Goal: Communication & Community: Answer question/provide support

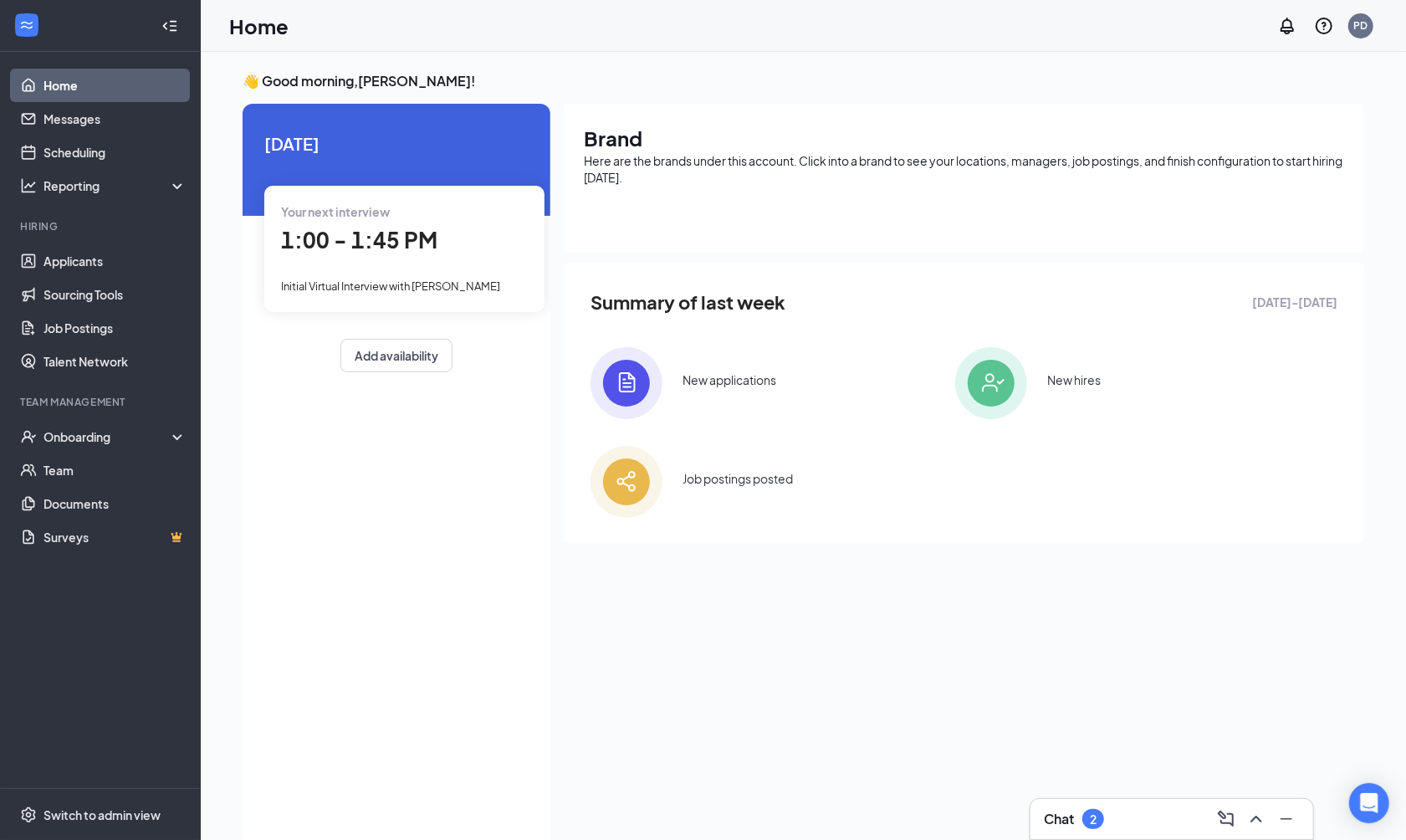
click at [1121, 815] on div "Chat 2" at bounding box center [1172, 819] width 256 height 26
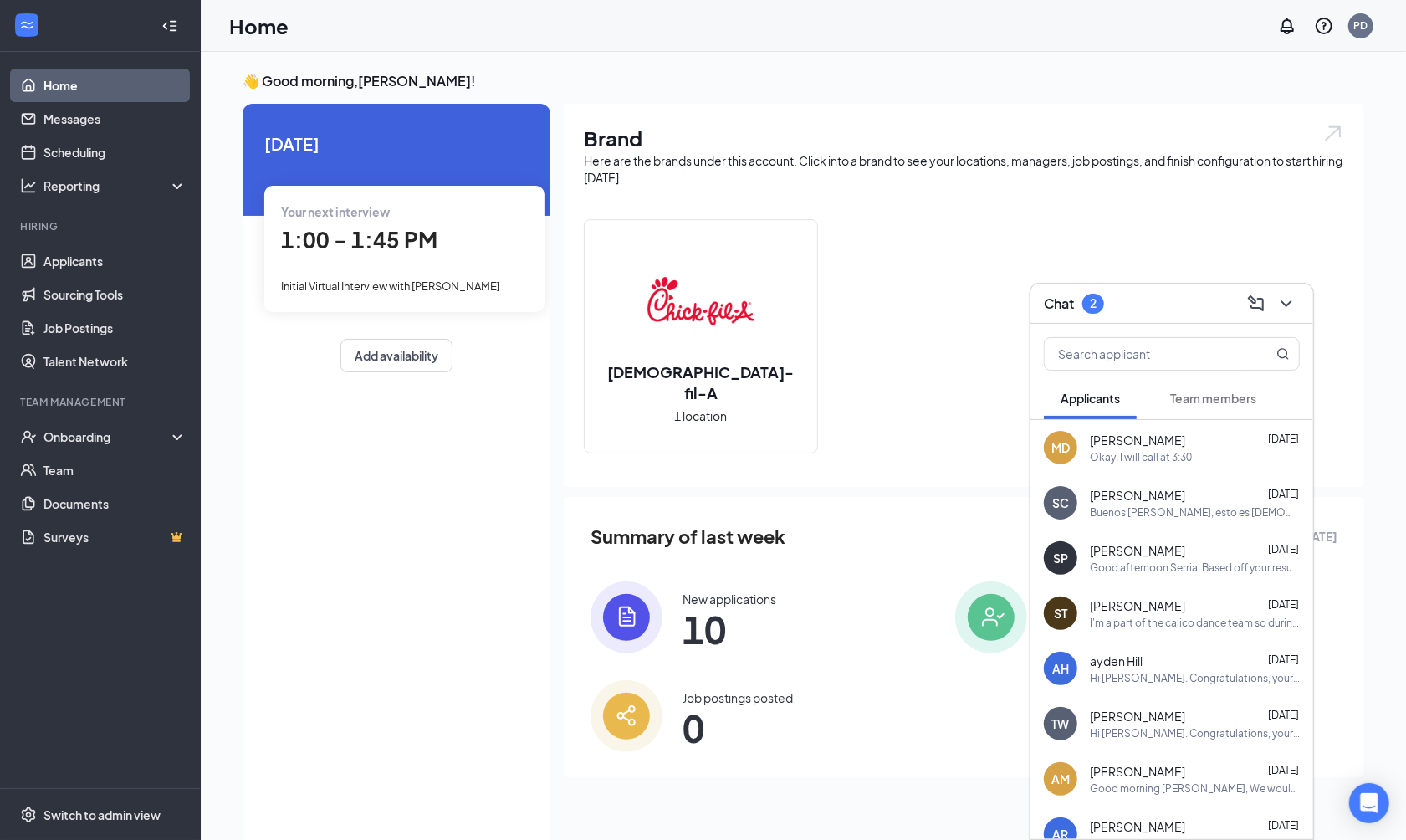
click at [1182, 405] on div "Team members" at bounding box center [1214, 398] width 86 height 17
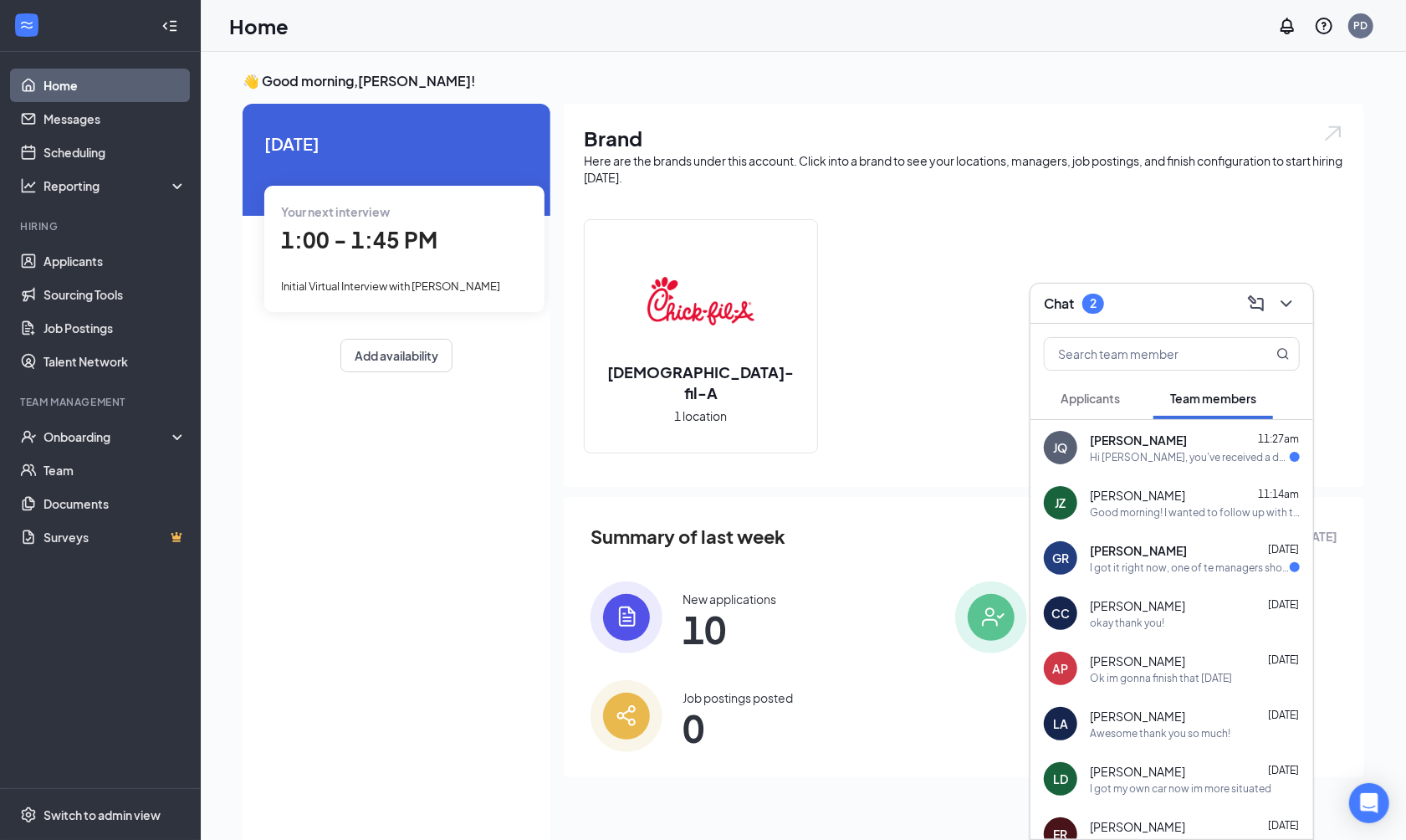
click at [1185, 547] on div "Gael Ramiro Aug 25" at bounding box center [1195, 550] width 210 height 17
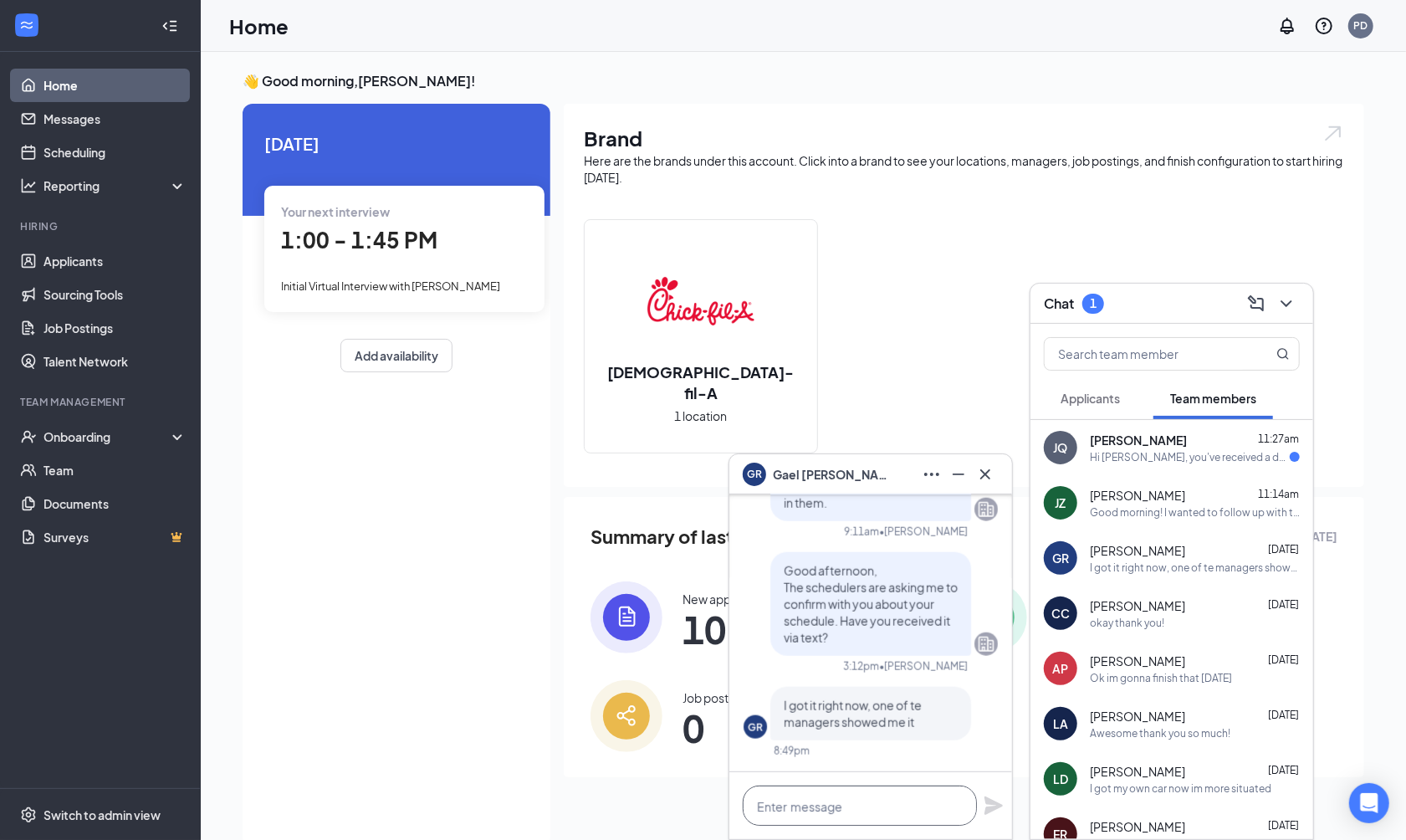
click at [843, 817] on textarea at bounding box center [860, 805] width 234 height 40
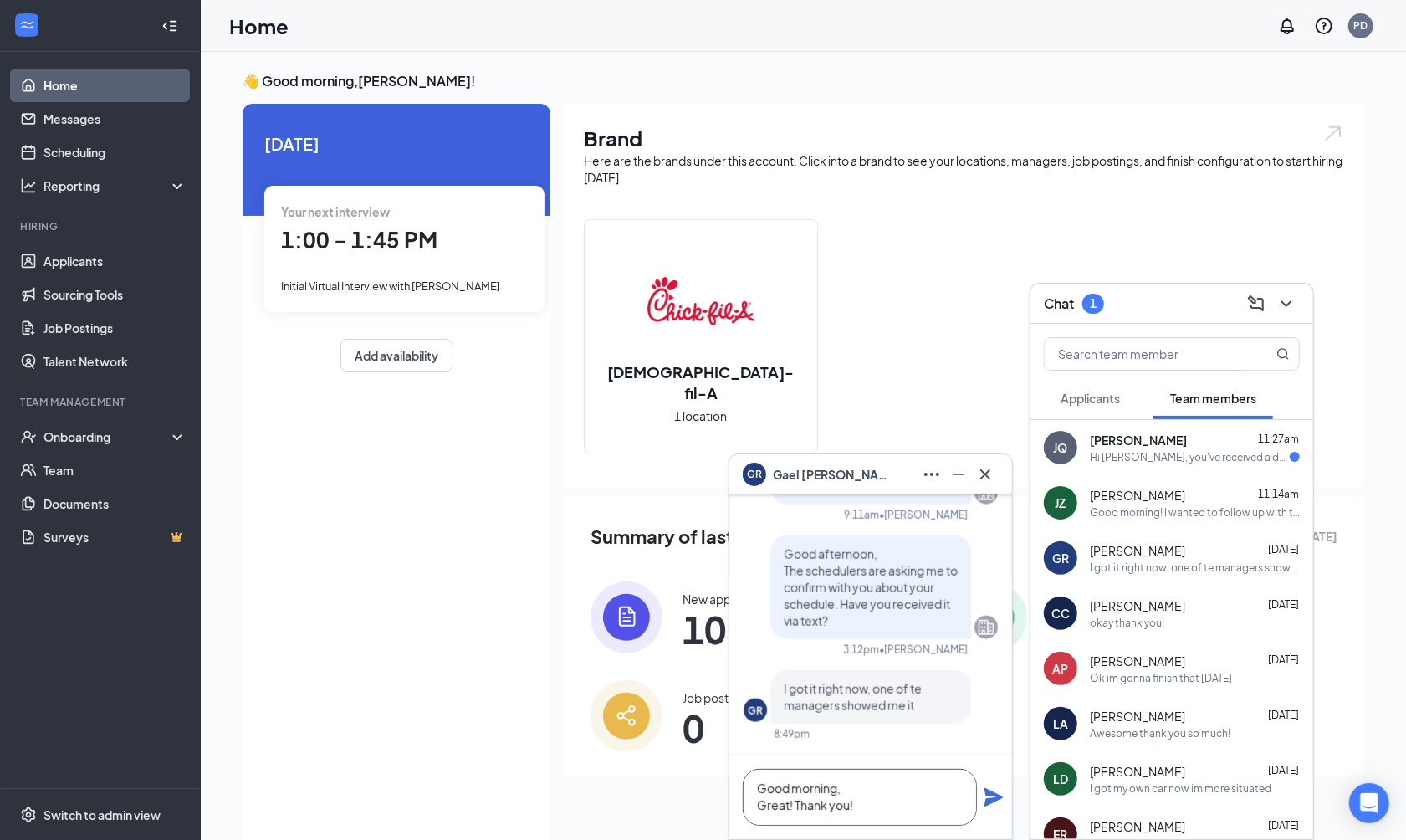
type textarea "Good morning, Great! Thank you!"
click at [1004, 794] on div "Good morning, Great! Thank you!" at bounding box center [871, 797] width 282 height 84
click at [998, 797] on icon "Plane" at bounding box center [994, 797] width 19 height 19
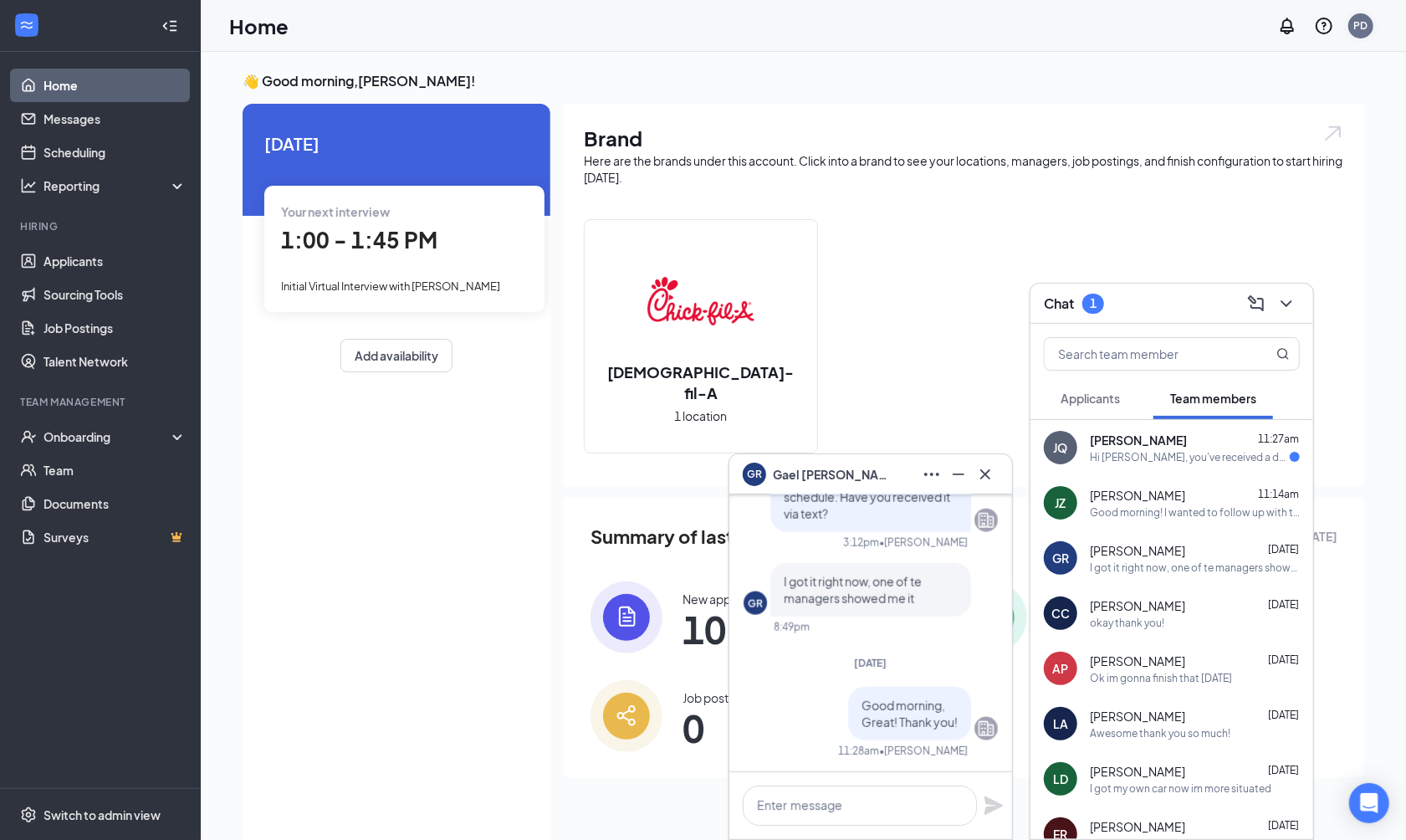
scroll to position [0, 0]
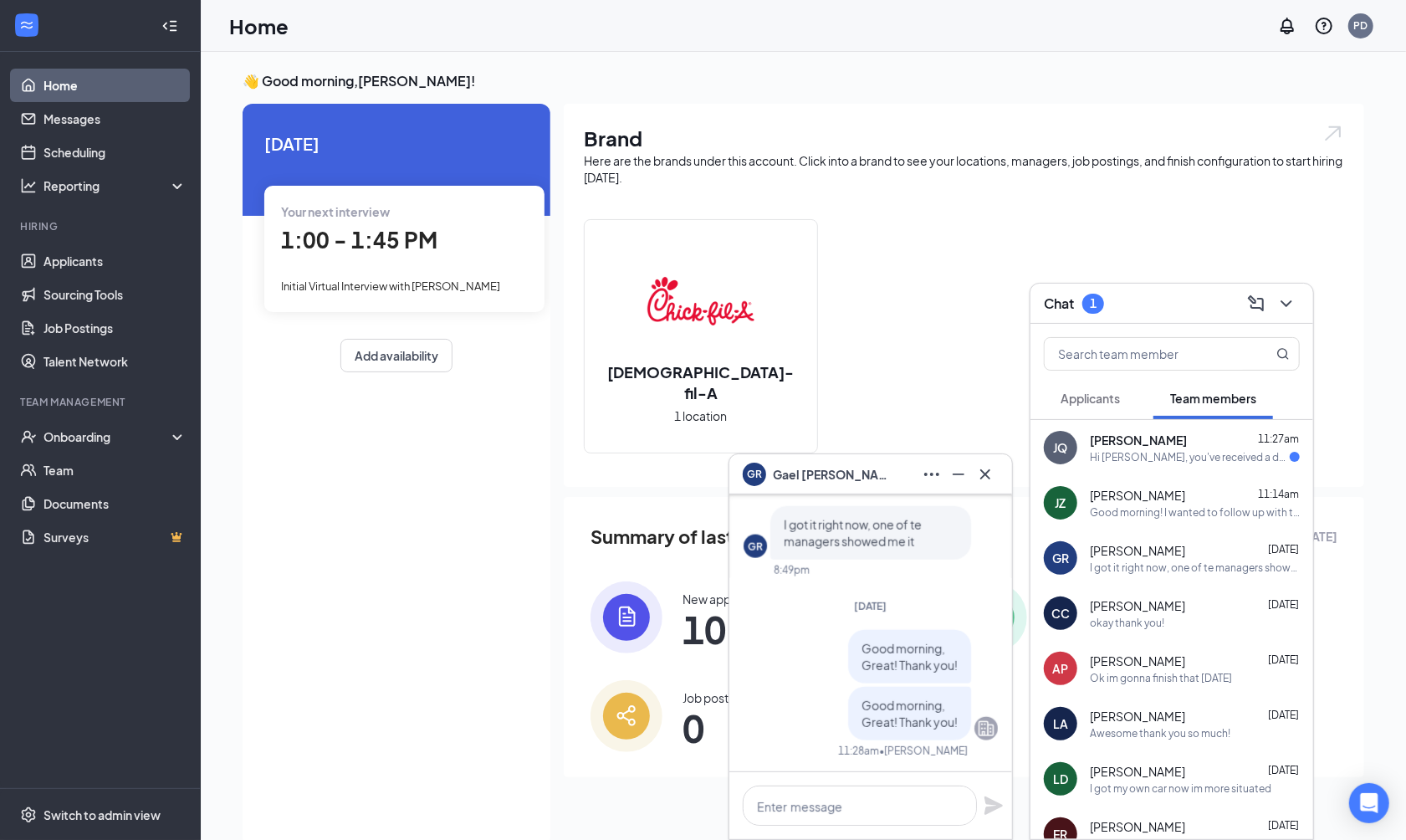
click at [1139, 452] on div "Hi Jaden, you've received a document signature request from Chick-fil-A for you…" at bounding box center [1190, 457] width 200 height 15
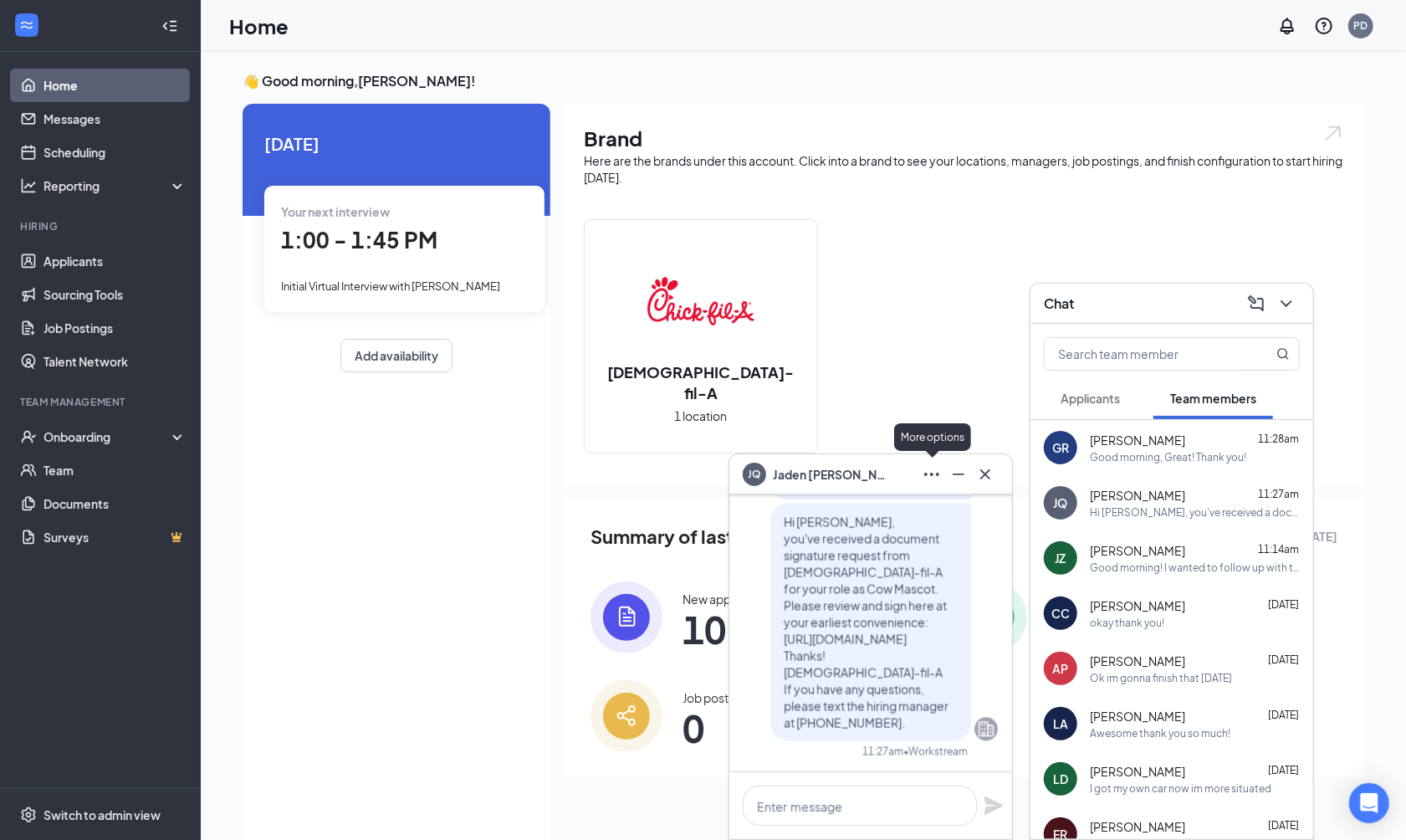
click at [938, 475] on icon "Ellipses" at bounding box center [932, 474] width 21 height 21
click at [967, 519] on link "View employee profile" at bounding box center [1044, 518] width 224 height 17
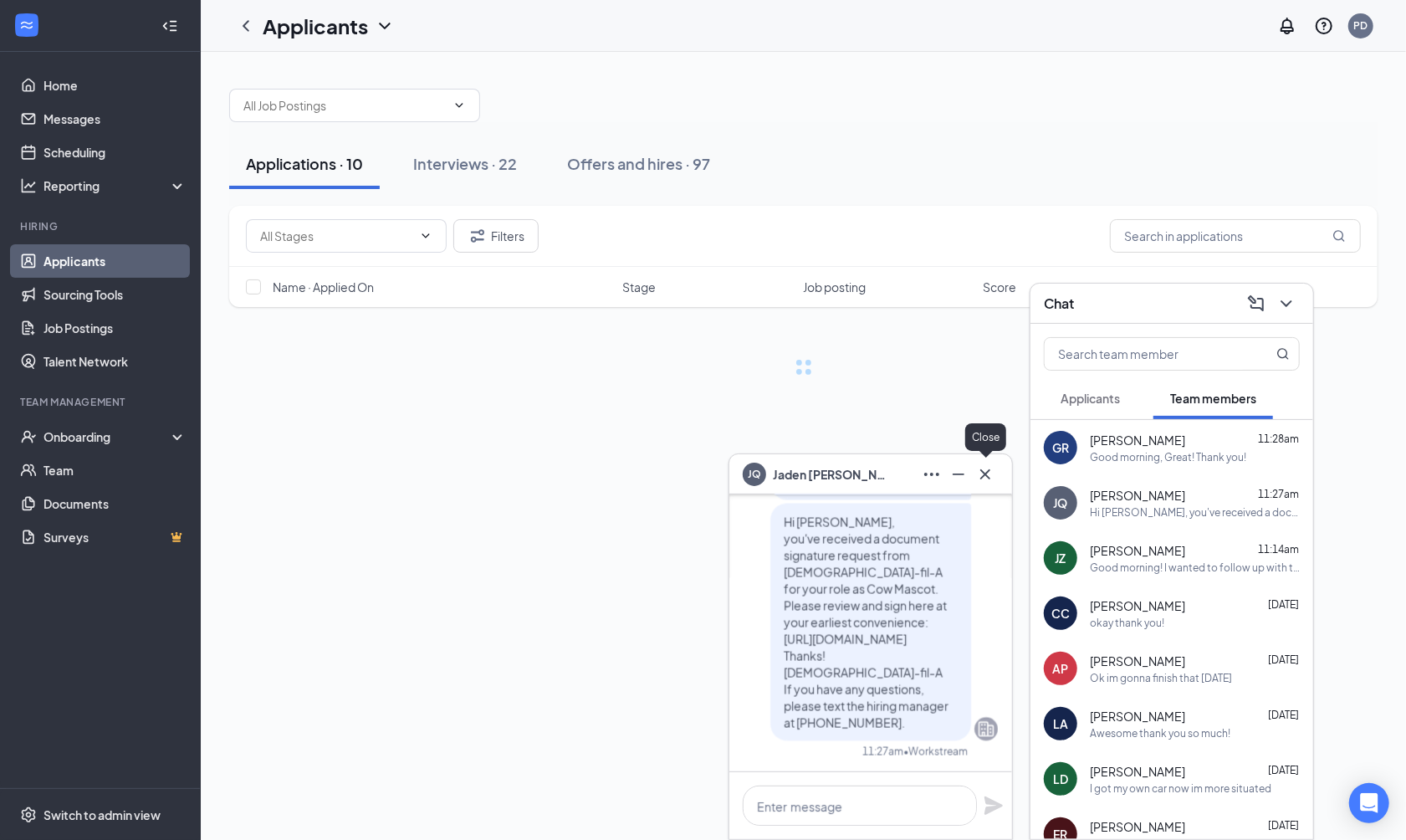
click at [992, 477] on icon "Cross" at bounding box center [985, 474] width 21 height 21
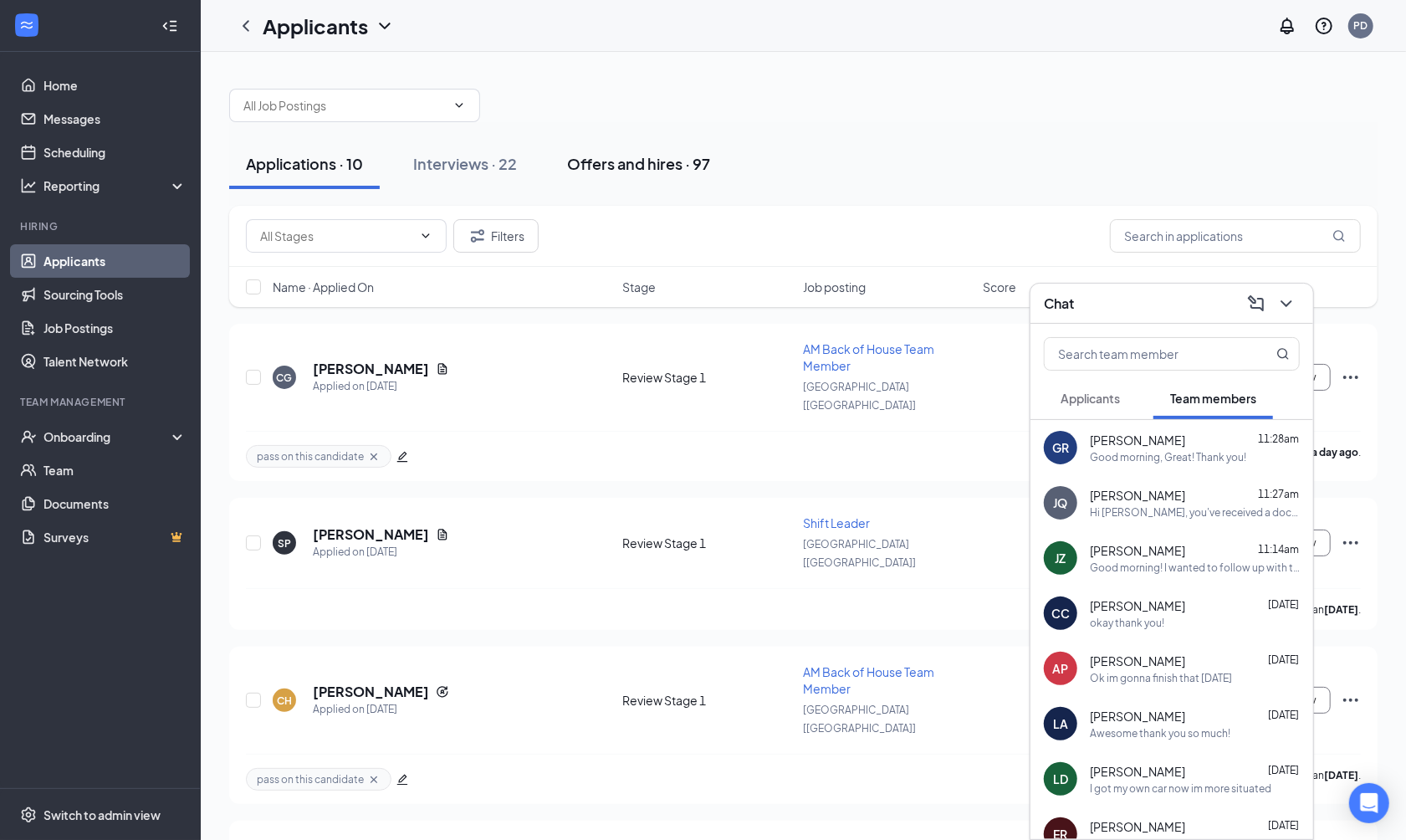
click at [654, 166] on div "Offers and hires · 97" at bounding box center [639, 163] width 143 height 21
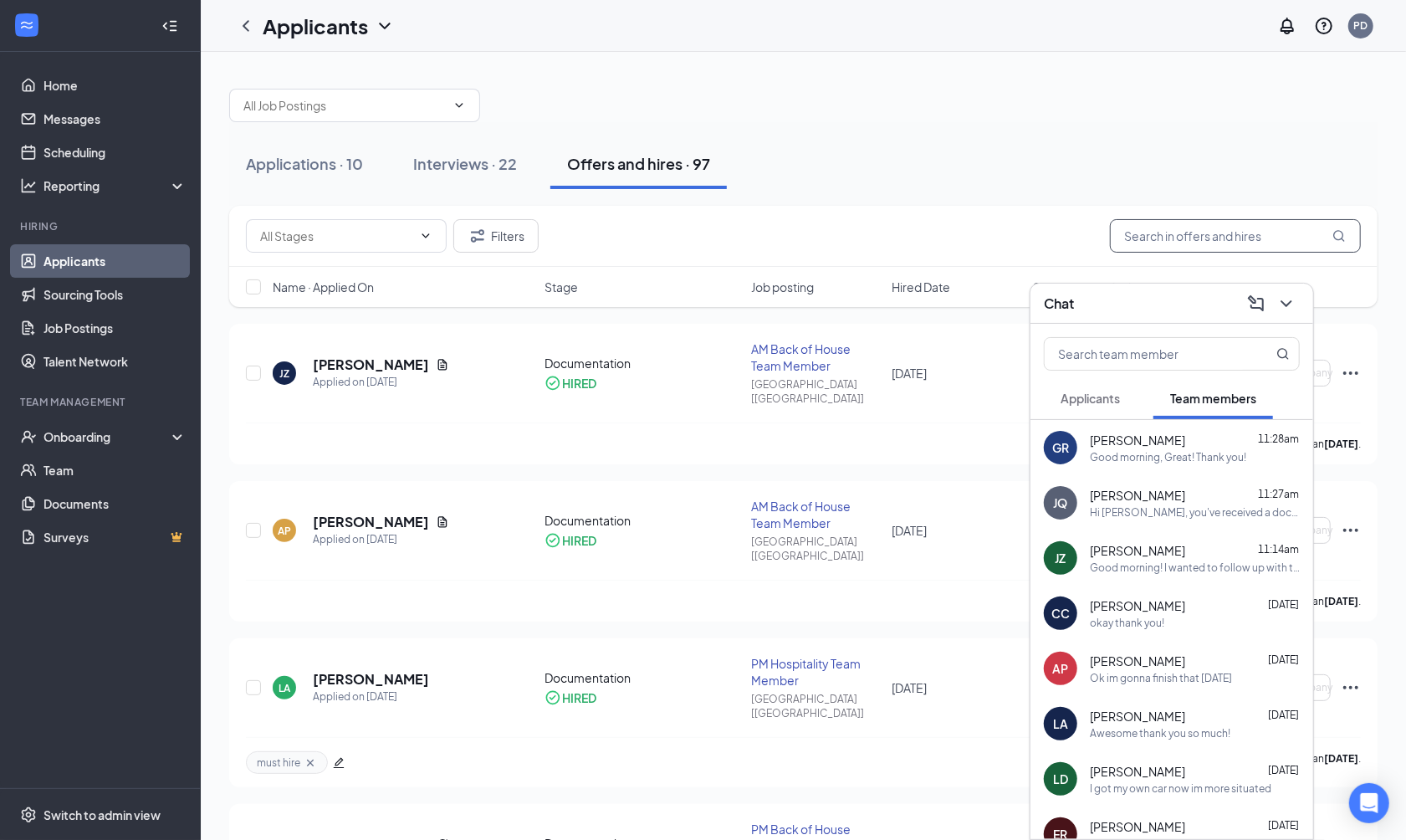
click at [1195, 241] on input "text" at bounding box center [1235, 235] width 251 height 33
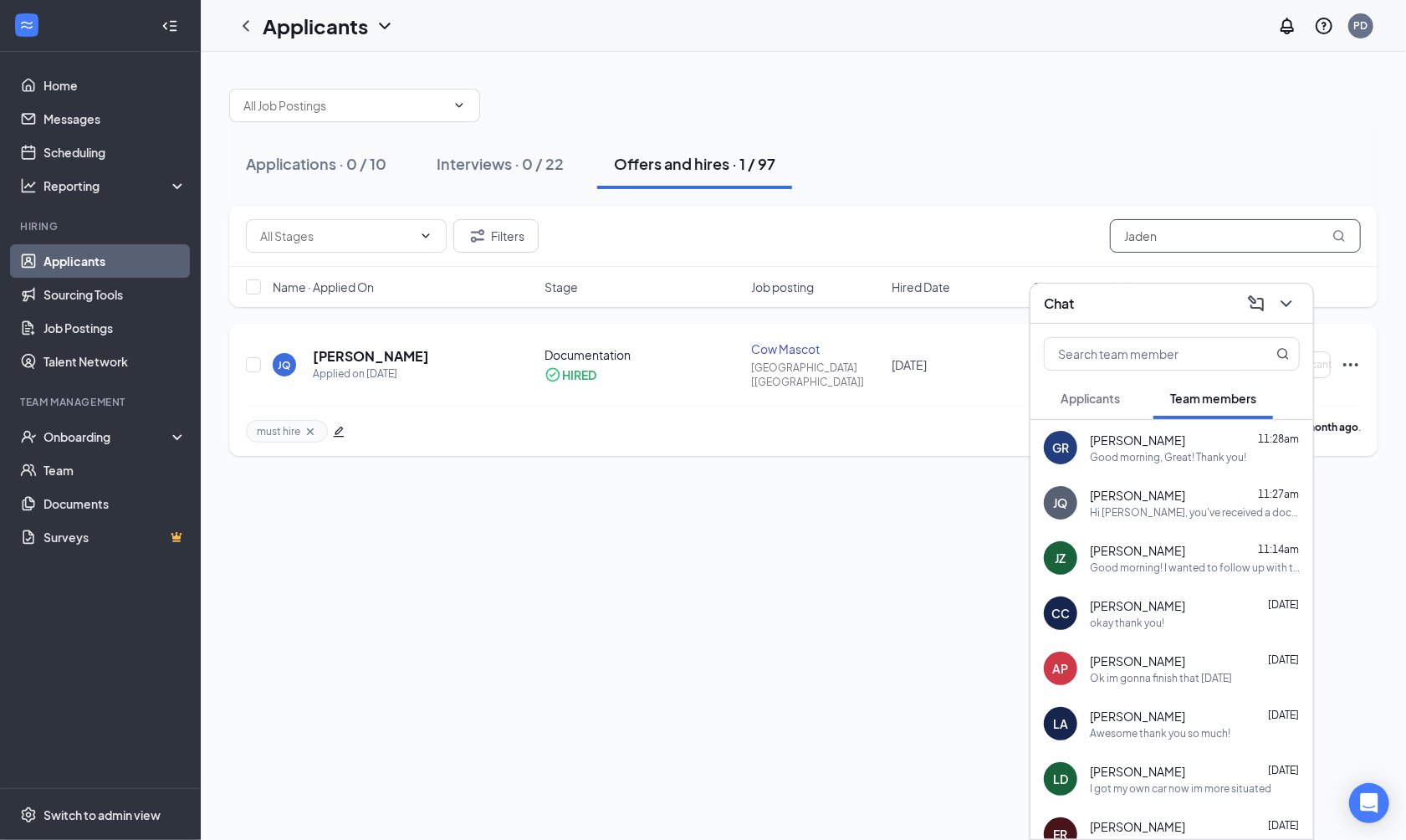
type input "Jaden"
click at [375, 348] on h5 "Jaden Quintero" at bounding box center [370, 356] width 116 height 19
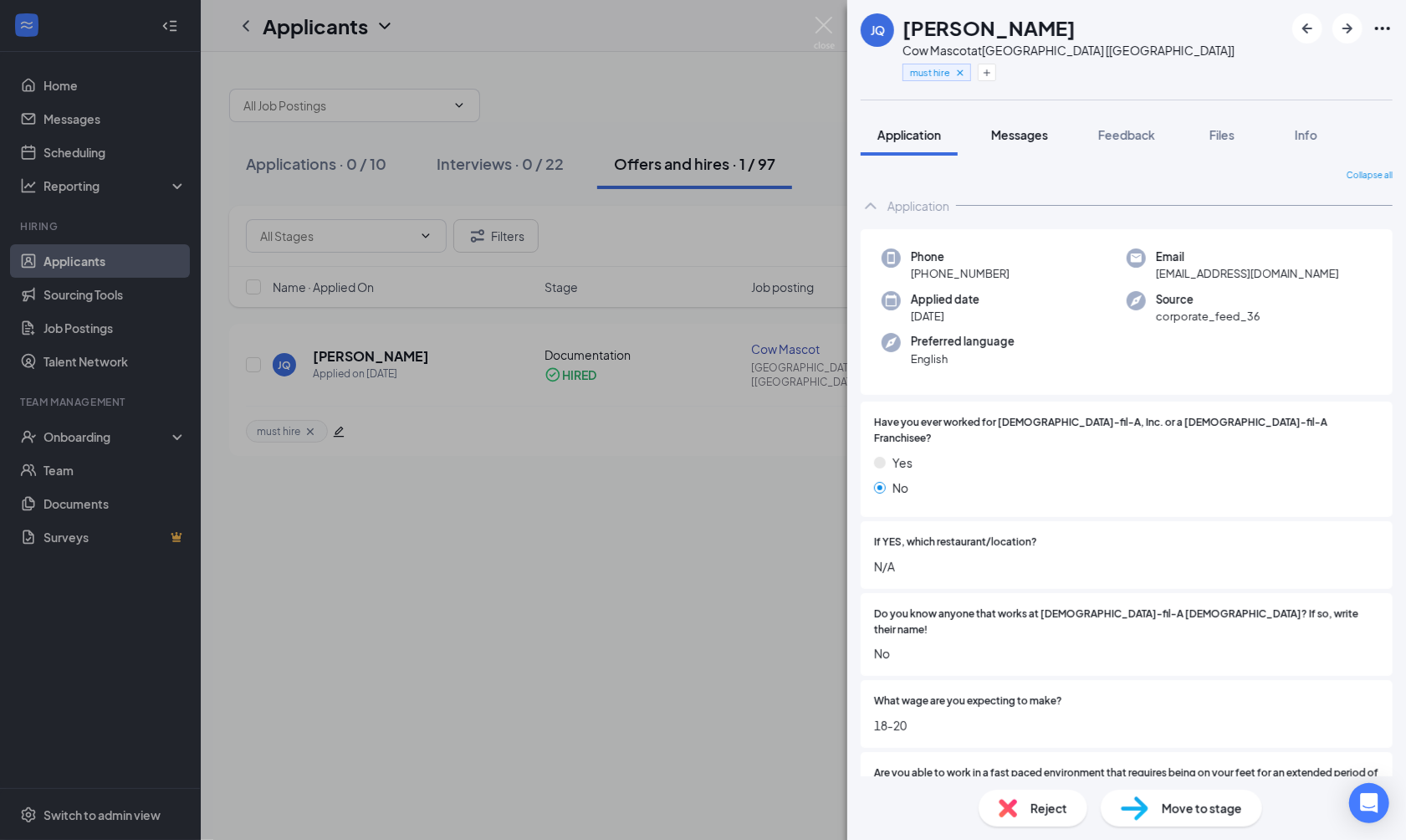
click at [1008, 148] on button "Messages" at bounding box center [1020, 134] width 90 height 42
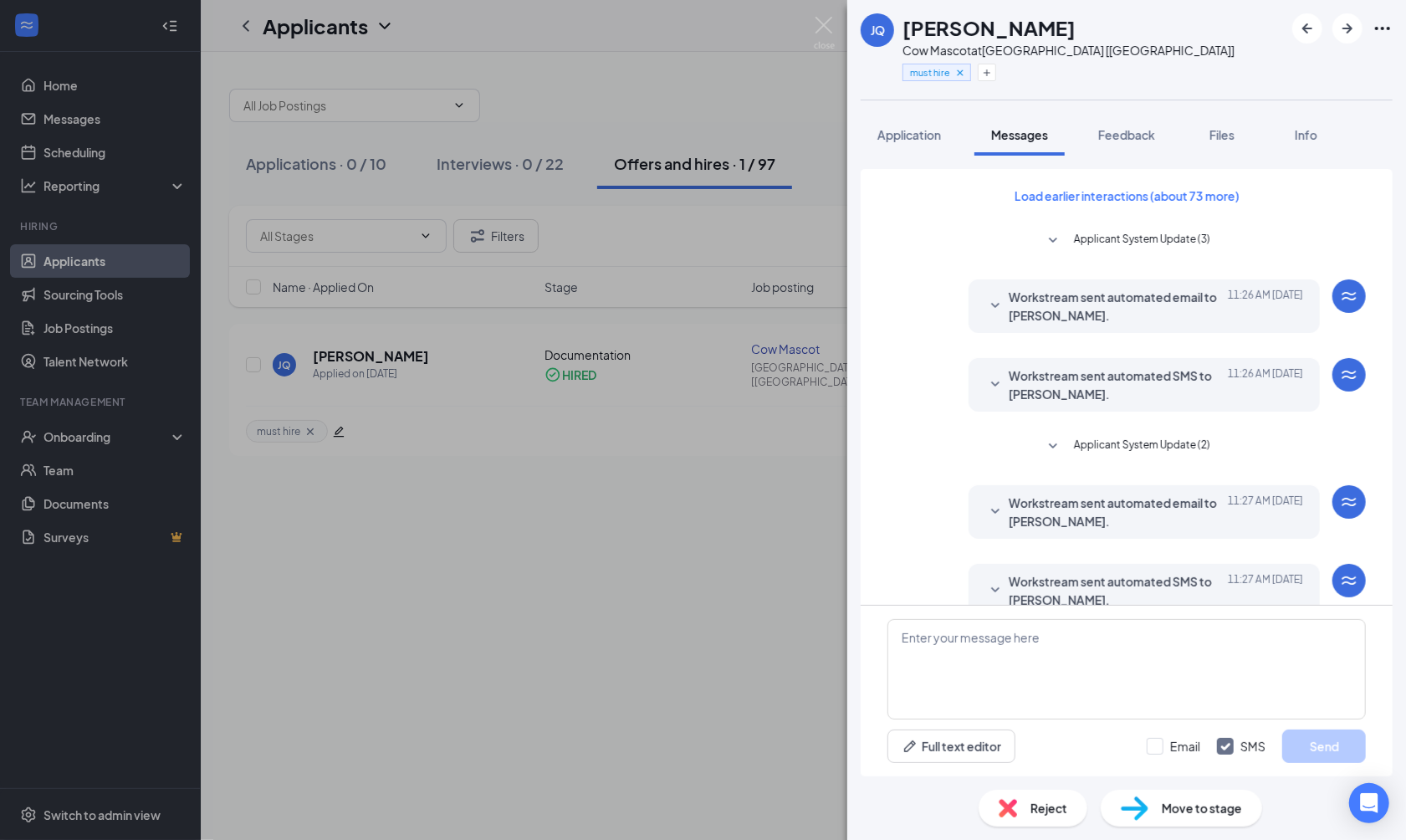
scroll to position [73, 0]
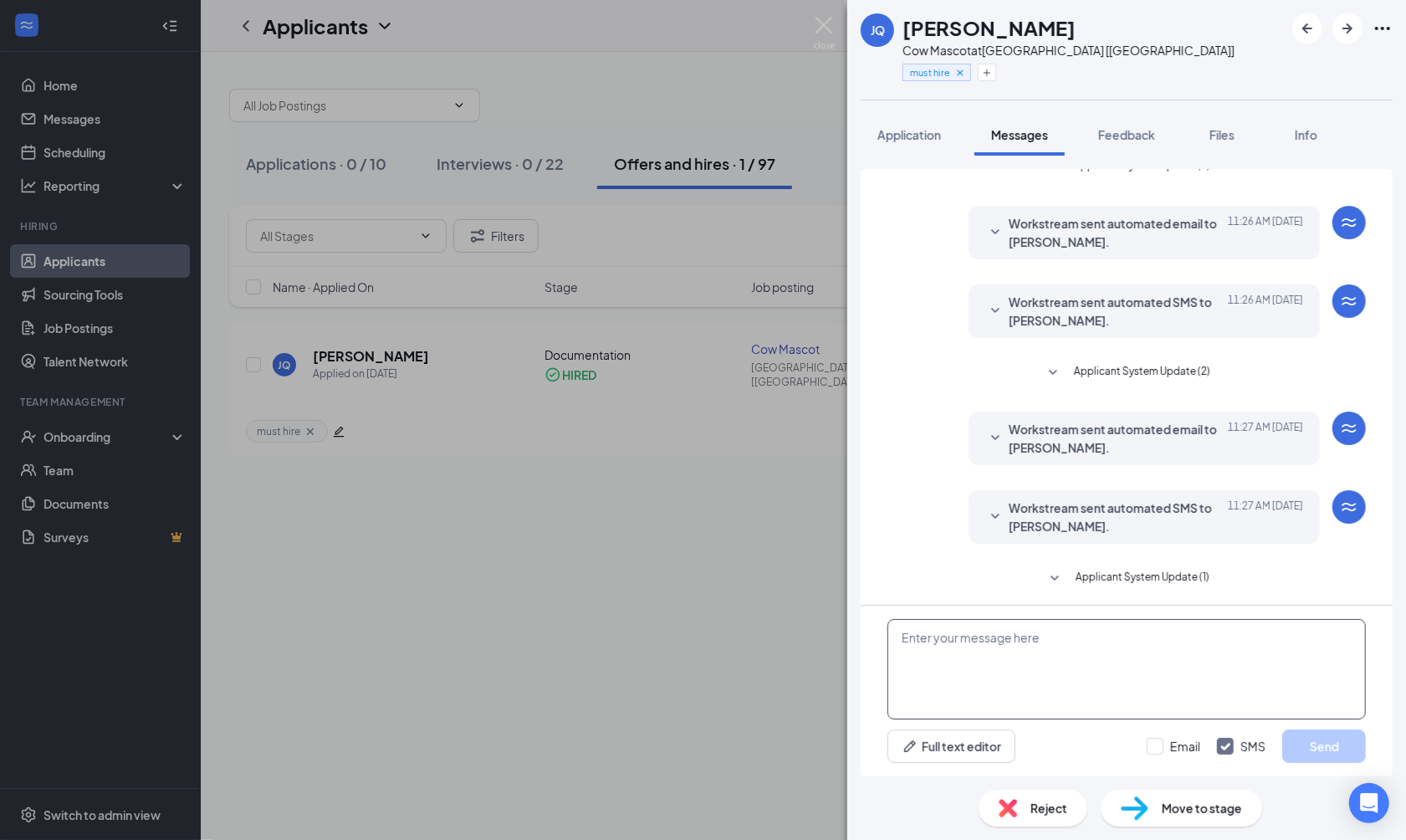
click at [1008, 677] on textarea at bounding box center [1128, 669] width 479 height 101
type textarea "Hey Jaden! We will not be having the cow event tomorrow morning anymore. It did…"
click at [1299, 747] on button "Send" at bounding box center [1325, 746] width 84 height 33
click at [1115, 673] on textarea at bounding box center [1128, 669] width 479 height 101
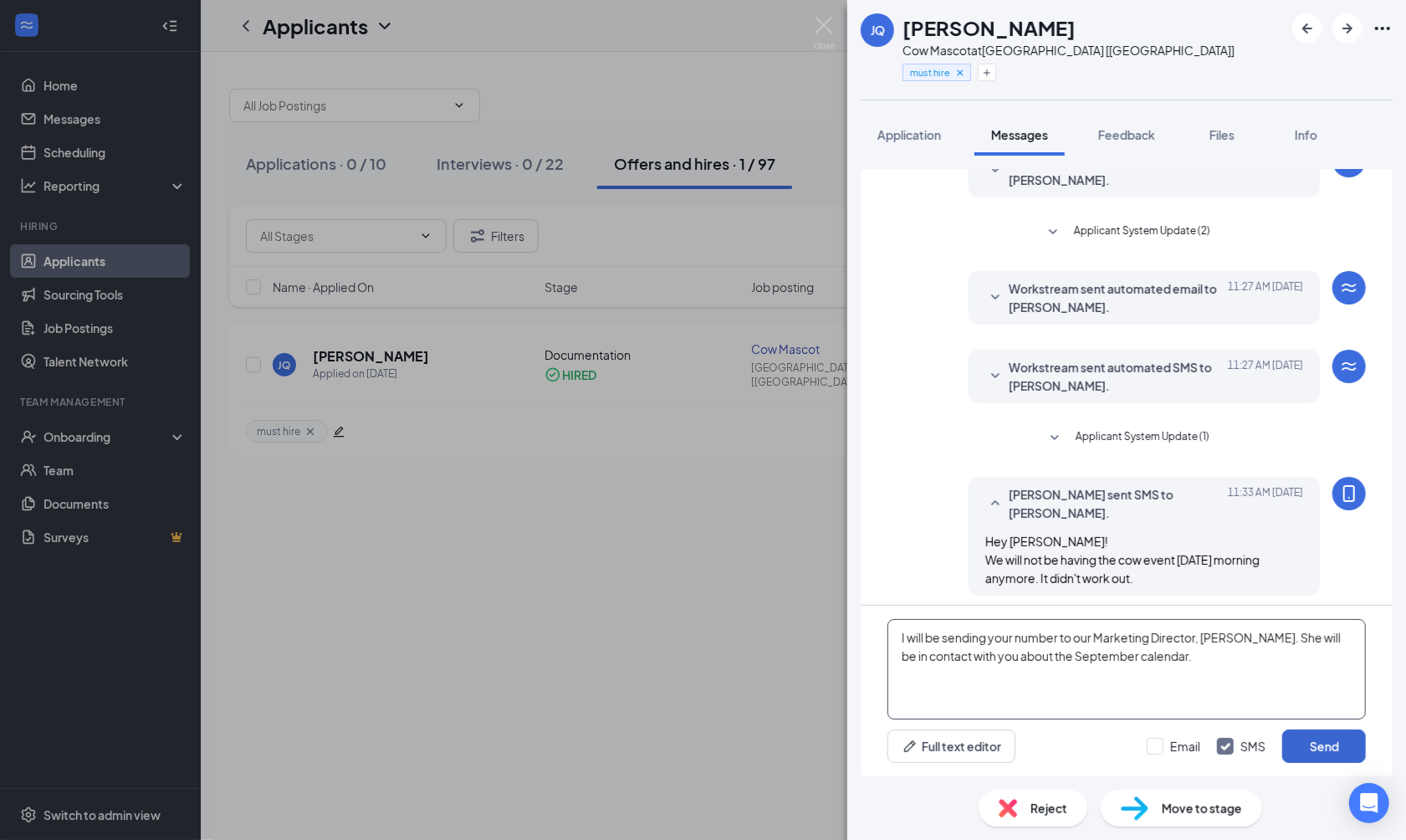
type textarea "I will be sending your number to our Marketing Director, Tonya. She will be in …"
click at [1310, 740] on button "Send" at bounding box center [1325, 746] width 84 height 33
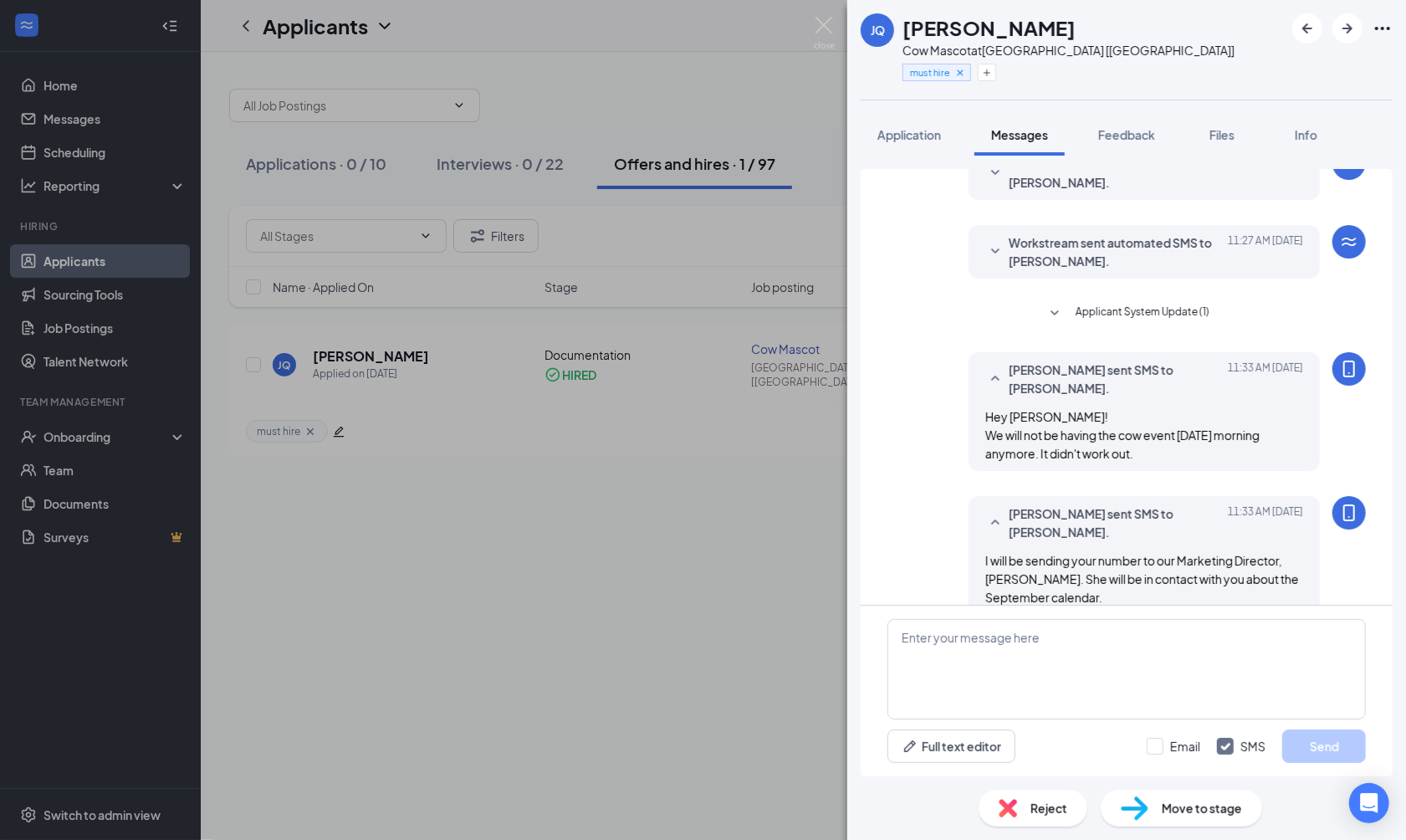
scroll to position [356, 0]
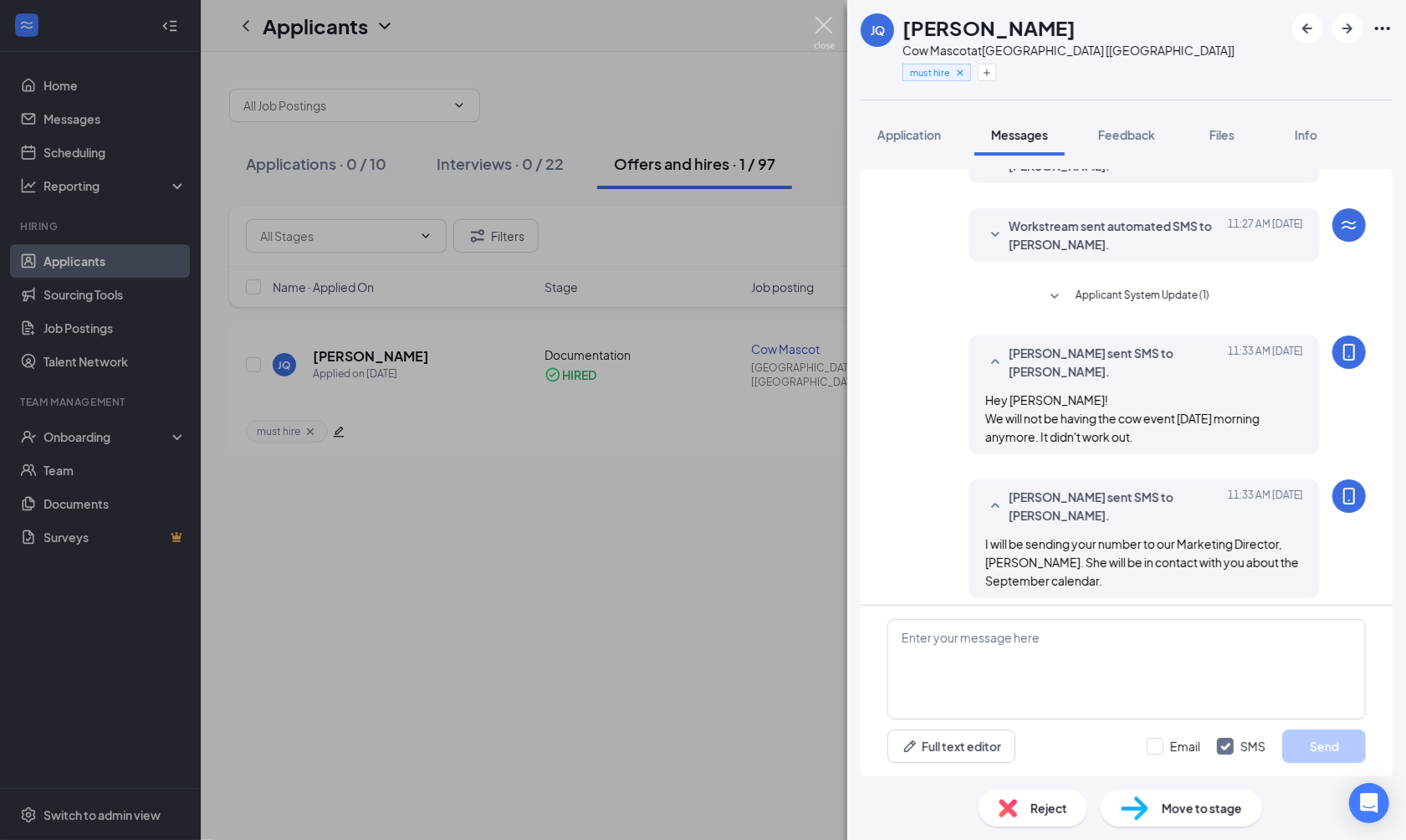
click at [830, 42] on img at bounding box center [824, 32] width 21 height 32
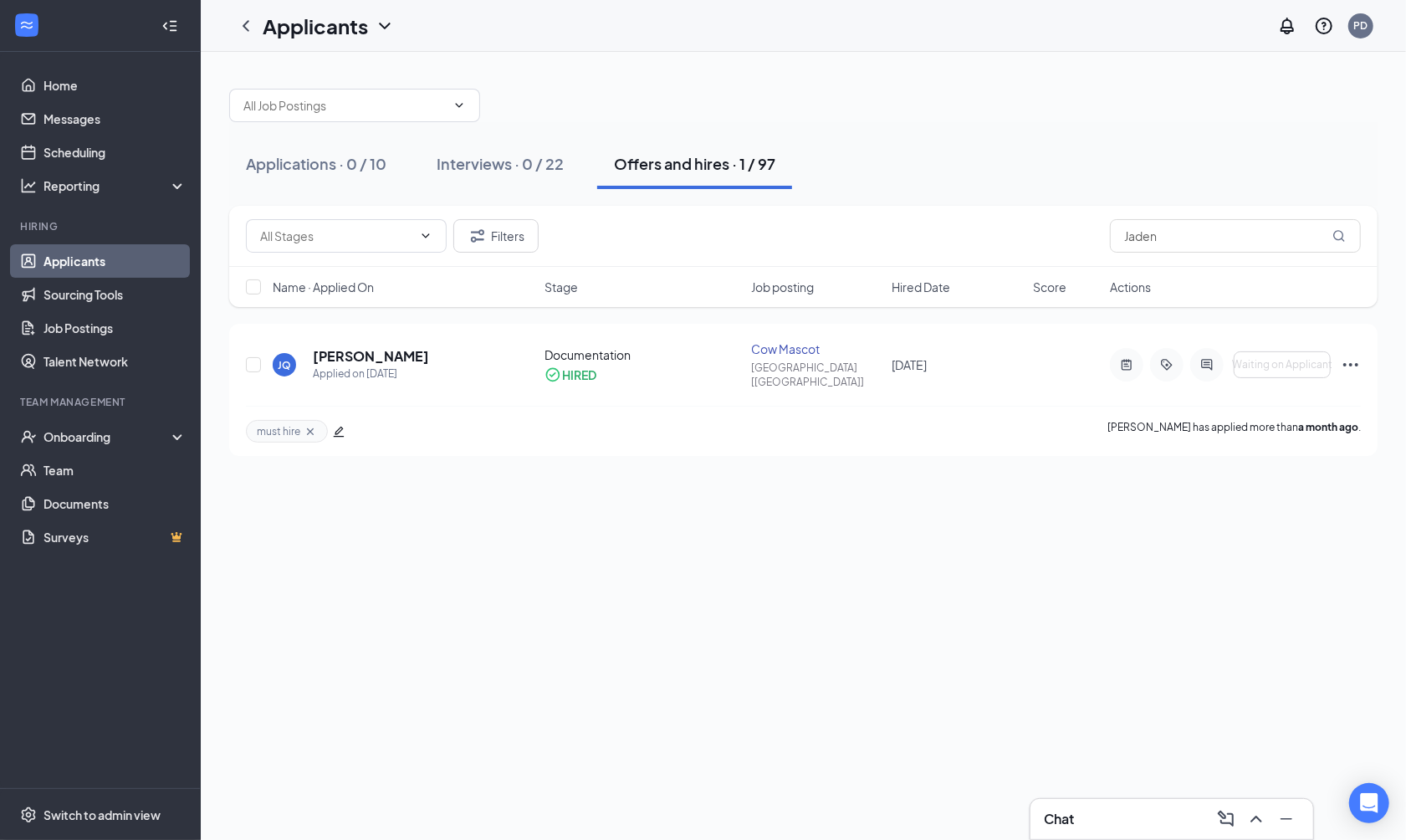
click at [1172, 255] on div "Filters Jaden" at bounding box center [804, 236] width 1149 height 62
click at [1145, 242] on input "Jaden" at bounding box center [1235, 235] width 251 height 33
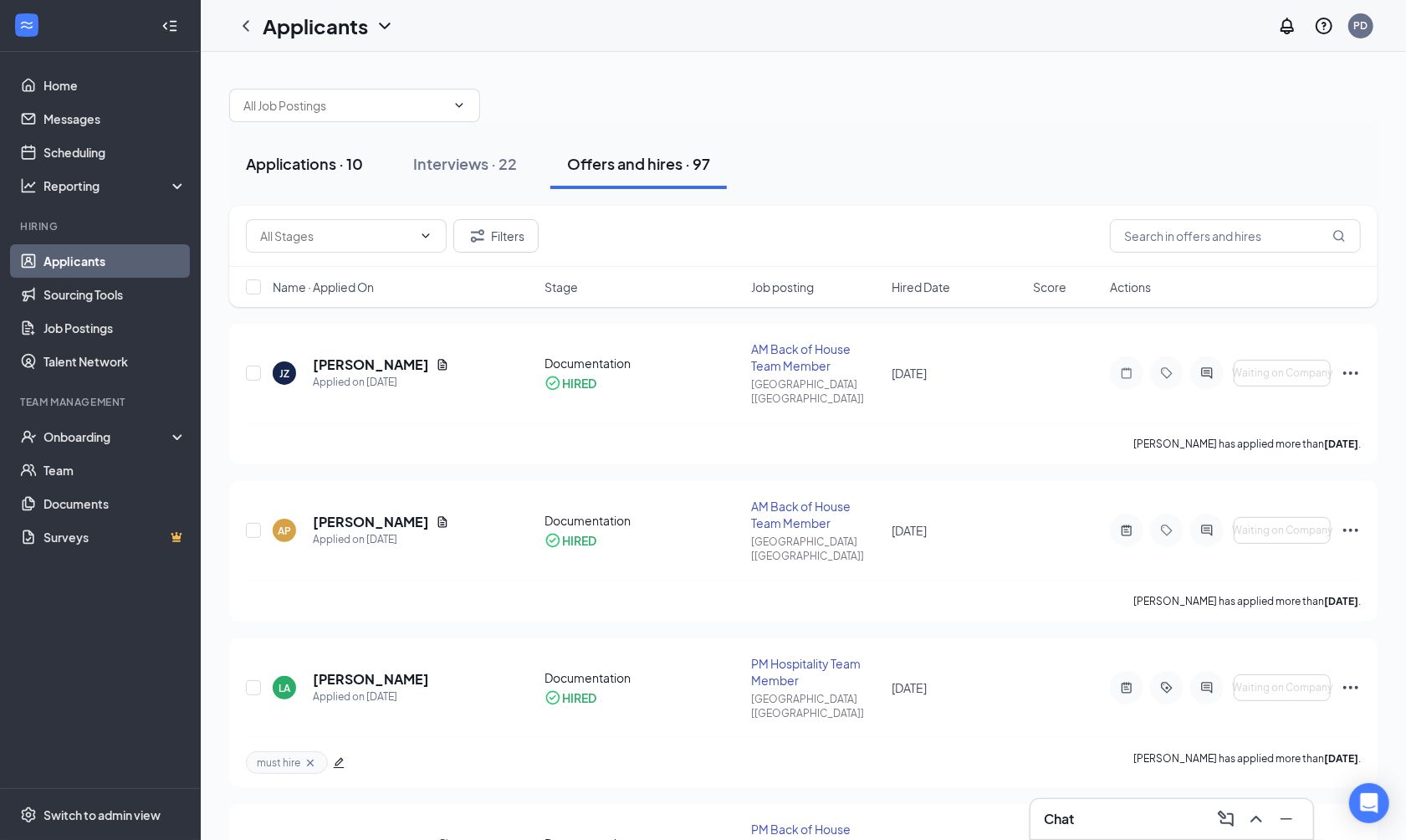
click at [288, 160] on div "Applications · 10" at bounding box center [305, 163] width 117 height 21
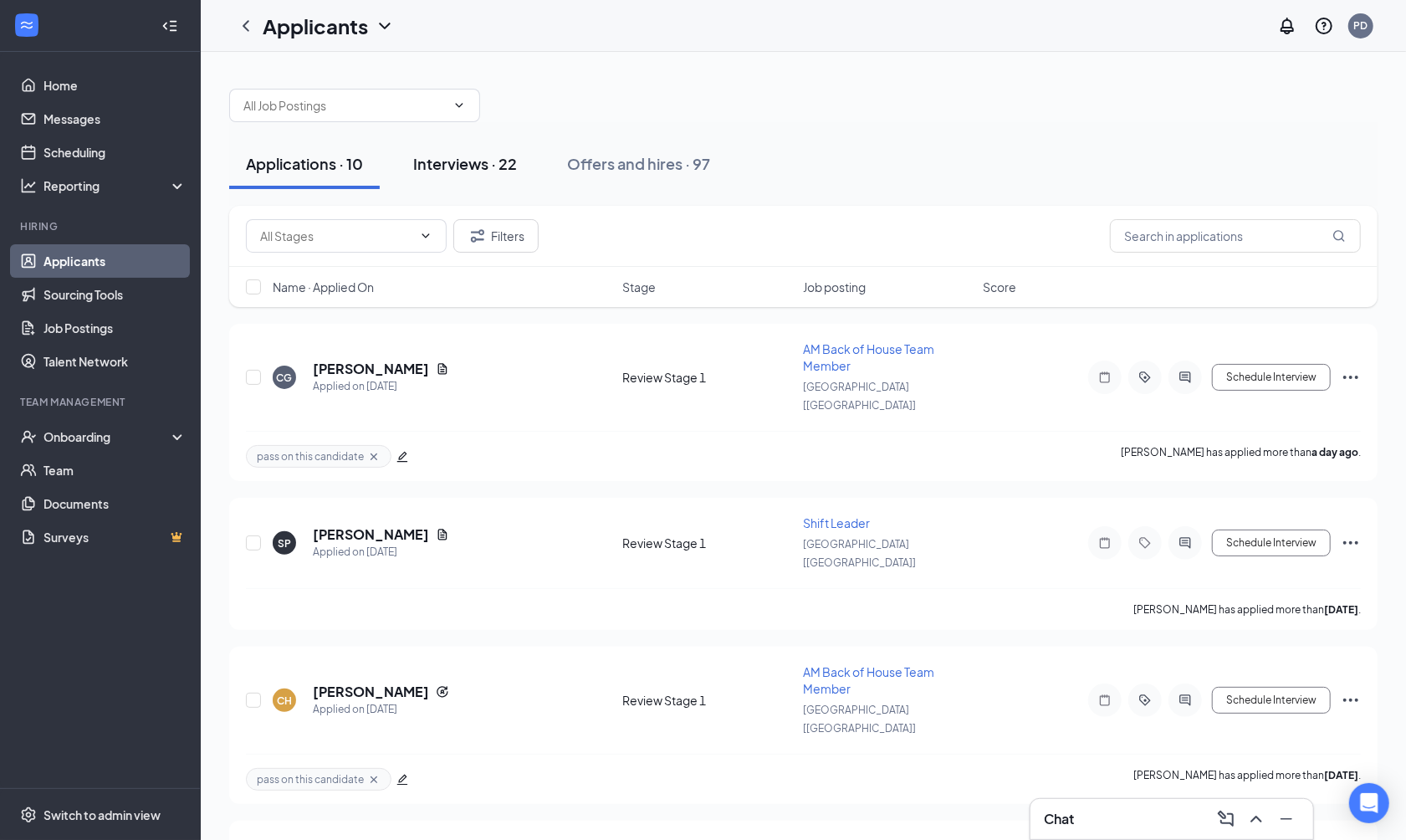
click at [482, 168] on div "Interviews · 22" at bounding box center [465, 163] width 104 height 21
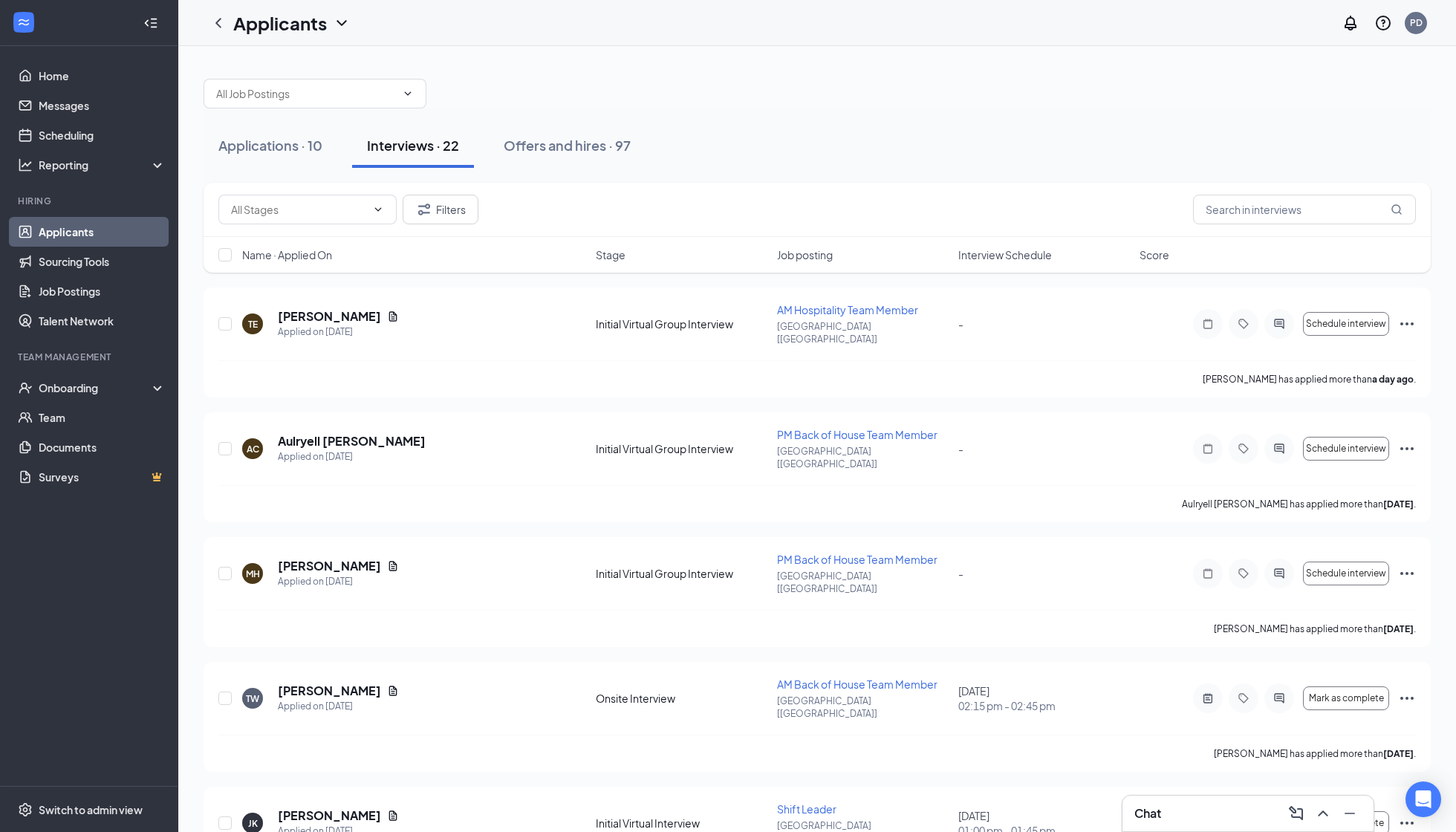
click at [961, 260] on span "Interview Schedule" at bounding box center [1006, 254] width 94 height 15
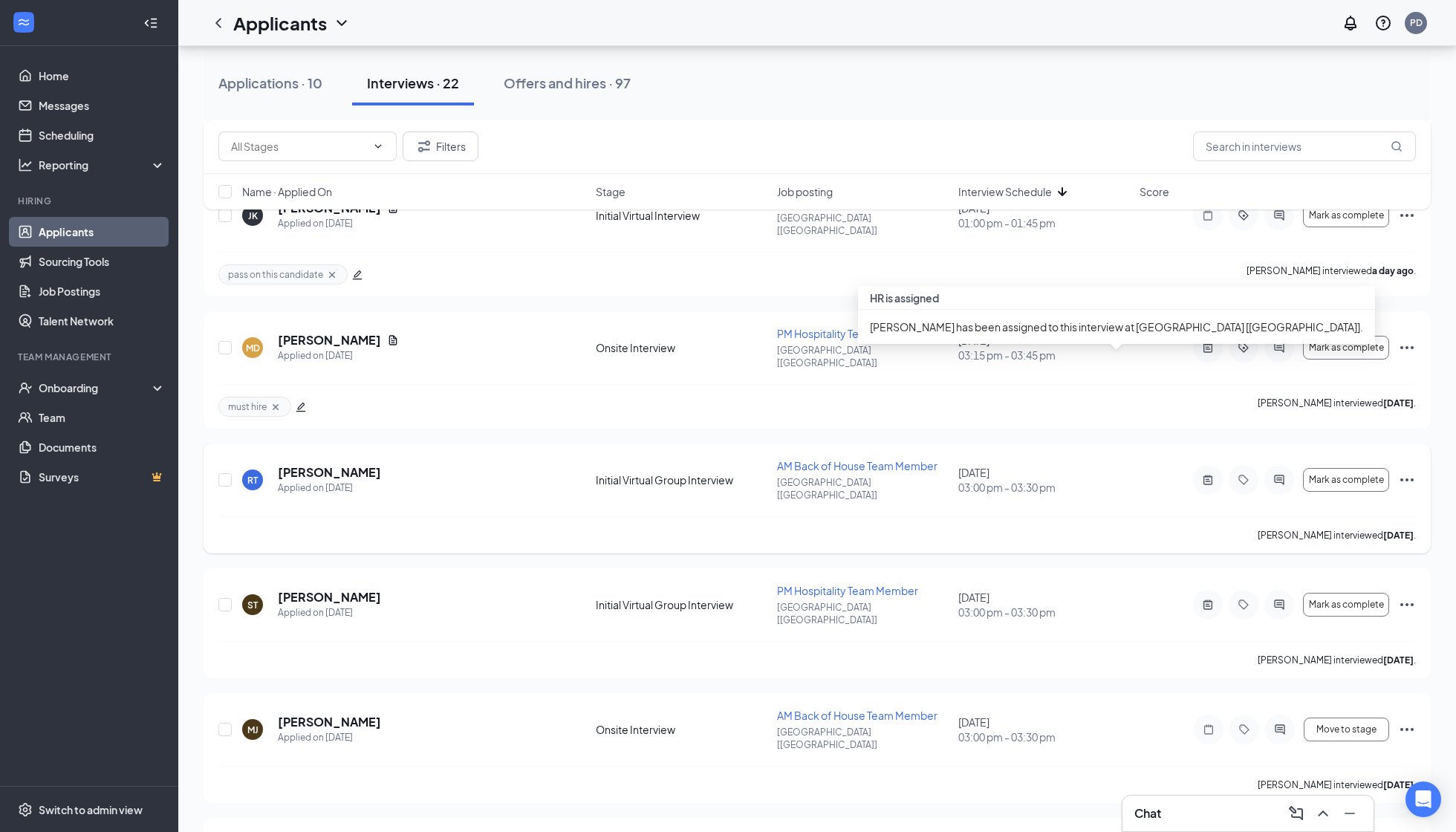
scroll to position [861, 0]
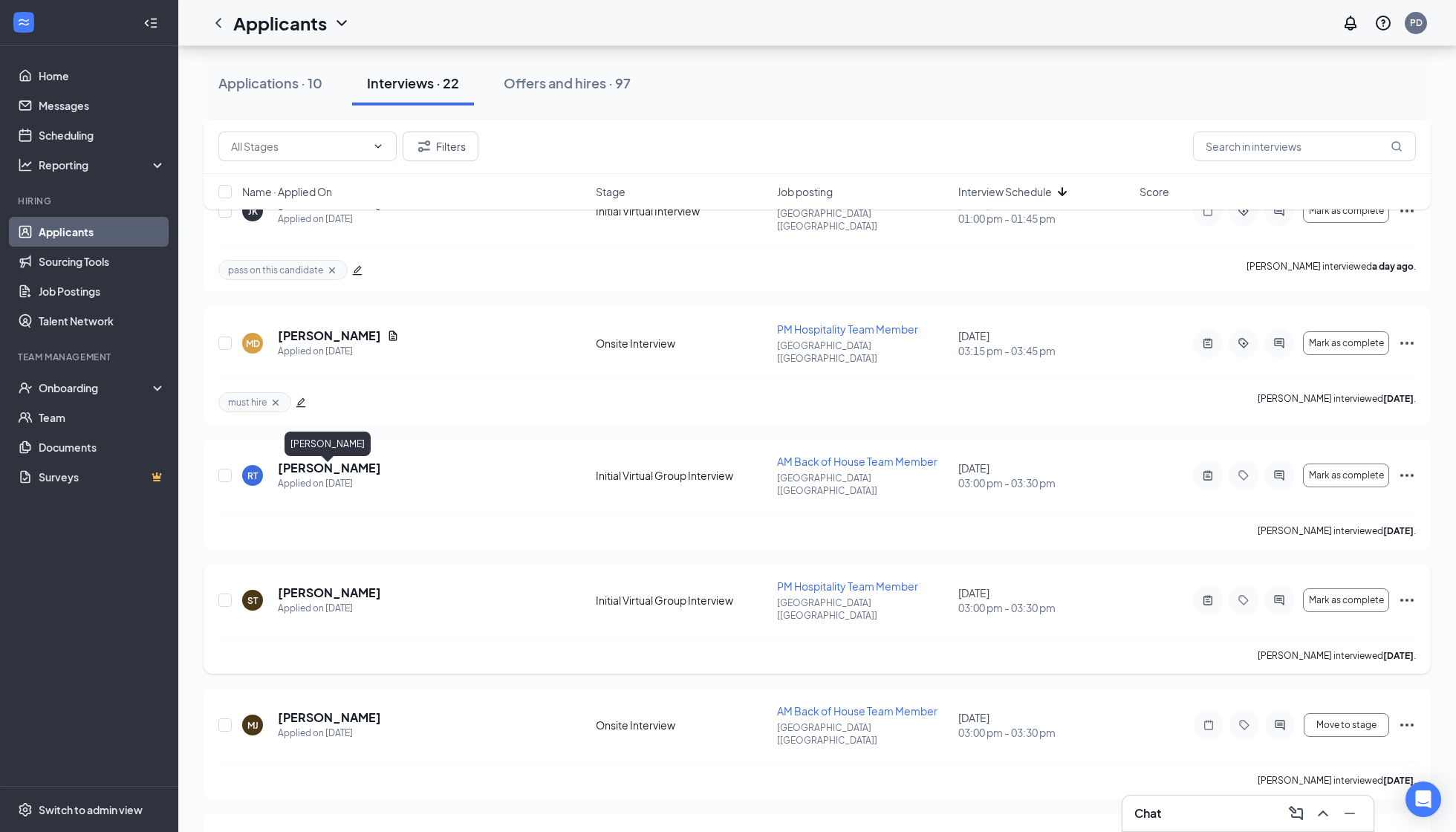
click at [342, 585] on h5 "[PERSON_NAME]" at bounding box center [329, 593] width 103 height 16
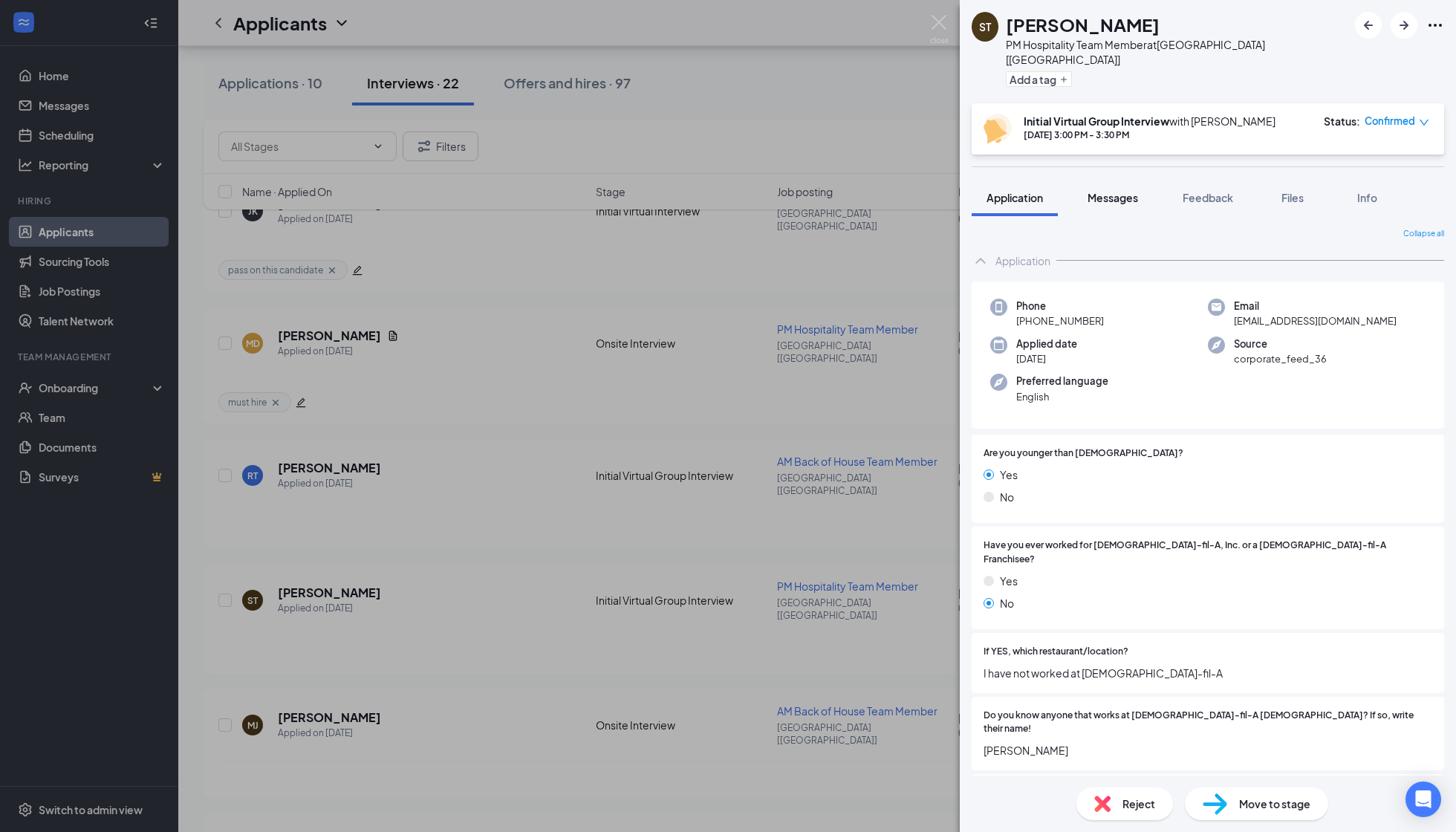
click at [1109, 191] on span "Messages" at bounding box center [1113, 197] width 50 height 13
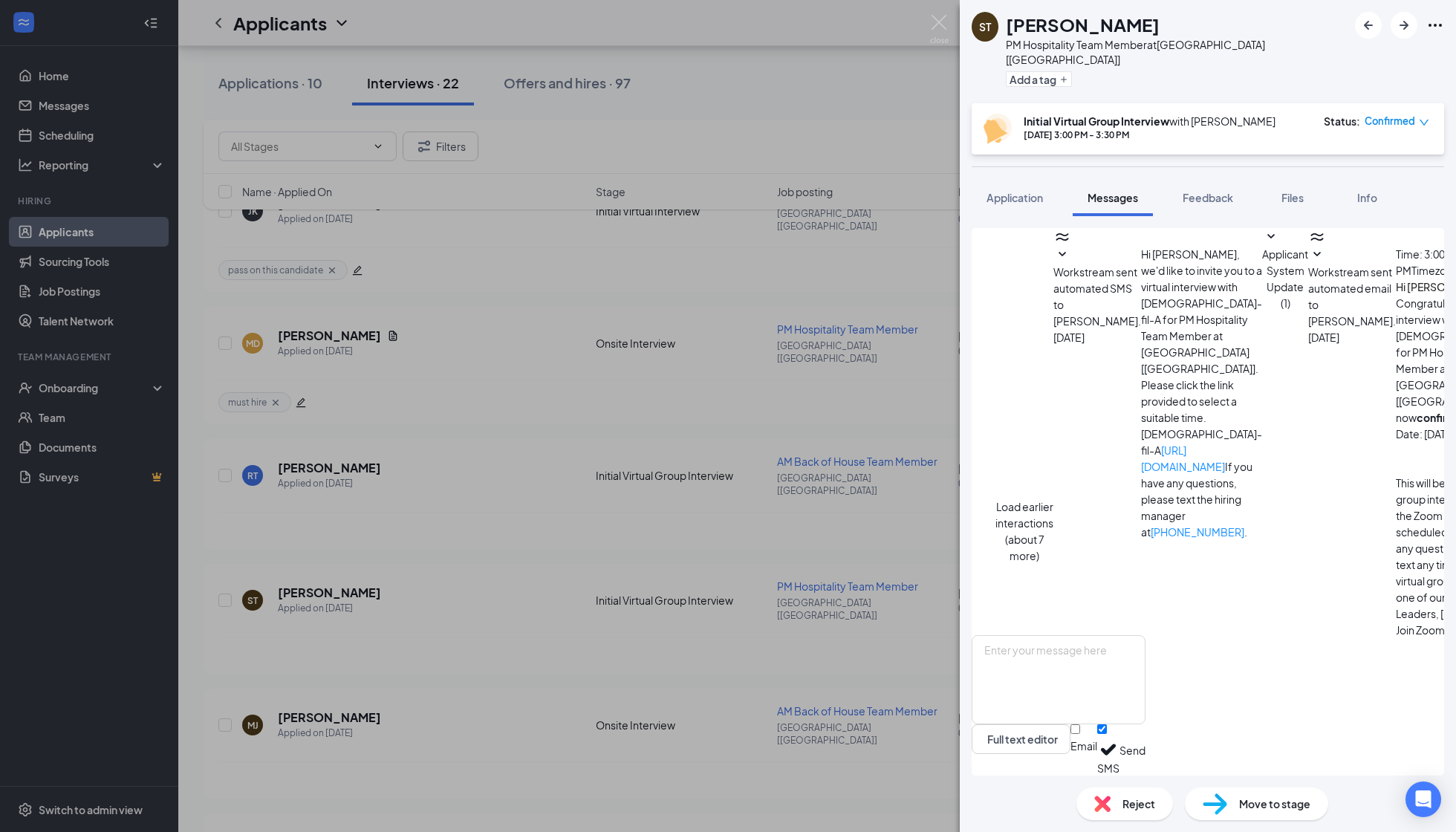
scroll to position [467, 0]
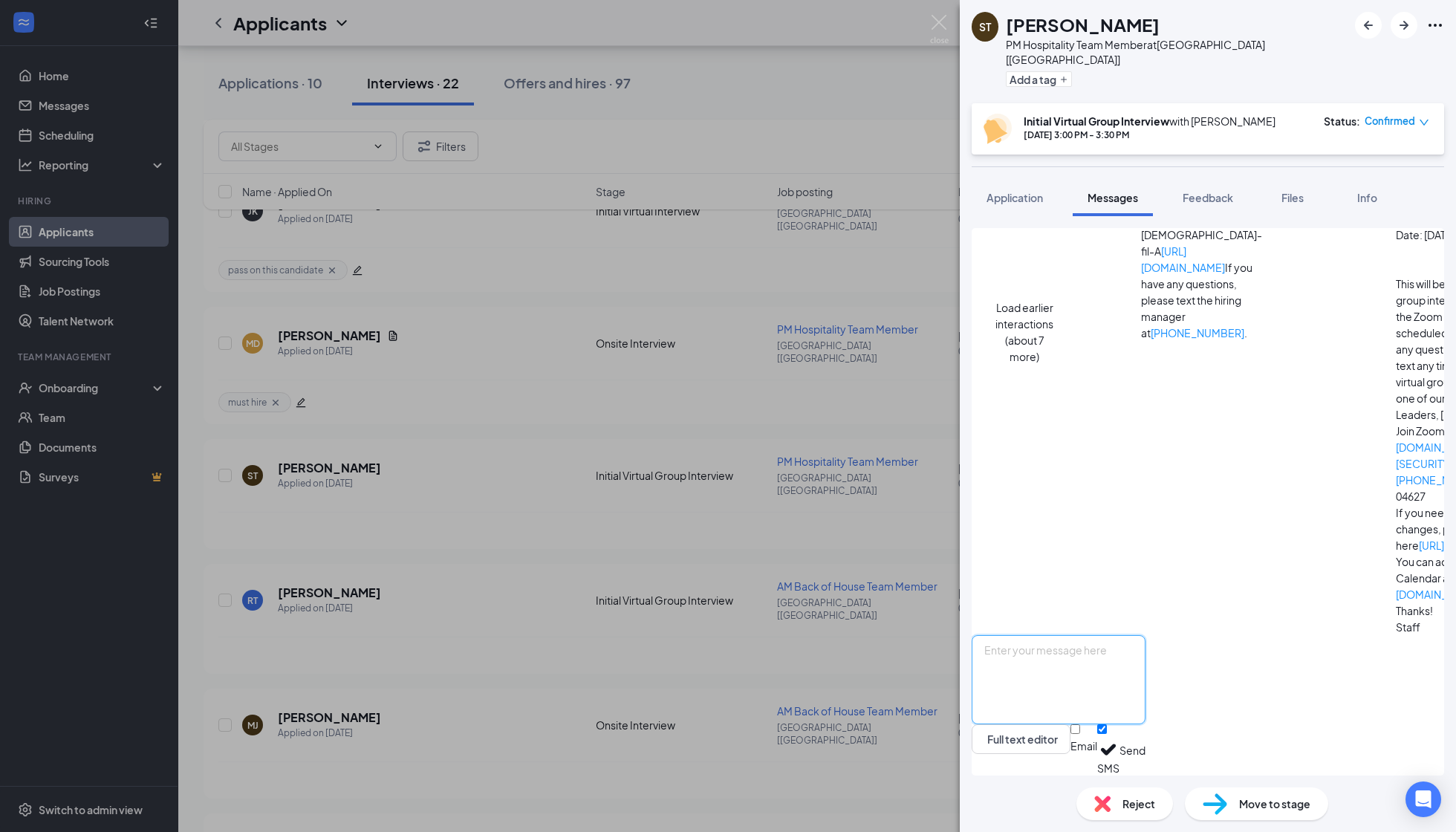
click at [1137, 665] on textarea at bounding box center [1059, 679] width 174 height 89
drag, startPoint x: 1275, startPoint y: 663, endPoint x: 1293, endPoint y: 679, distance: 24.1
click at [1145, 679] on textarea "Good Morning Sachelle, We would like to schedule a second interview with you. A…" at bounding box center [1059, 679] width 174 height 89
type textarea "Good Morning Sachelle, We would like to schedule a second interview with you. W…"
click at [1145, 745] on button "Send" at bounding box center [1132, 750] width 26 height 51
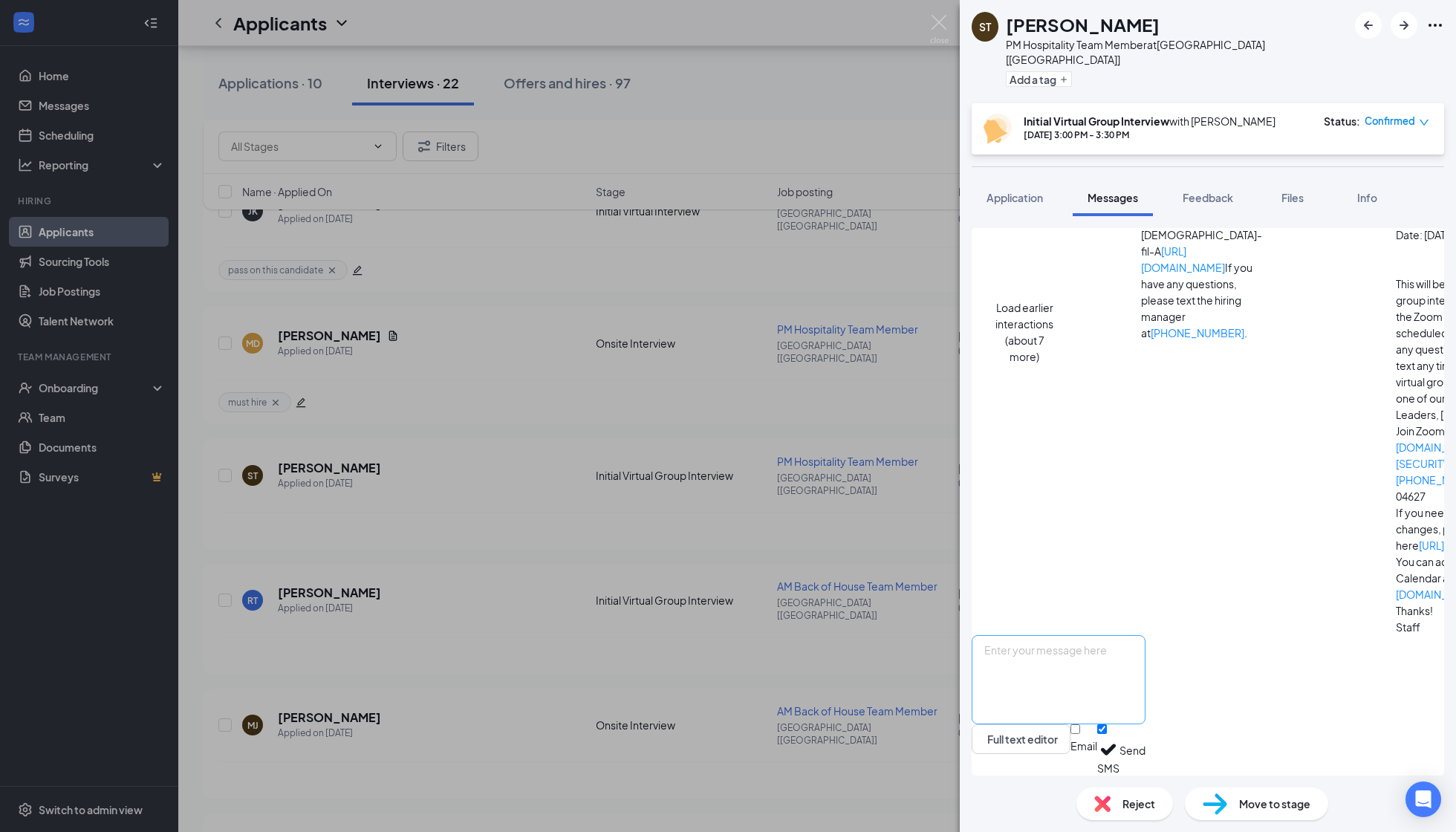
scroll to position [607, 0]
click at [947, 12] on div "ST Sachelle Toribio PM Hospitality Team Member at Corsicana [TX] Add a tag Init…" at bounding box center [728, 416] width 1456 height 832
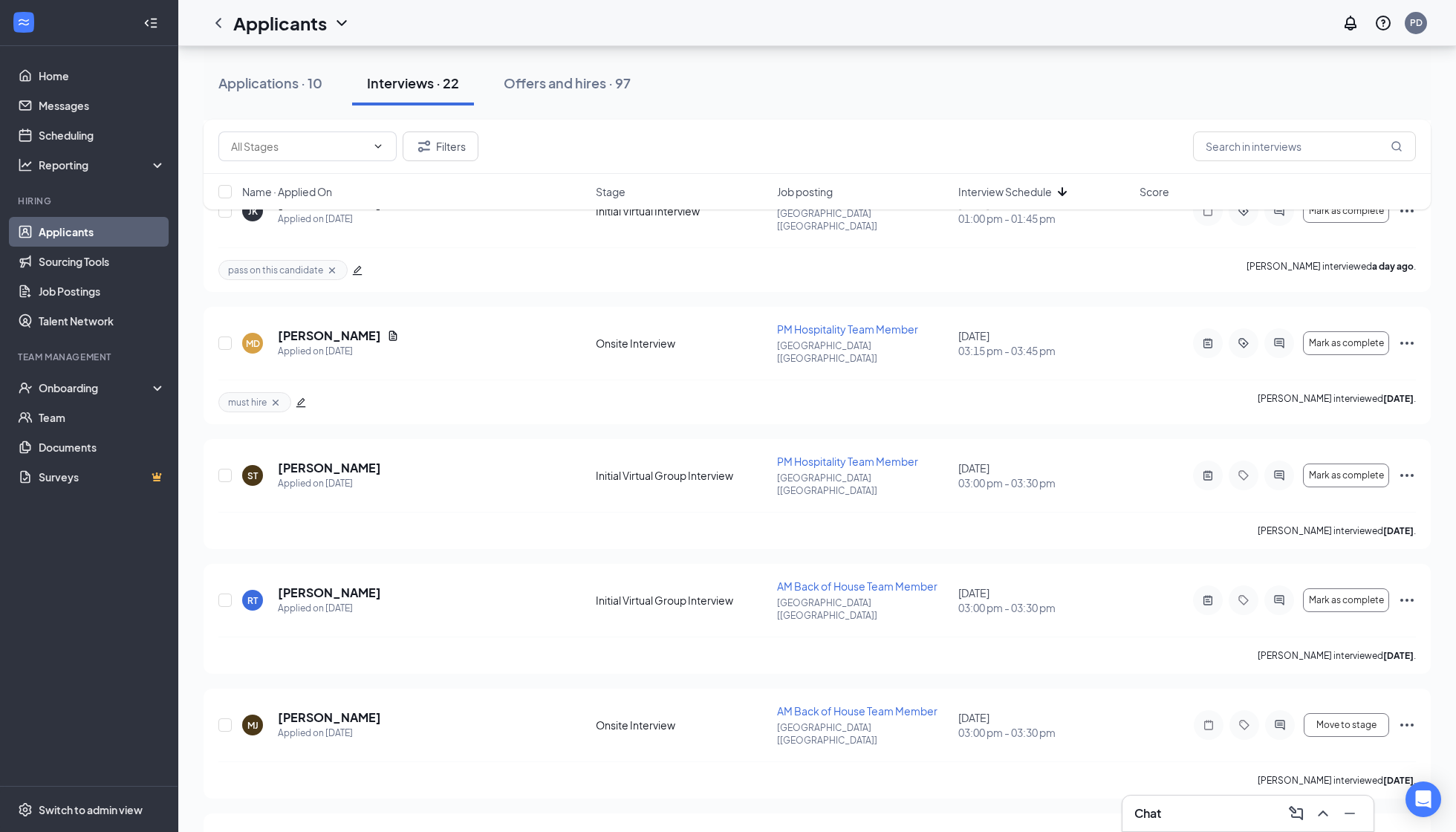
click at [940, 18] on div "Applicants PD" at bounding box center [817, 23] width 1278 height 46
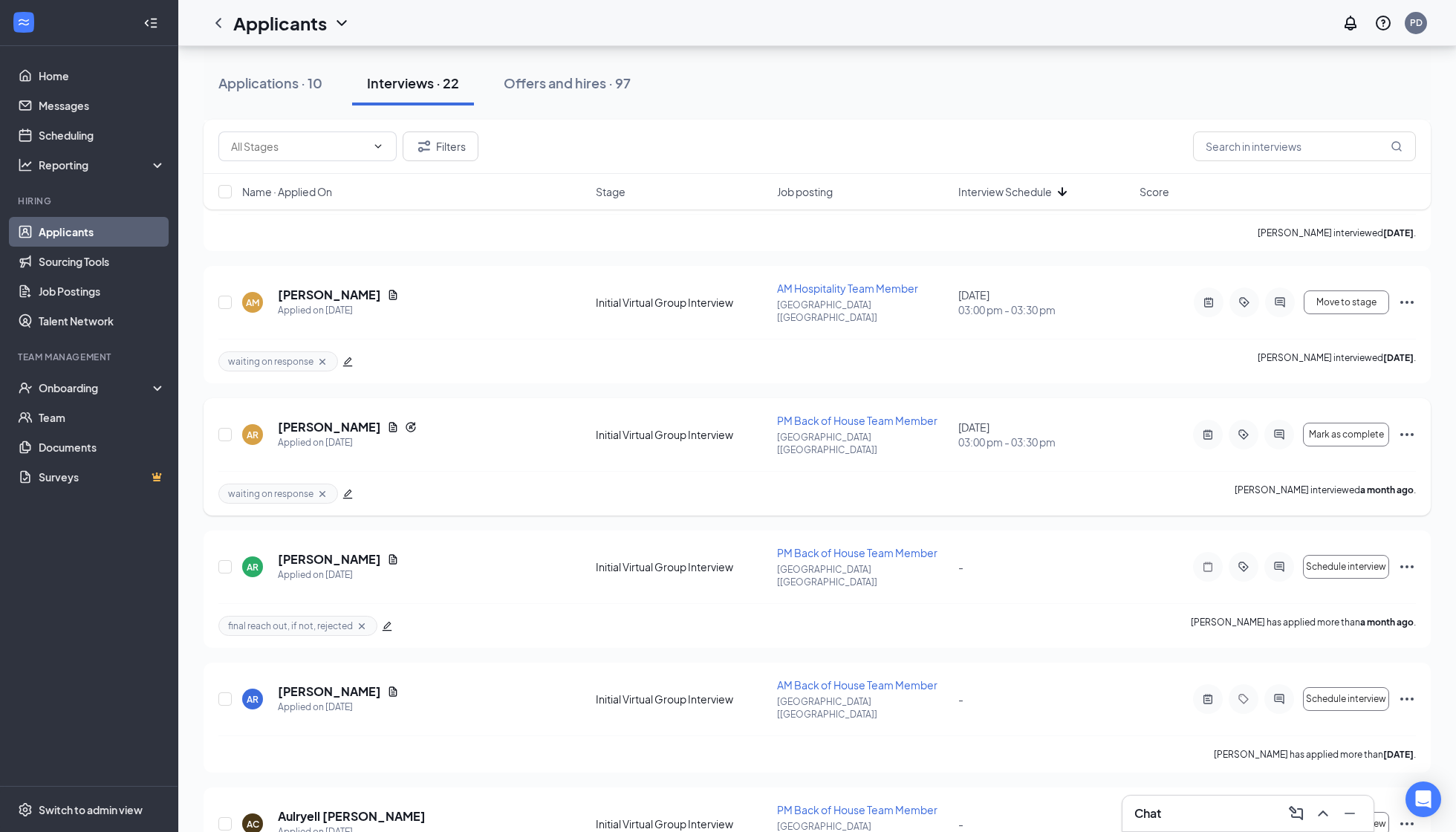
scroll to position [1418, 0]
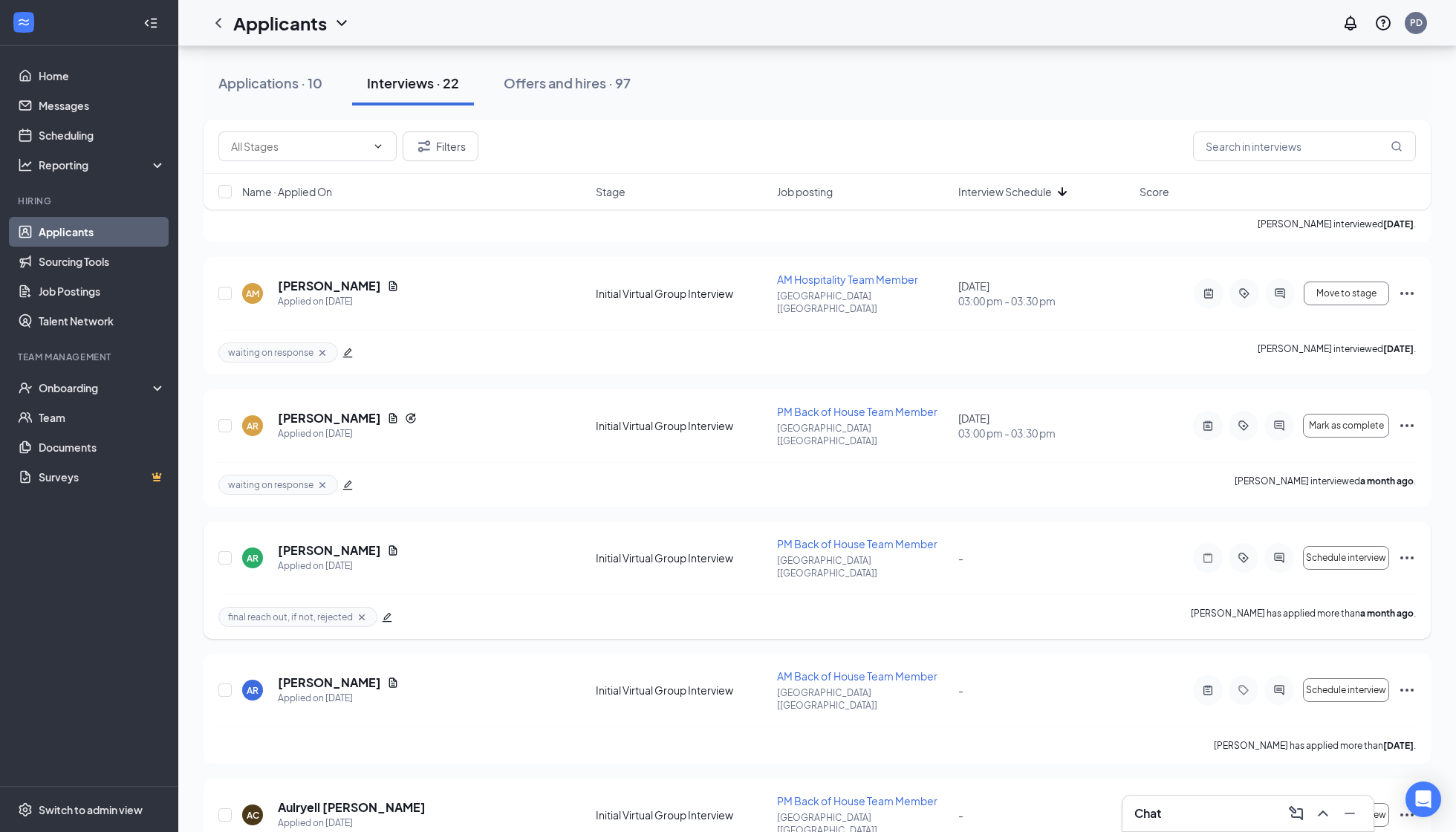
click at [1249, 543] on div at bounding box center [1279, 558] width 30 height 29
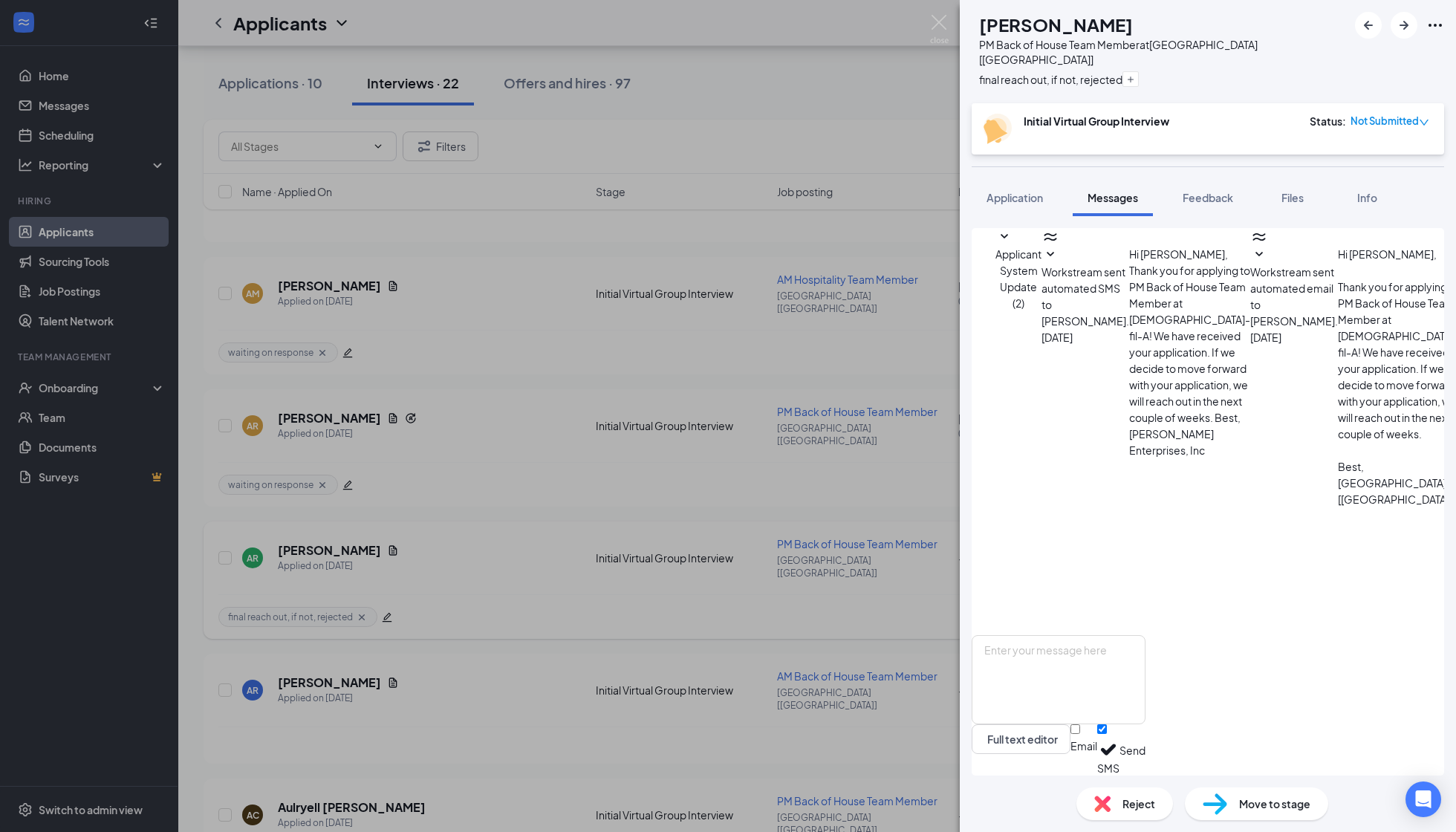
scroll to position [518, 0]
click at [1112, 745] on div "Reject" at bounding box center [1125, 804] width 96 height 33
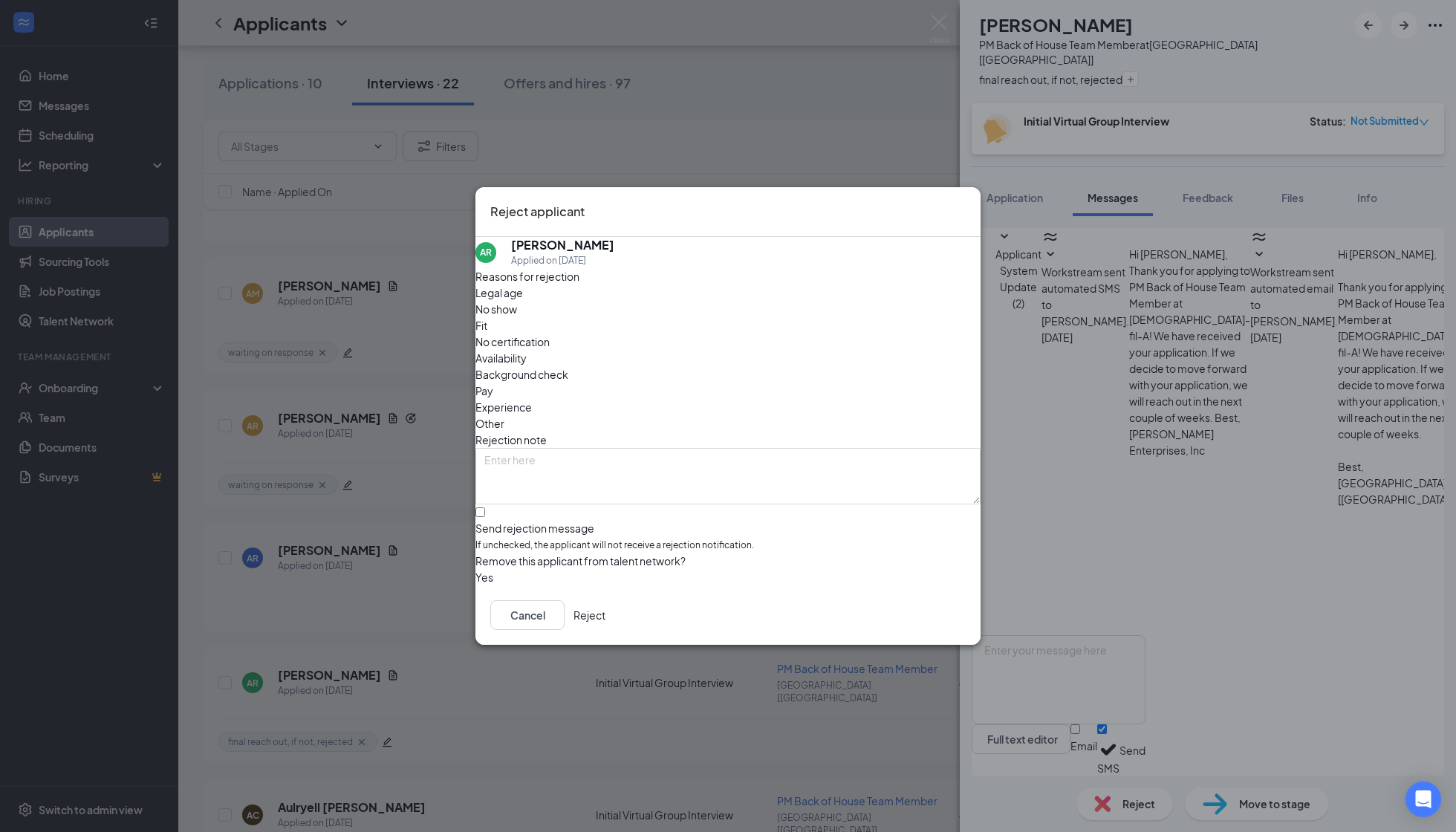
click at [517, 318] on span "No show" at bounding box center [496, 309] width 42 height 16
click at [607, 448] on textarea at bounding box center [728, 475] width 505 height 56
click at [966, 202] on icon "Cross" at bounding box center [966, 202] width 0 height 0
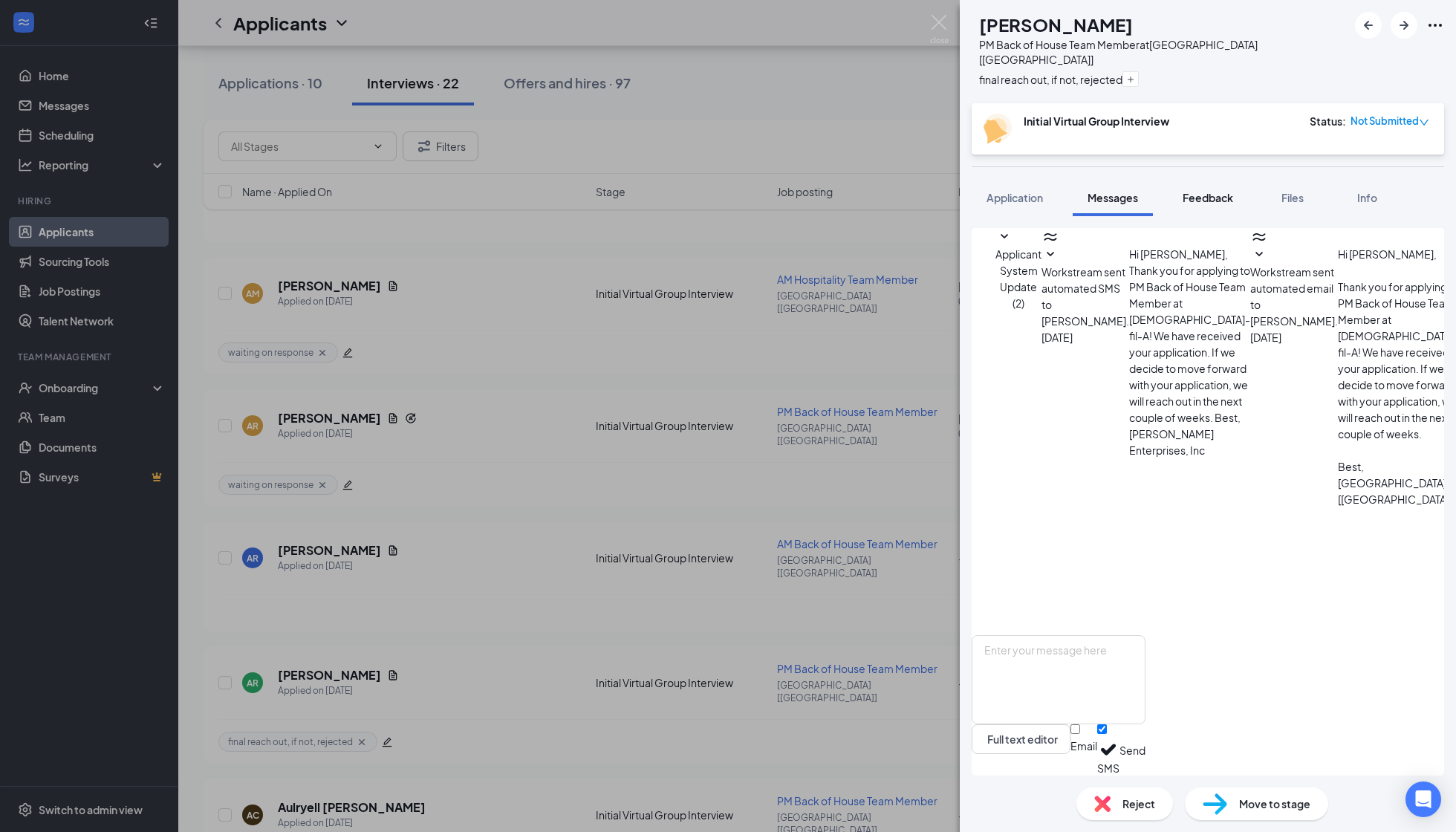
click at [1203, 191] on span "Feedback" at bounding box center [1208, 197] width 50 height 13
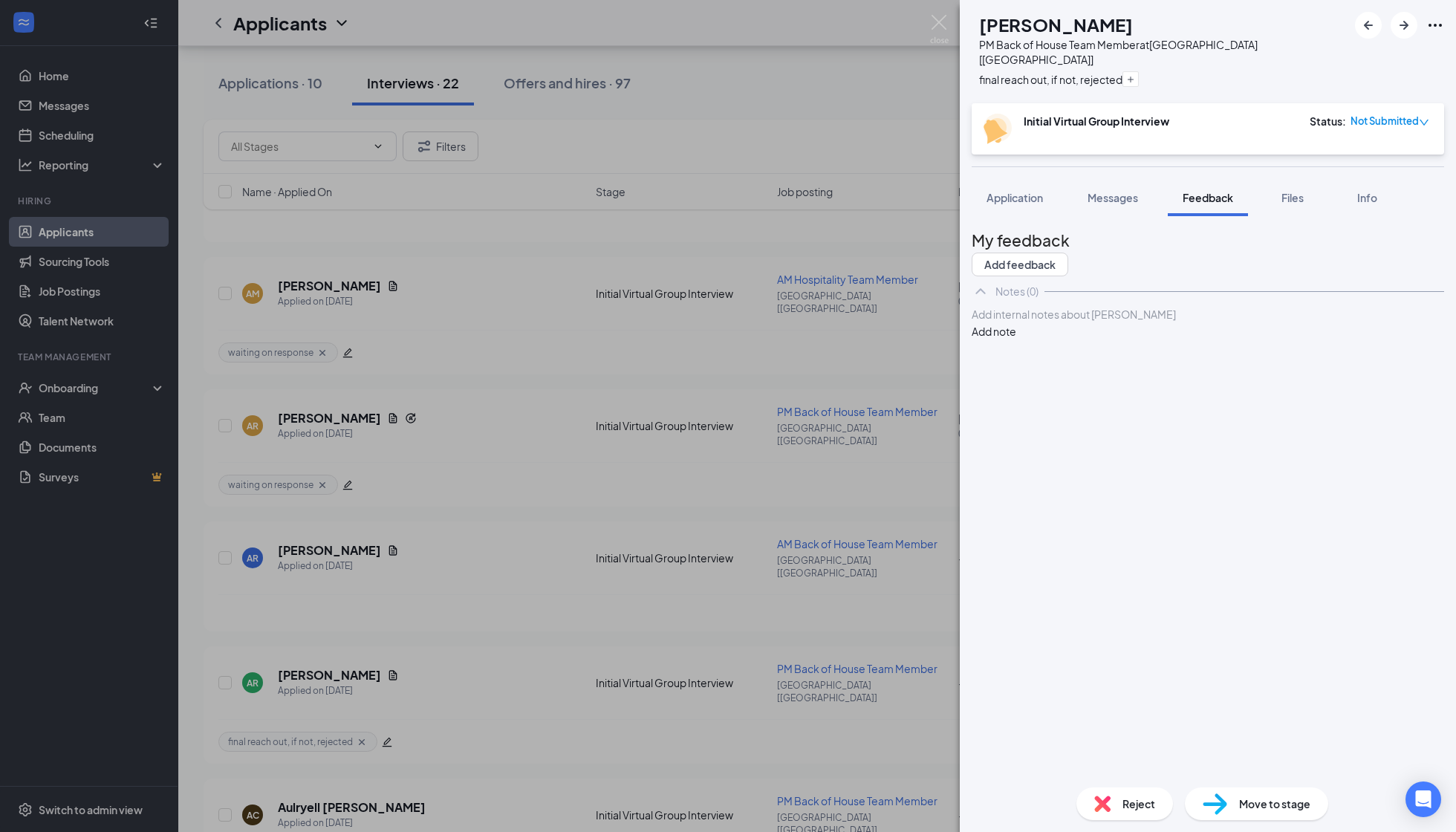
click at [1059, 323] on div at bounding box center [1208, 315] width 471 height 16
copy span "Hasn't scheduled an interview... moving on"
click at [1130, 460] on div "My feedback Add feedback Notes (0) Hasn't scheduled an interview... moving on A…" at bounding box center [1208, 501] width 473 height 547
click at [1249, 339] on div "Hasn't scheduled an interview... moving on Add note" at bounding box center [1208, 323] width 473 height 34
click at [1016, 339] on button "Add note" at bounding box center [994, 331] width 44 height 16
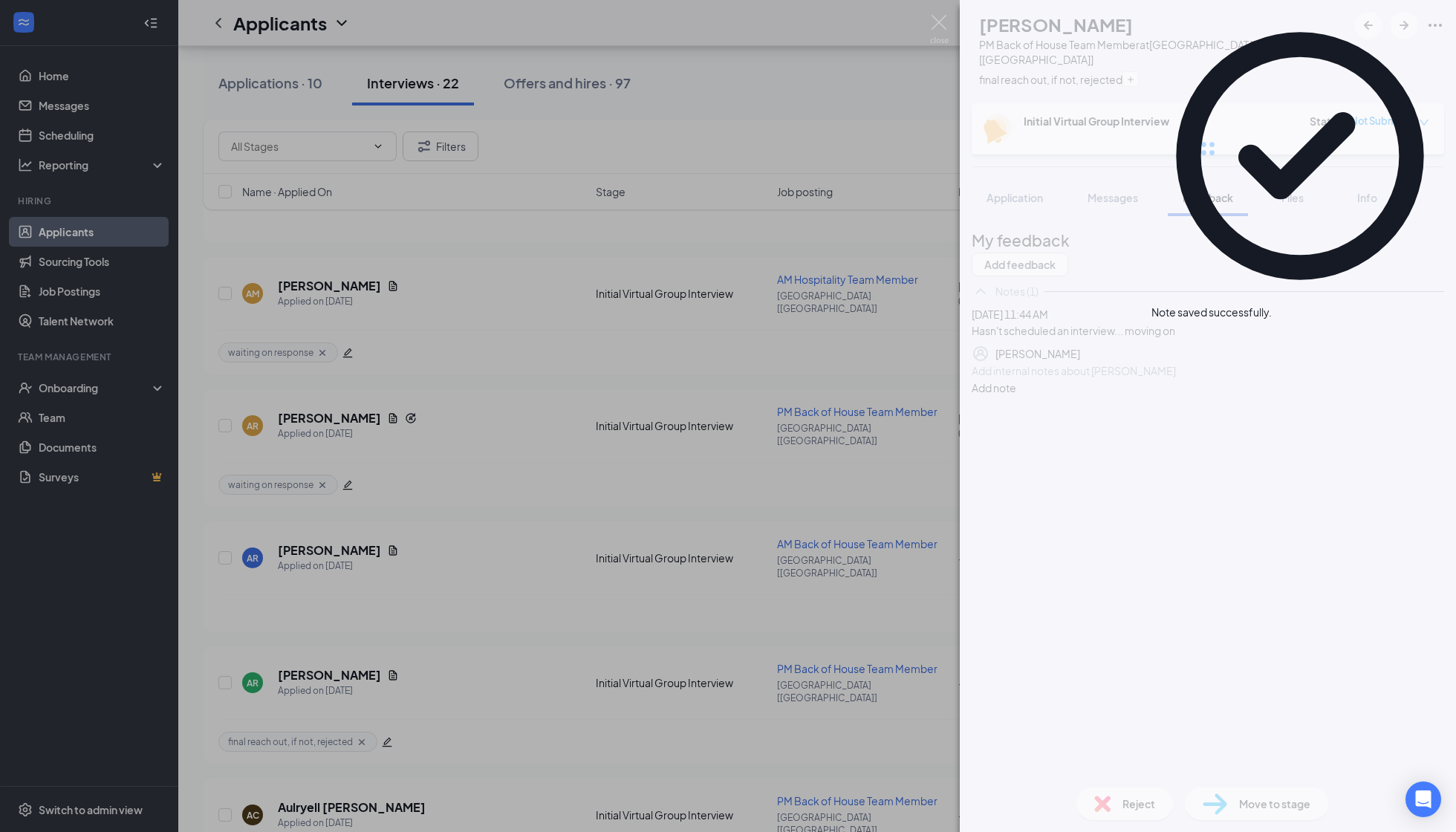
click at [1099, 745] on div "AR Anthony Rios PM Back of House Team Member at Corsicana [TX] final reach out,…" at bounding box center [1208, 416] width 496 height 832
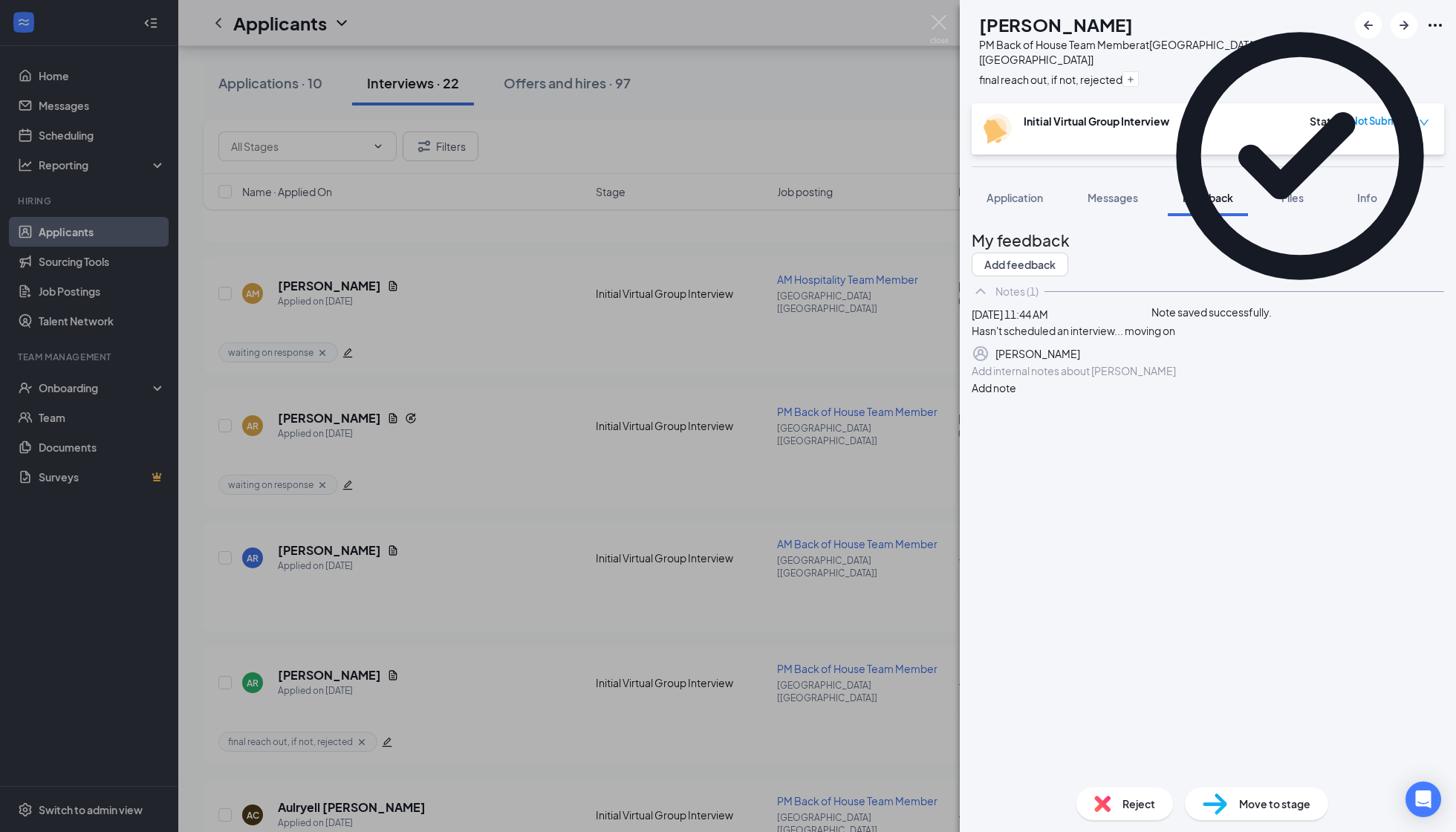
click at [1100, 745] on img at bounding box center [1102, 803] width 16 height 16
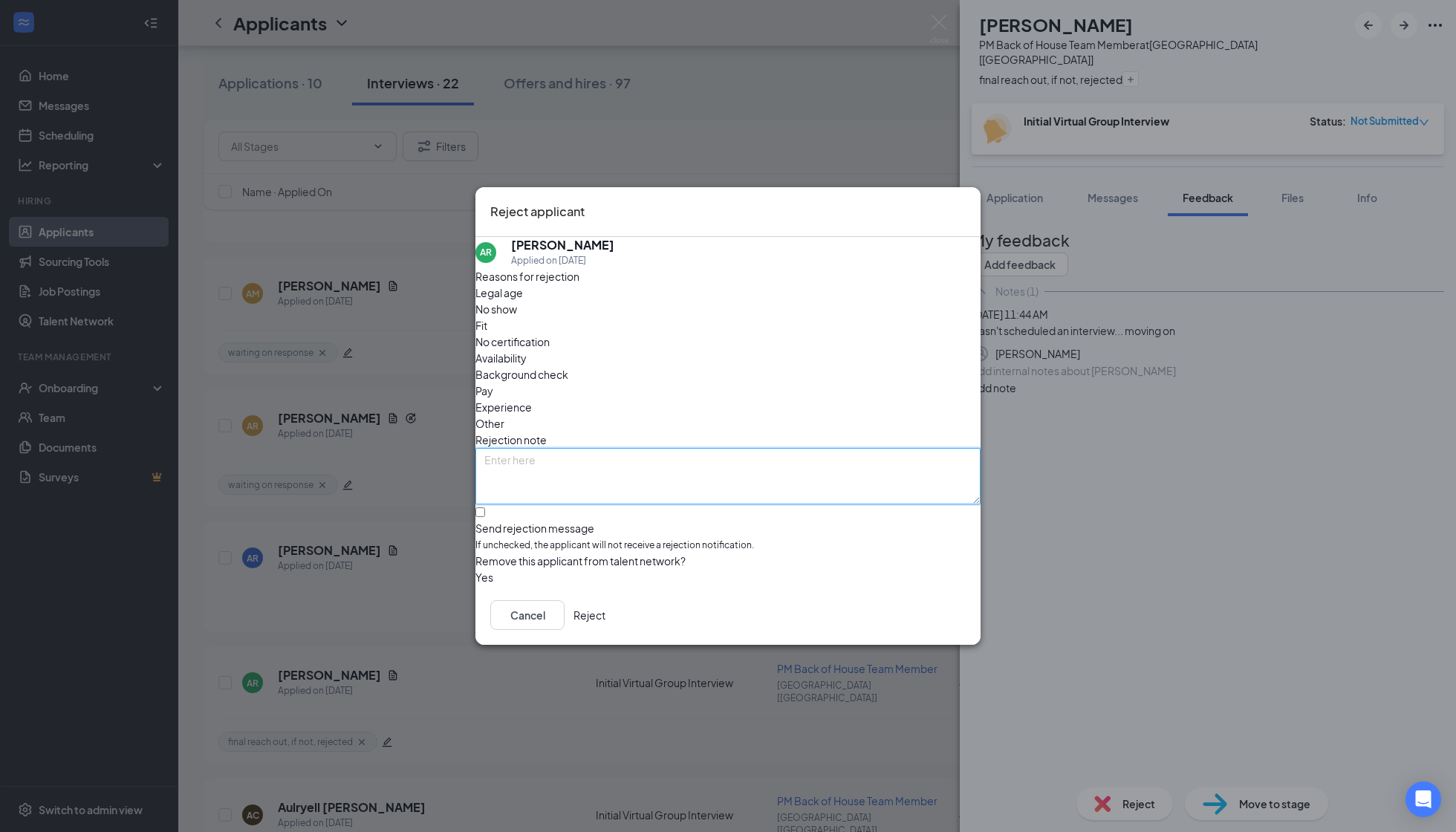
click at [600, 448] on textarea at bounding box center [728, 475] width 505 height 56
paste textarea "Hasn't scheduled an interview... moving on"
type textarea "Hasn't scheduled an interview... moving on"
click at [517, 318] on span "No show" at bounding box center [496, 309] width 42 height 16
click at [551, 521] on div "Send rejection message" at bounding box center [728, 527] width 505 height 15
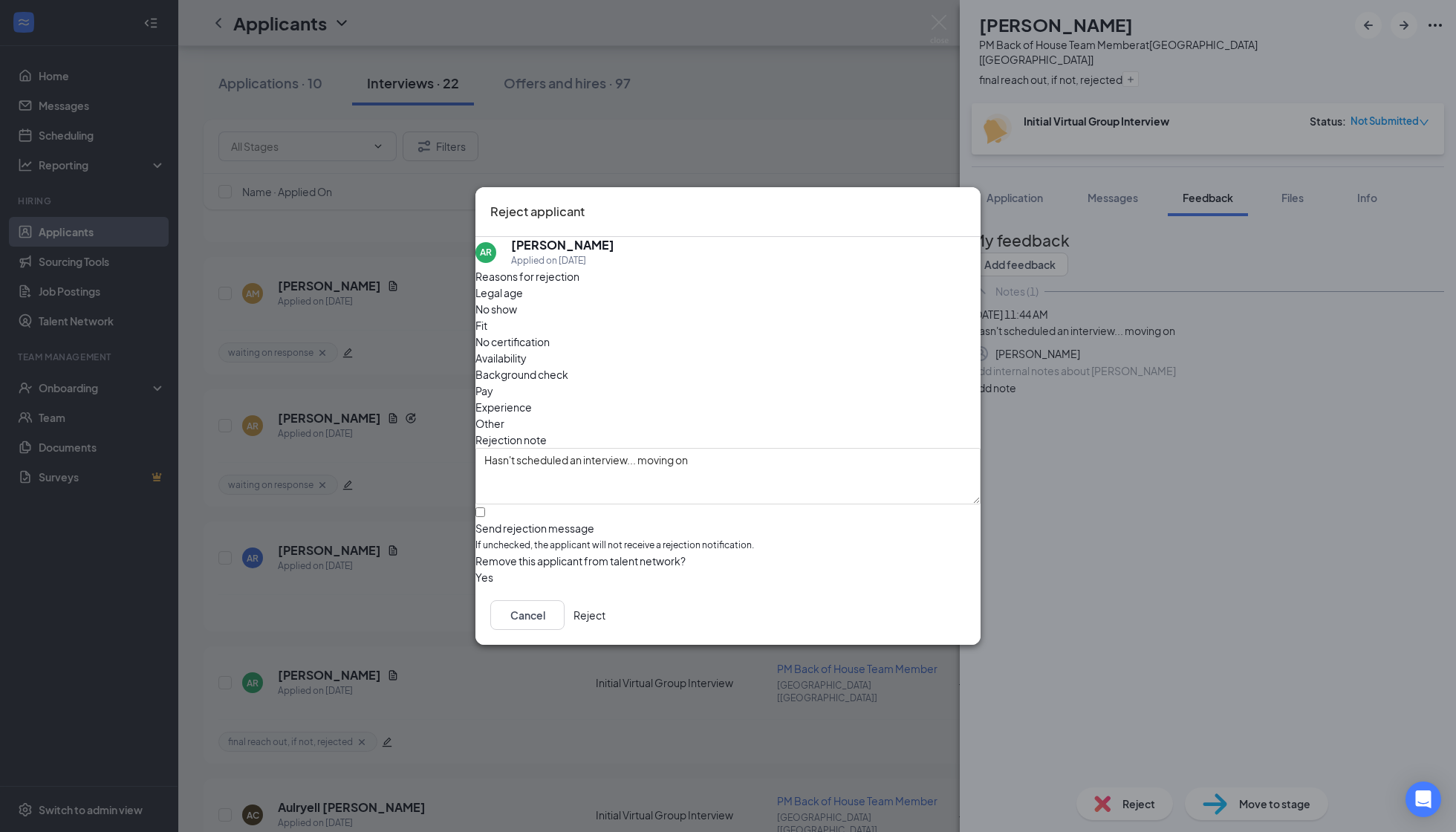
click at [485, 508] on input "Send rejection message If unchecked, the applicant will not receive a rejection…" at bounding box center [480, 512] width 10 height 10
checkbox input "true"
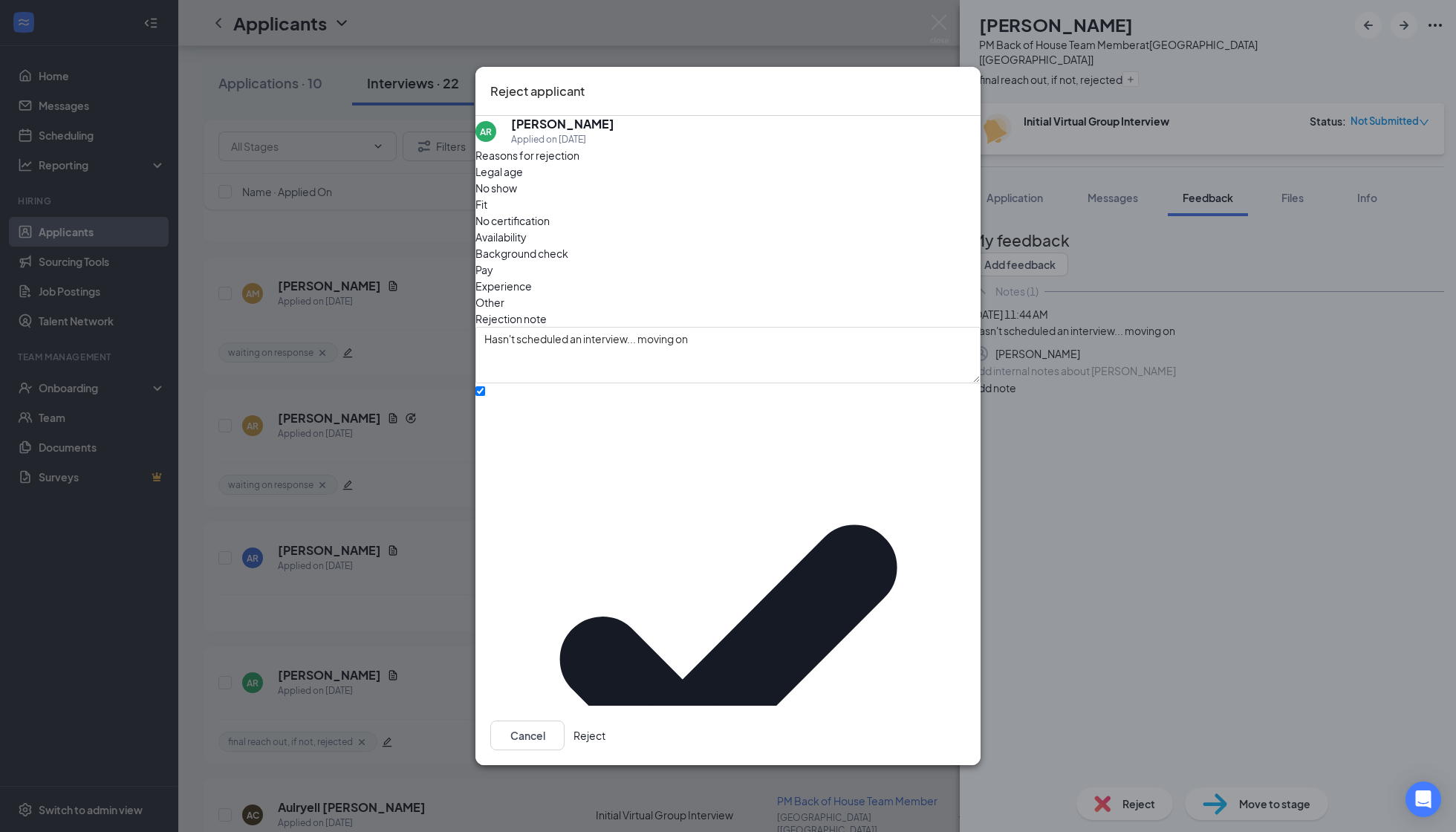
click at [606, 721] on button "Reject" at bounding box center [589, 736] width 32 height 29
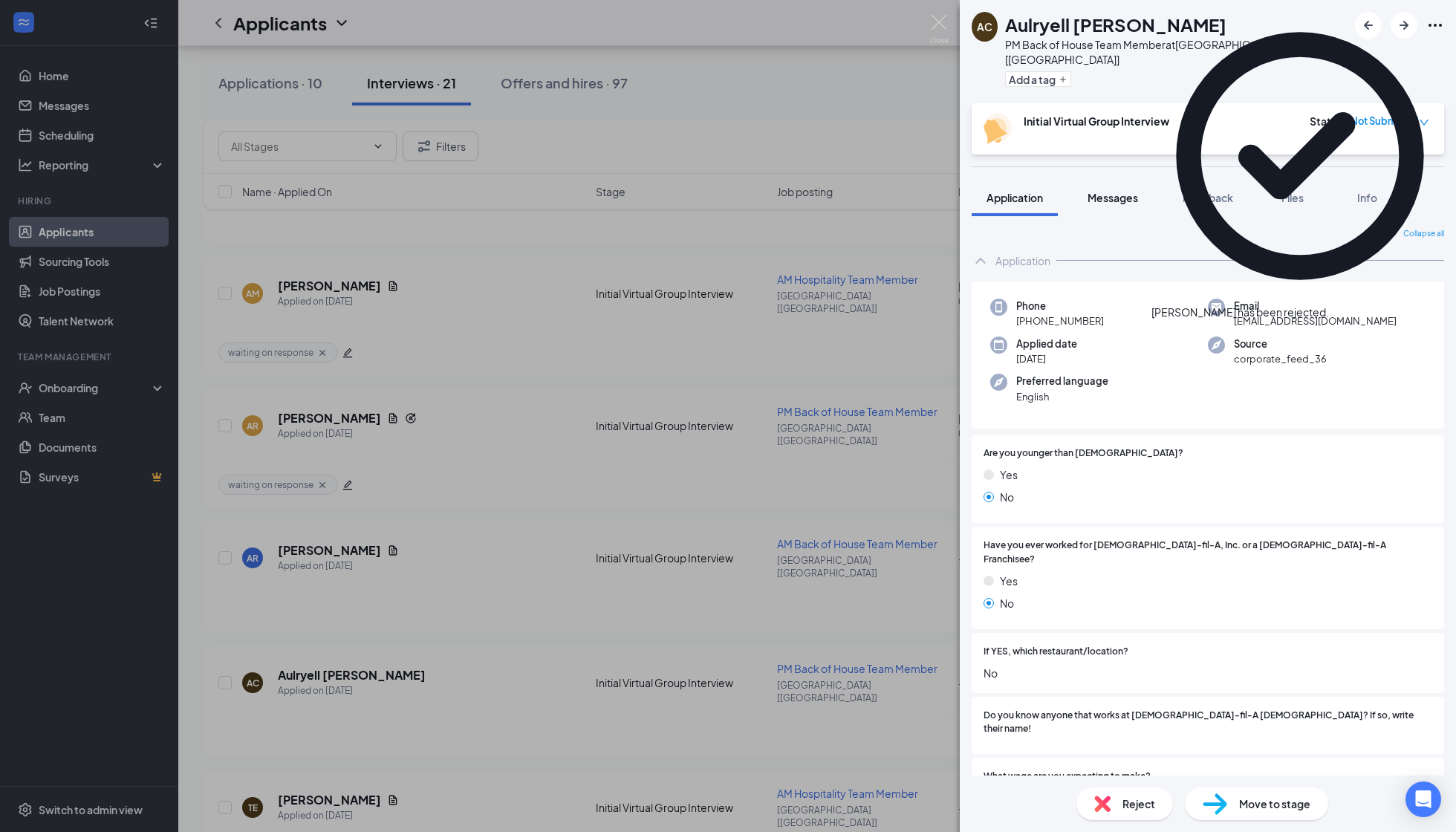
click at [1121, 191] on span "Messages" at bounding box center [1113, 197] width 50 height 13
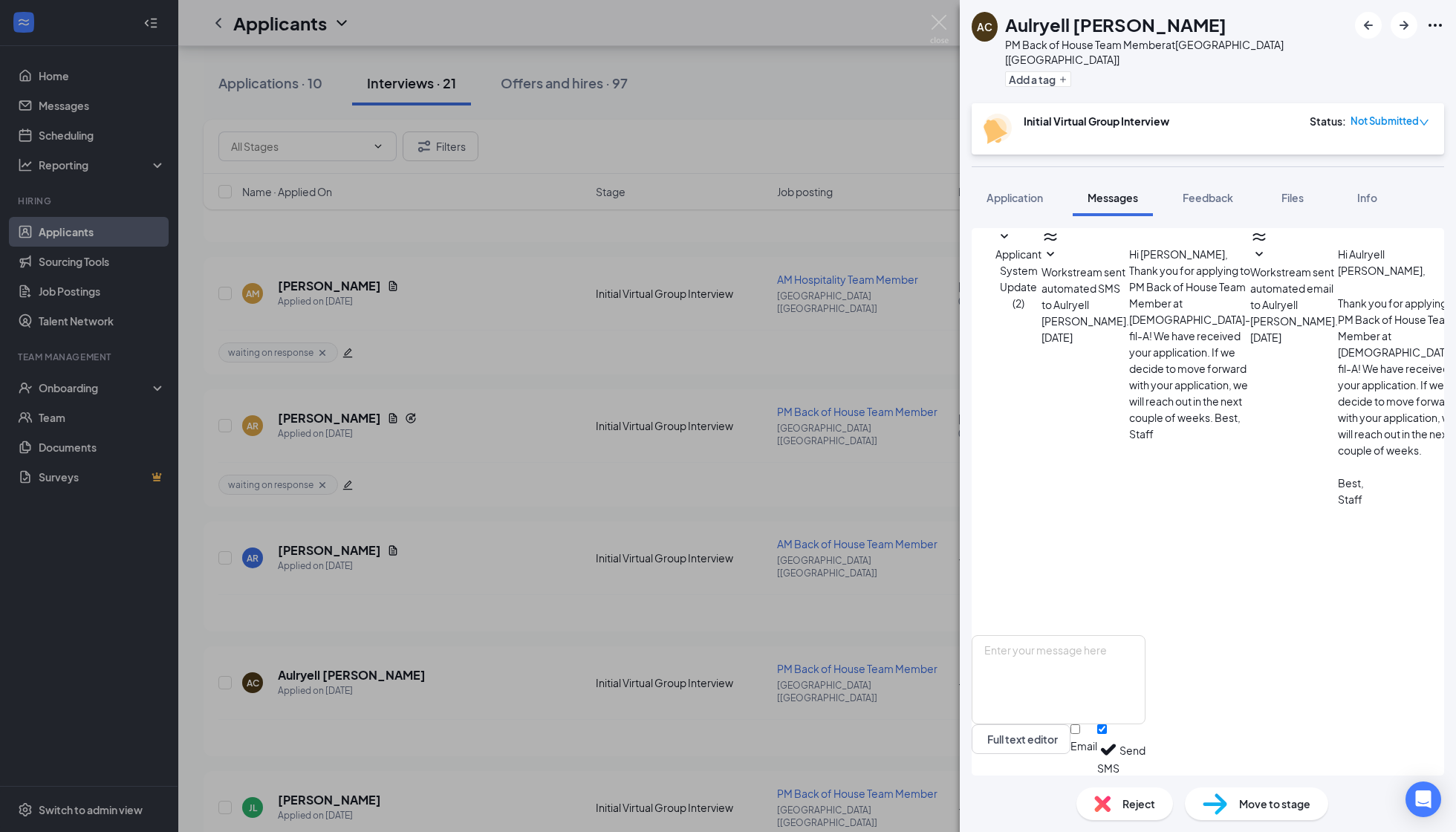
click at [1130, 297] on span "Workstream sent automated SMS to Aulryell Conley." at bounding box center [1085, 297] width 88 height 62
click at [1249, 26] on icon "ArrowRight" at bounding box center [1404, 25] width 18 height 18
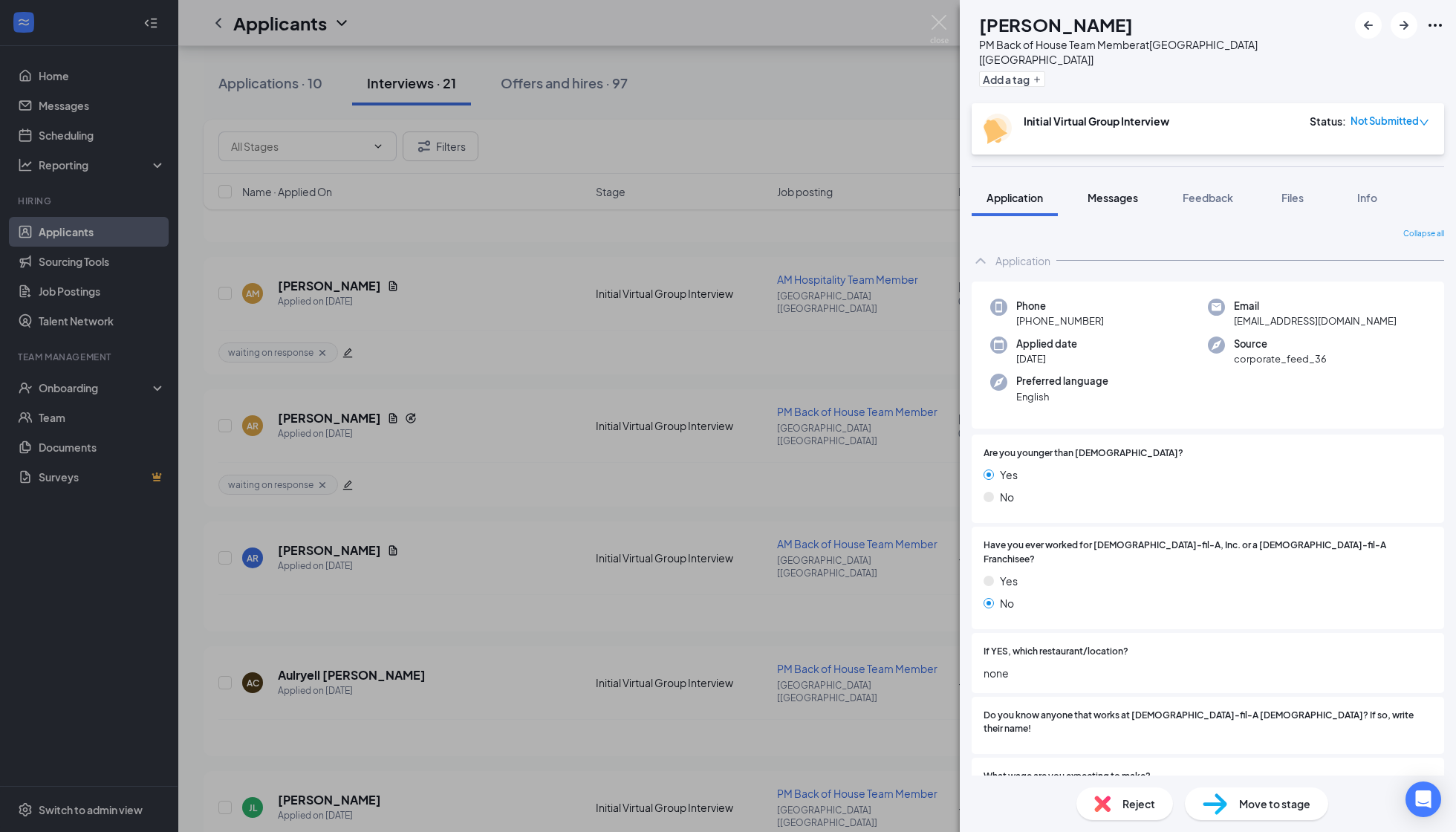
click at [1125, 199] on button "Messages" at bounding box center [1113, 197] width 80 height 37
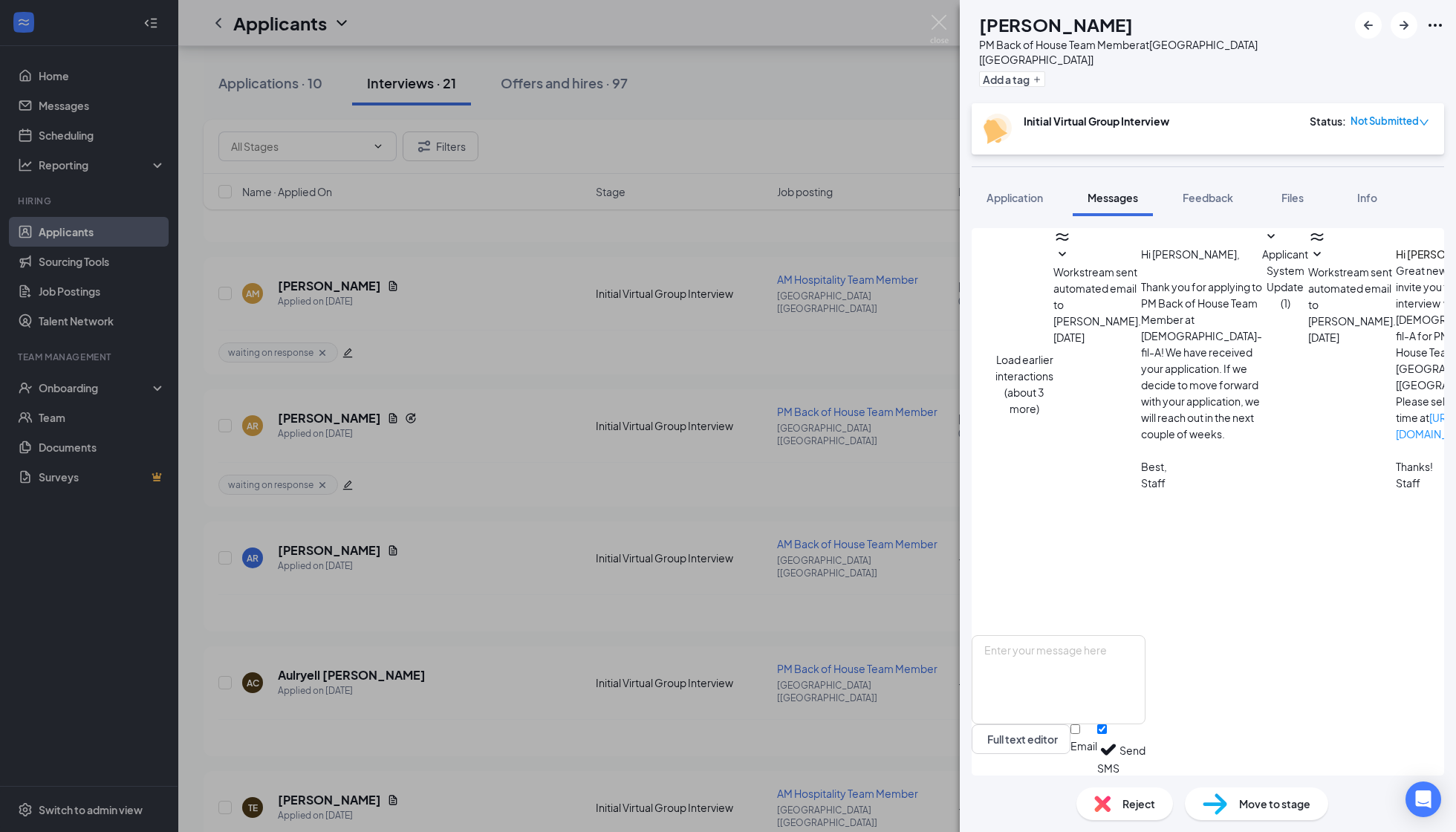
click at [1053, 351] on button "Load earlier interactions (about 3 more)" at bounding box center [1024, 383] width 58 height 65
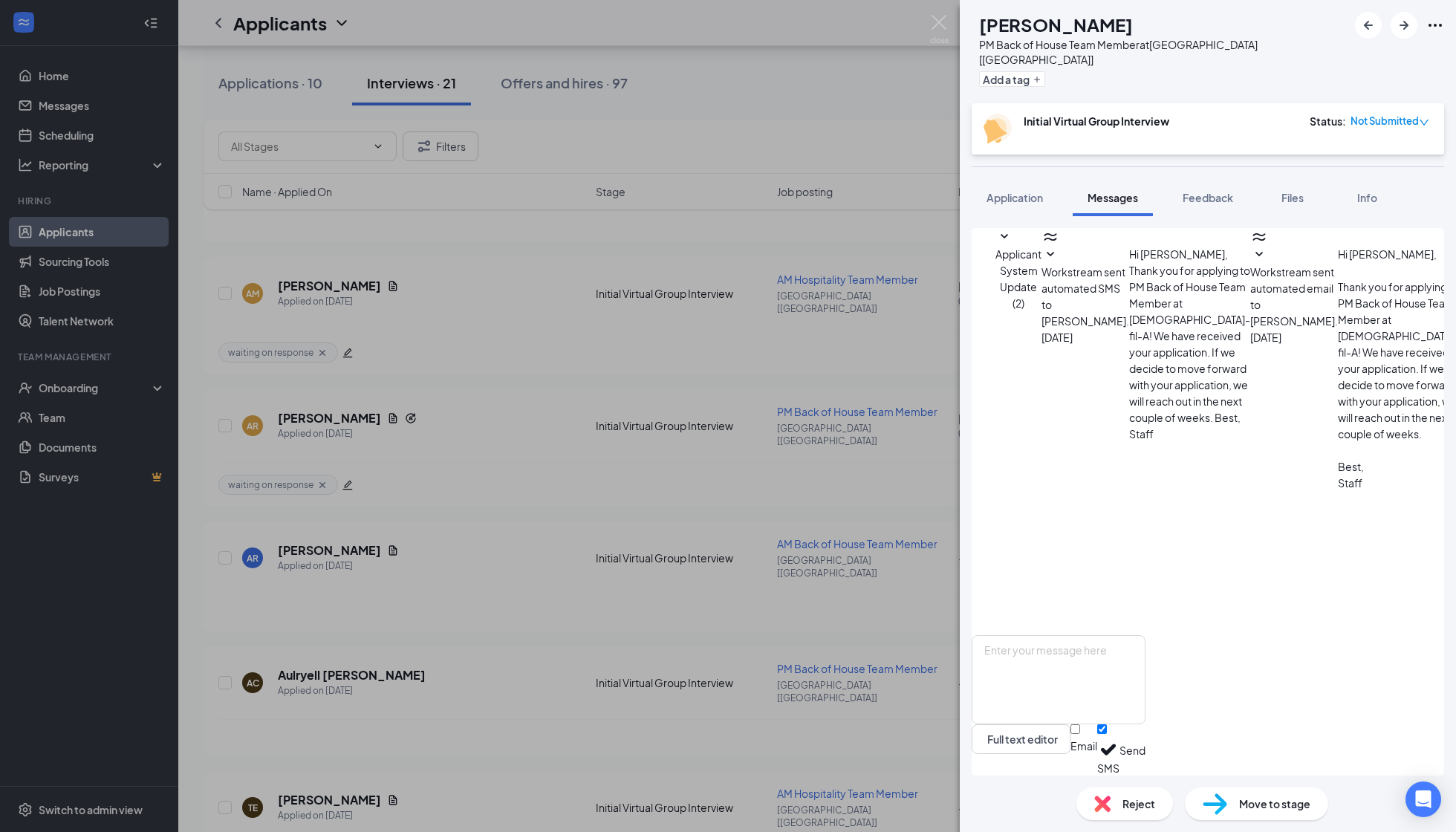
click at [1125, 289] on span "Workstream sent automated SMS to Johnny Lopez." at bounding box center [1085, 297] width 88 height 62
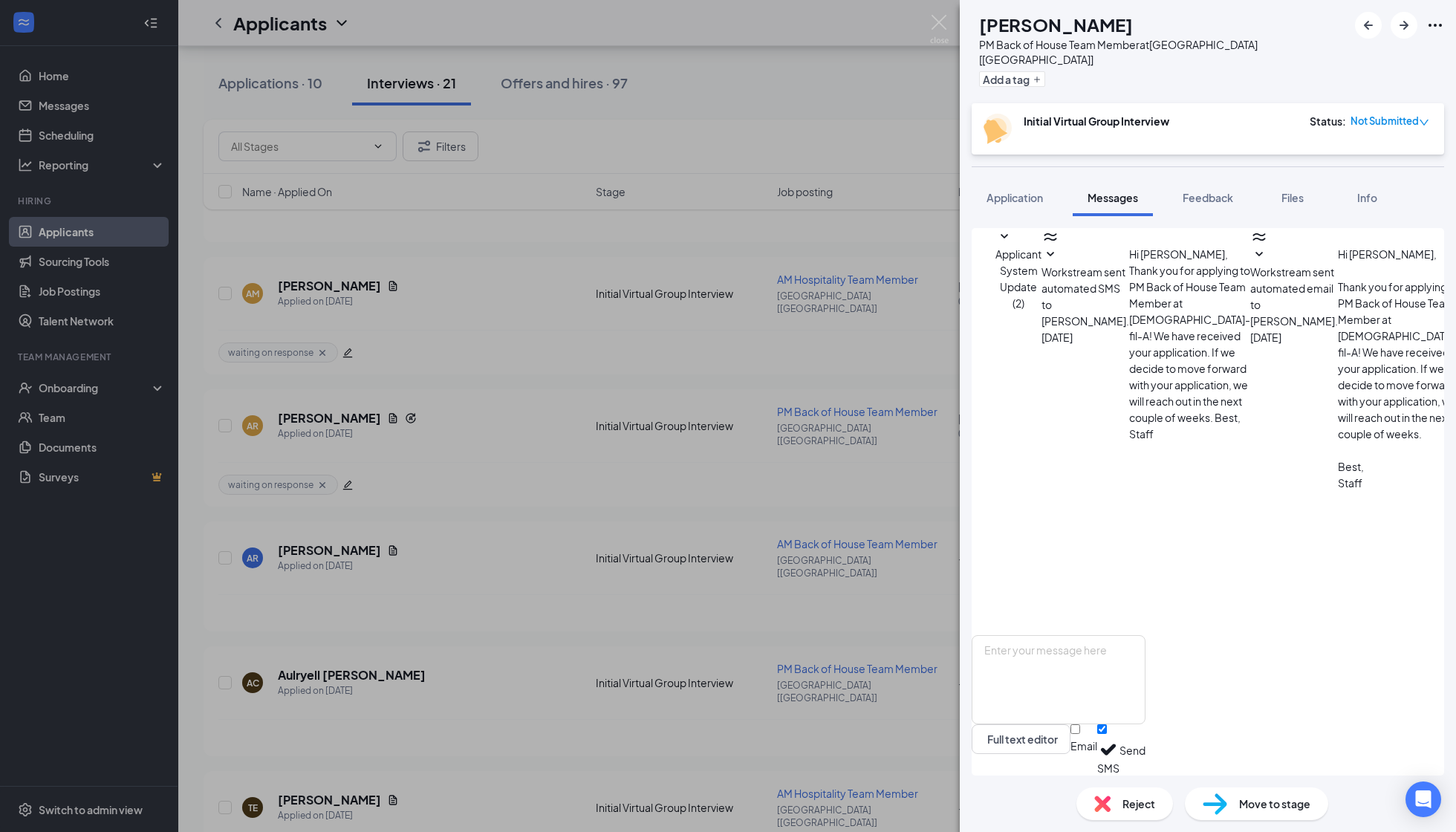
scroll to position [875, 0]
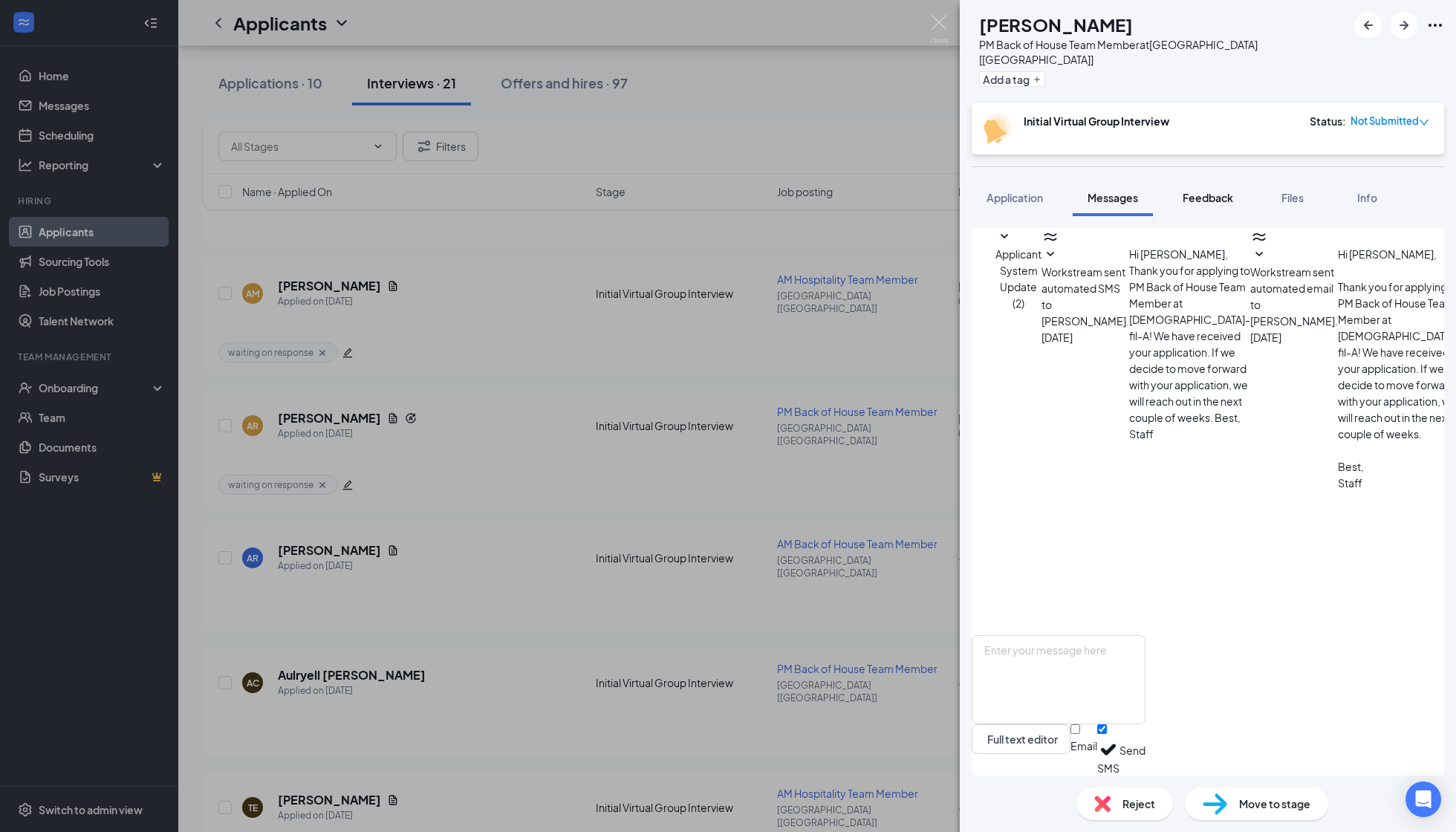
click at [1192, 191] on span "Feedback" at bounding box center [1208, 197] width 50 height 13
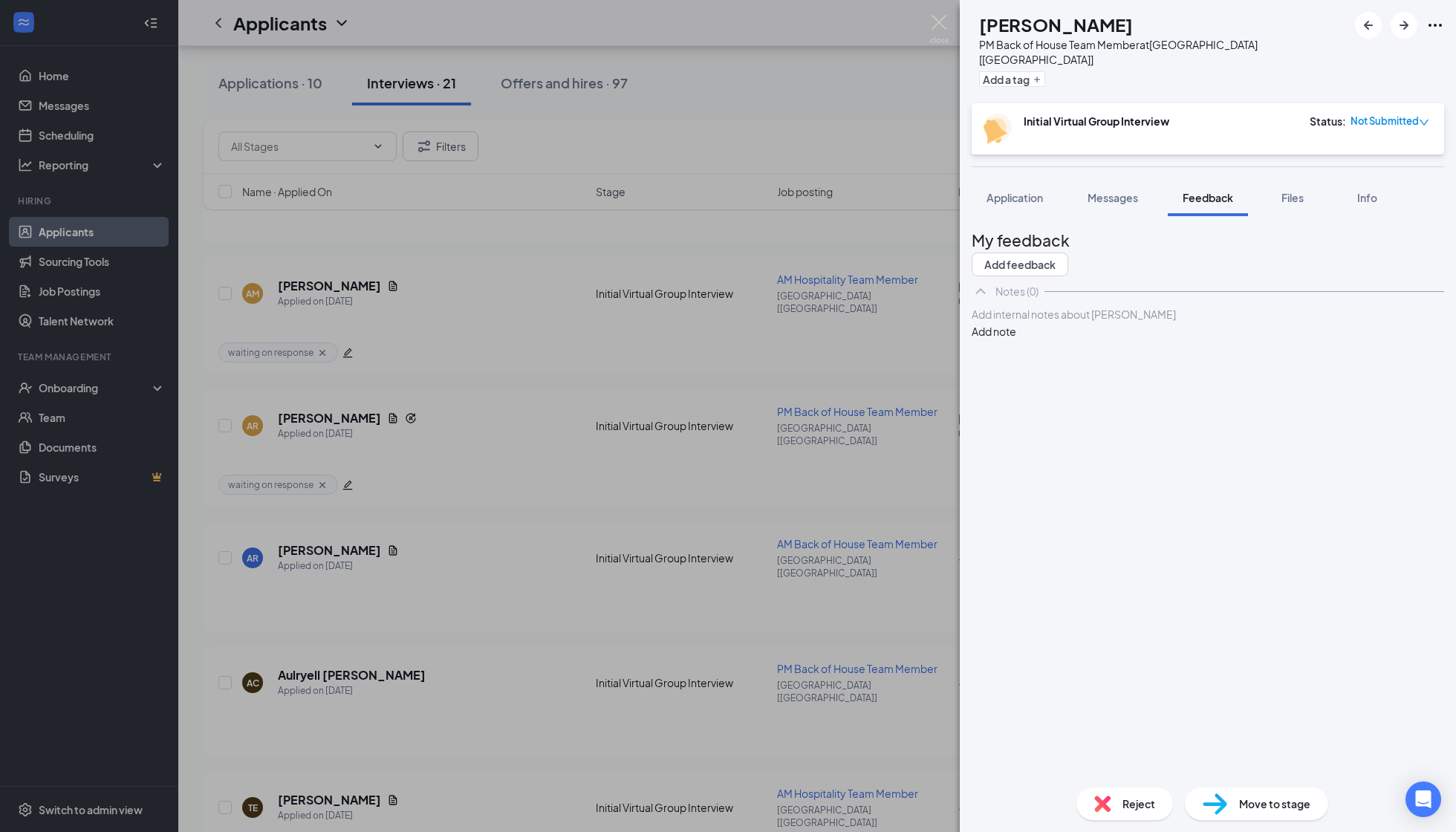
click at [1034, 322] on div "Add internal notes about Johnny Lopez Add note" at bounding box center [1208, 323] width 473 height 34
click at [1034, 323] on div at bounding box center [1208, 315] width 471 height 16
click at [1016, 339] on button "Add note" at bounding box center [994, 331] width 44 height 16
click at [1112, 745] on div "Reject" at bounding box center [1125, 804] width 96 height 33
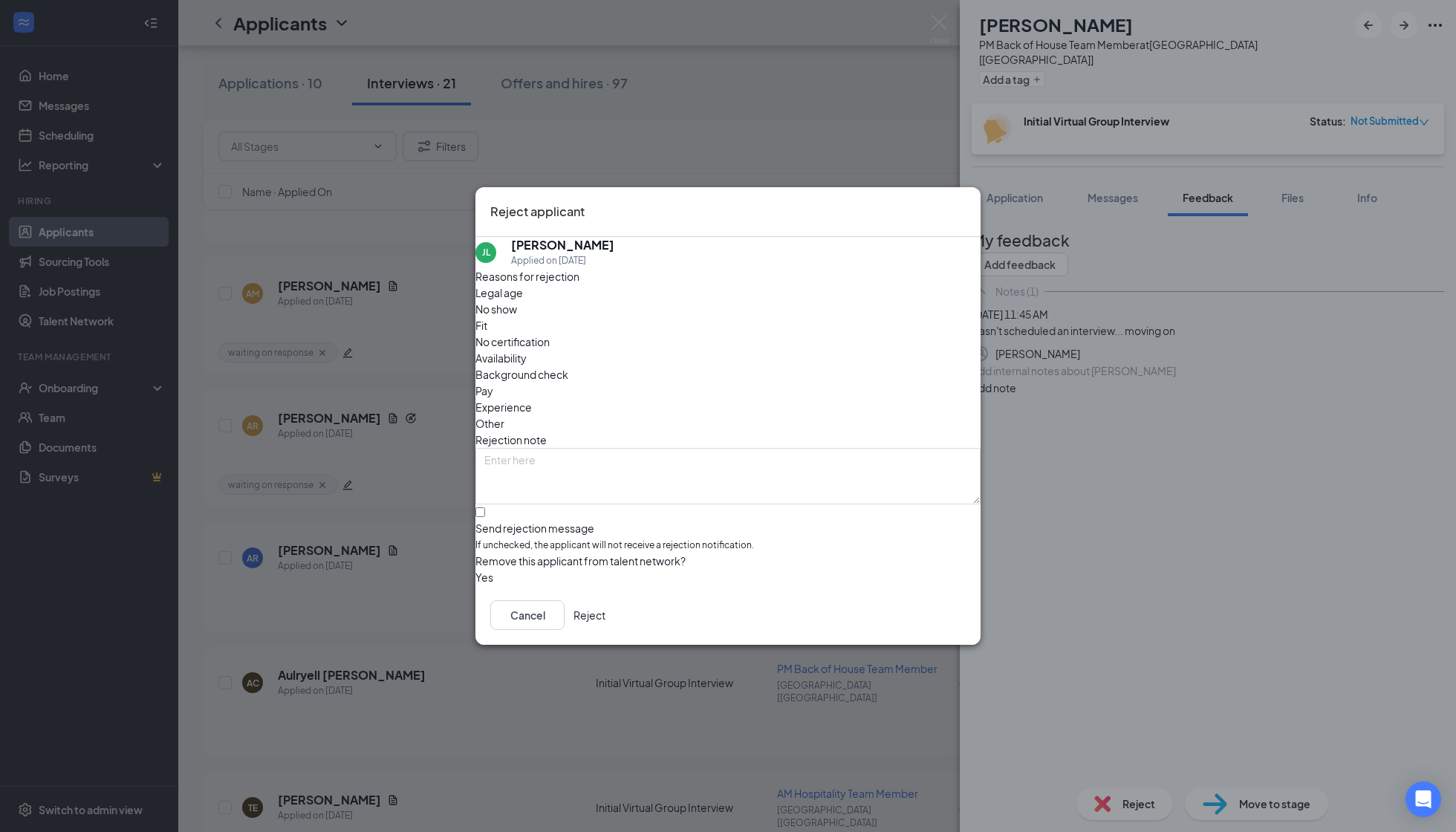
click at [517, 318] on span "No show" at bounding box center [496, 309] width 42 height 16
click at [628, 448] on textarea at bounding box center [728, 475] width 505 height 56
paste textarea "Hasn't scheduled an interview... moving on"
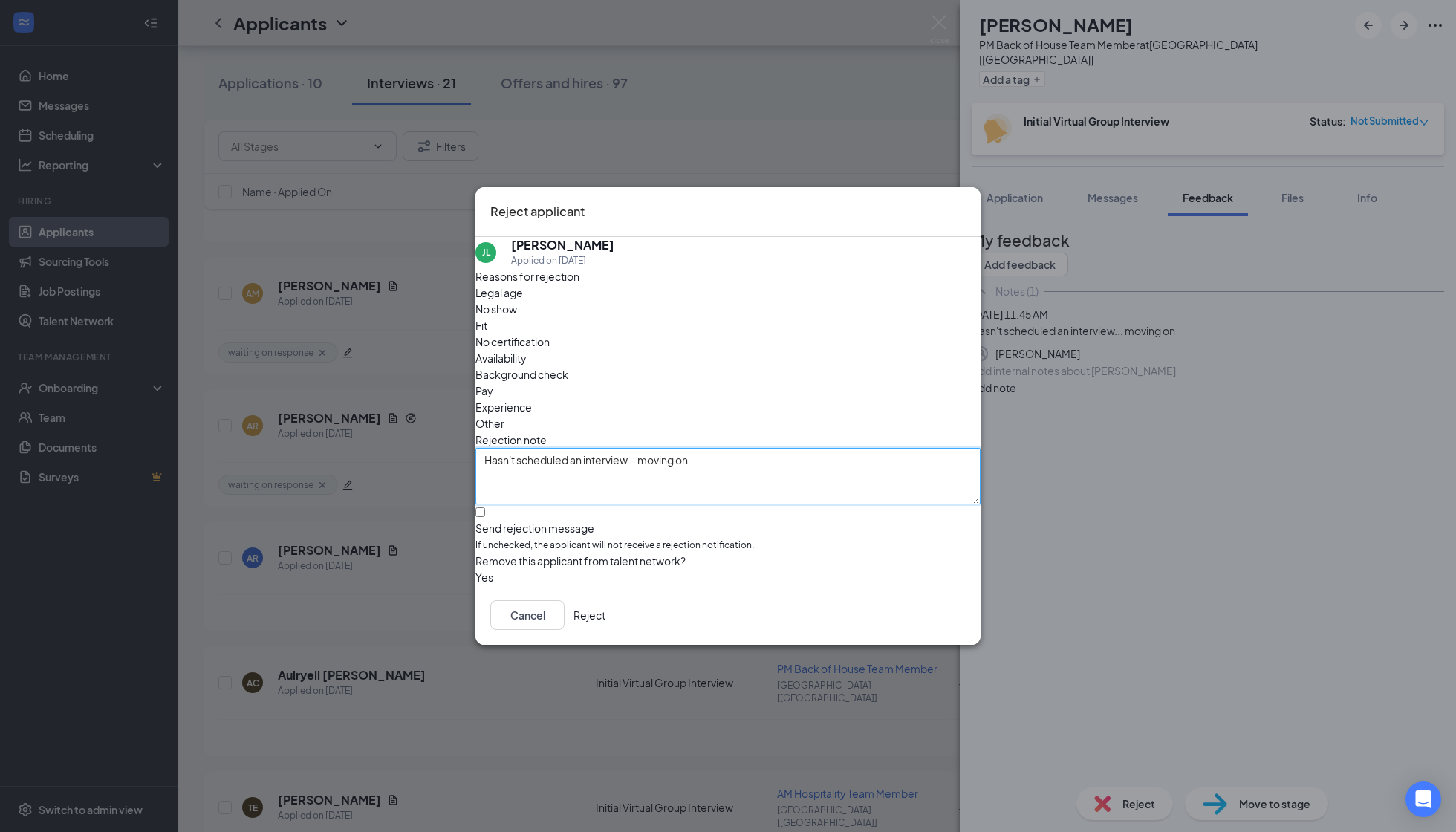
type textarea "Hasn't scheduled an interview... moving on"
click at [610, 539] on span "If unchecked, the applicant will not receive a rejection notification." at bounding box center [728, 546] width 505 height 14
click at [485, 508] on input "Send rejection message If unchecked, the applicant will not receive a rejection…" at bounding box center [480, 512] width 10 height 10
checkbox input "true"
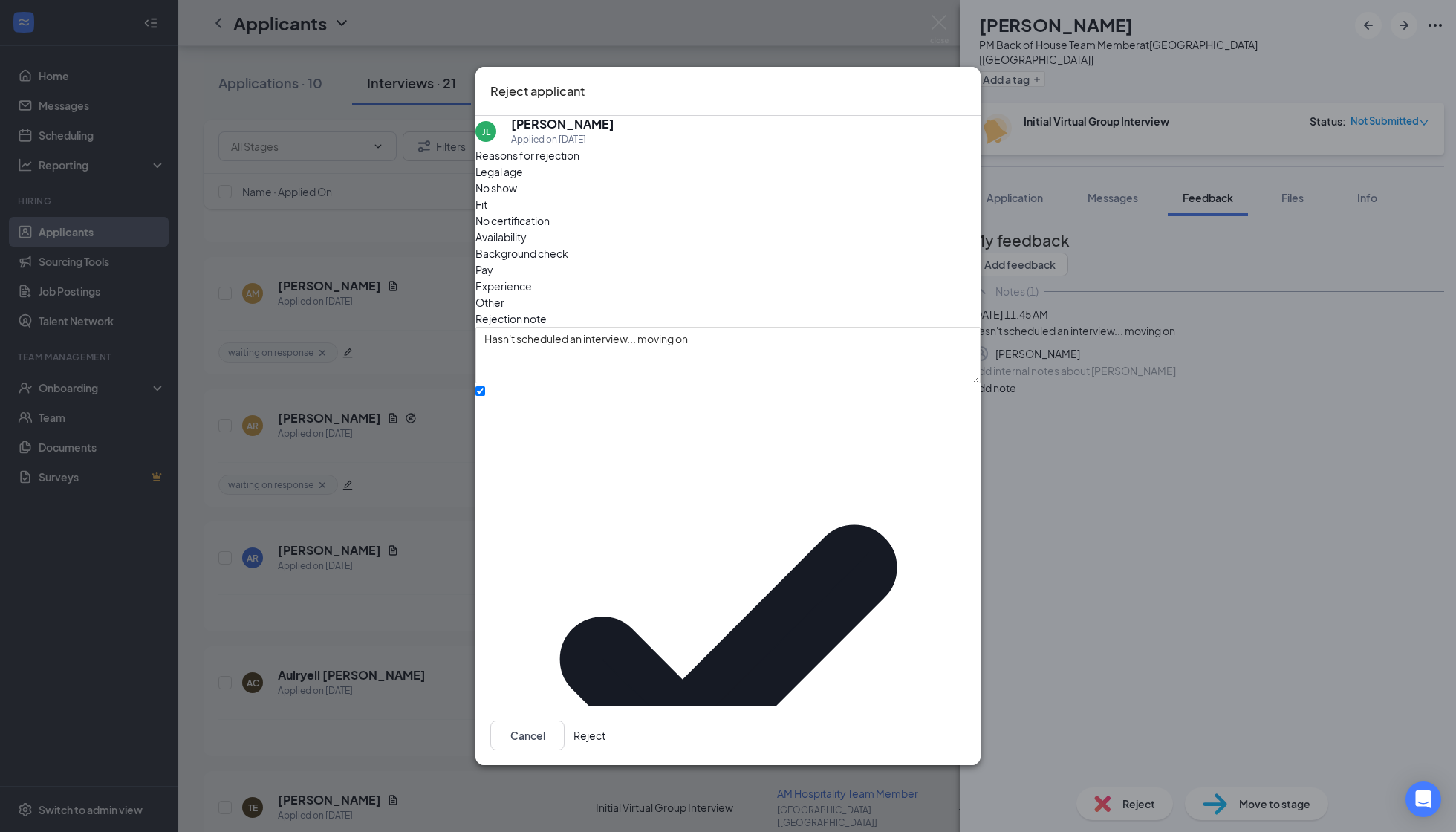
click at [606, 721] on button "Reject" at bounding box center [589, 736] width 32 height 29
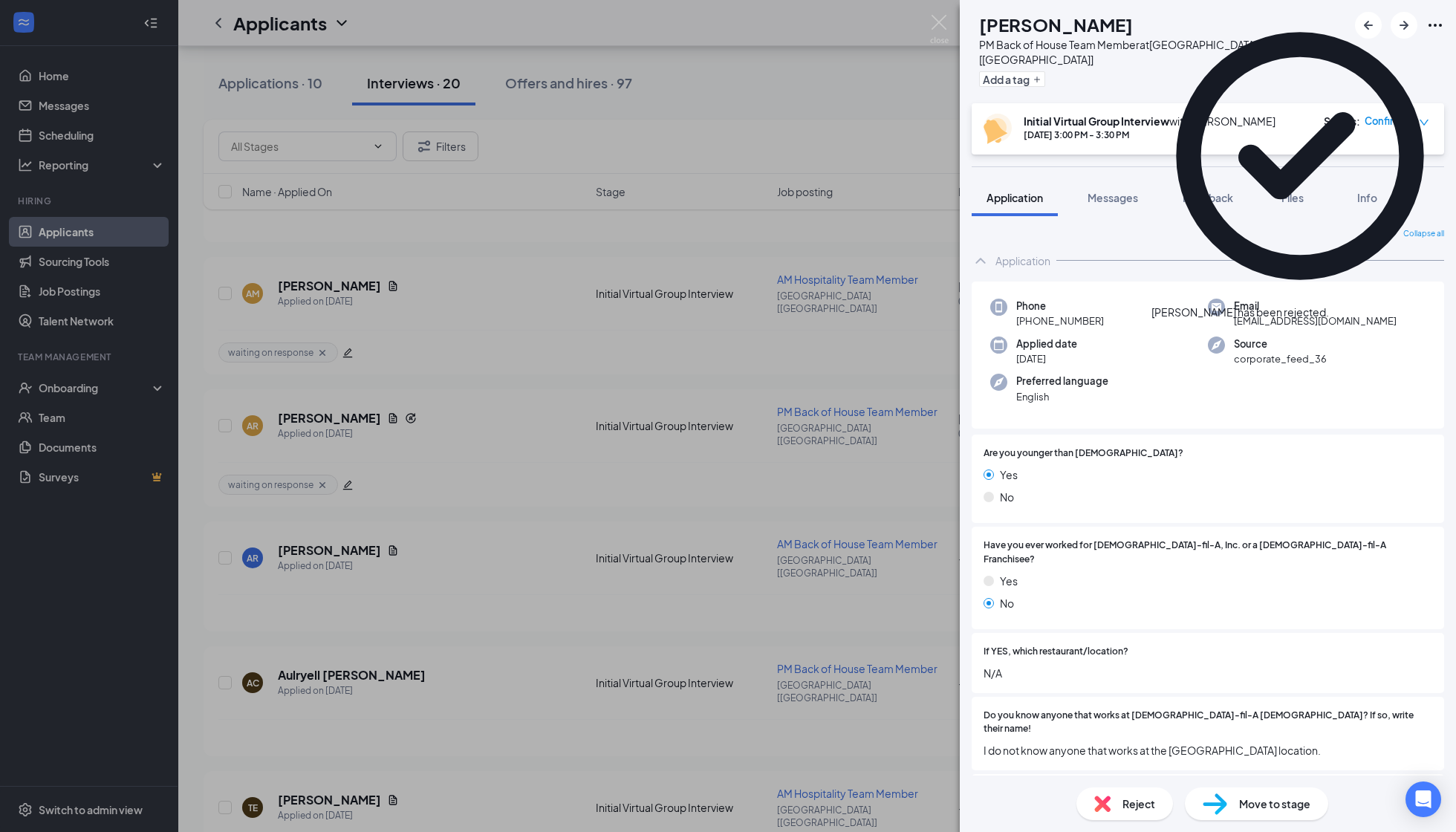
click at [1249, 79] on div "BG Brayden Graves PM Back of House Team Member at Corsicana [TX] Add a tag" at bounding box center [1208, 51] width 496 height 103
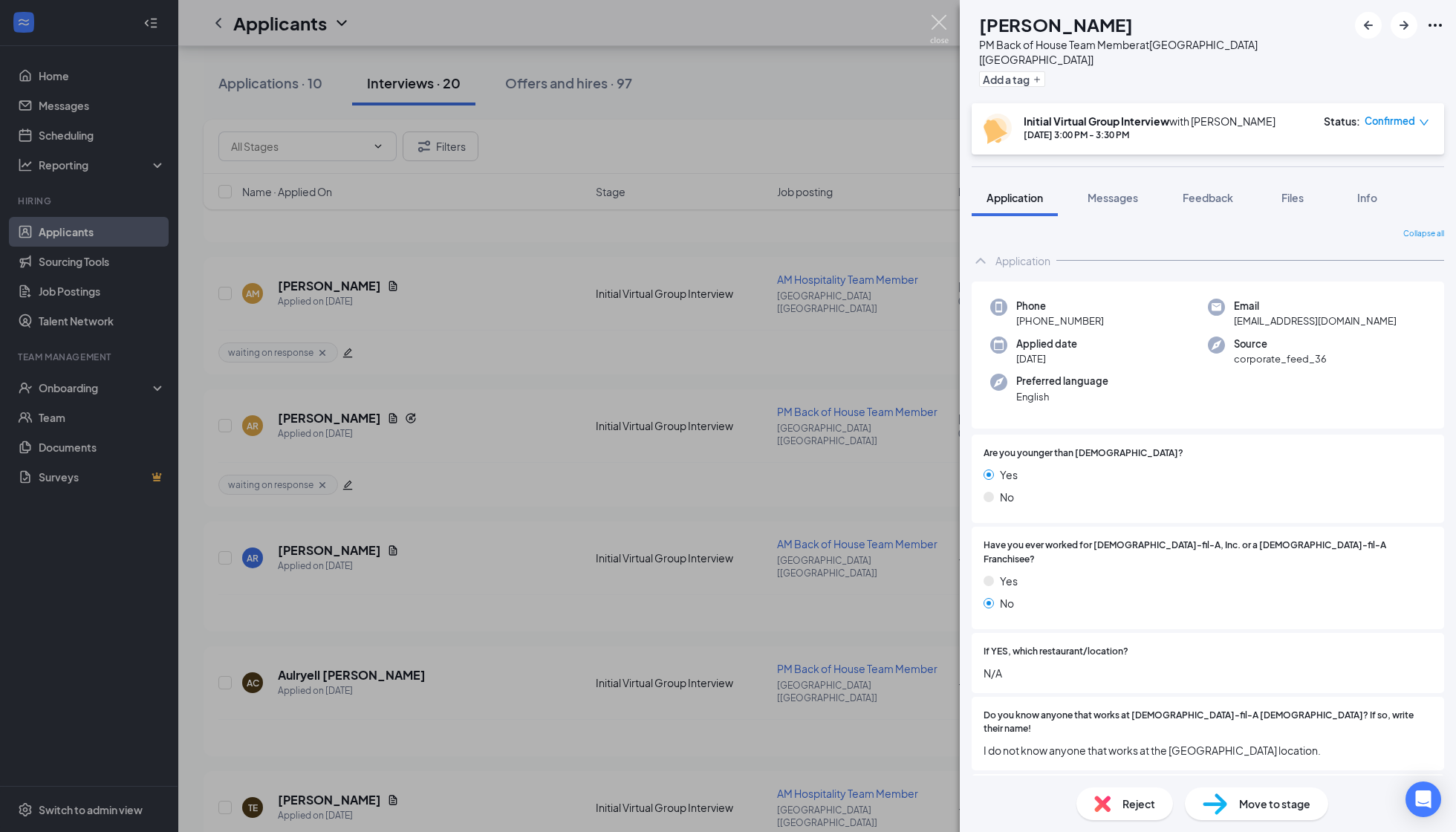
click at [946, 17] on img at bounding box center [939, 29] width 18 height 29
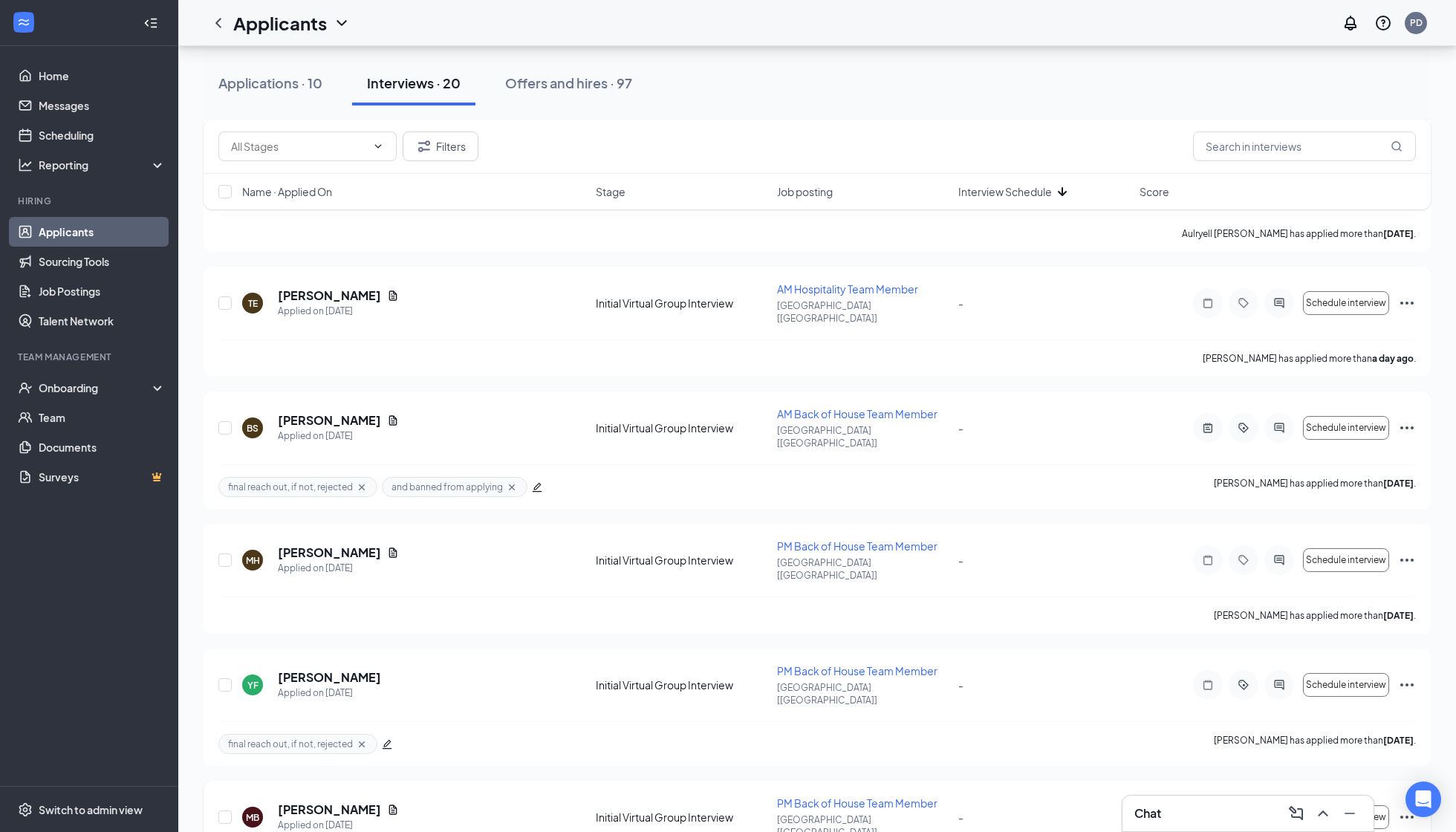
scroll to position [1921, 0]
click at [345, 745] on h5 "Mackenzy Briggs" at bounding box center [329, 811] width 103 height 16
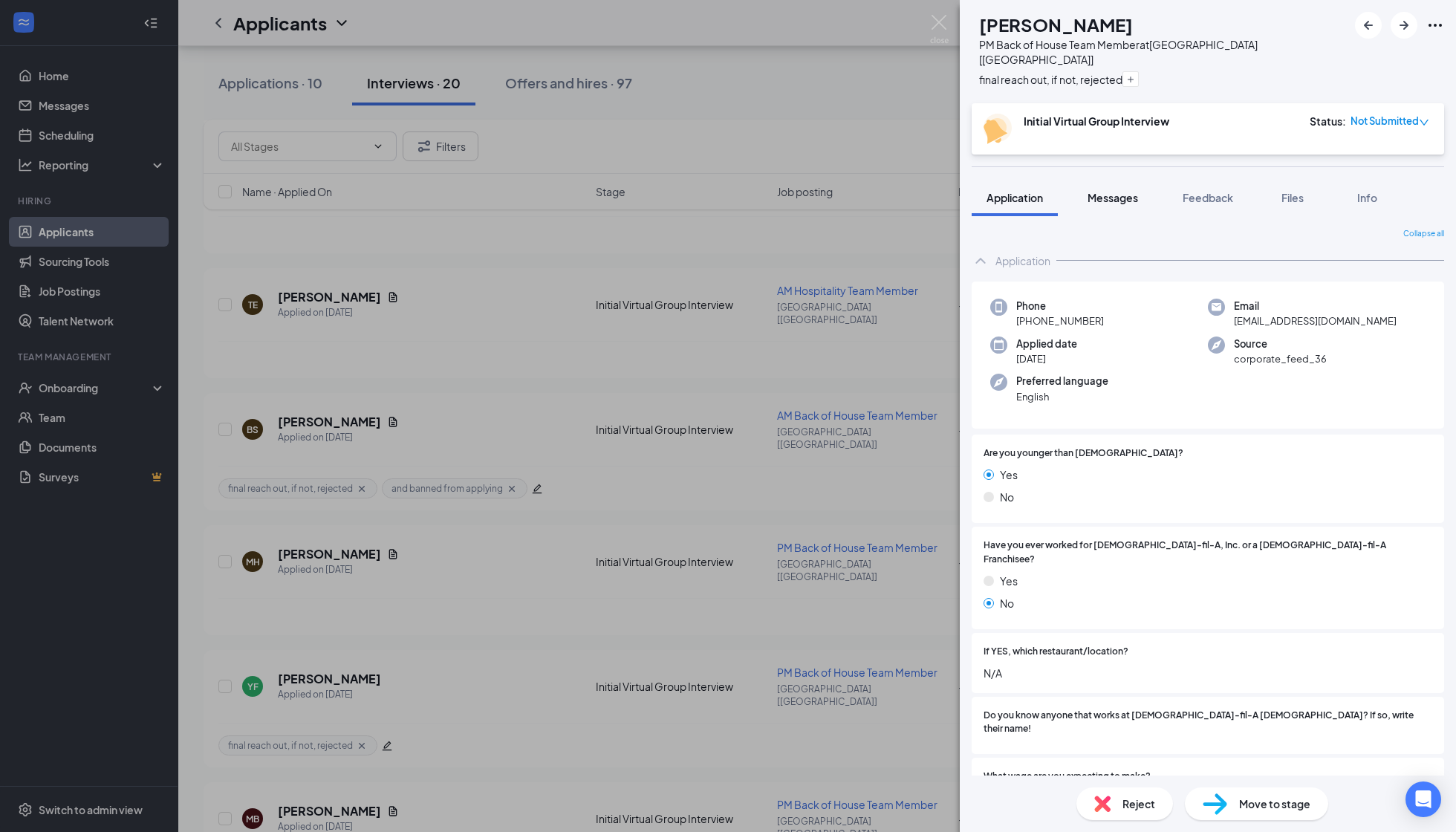
click at [1104, 191] on span "Messages" at bounding box center [1113, 197] width 50 height 13
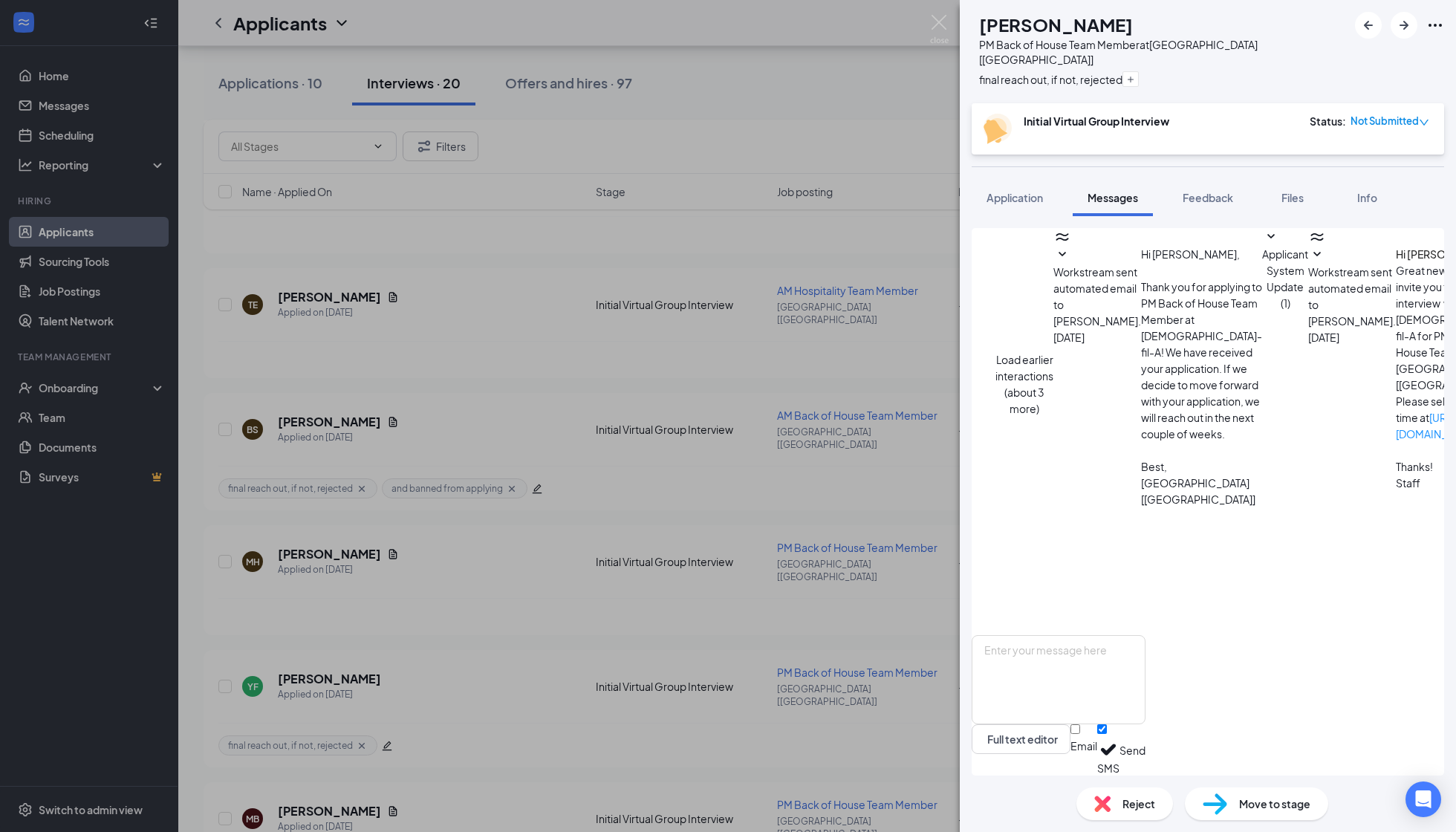
scroll to position [811, 0]
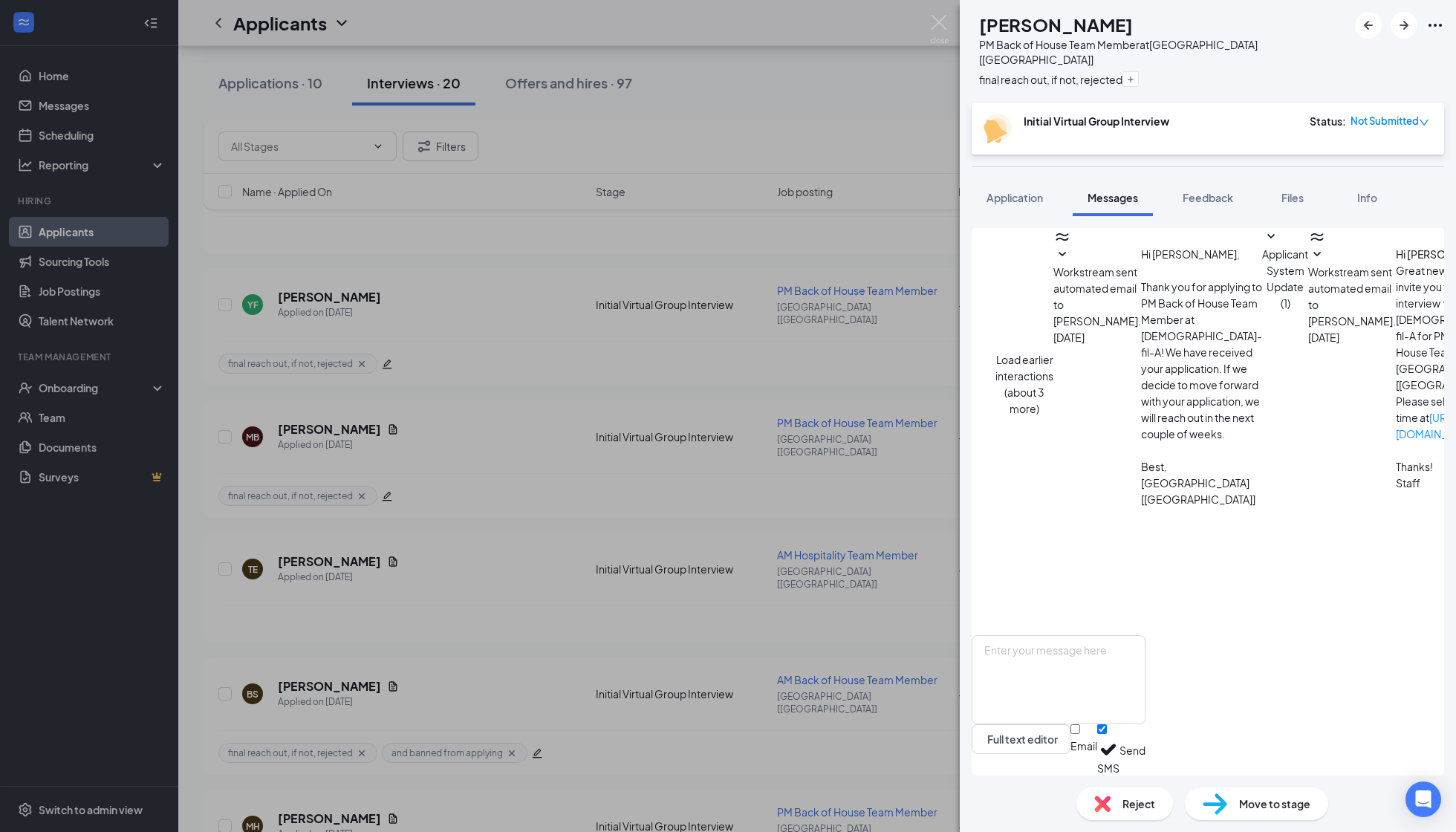
scroll to position [69, 0]
click at [1249, 328] on span "Workstream sent automated email to Mackenzy Briggs." at bounding box center [1352, 297] width 88 height 62
click at [1141, 298] on span "Workstream sent automated email to Mackenzy Briggs." at bounding box center [1097, 297] width 88 height 62
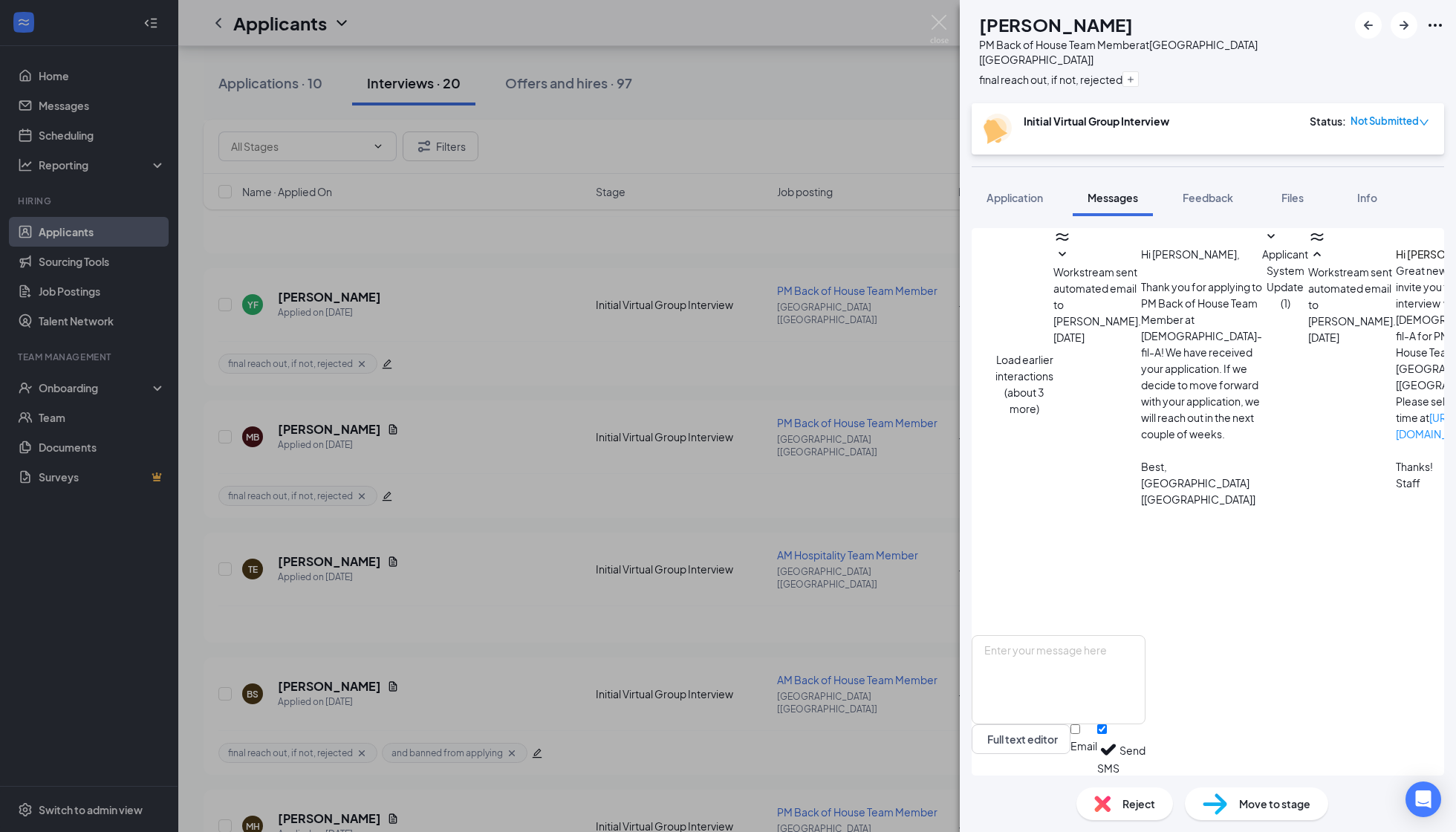
scroll to position [1083, 0]
click at [1101, 745] on img at bounding box center [1102, 803] width 16 height 16
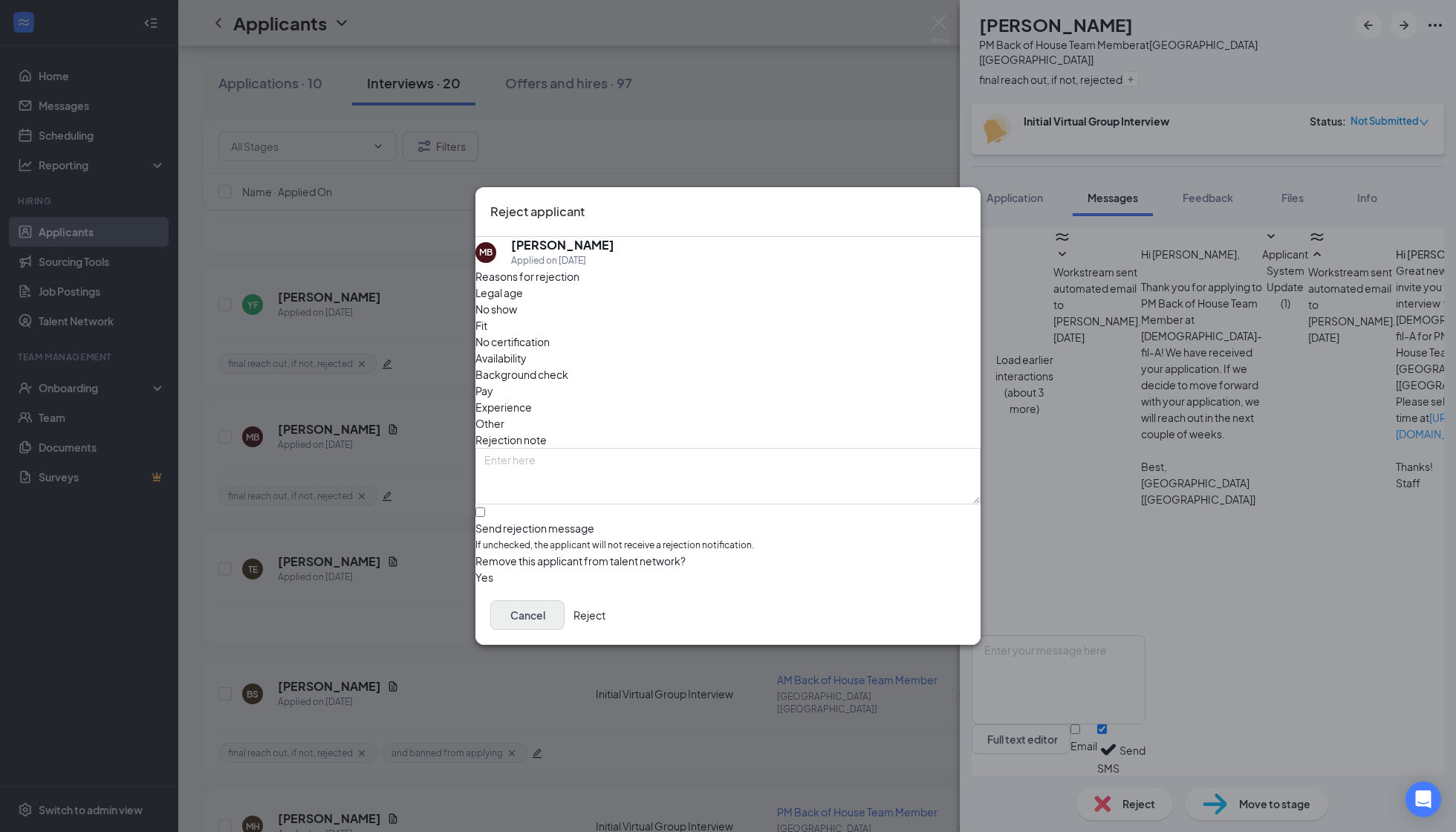
click at [565, 610] on button "Cancel" at bounding box center [528, 615] width 75 height 29
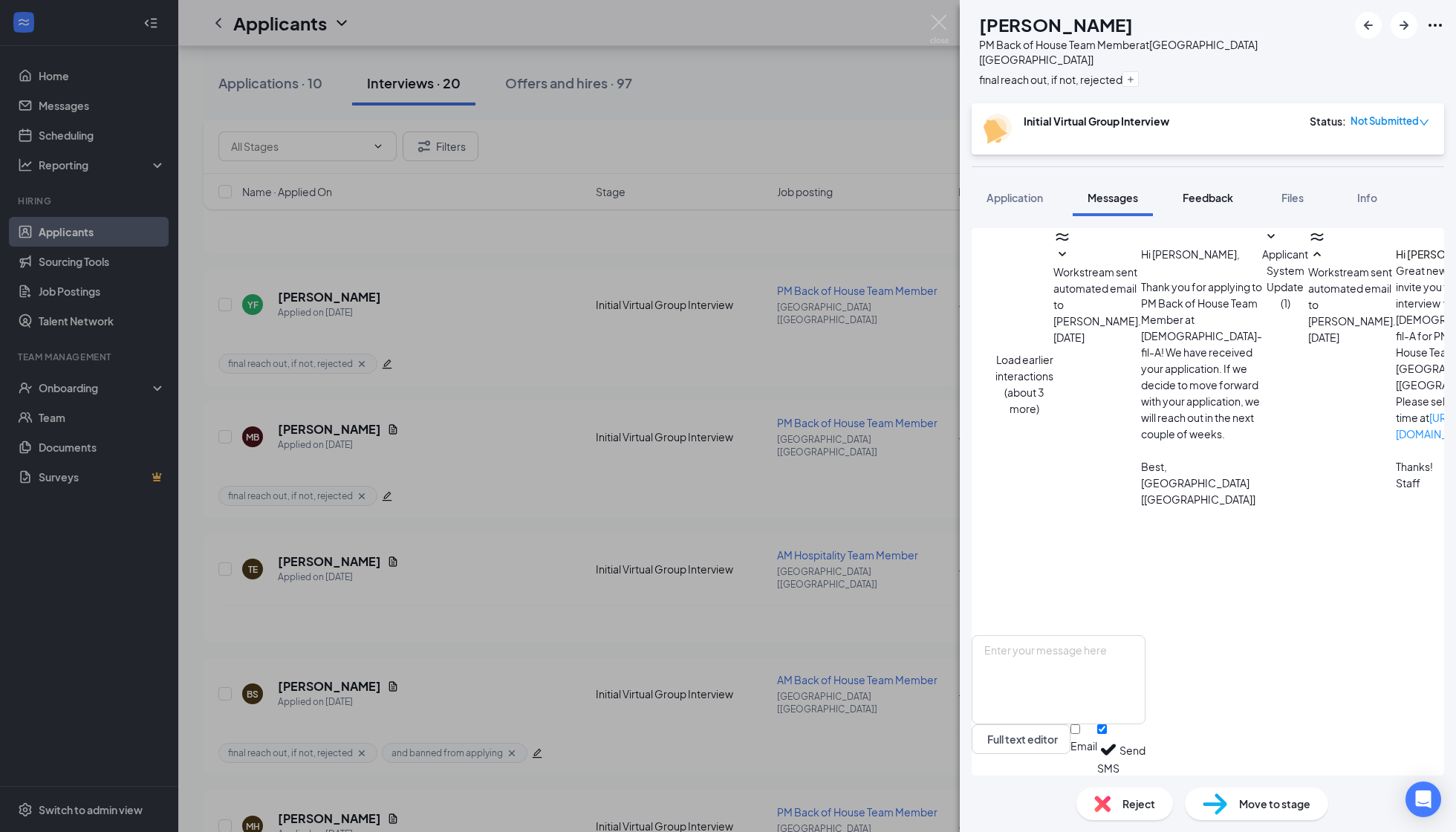
click at [1208, 189] on button "Feedback" at bounding box center [1208, 197] width 80 height 37
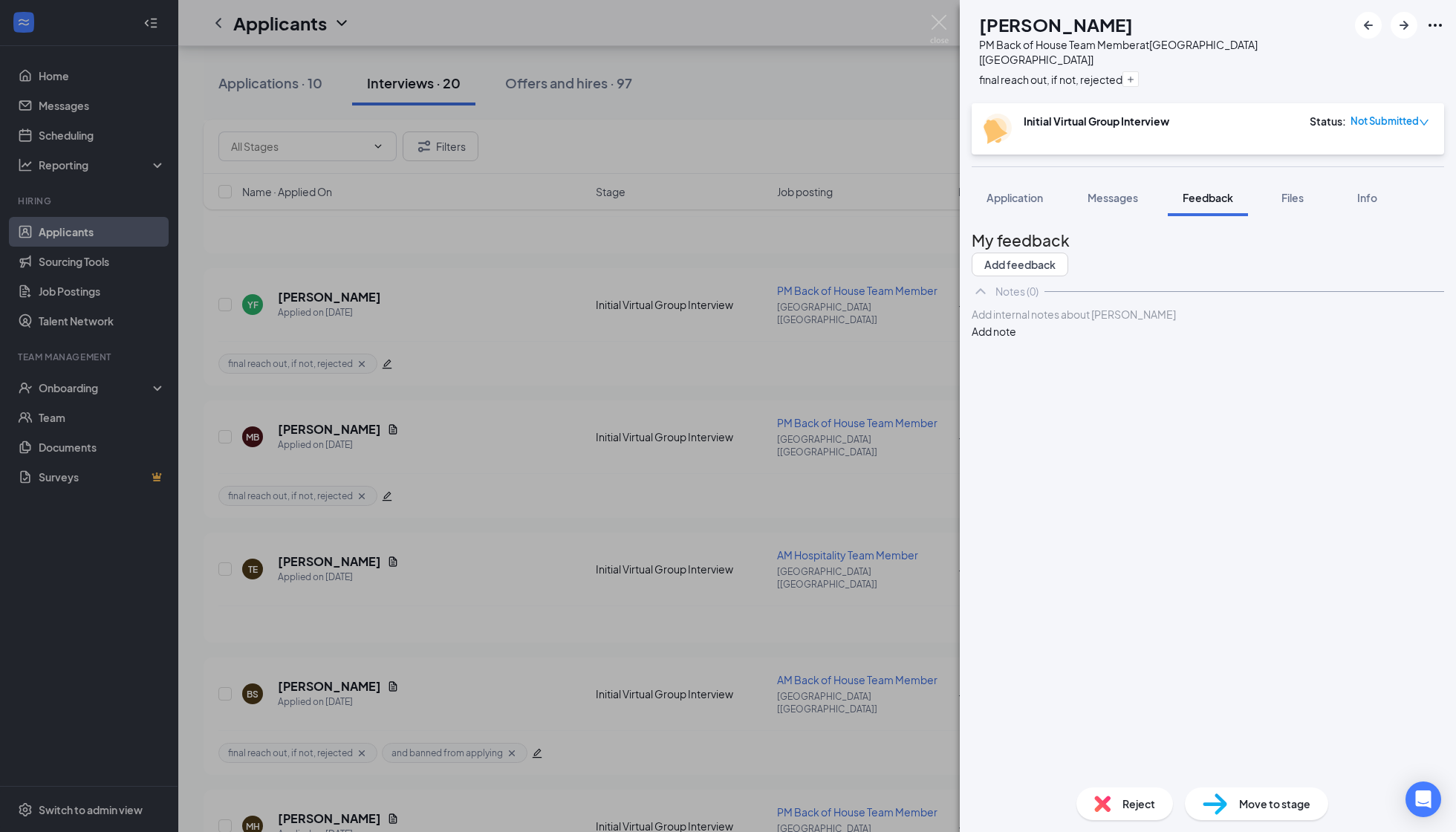
click at [1109, 323] on div at bounding box center [1208, 315] width 471 height 16
click at [1016, 339] on button "Add note" at bounding box center [994, 331] width 44 height 16
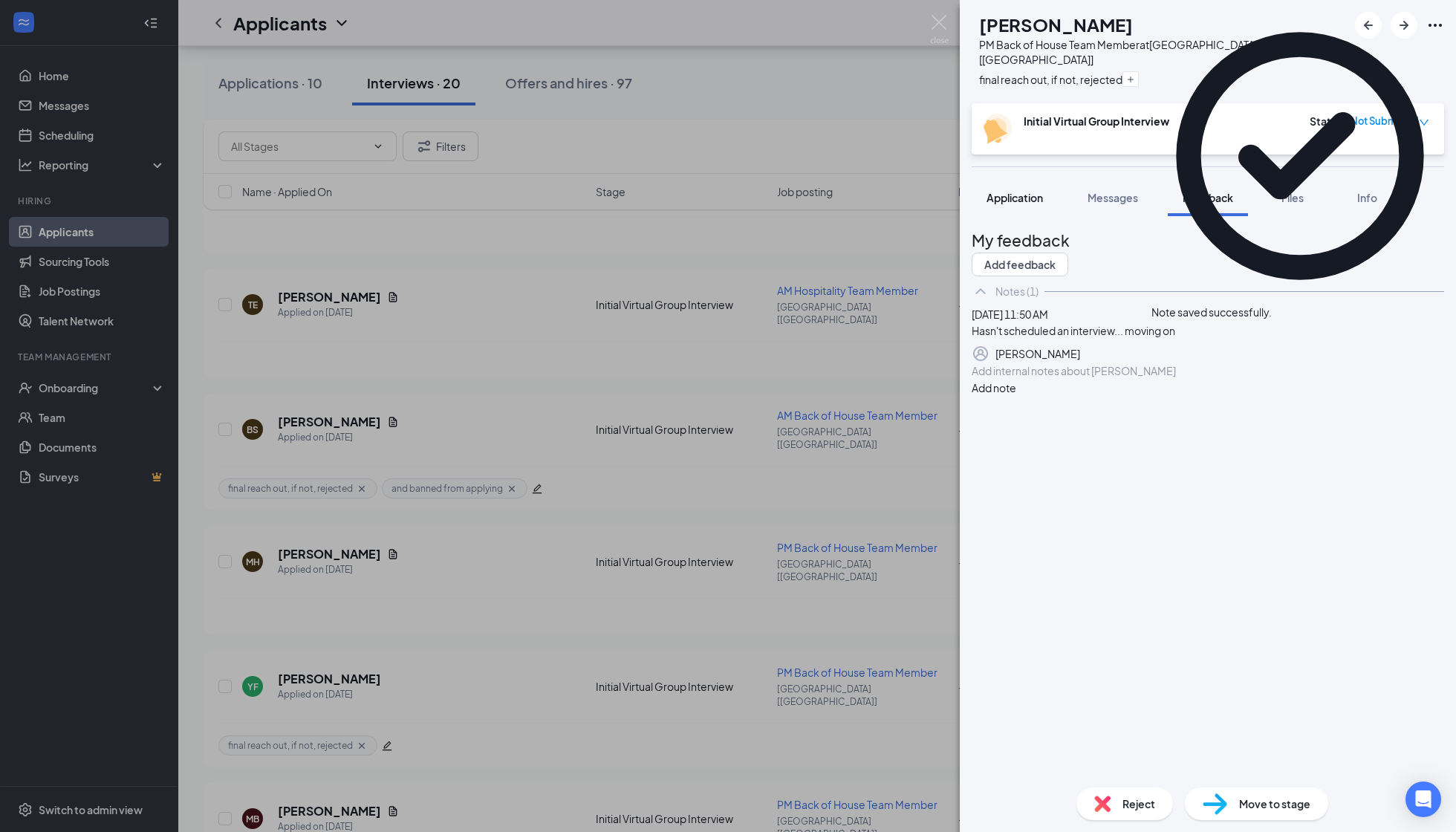
click at [1037, 191] on span "Application" at bounding box center [1014, 197] width 56 height 13
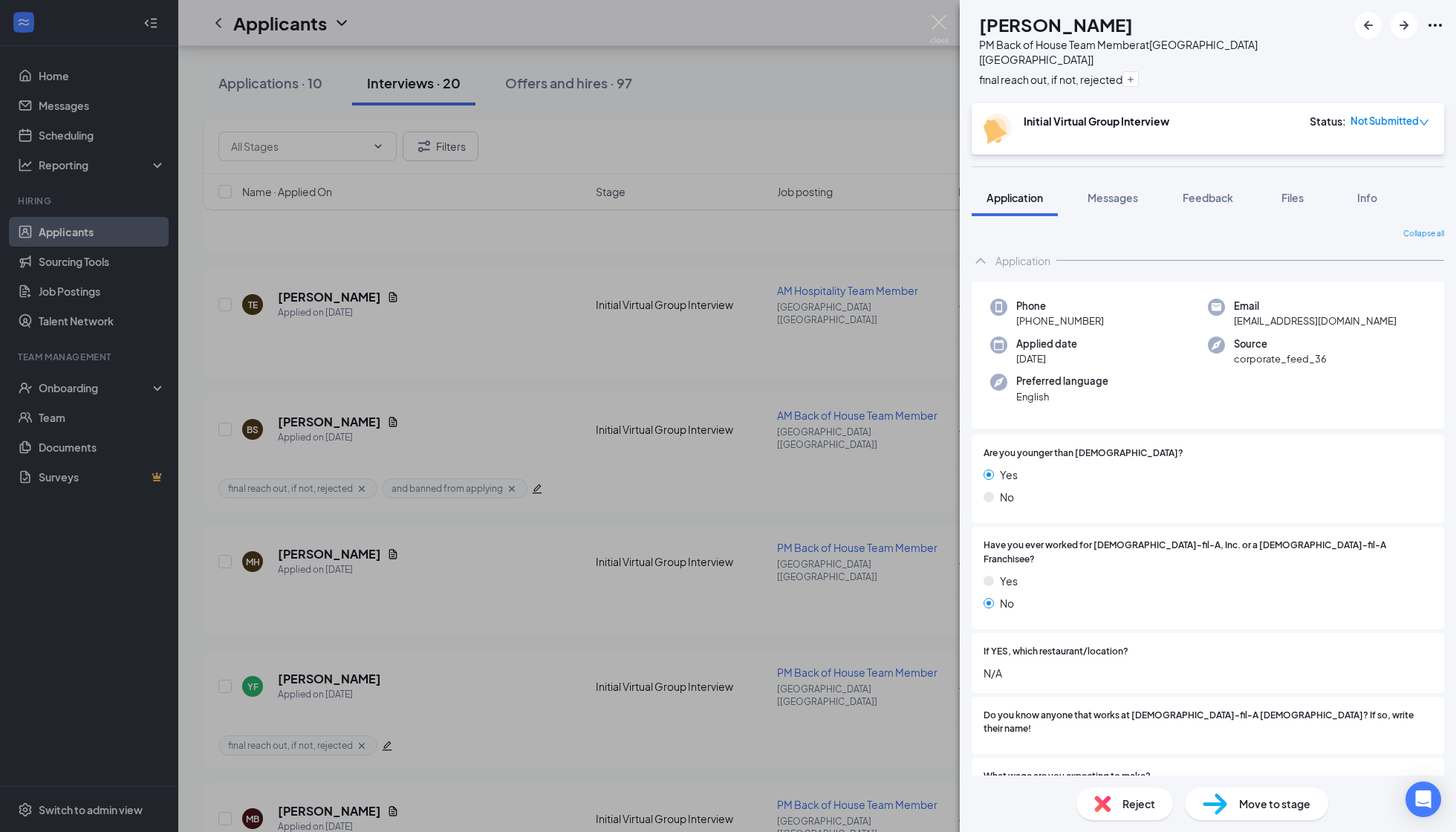
click at [1133, 745] on div "Reject" at bounding box center [1125, 804] width 96 height 33
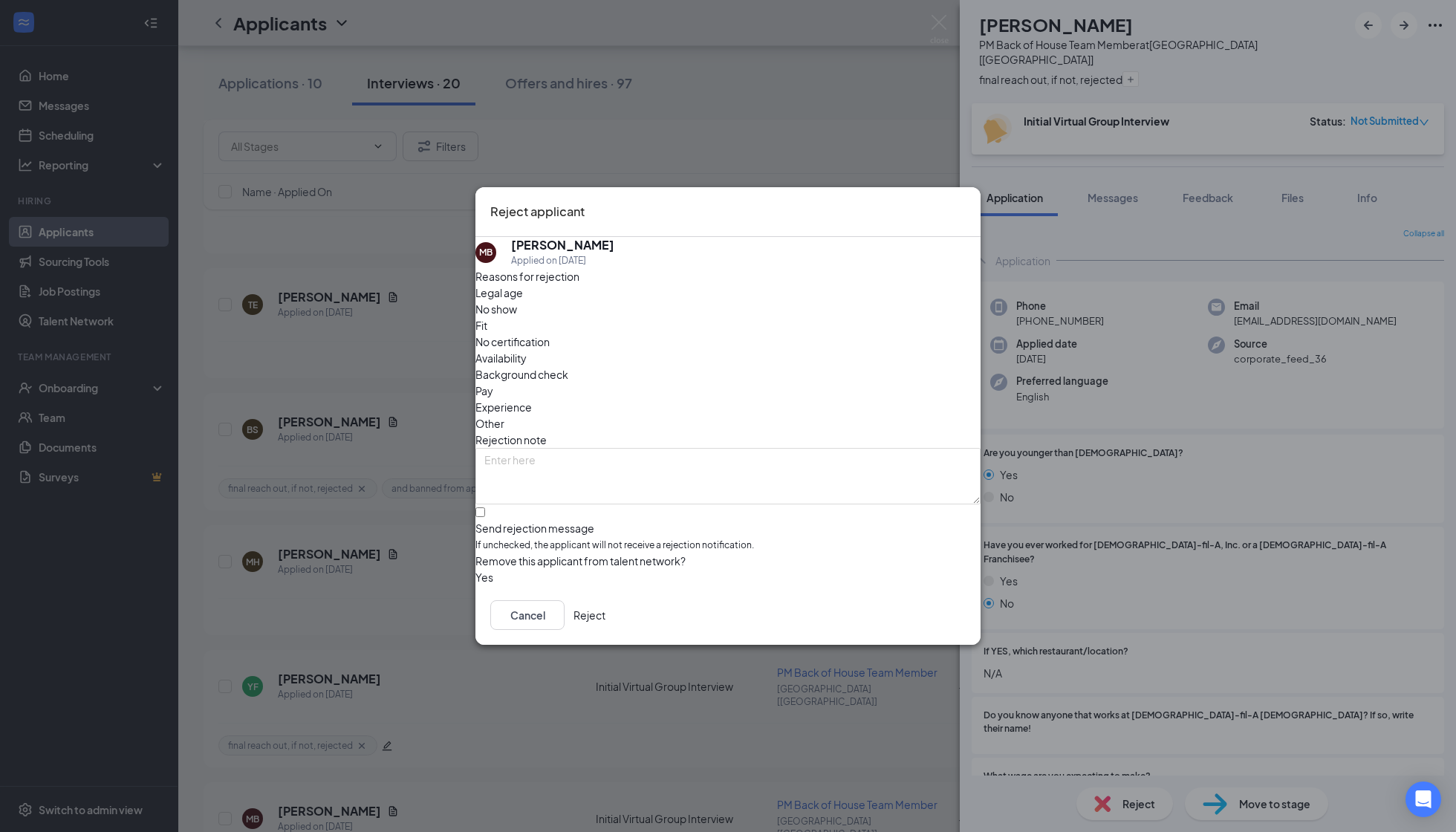
click at [517, 318] on span "No show" at bounding box center [496, 309] width 42 height 16
click at [616, 448] on textarea at bounding box center [728, 475] width 505 height 56
paste textarea "Hasn't scheduled an interview... moving on"
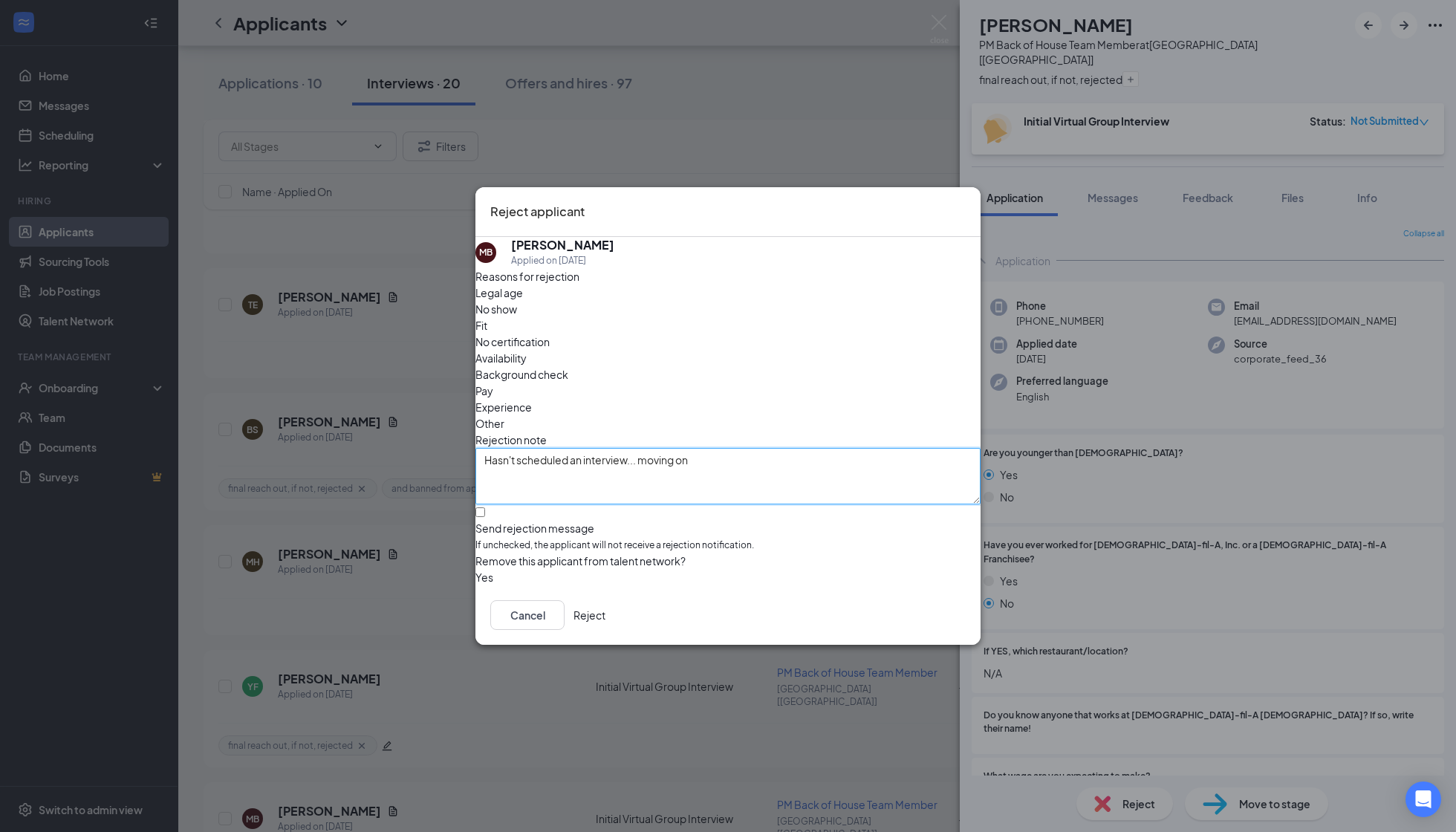
type textarea "Hasn't scheduled an interview... moving on"
click at [583, 473] on div "Reasons for rejection Legal age No show Fit No certification Availability Backg…" at bounding box center [728, 427] width 505 height 318
click at [580, 539] on span "If unchecked, the applicant will not receive a rejection notification." at bounding box center [728, 546] width 505 height 14
click at [485, 508] on input "Send rejection message If unchecked, the applicant will not receive a rejection…" at bounding box center [480, 512] width 10 height 10
checkbox input "true"
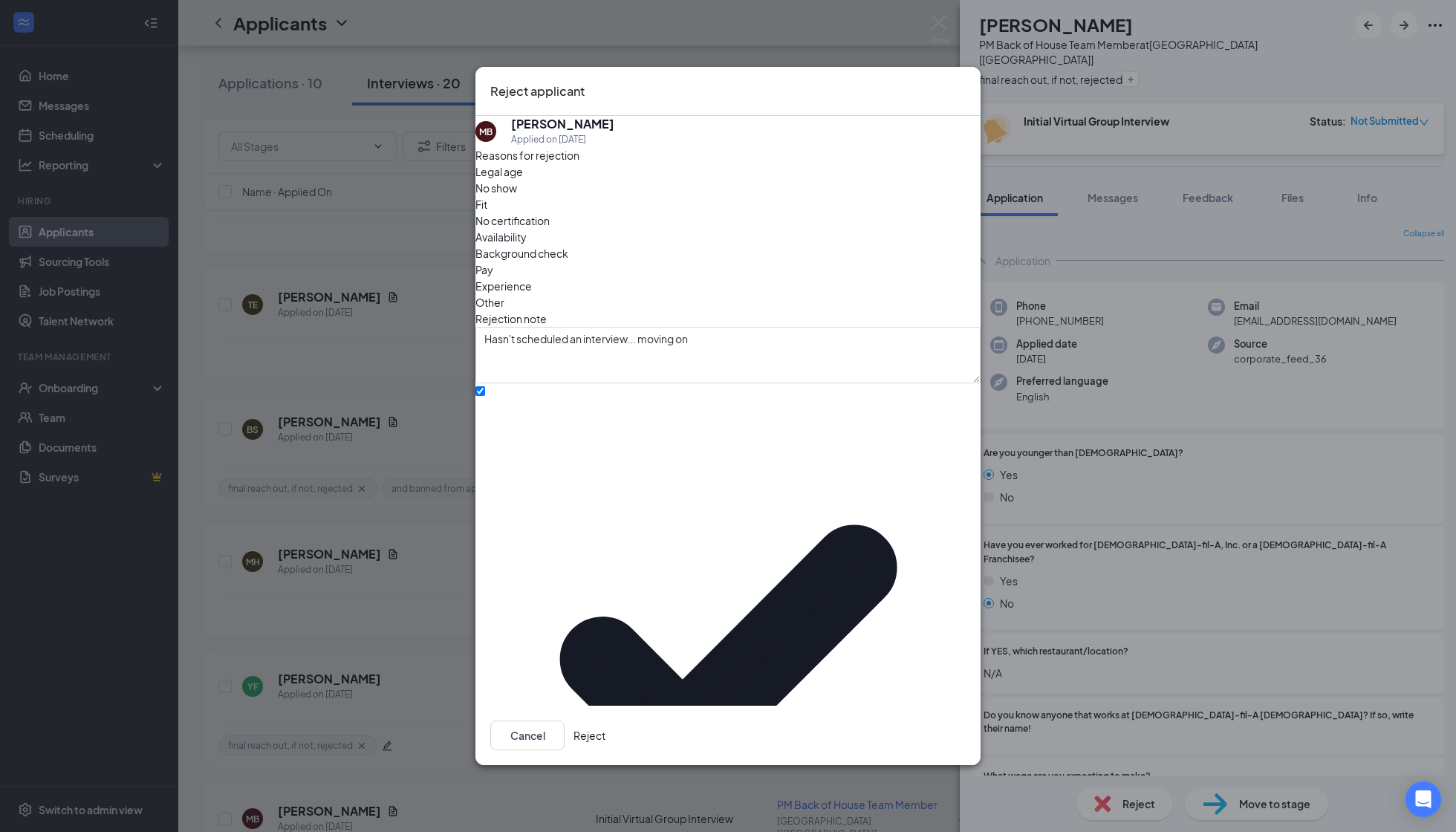
click at [606, 721] on button "Reject" at bounding box center [589, 736] width 32 height 29
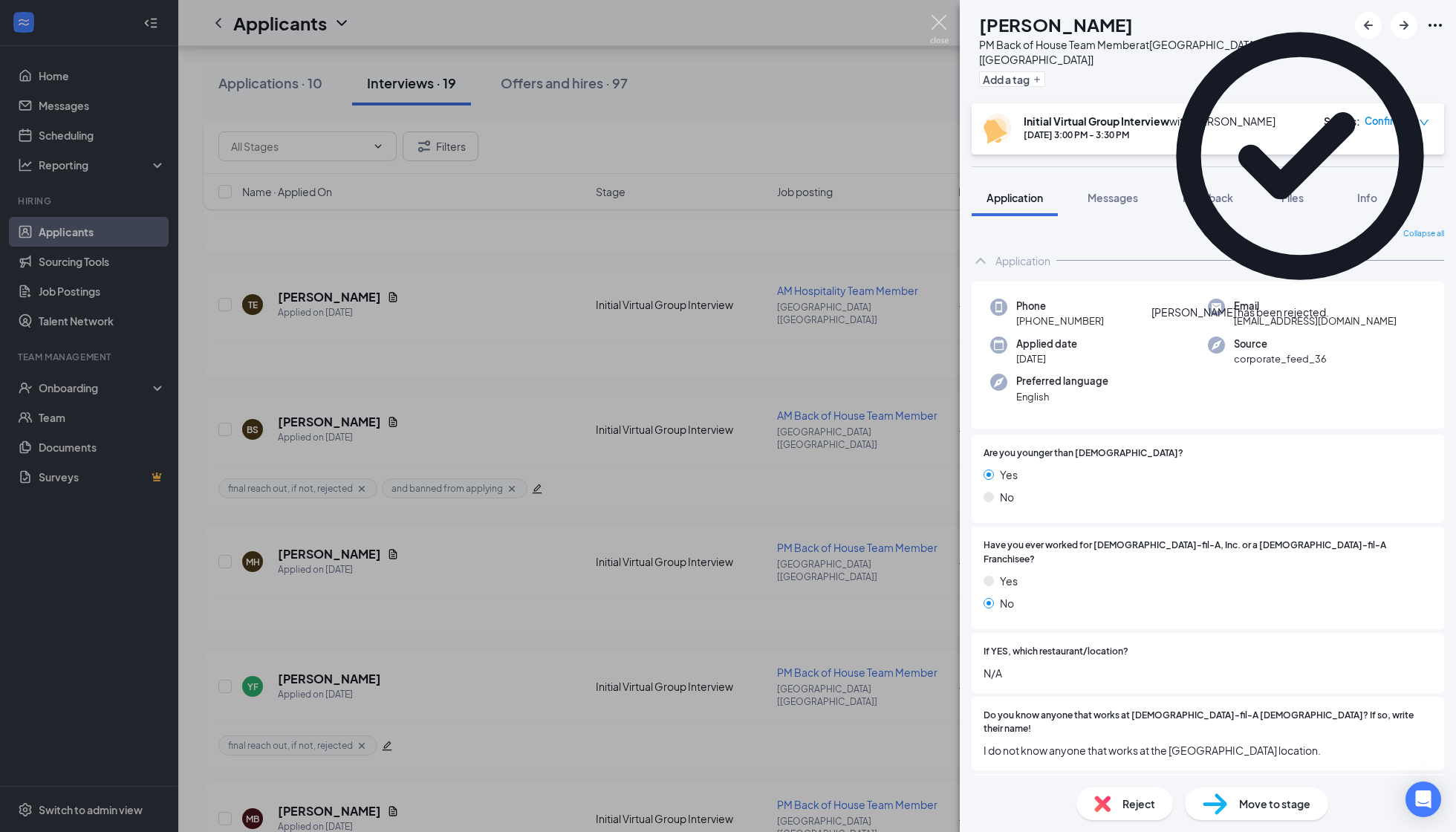
click at [945, 17] on img at bounding box center [939, 29] width 18 height 29
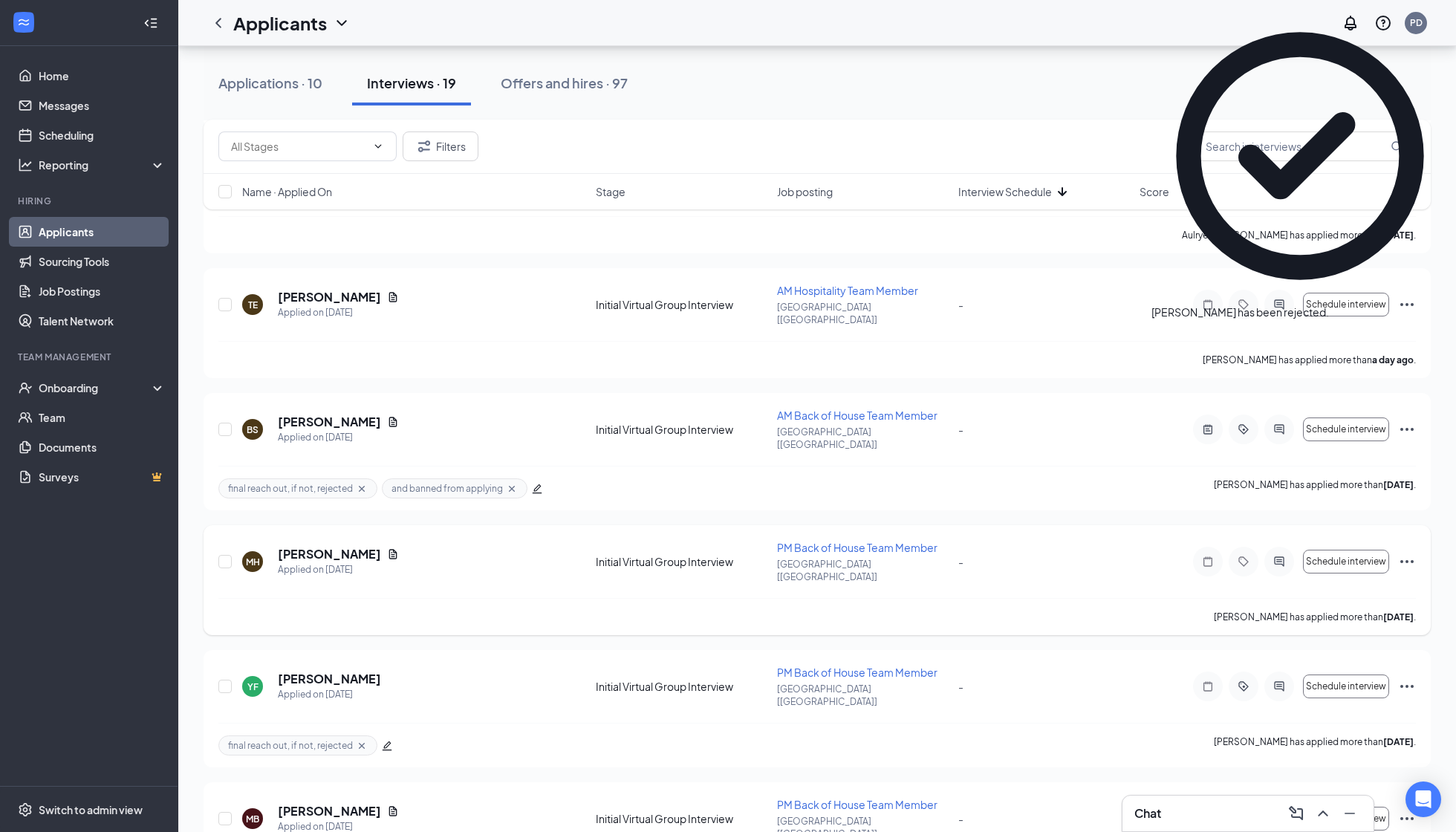
scroll to position [1914, 0]
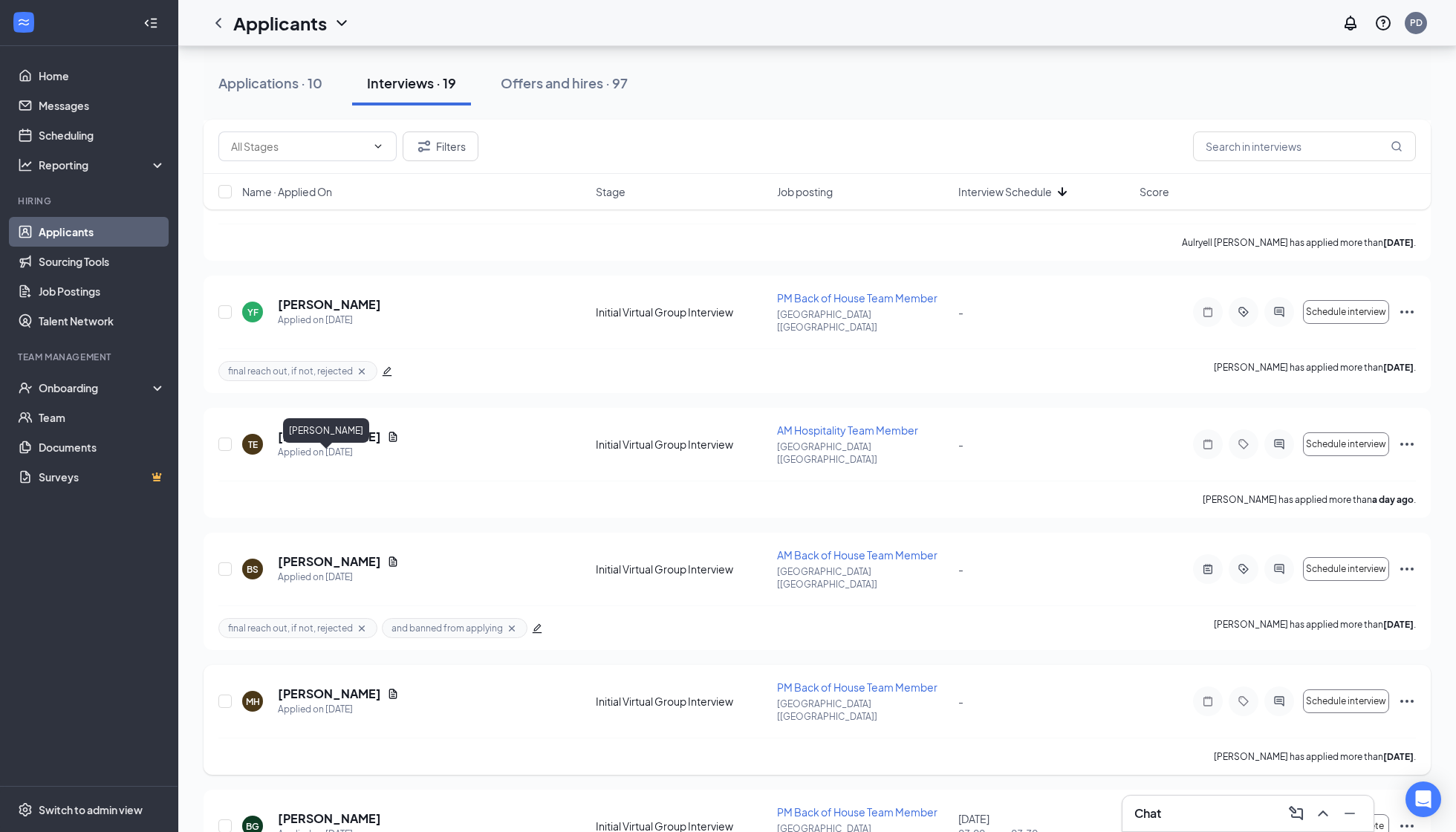
click at [339, 665] on div "MH Mindy Holland Applied on Aug 18 Initial Virtual Group Interview PM Back of H…" at bounding box center [817, 719] width 1228 height 110
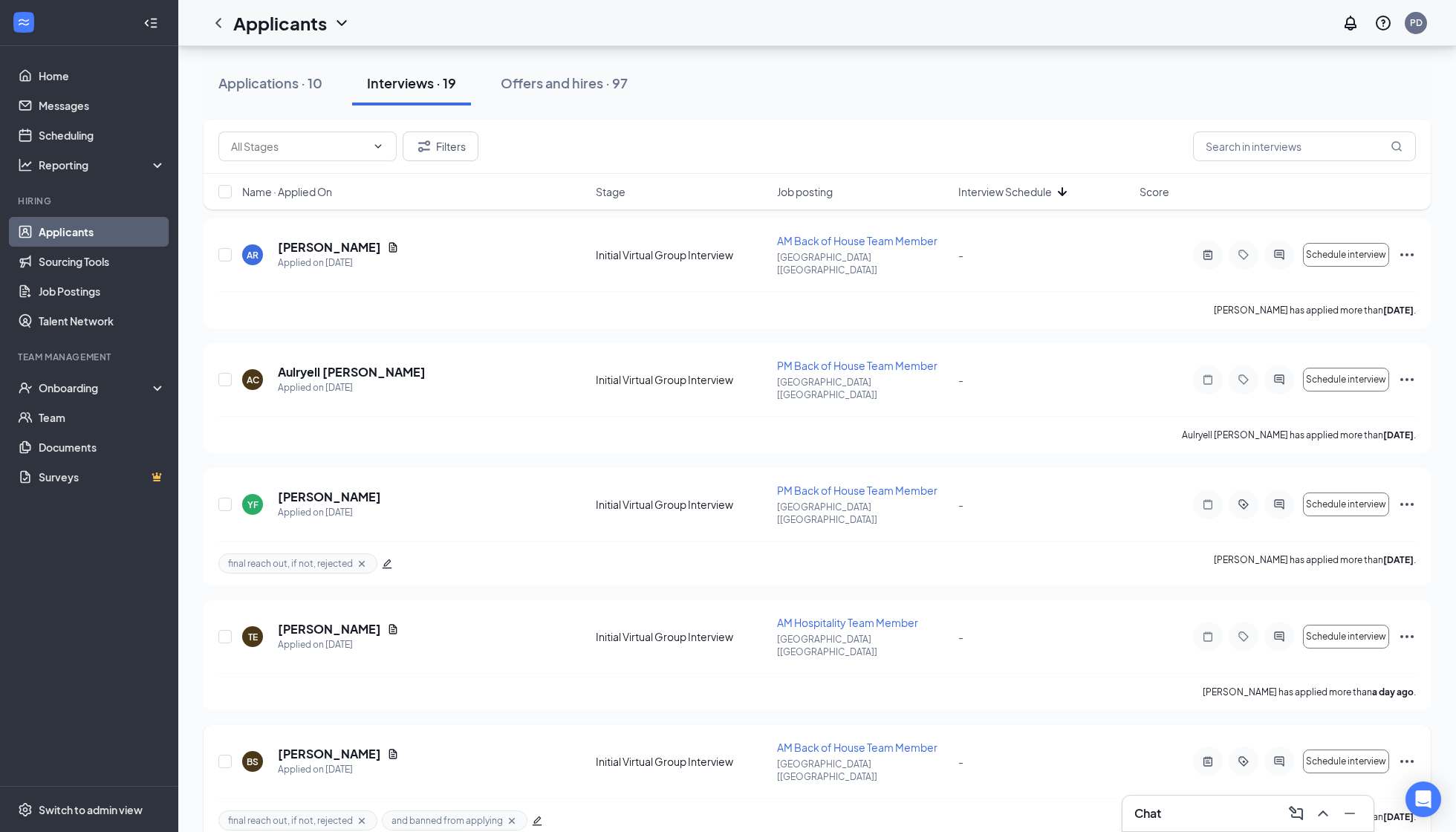
scroll to position [1716, 0]
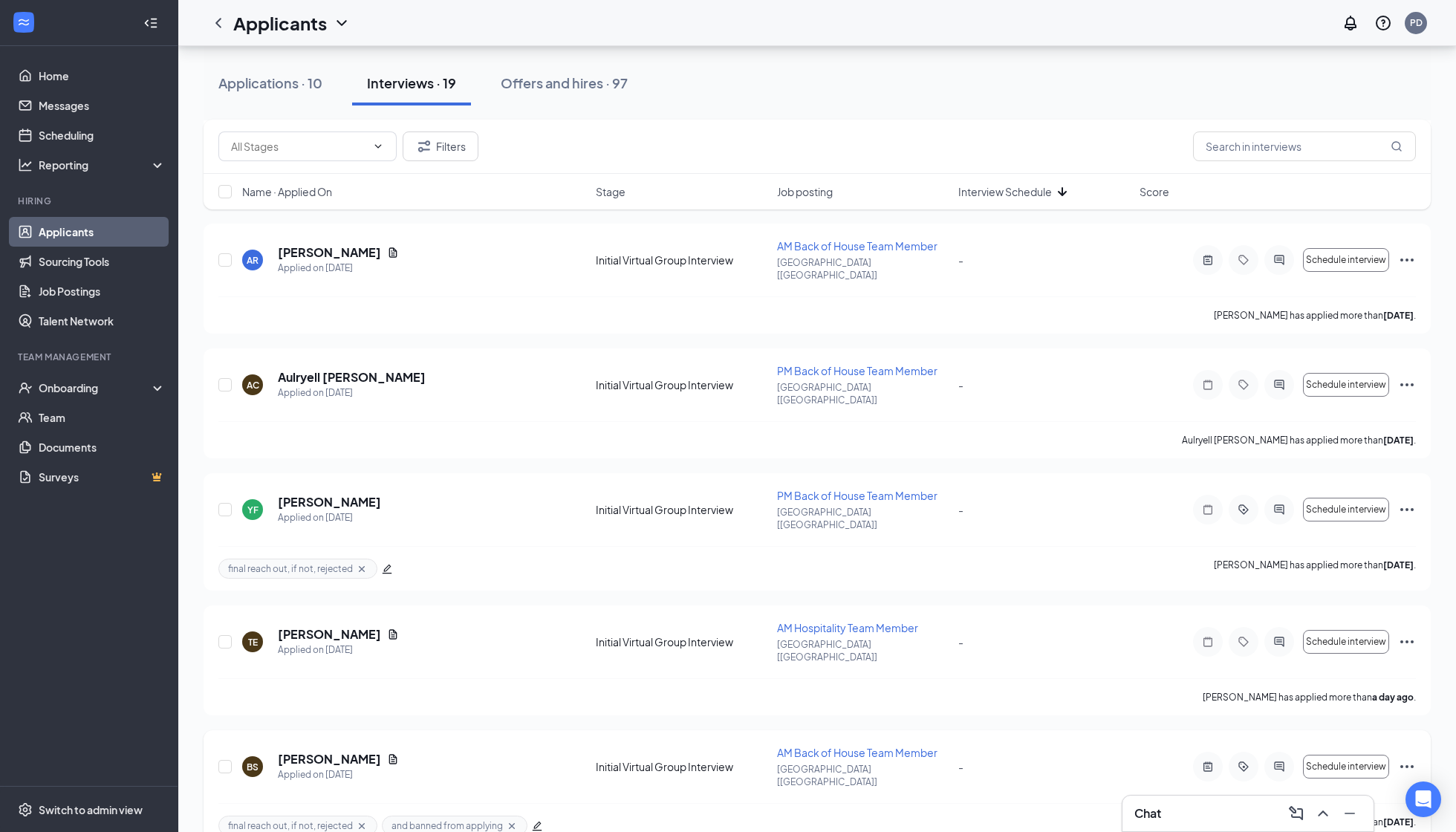
click at [313, 745] on h5 "Bethany Solis" at bounding box center [329, 759] width 103 height 16
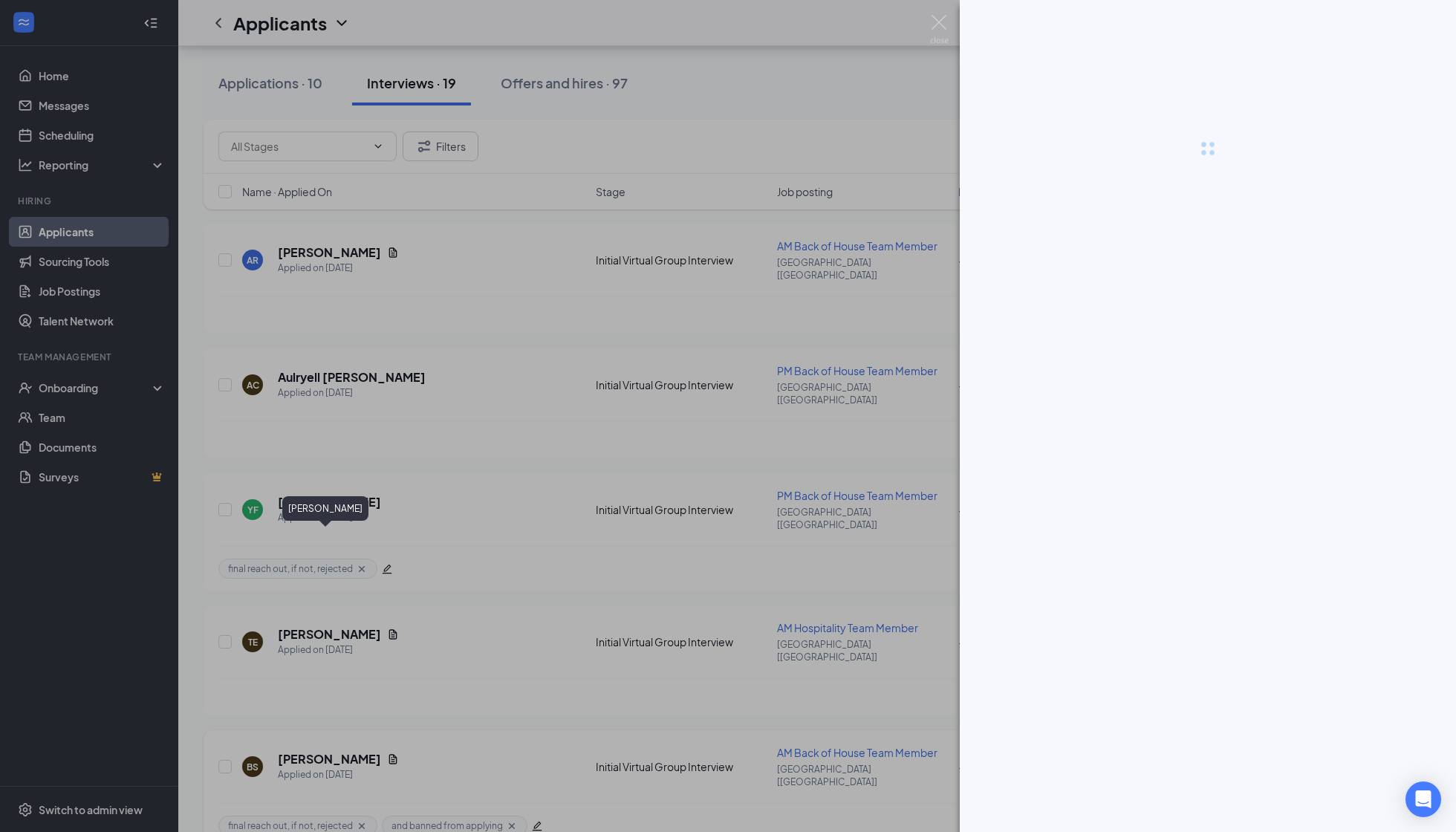
click at [313, 527] on div at bounding box center [728, 416] width 1456 height 832
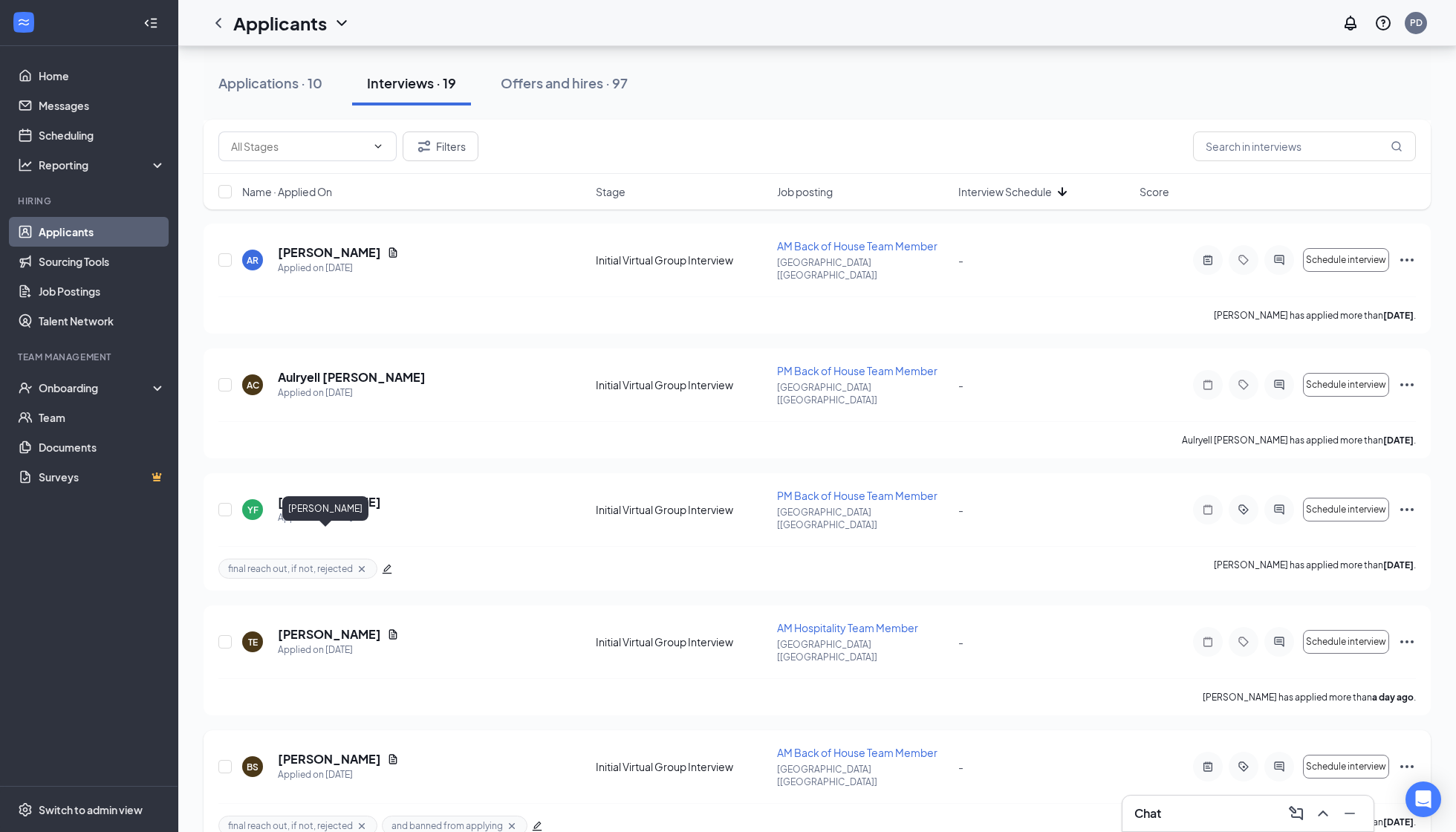
click at [321, 745] on h5 "Bethany Solis" at bounding box center [329, 759] width 103 height 16
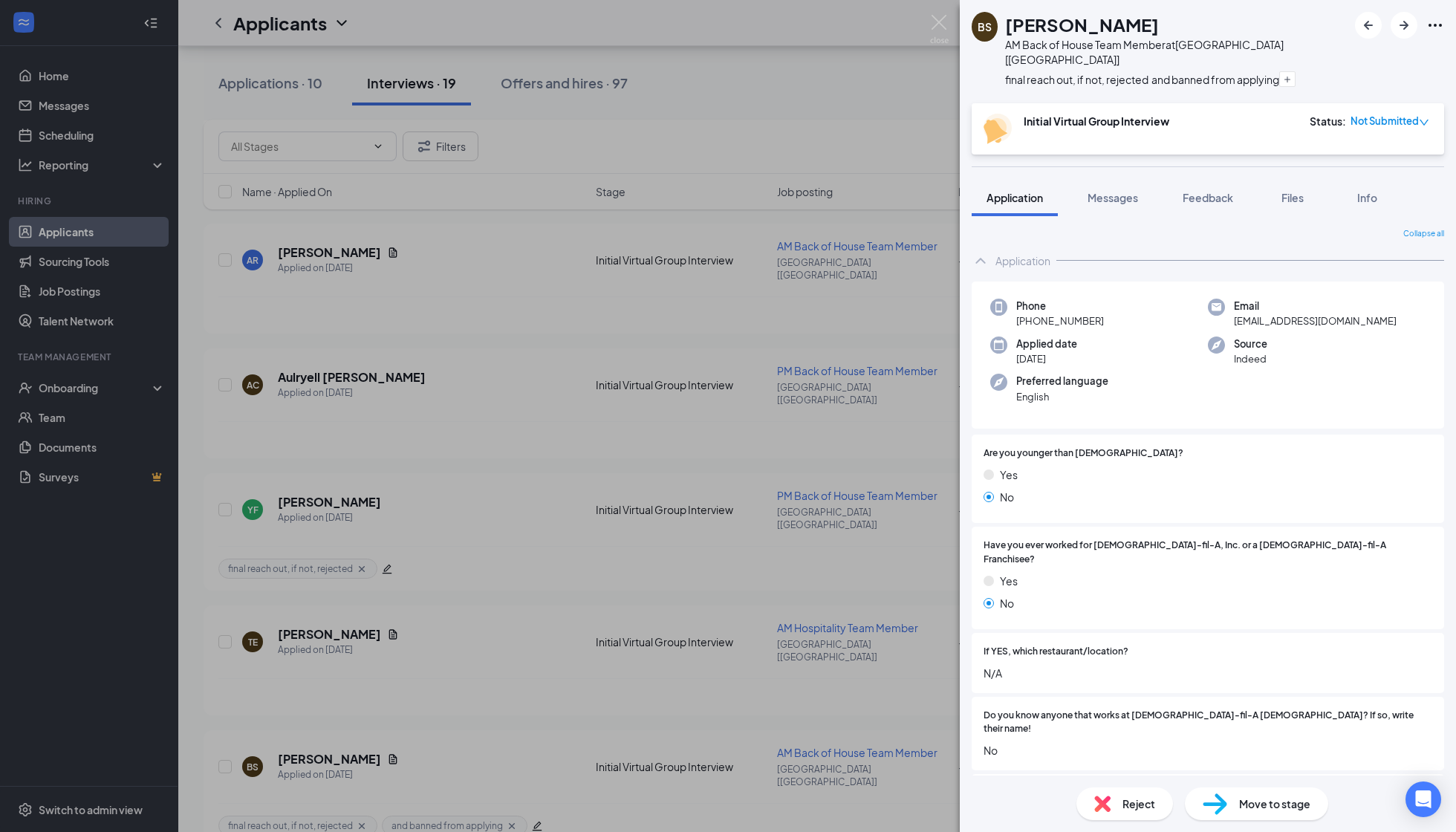
click at [1110, 745] on div "Reject" at bounding box center [1125, 804] width 96 height 33
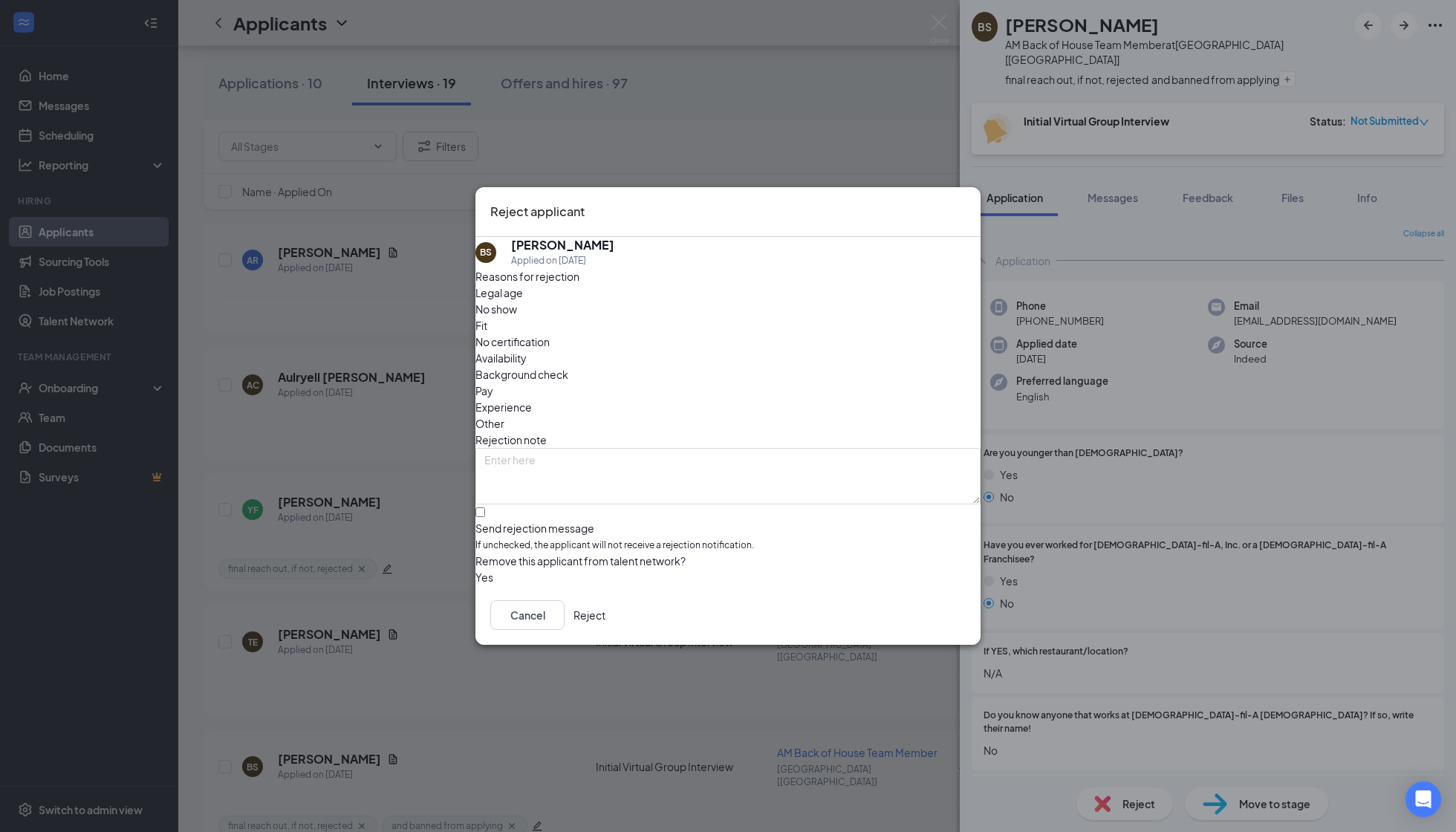
click at [970, 209] on icon "Cross" at bounding box center [974, 211] width 9 height 9
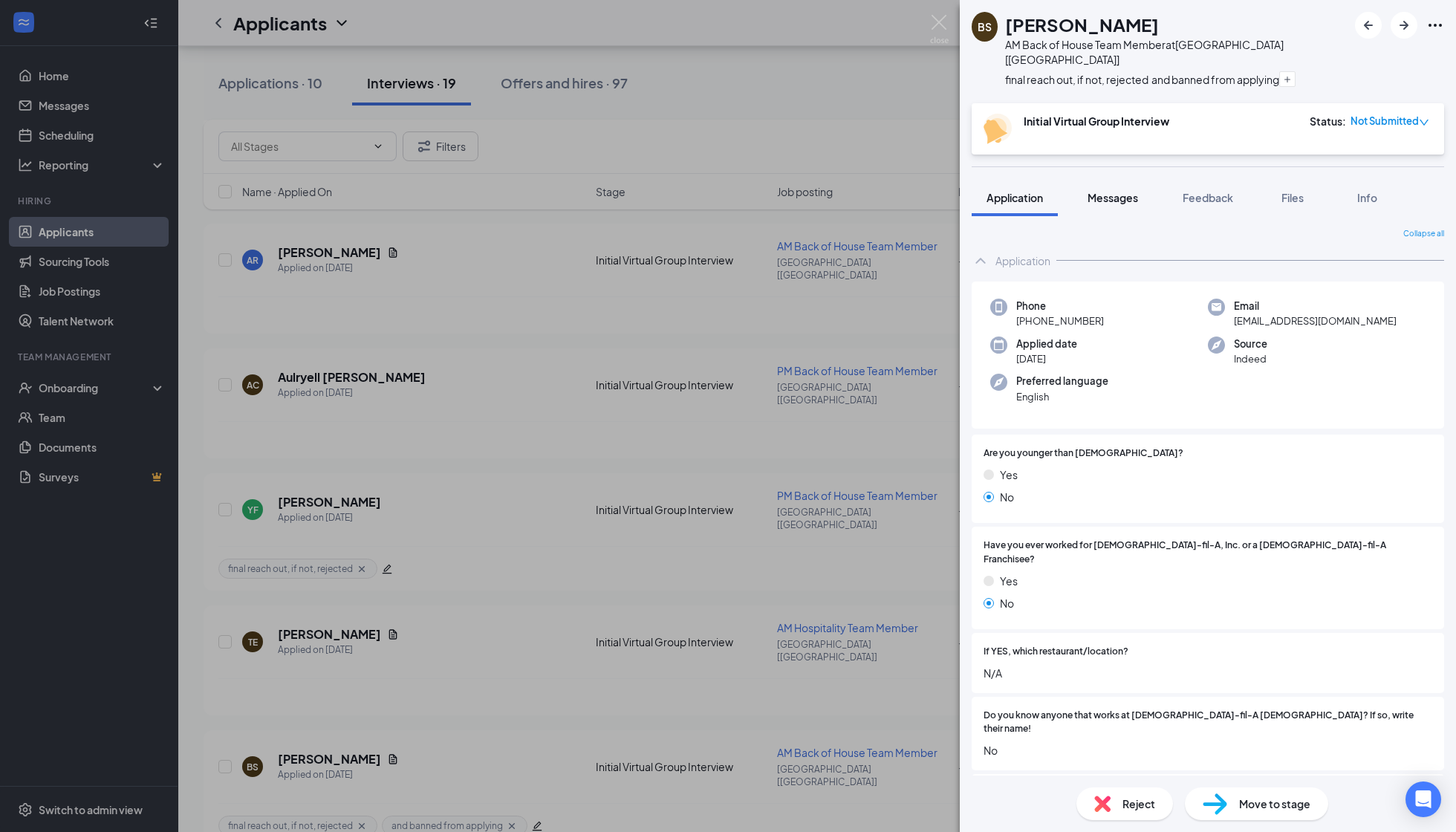
click at [1137, 191] on span "Messages" at bounding box center [1113, 197] width 50 height 13
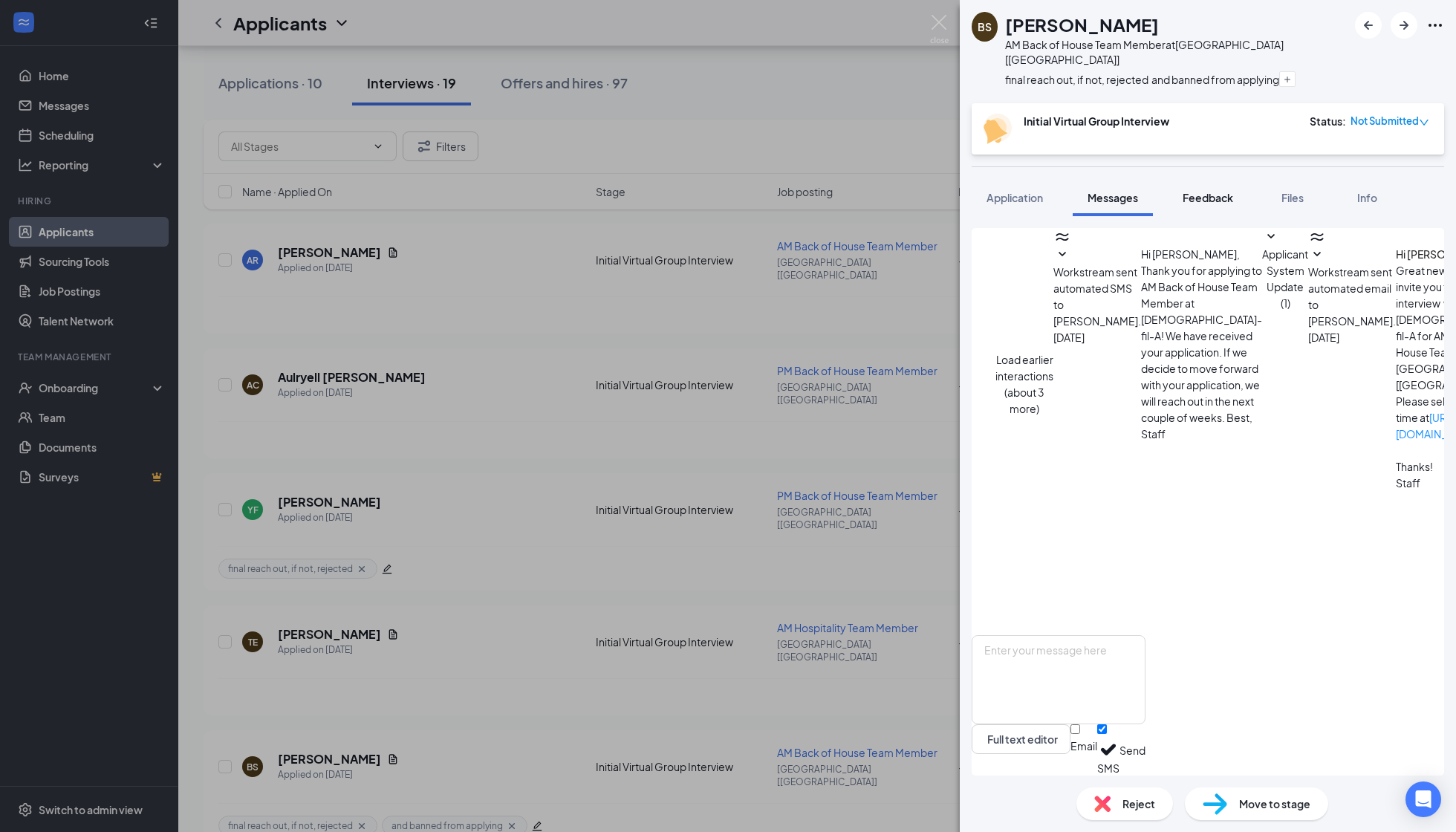
scroll to position [811, 0]
click at [1239, 179] on button "Feedback" at bounding box center [1208, 197] width 80 height 37
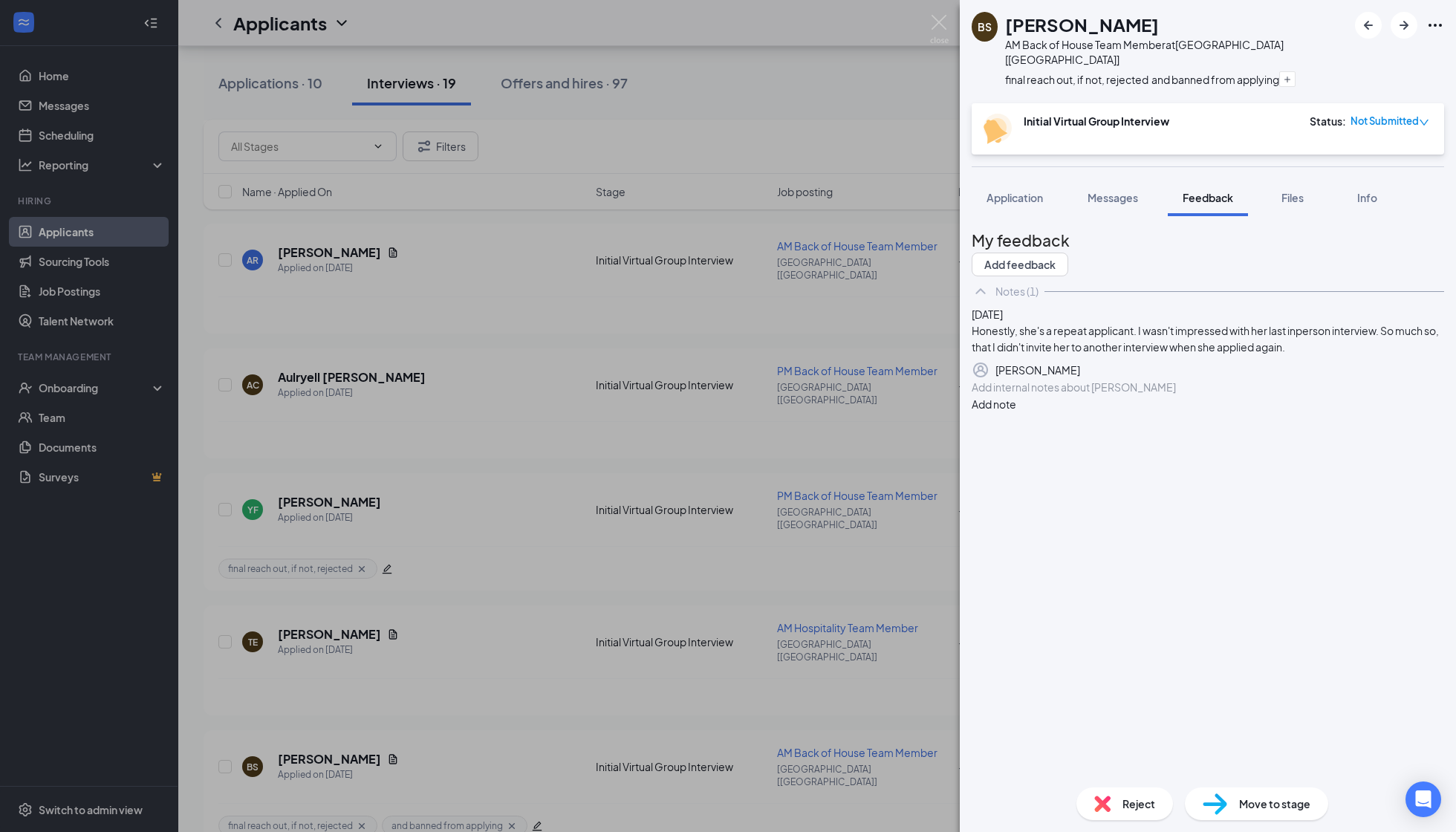
click at [1042, 396] on div at bounding box center [1208, 388] width 471 height 16
paste div
click at [1016, 428] on button "Add note" at bounding box center [994, 419] width 44 height 16
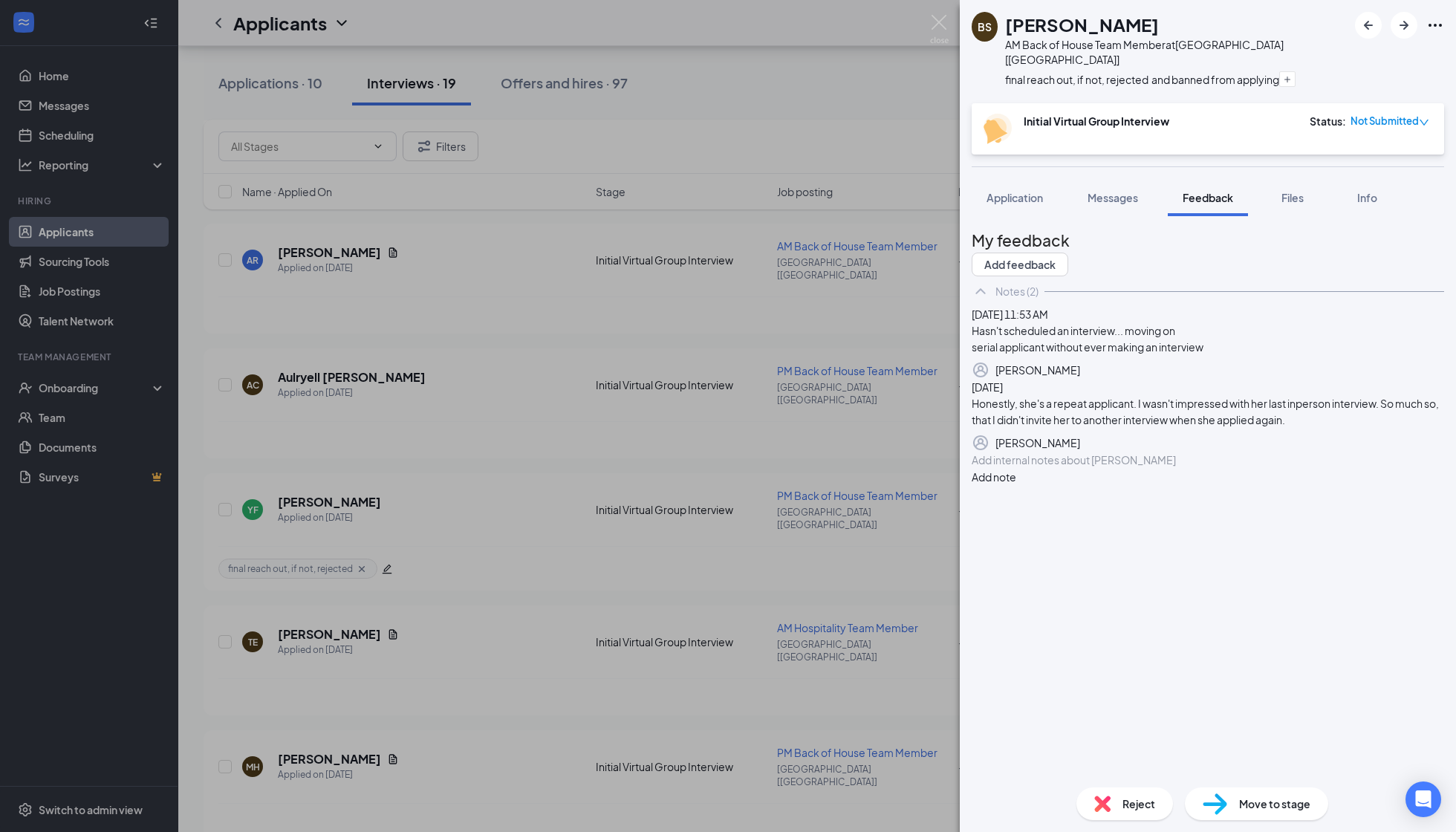
click at [1130, 745] on span "Reject" at bounding box center [1139, 803] width 33 height 16
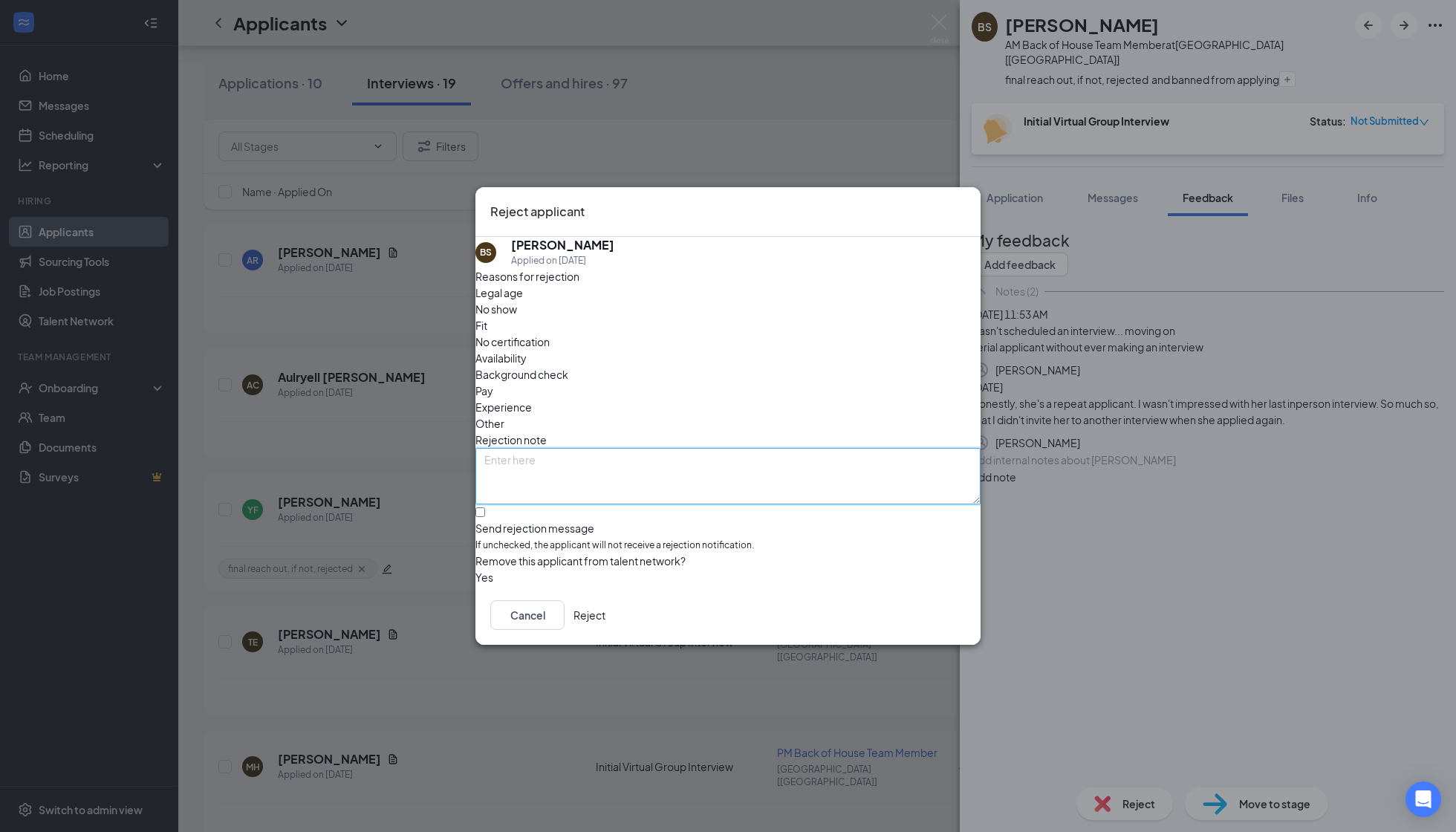
click at [737, 448] on textarea at bounding box center [728, 475] width 505 height 56
paste textarea "Hasn't scheduled an interview... moving on"
type textarea "Hasn't scheduled an interview... moving on and banning from network"
click at [517, 318] on span "No show" at bounding box center [496, 309] width 42 height 16
click at [757, 416] on div "Other" at bounding box center [728, 423] width 505 height 16
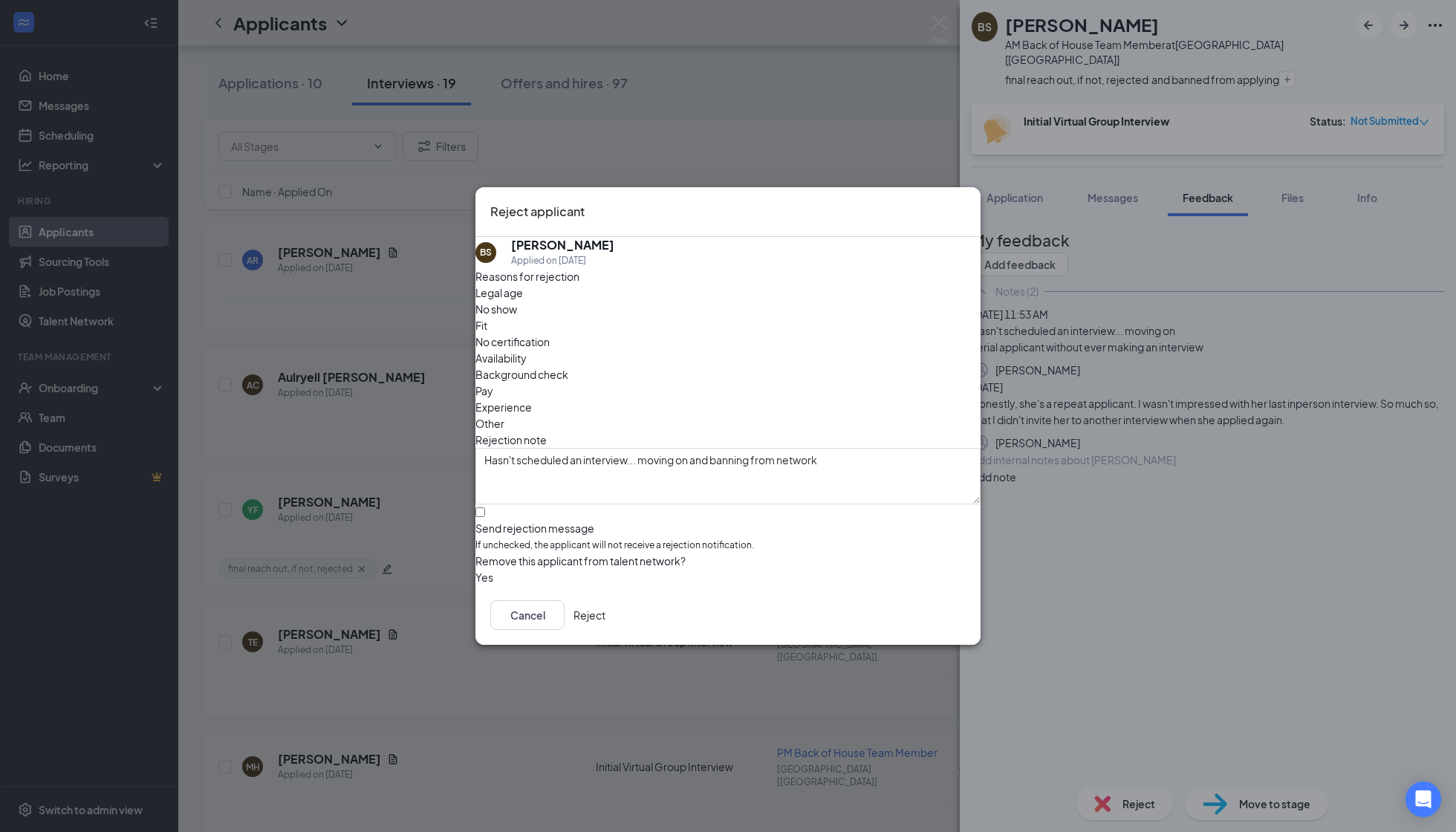
click at [515, 521] on div "Send rejection message" at bounding box center [728, 527] width 505 height 15
click at [485, 508] on input "Send rejection message If unchecked, the applicant will not receive a rejection…" at bounding box center [480, 512] width 10 height 10
checkbox input "true"
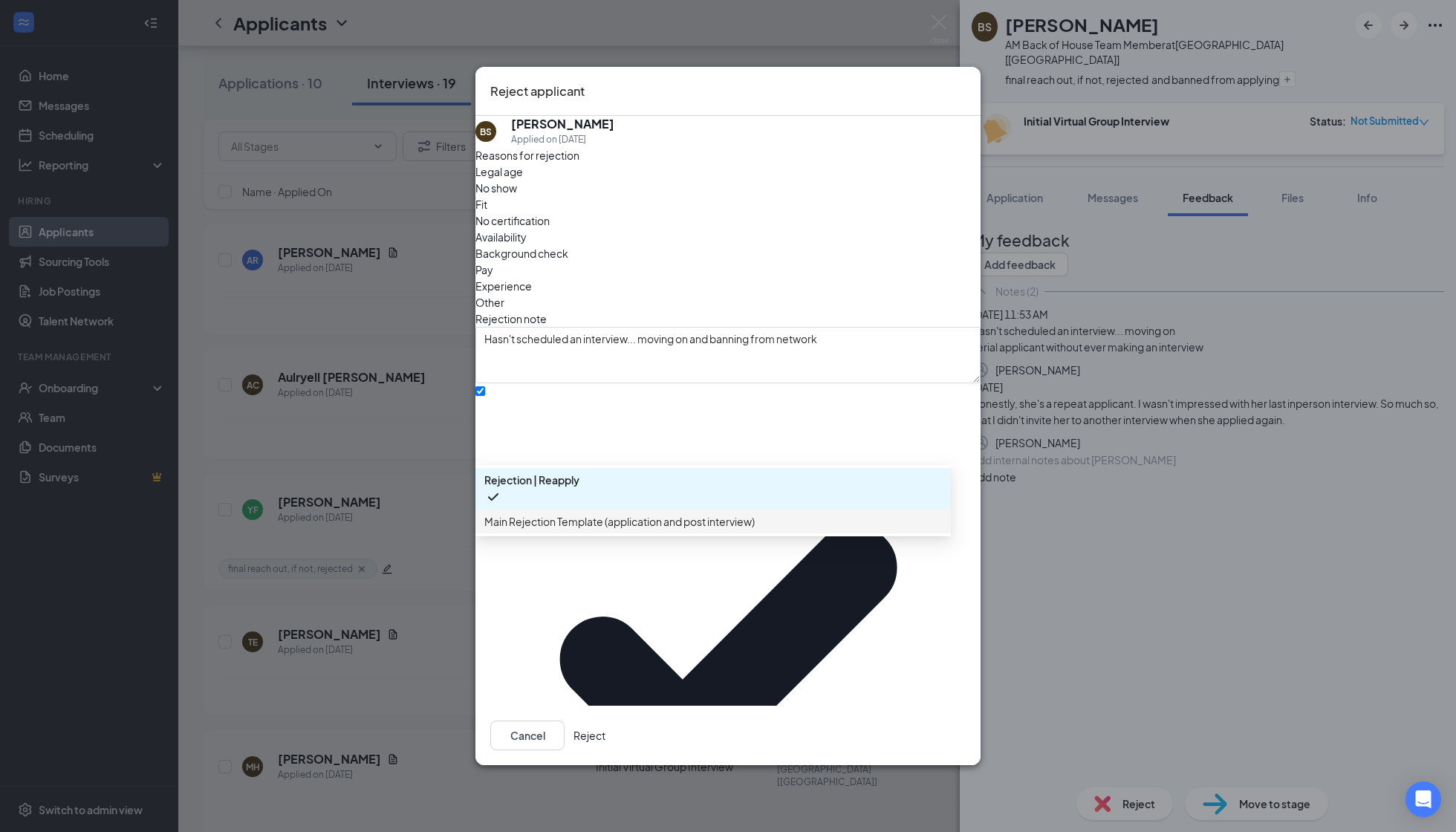
click at [544, 530] on span "Main Rejection Template (application and post interview)" at bounding box center [620, 521] width 271 height 16
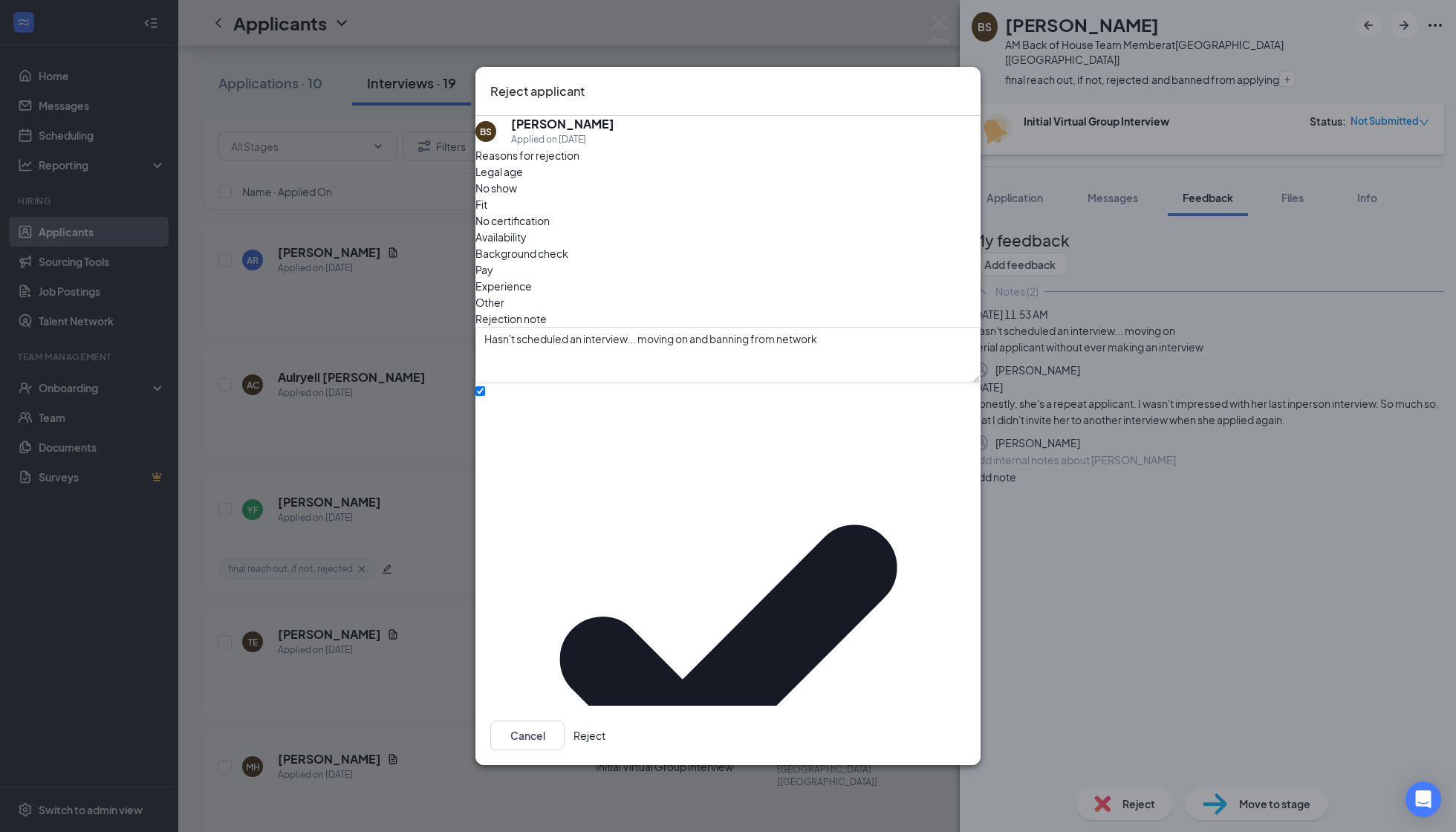
checkbox input "true"
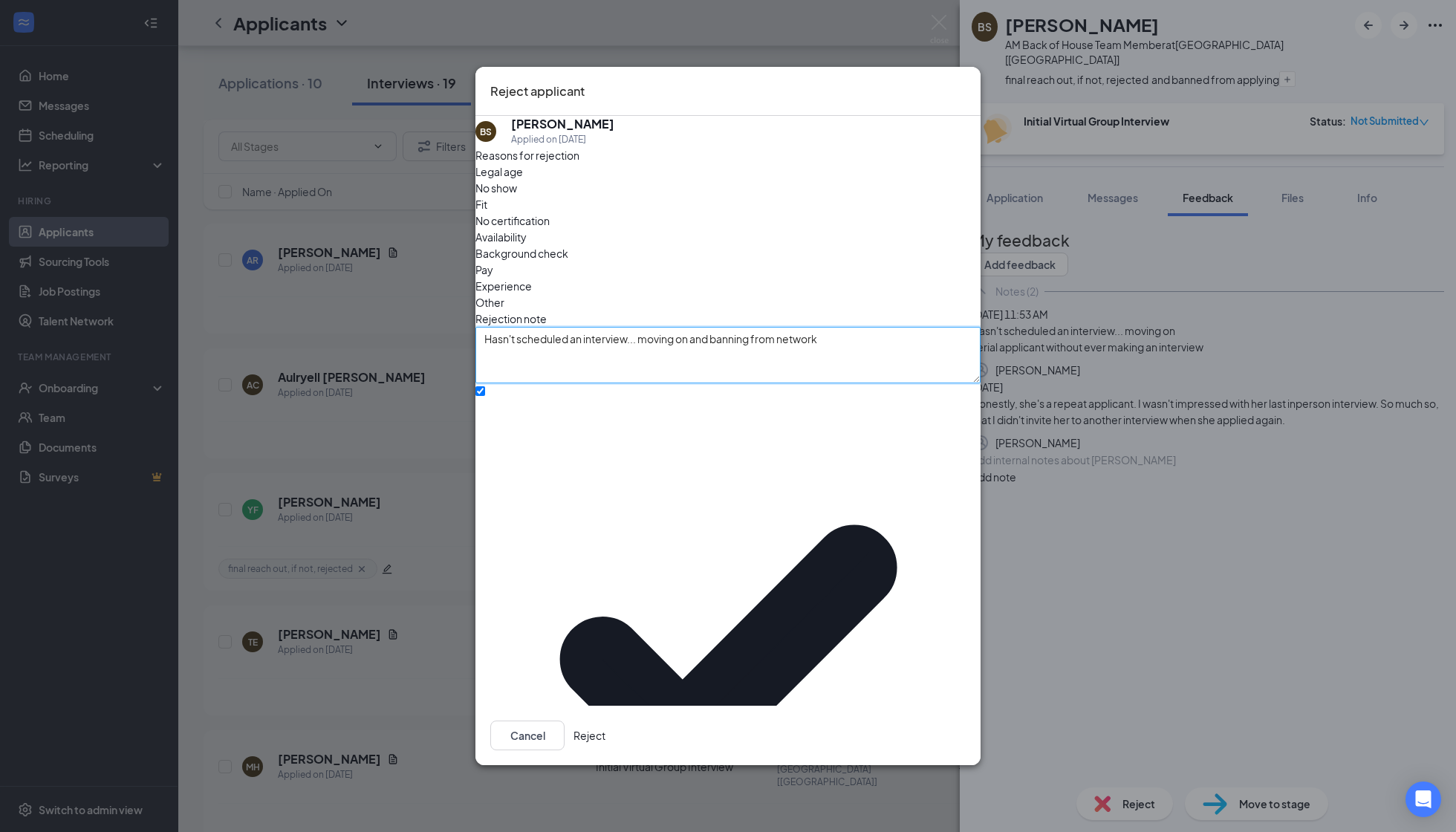
click at [632, 327] on textarea "Hasn't scheduled an interview... moving on and banning from network" at bounding box center [728, 355] width 505 height 56
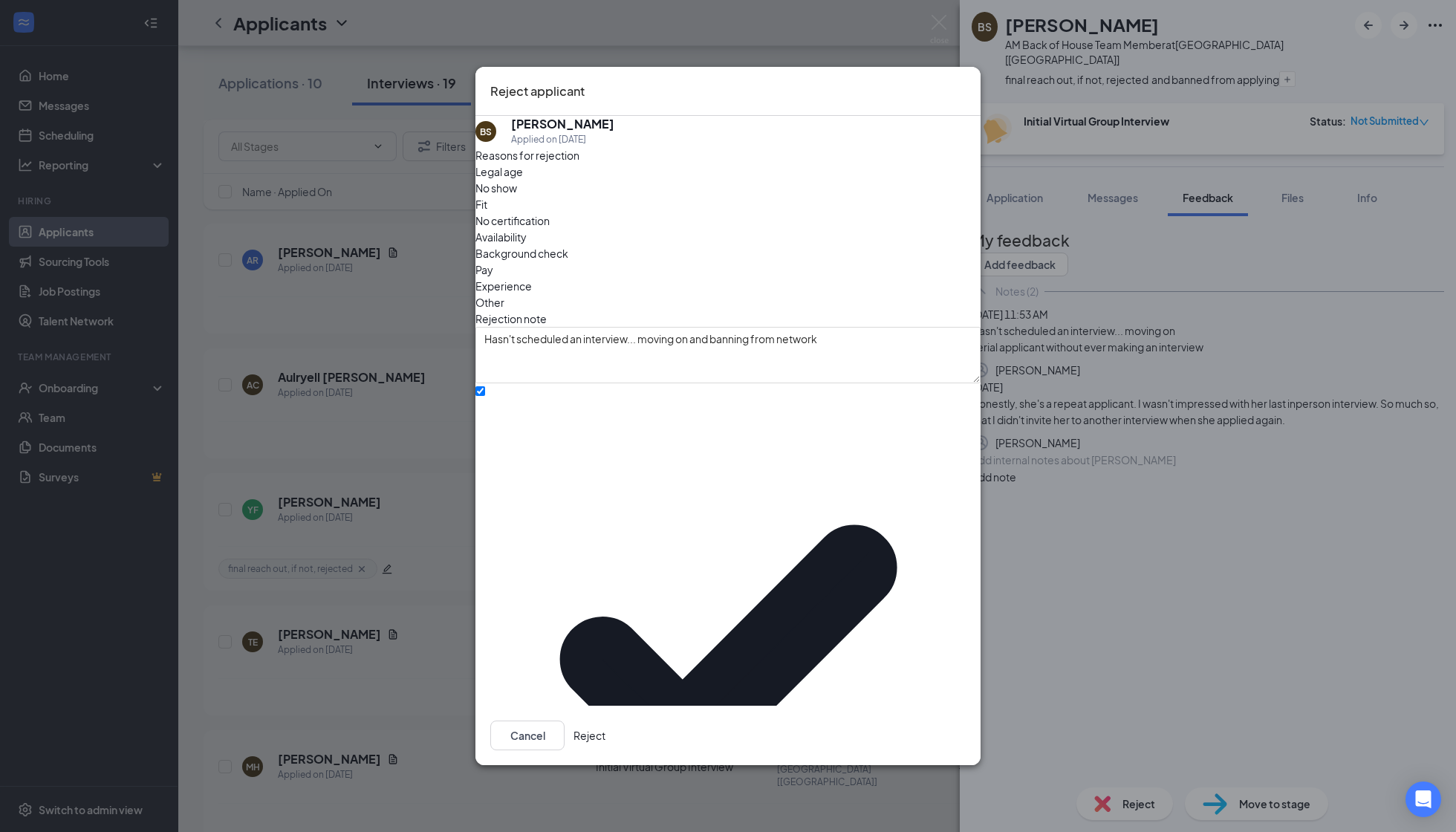
paste textarea "Hasn't scheduled an interview... moving on and banning from network"
type textarea "Hasn't scheduled an interview... moving on and banning from network Serial appl…"
click at [606, 736] on button "Reject" at bounding box center [589, 736] width 32 height 29
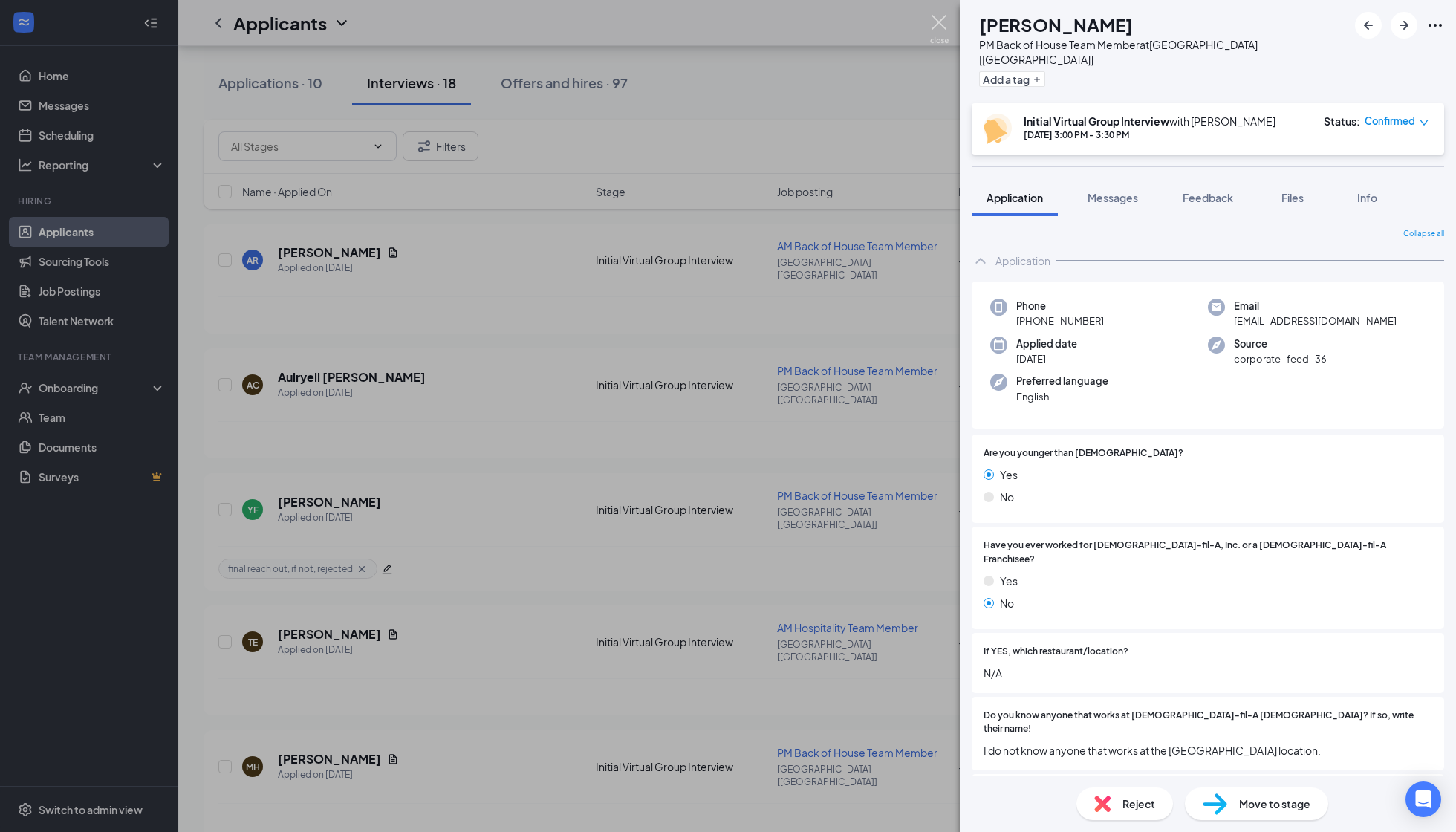
click at [942, 29] on img at bounding box center [939, 29] width 18 height 29
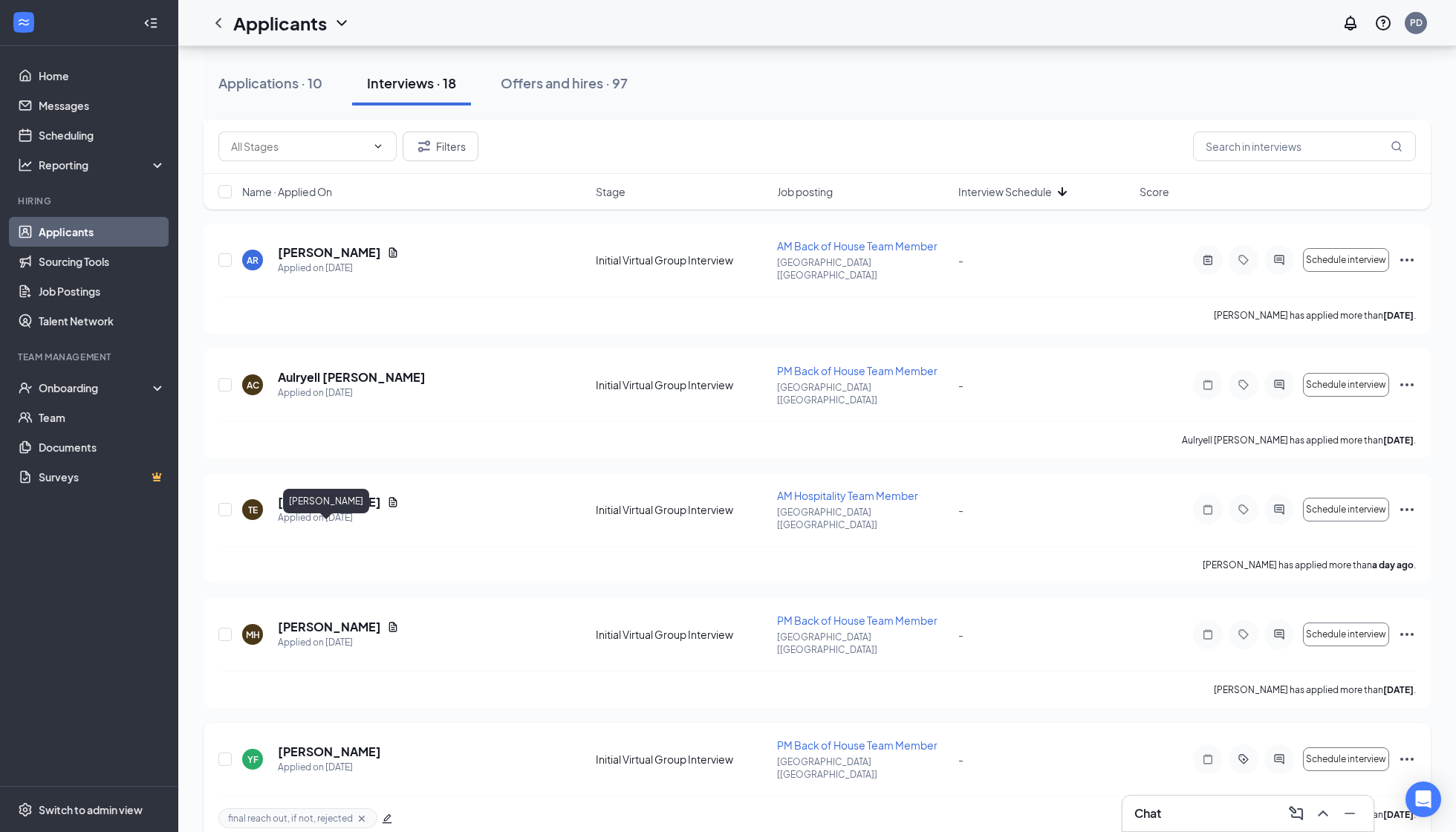
click at [331, 744] on h5 "Yovani Farelas" at bounding box center [329, 751] width 103 height 16
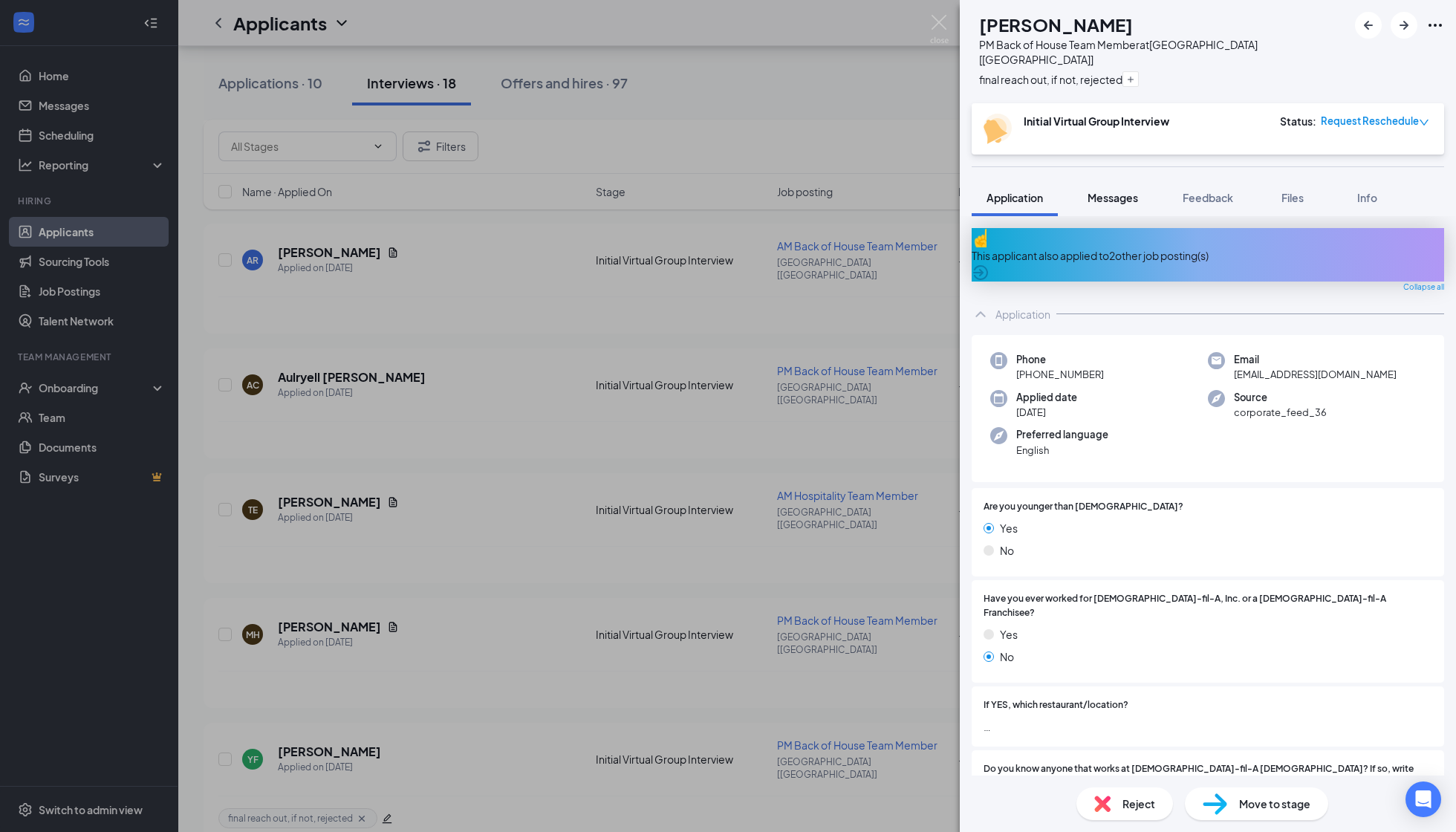
click at [1148, 180] on button "Messages" at bounding box center [1113, 197] width 80 height 37
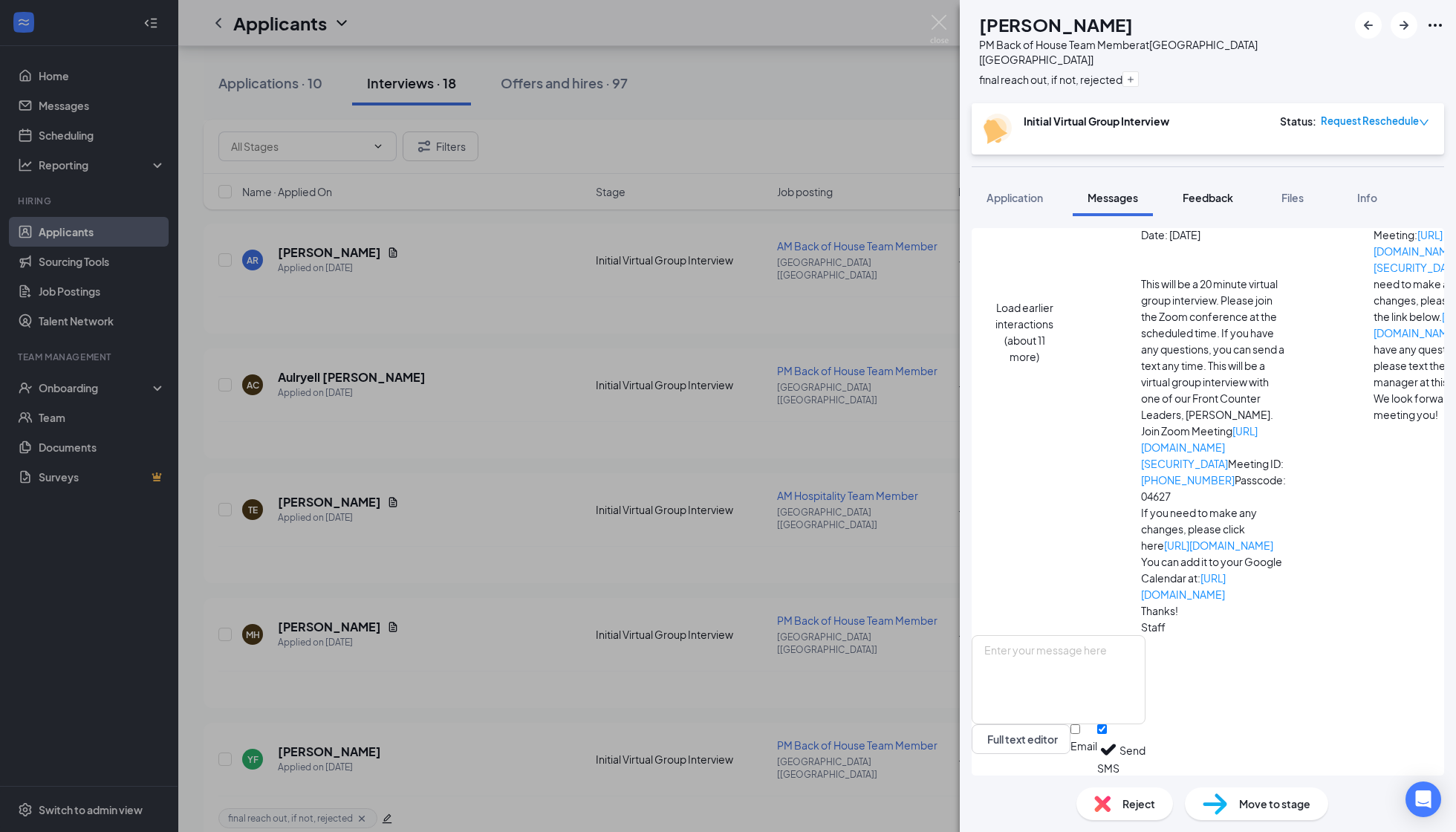
scroll to position [743, 0]
click at [1199, 191] on span "Feedback" at bounding box center [1208, 197] width 50 height 13
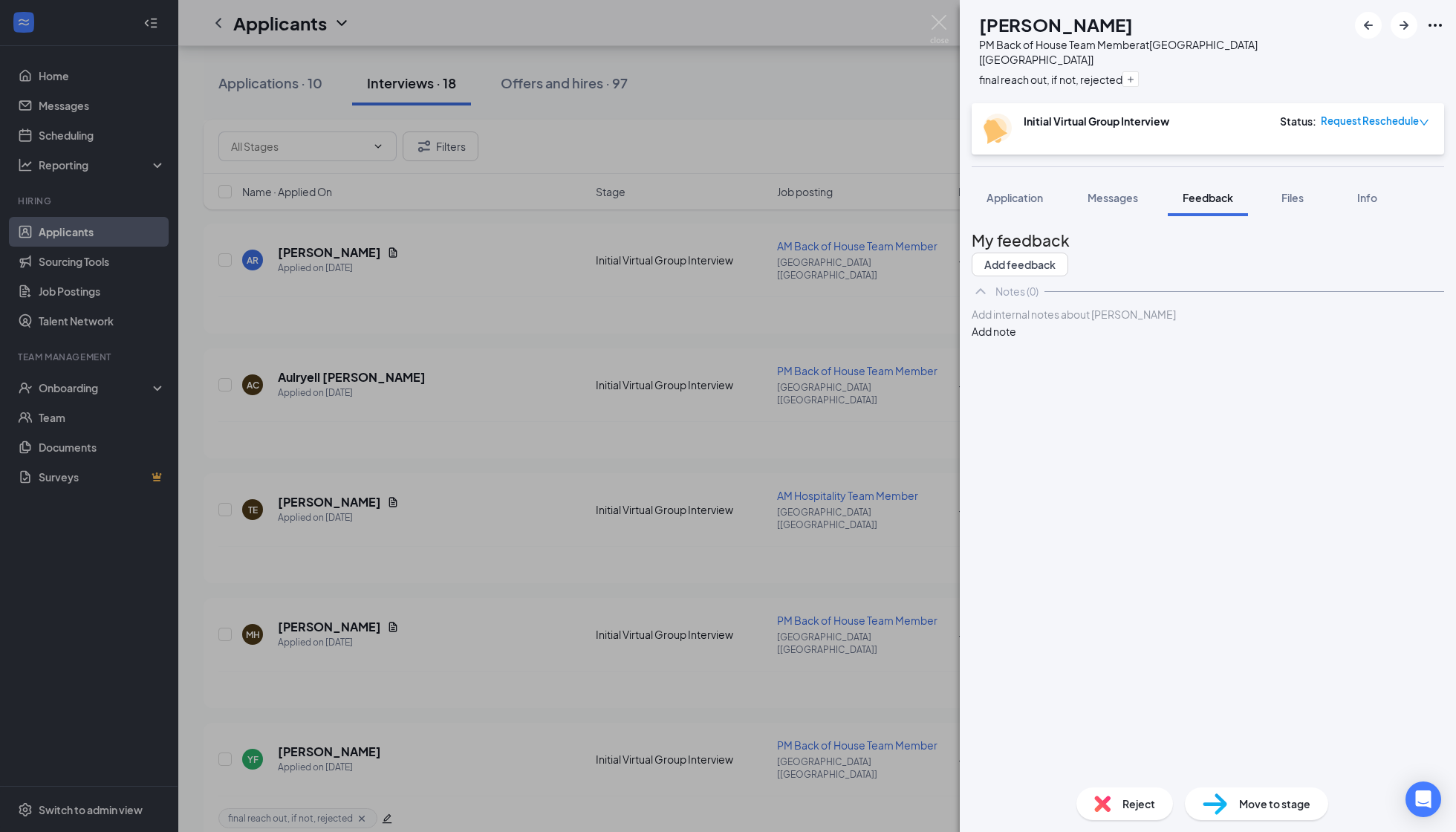
click at [1059, 323] on div at bounding box center [1208, 315] width 471 height 16
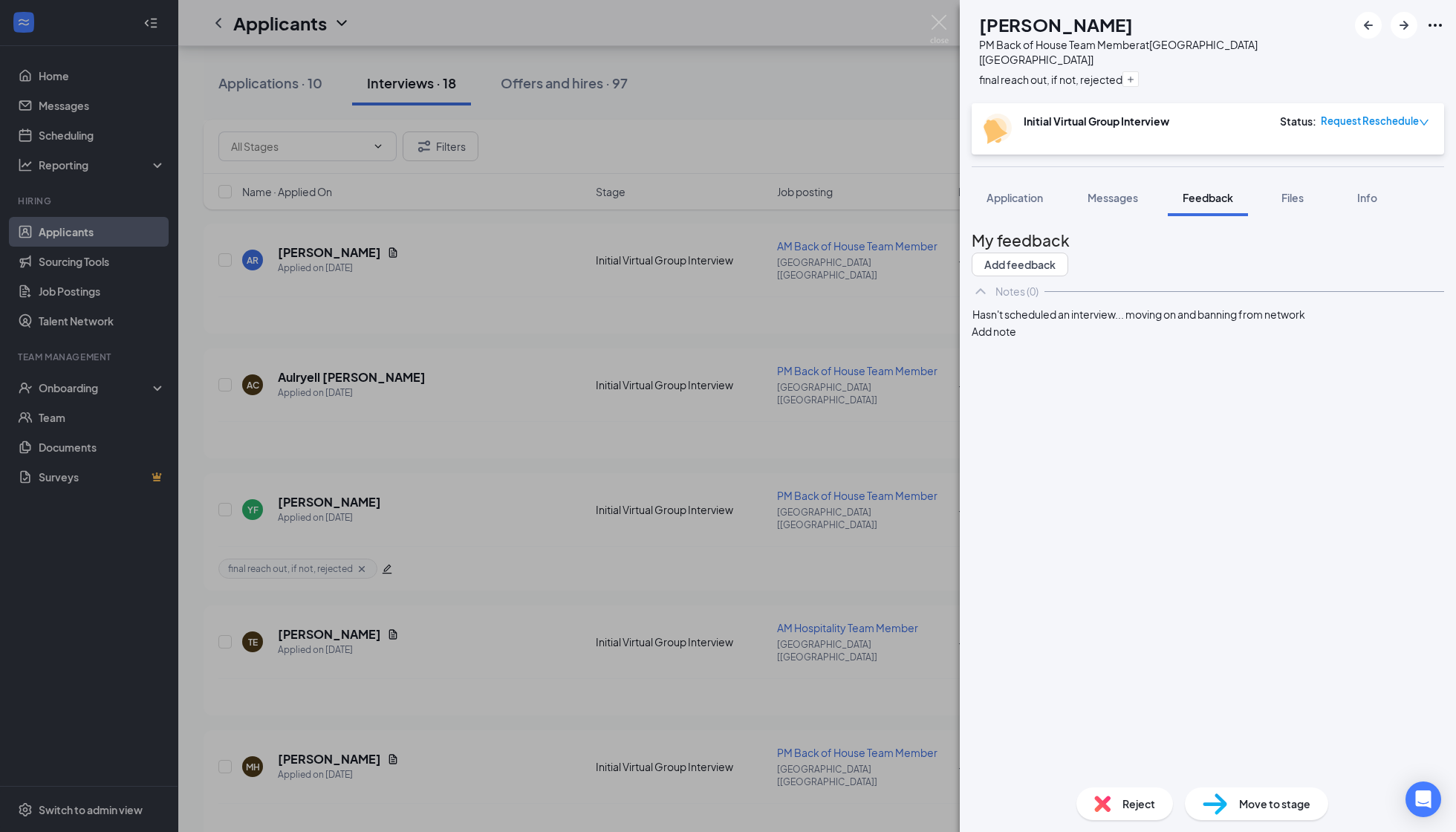
drag, startPoint x: 1217, startPoint y: 345, endPoint x: 1440, endPoint y: 344, distance: 223.0
click at [1249, 339] on div "Hasn't scheduled an interview... moving on and banning from network Add note" at bounding box center [1208, 323] width 473 height 34
click at [1016, 339] on button "Add note" at bounding box center [994, 331] width 44 height 16
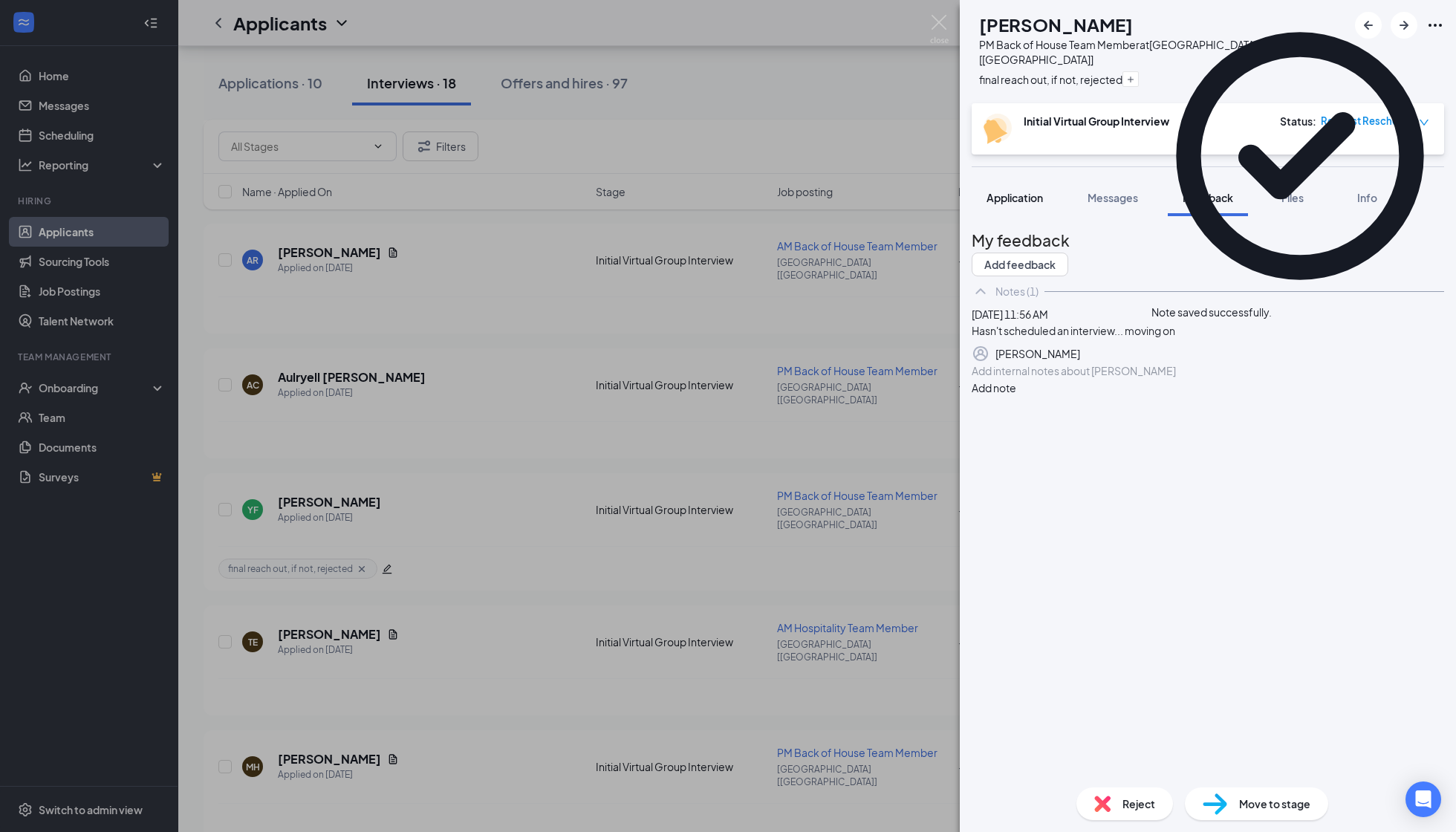
click at [1026, 179] on button "Application" at bounding box center [1014, 197] width 86 height 37
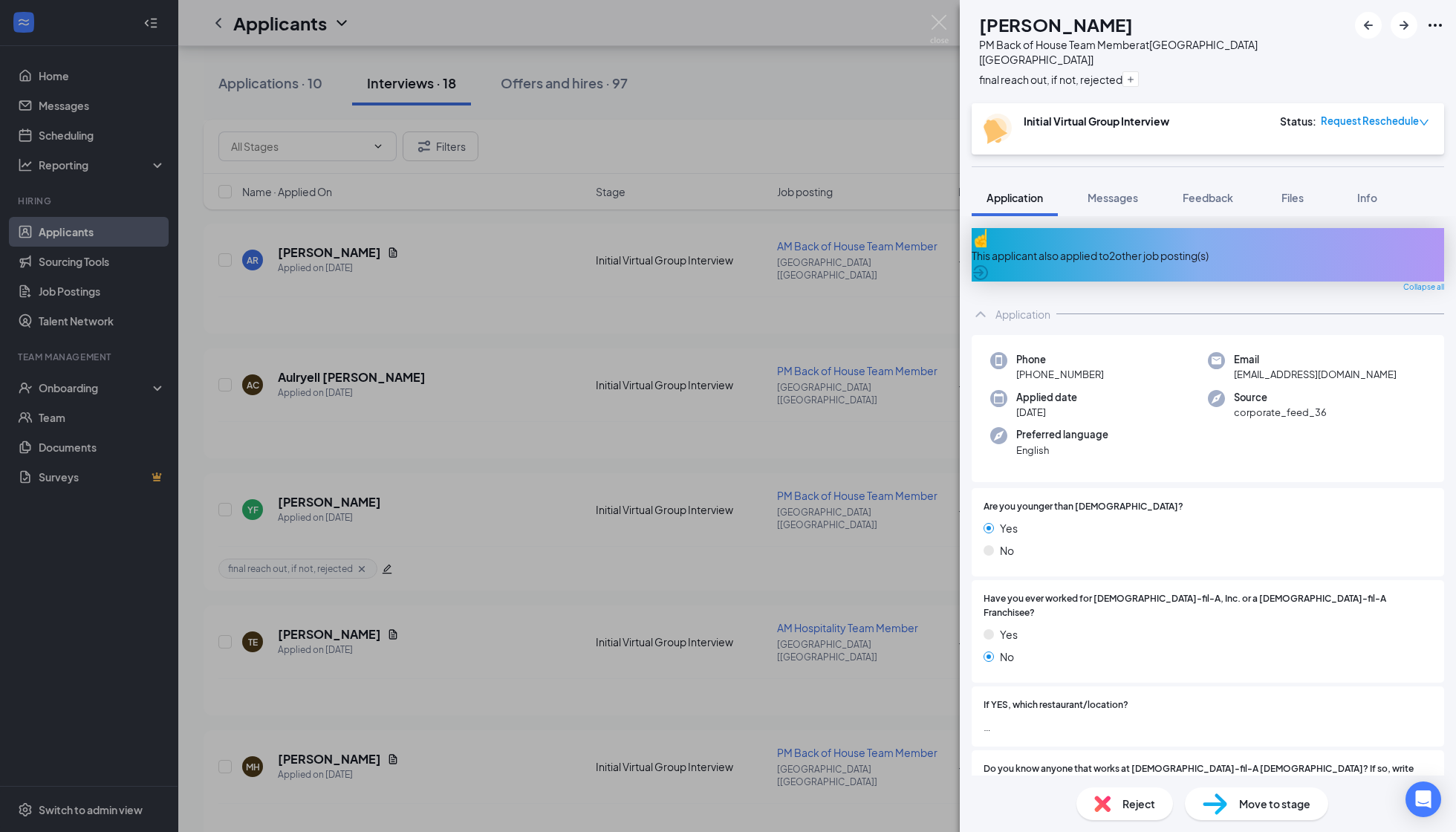
click at [1107, 745] on img at bounding box center [1102, 803] width 16 height 16
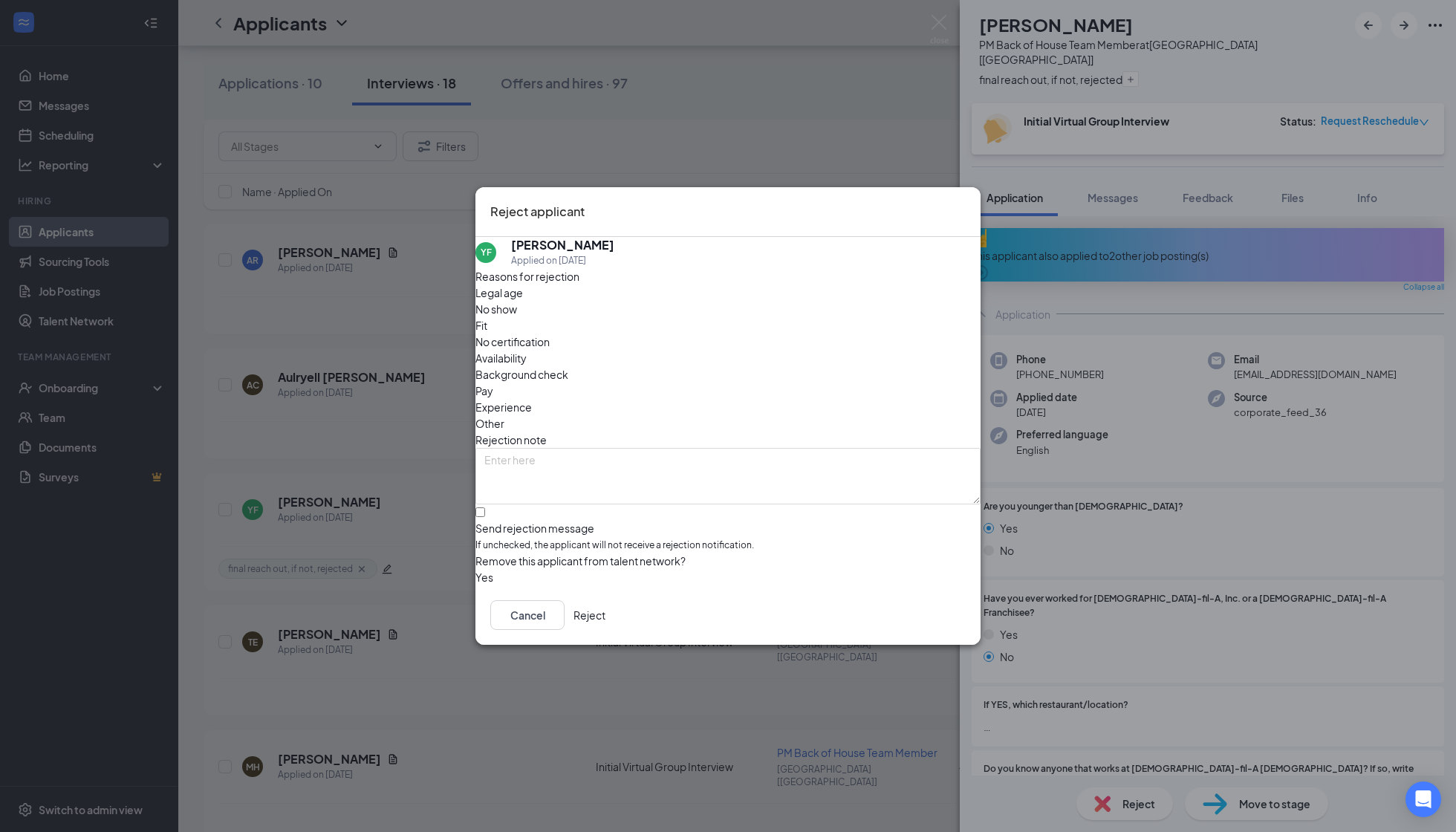
click at [607, 314] on div "No show" at bounding box center [728, 309] width 505 height 16
click at [630, 448] on textarea at bounding box center [728, 475] width 505 height 56
paste textarea "Hasn't scheduled an interview... moving on and banning from network"
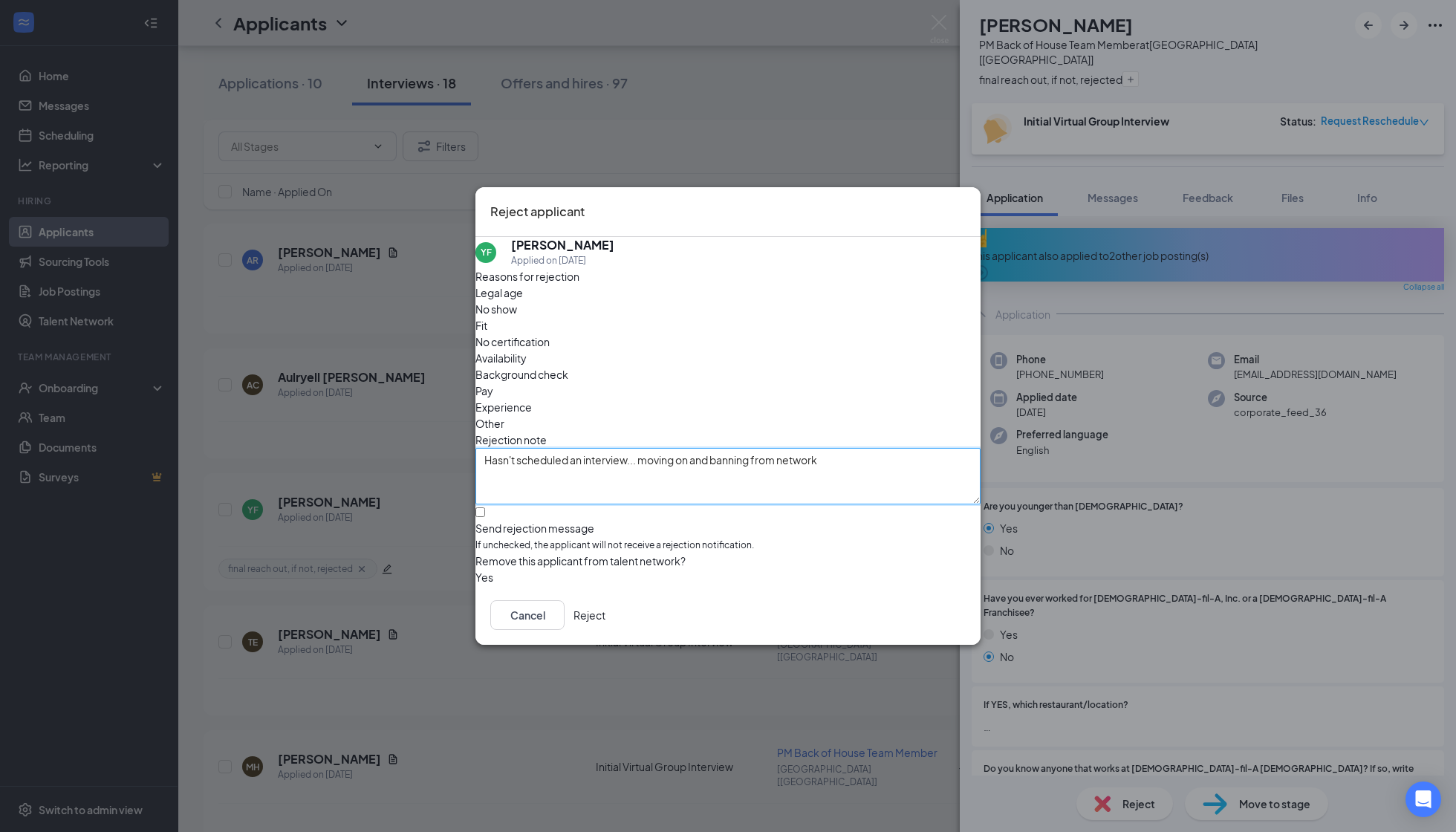
type textarea "Hasn't scheduled an interview... moving on and banning from network"
click at [587, 473] on div "Reasons for rejection Legal age No show Fit No certification Availability Backg…" at bounding box center [728, 427] width 505 height 318
click at [587, 521] on div "Send rejection message" at bounding box center [728, 527] width 505 height 15
click at [485, 508] on input "Send rejection message If unchecked, the applicant will not receive a rejection…" at bounding box center [480, 512] width 10 height 10
checkbox input "true"
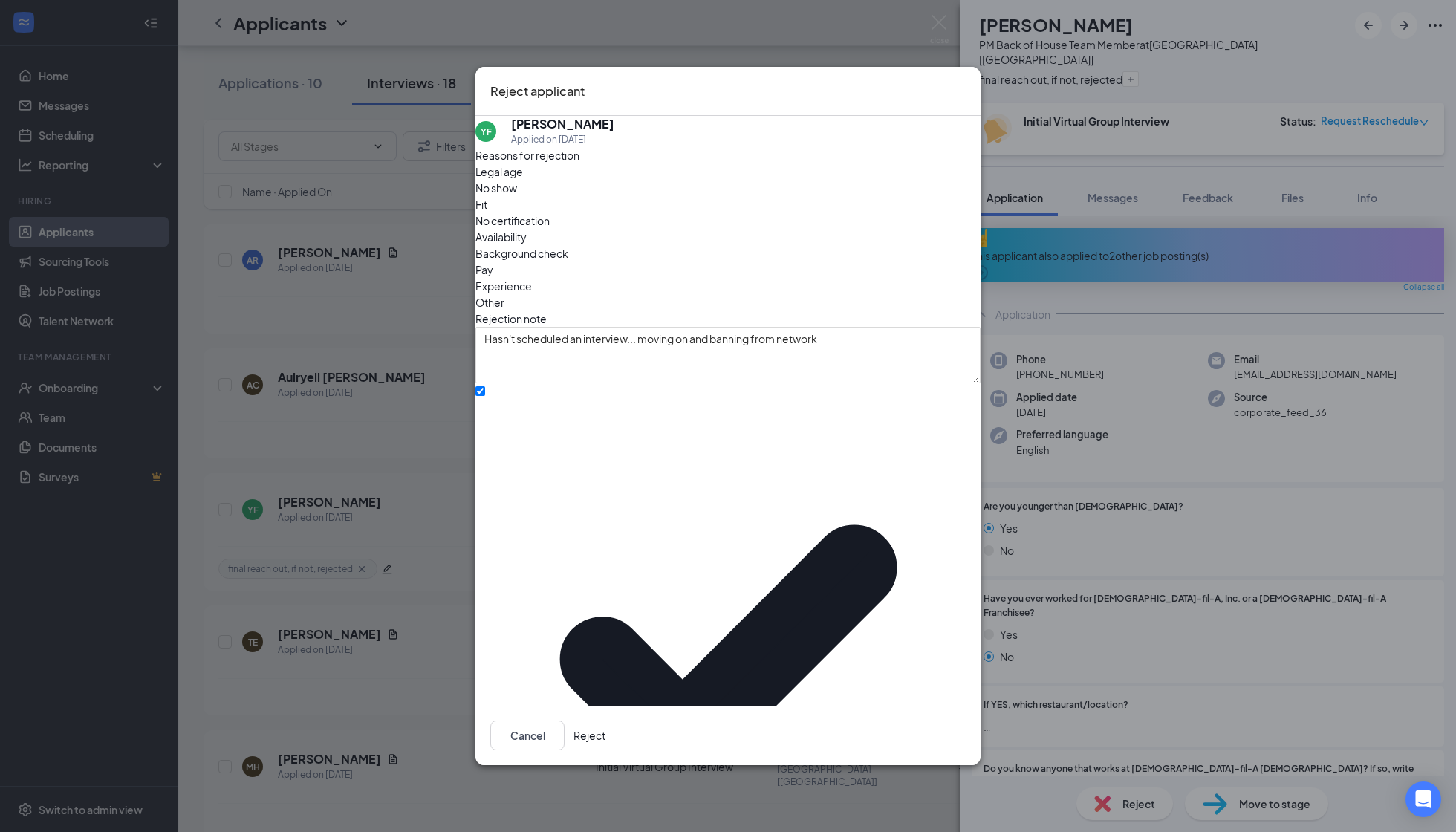
click at [606, 721] on button "Reject" at bounding box center [589, 736] width 32 height 29
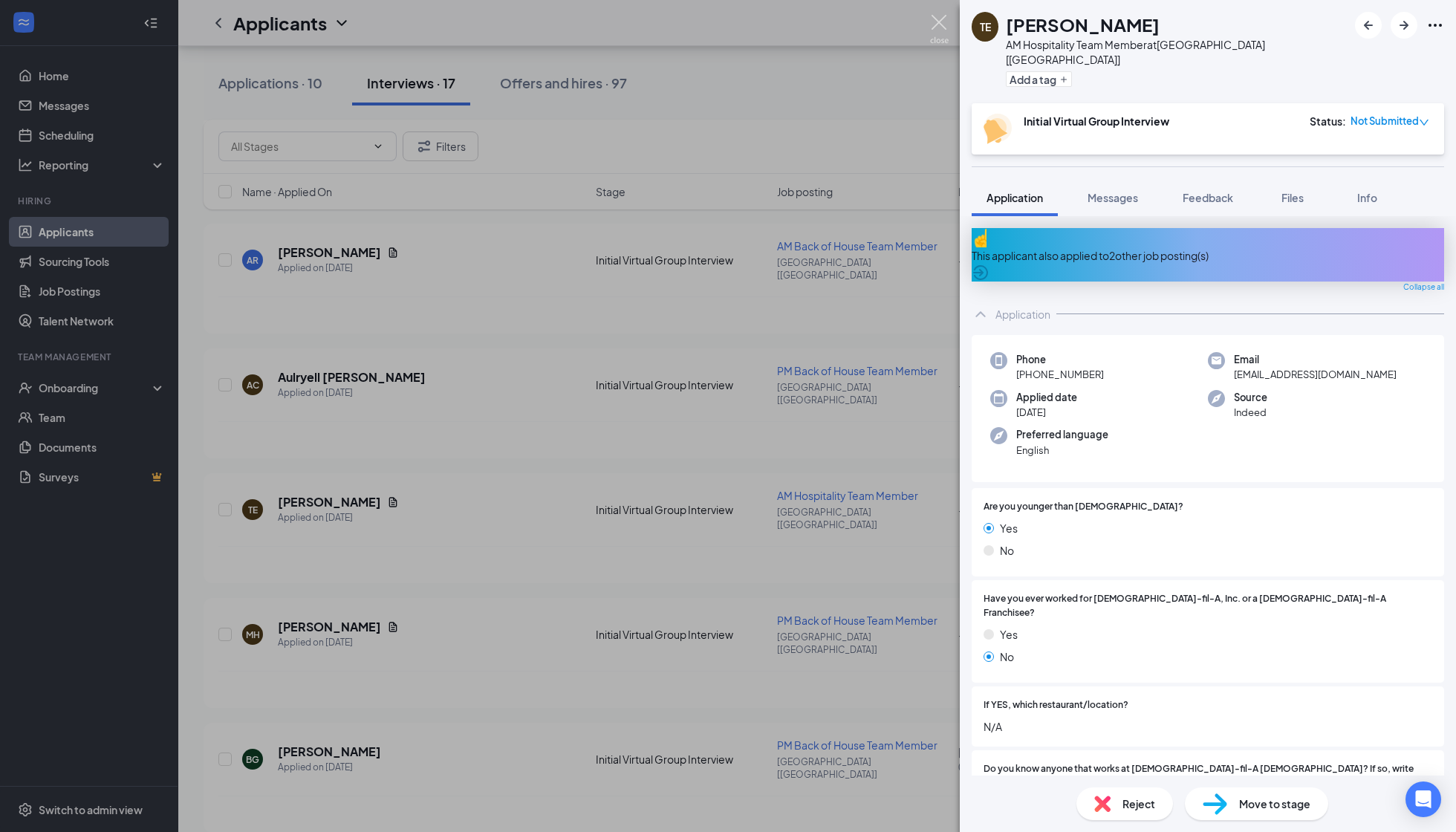
click at [931, 19] on img at bounding box center [939, 29] width 18 height 29
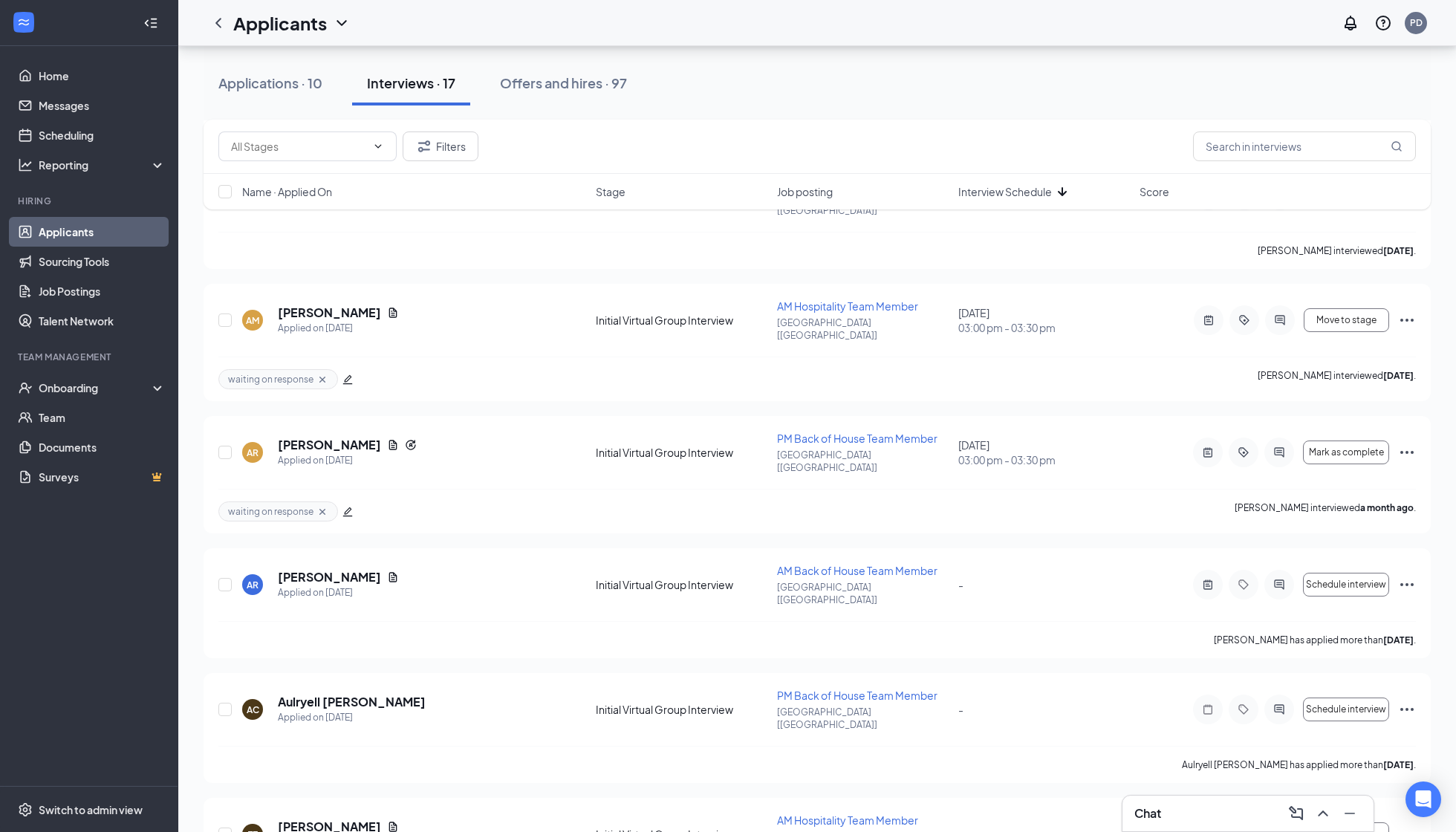
scroll to position [1389, 0]
click at [1238, 581] on icon "Tag" at bounding box center [1243, 587] width 18 height 12
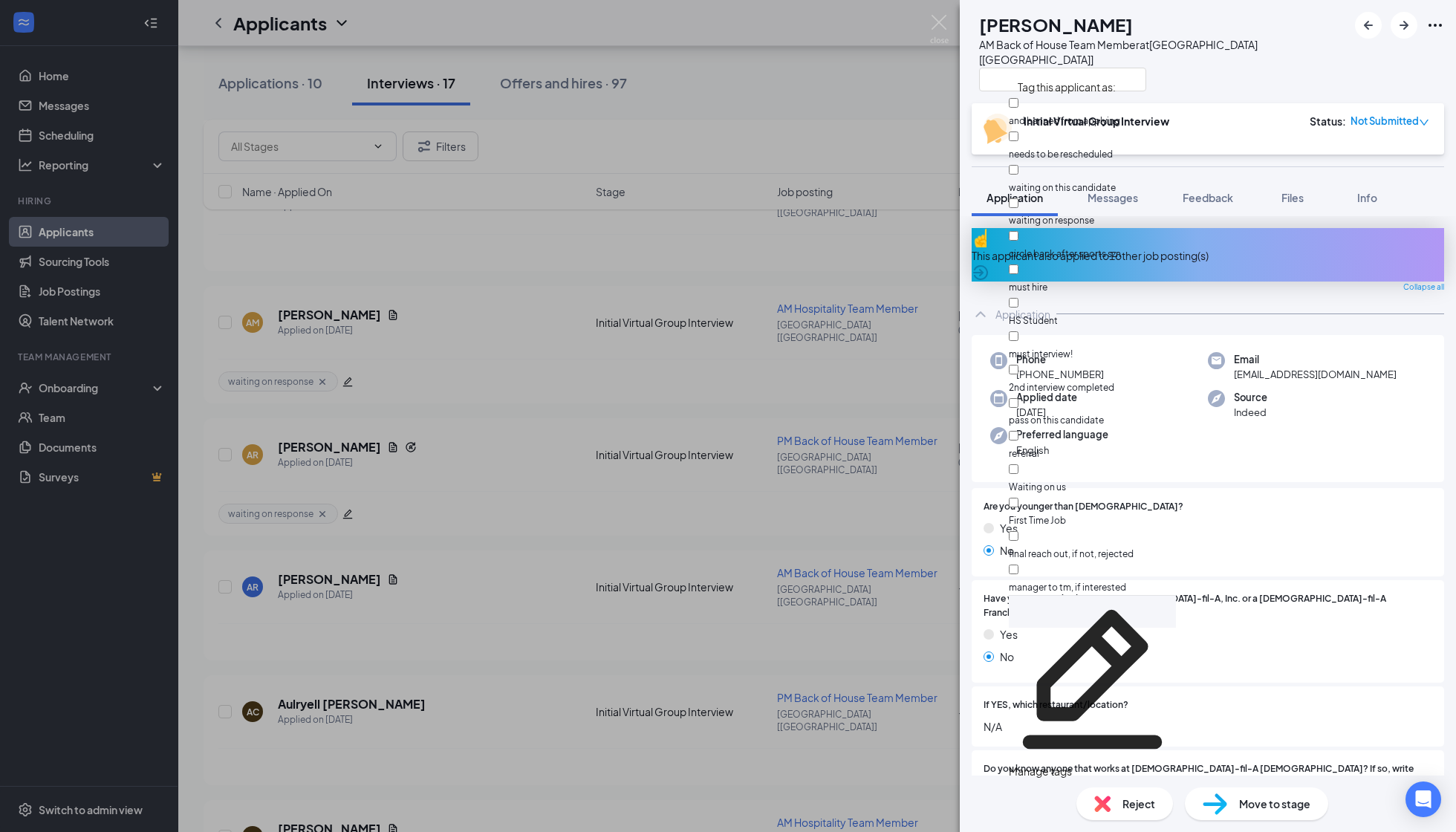
scroll to position [75, 0]
click at [1030, 278] on div at bounding box center [1092, 278] width 167 height 0
click at [1019, 265] on input "must hire" at bounding box center [1013, 269] width 10 height 10
click at [1022, 261] on div "must hire" at bounding box center [1092, 278] width 167 height 34
checkbox input "true"
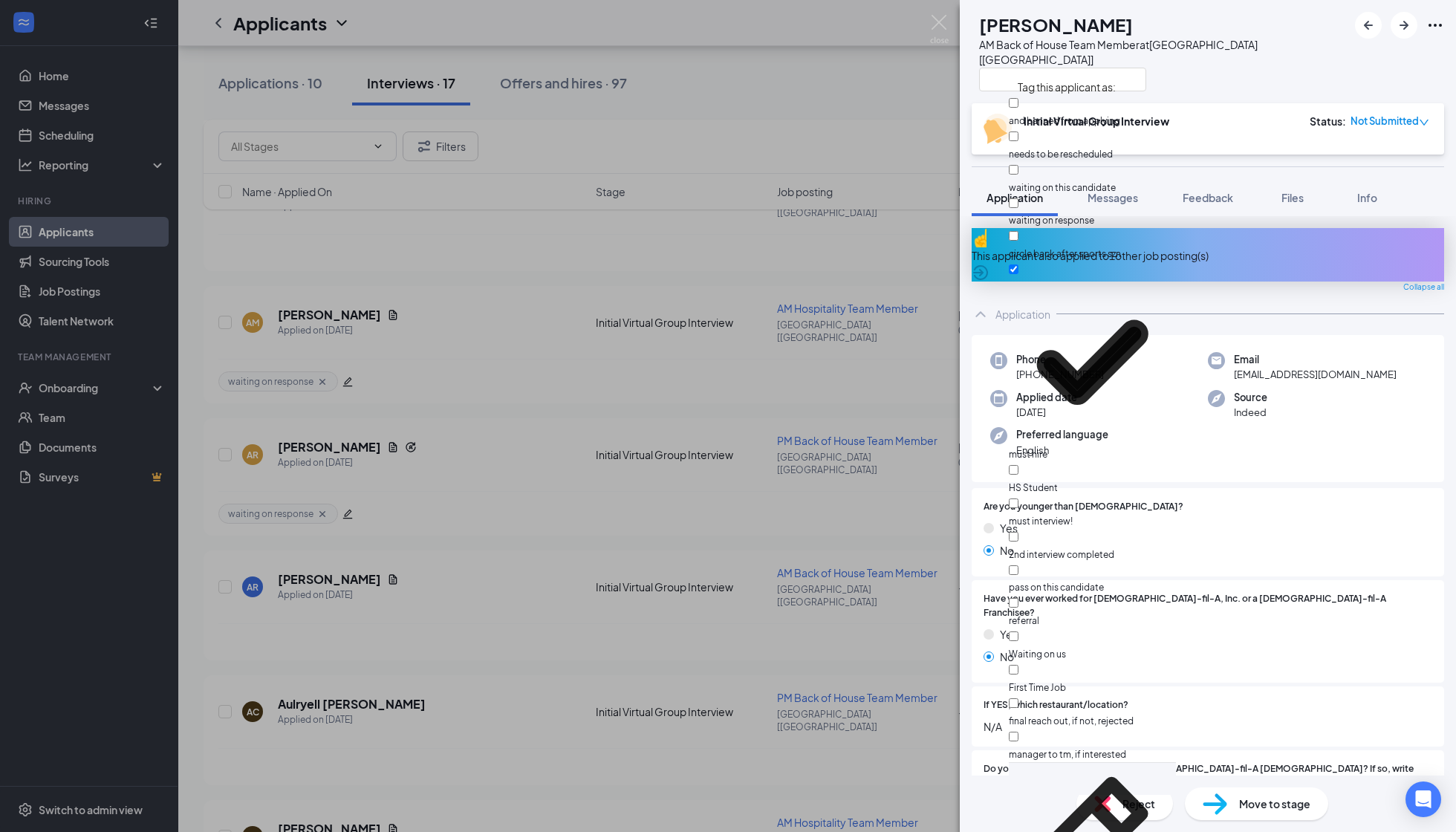
click at [990, 59] on div "AR Ameeya Rhodes AM Back of House Team Member at Corsicana [TX]" at bounding box center [1159, 52] width 376 height 80
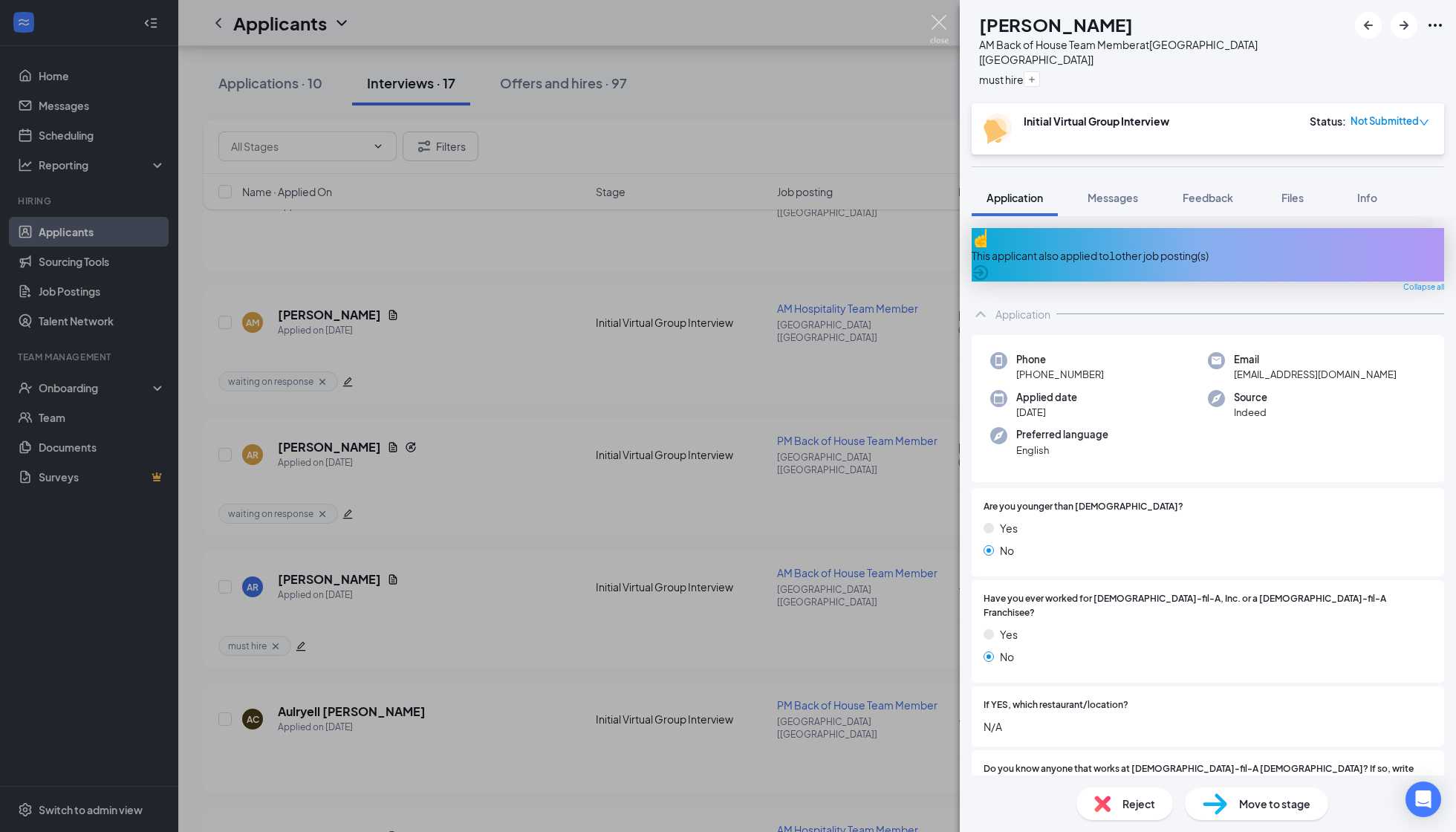
click at [943, 25] on img at bounding box center [939, 29] width 18 height 29
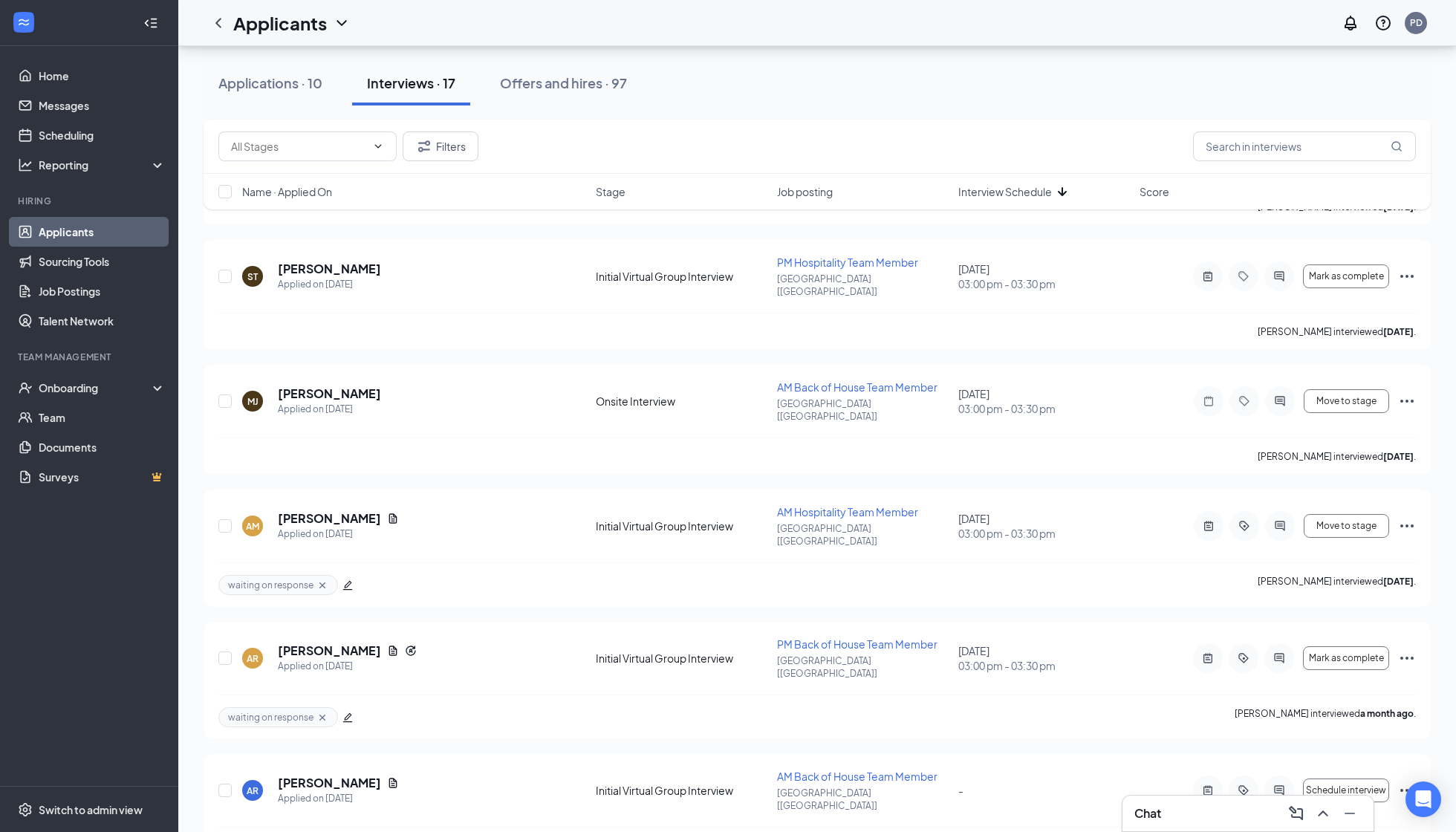
scroll to position [3344, 0]
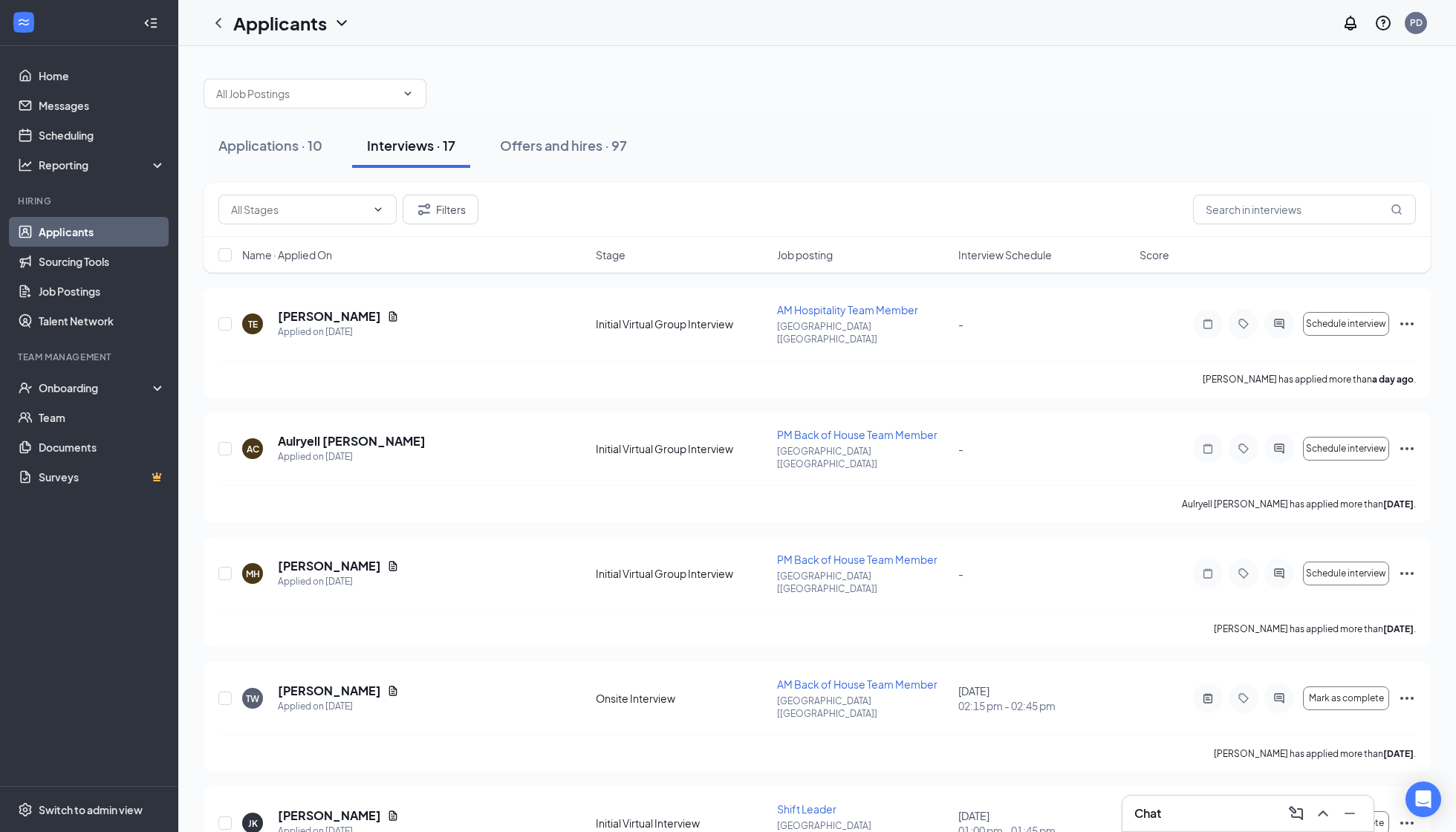
click at [1030, 247] on span "Interview Schedule" at bounding box center [1006, 254] width 94 height 15
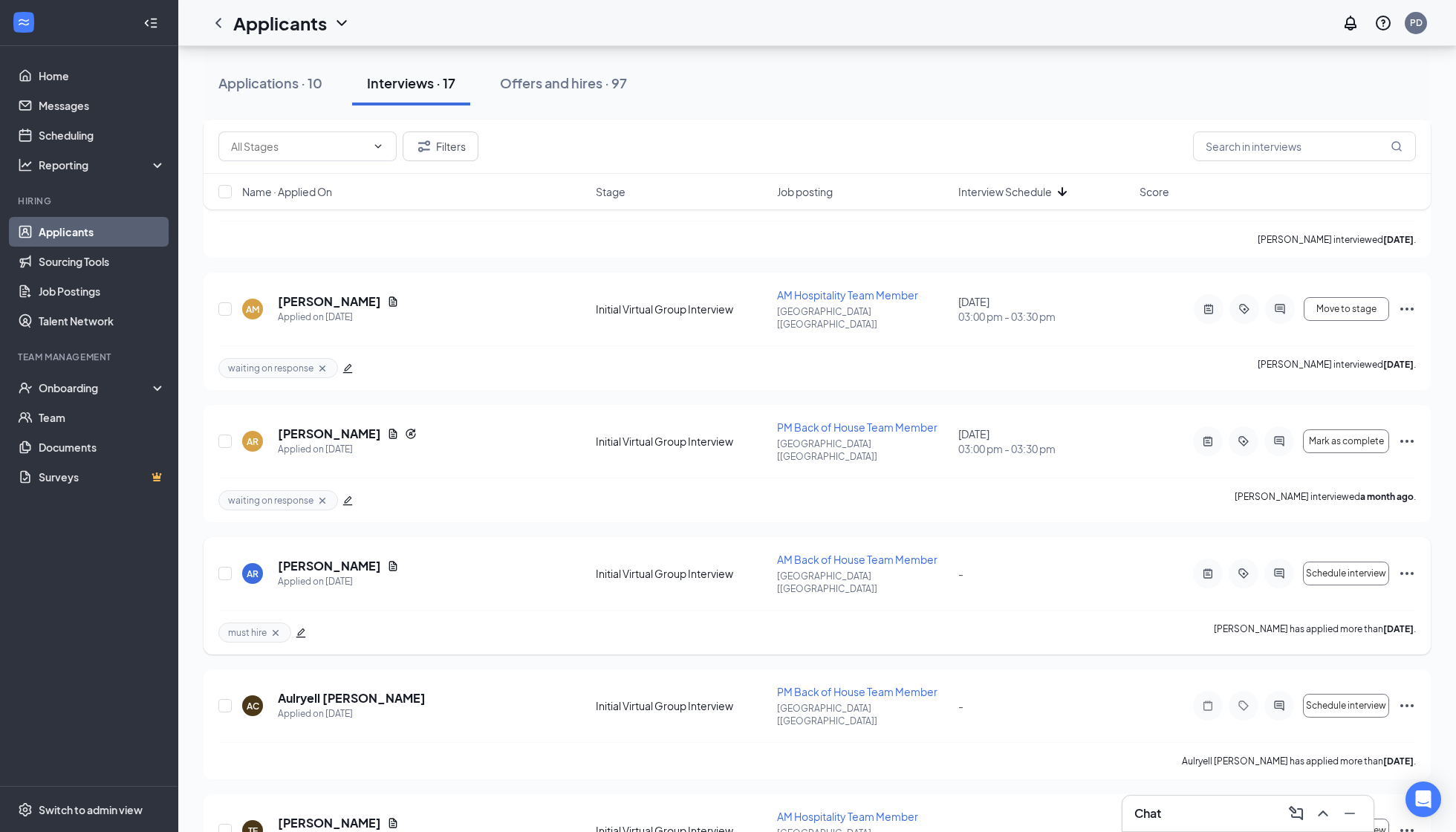
scroll to position [1401, 0]
click at [1274, 162] on div "Filters" at bounding box center [817, 147] width 1228 height 55
click at [1276, 141] on input "text" at bounding box center [1304, 147] width 223 height 29
type input "[PERSON_NAME]"
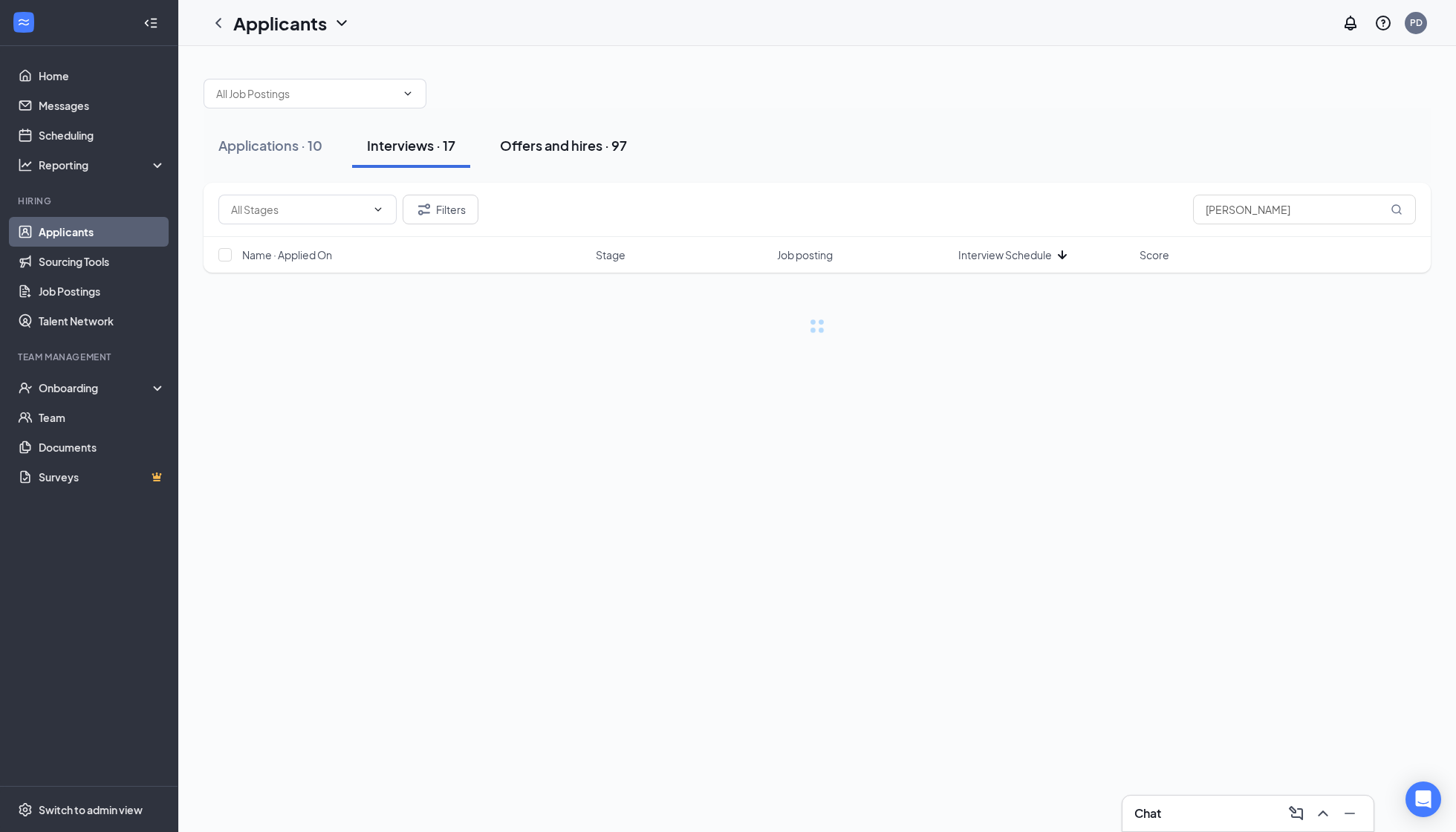
click at [560, 143] on div "Offers and hires · 97" at bounding box center [563, 145] width 127 height 18
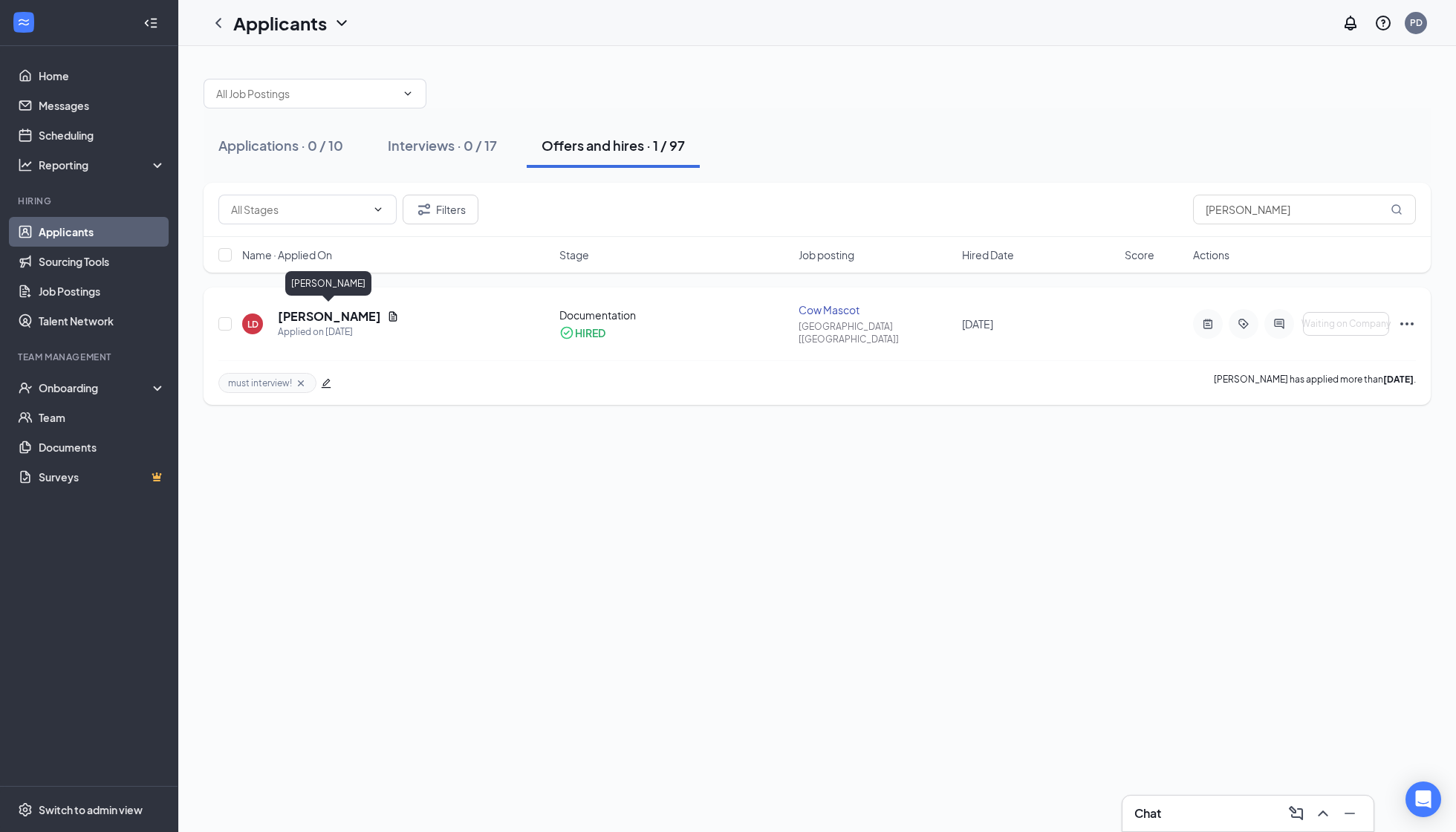
click at [351, 308] on h5 "[PERSON_NAME]" at bounding box center [329, 316] width 103 height 16
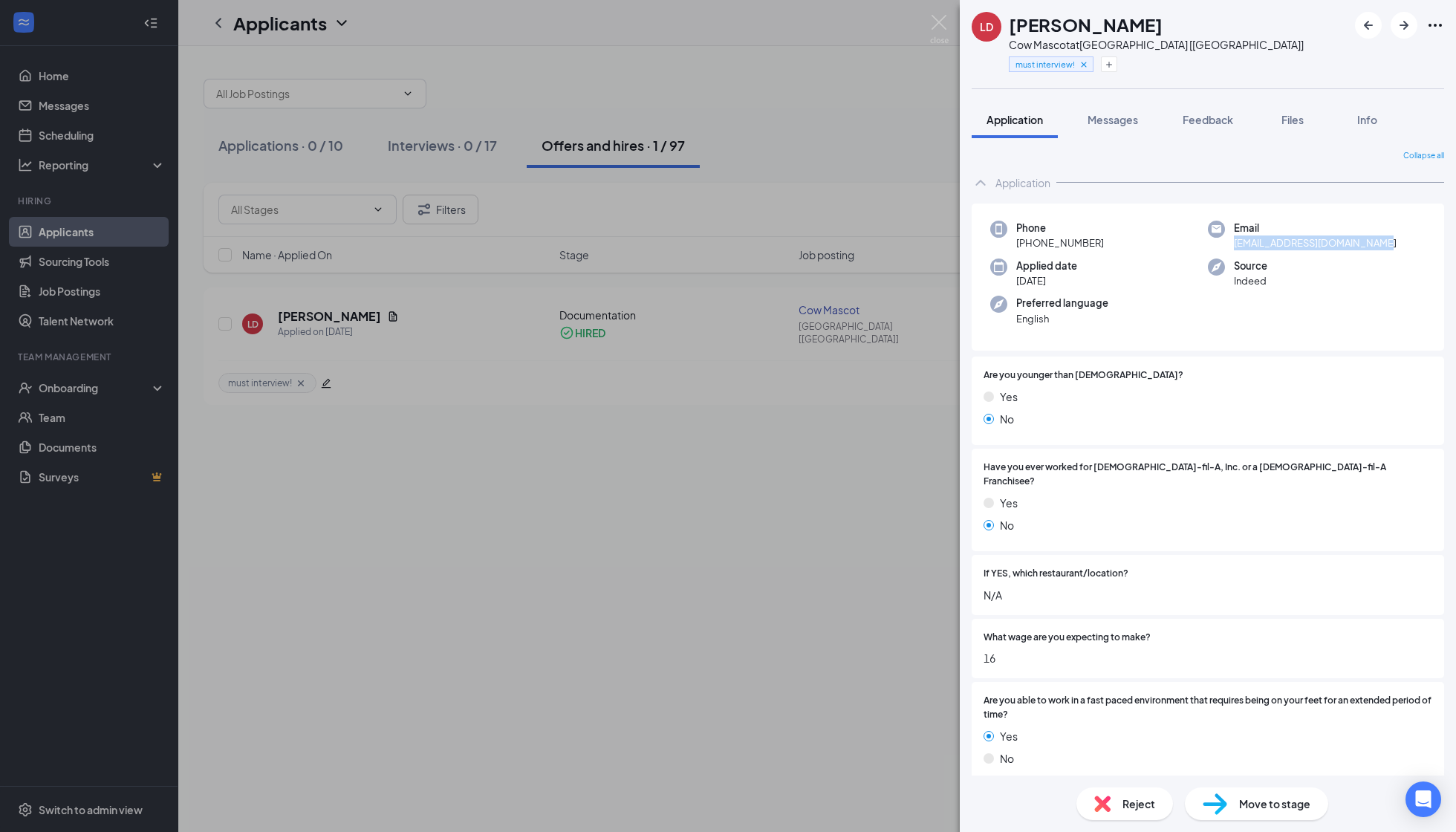
drag, startPoint x: 1228, startPoint y: 244, endPoint x: 1439, endPoint y: 245, distance: 211.0
click at [1439, 245] on div "Phone +1 (209) 661-3271 Email shantiewilliams88@gmail.com Applied date Jun 25 S…" at bounding box center [1208, 278] width 473 height 147
copy span "shantiewilliams88@gmail.com"
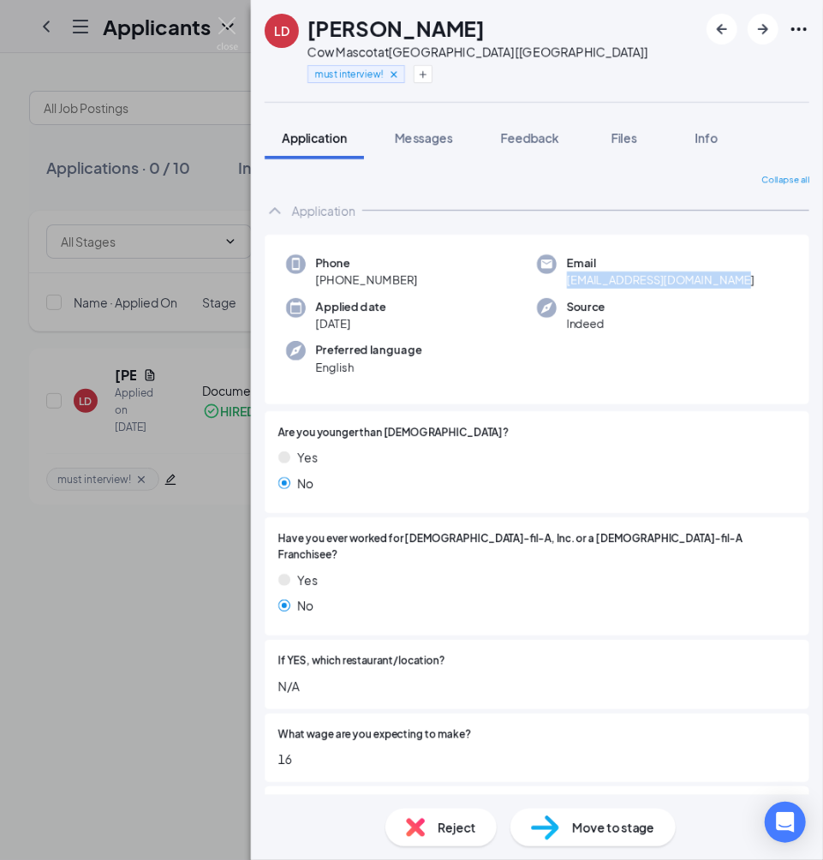
click at [231, 15] on div "LD Laporsha Daniels Cow Mascot at Corsicana [TX] must interview! Application Me…" at bounding box center [411, 430] width 823 height 860
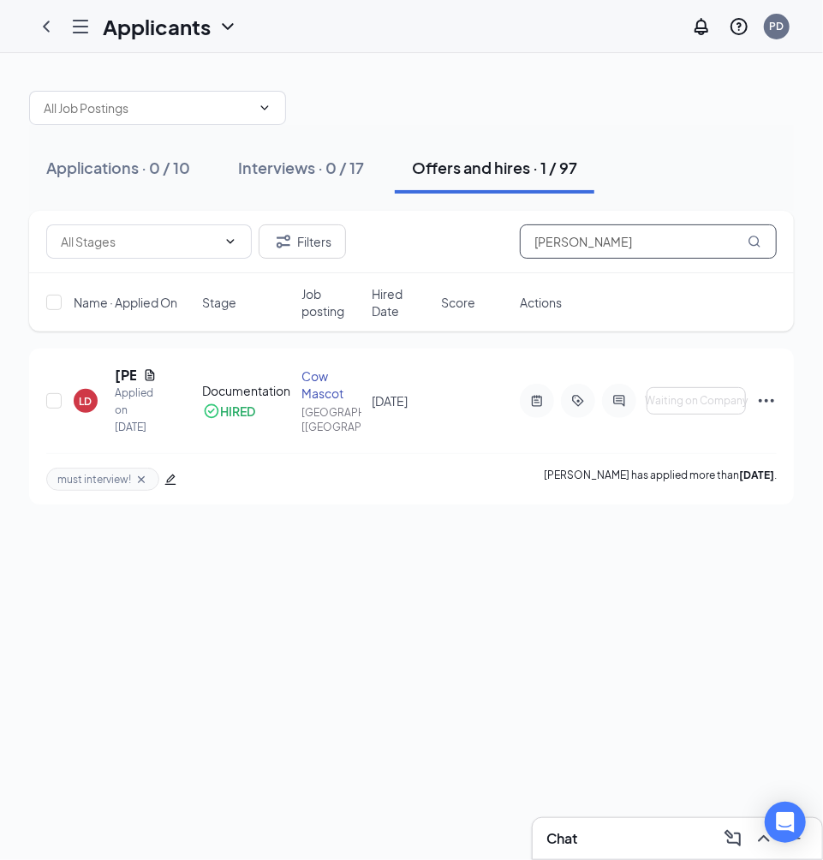
click at [576, 245] on input "laporsha" at bounding box center [648, 241] width 257 height 34
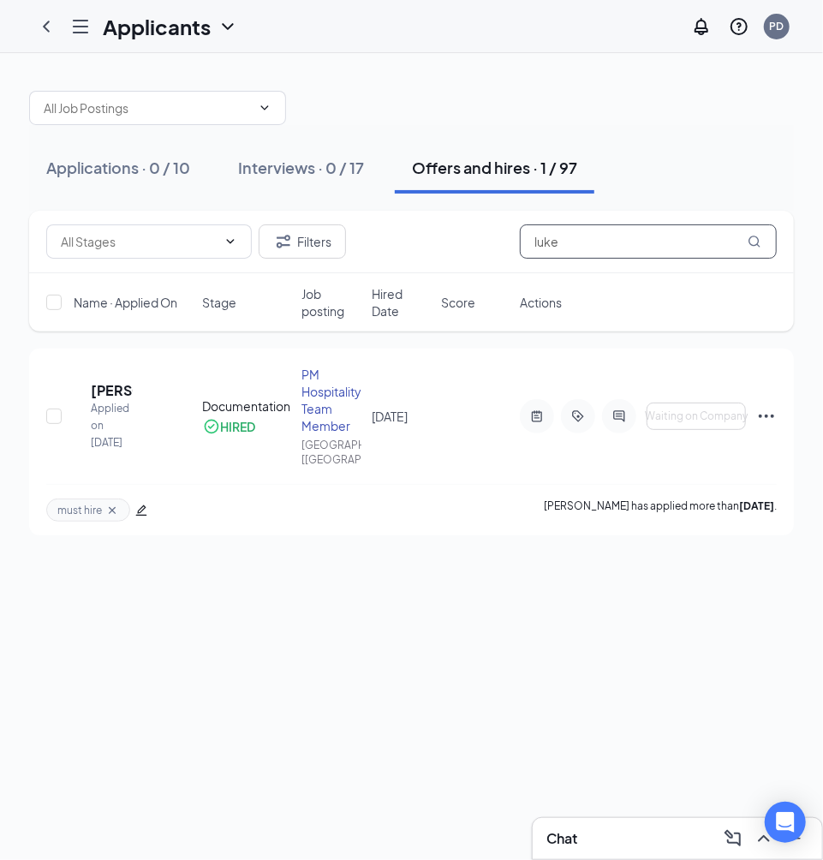
type input "Luke"
drag, startPoint x: 546, startPoint y: 250, endPoint x: 130, endPoint y: 397, distance: 441.5
click at [130, 397] on h5 "Luke Armstrong" at bounding box center [112, 390] width 42 height 19
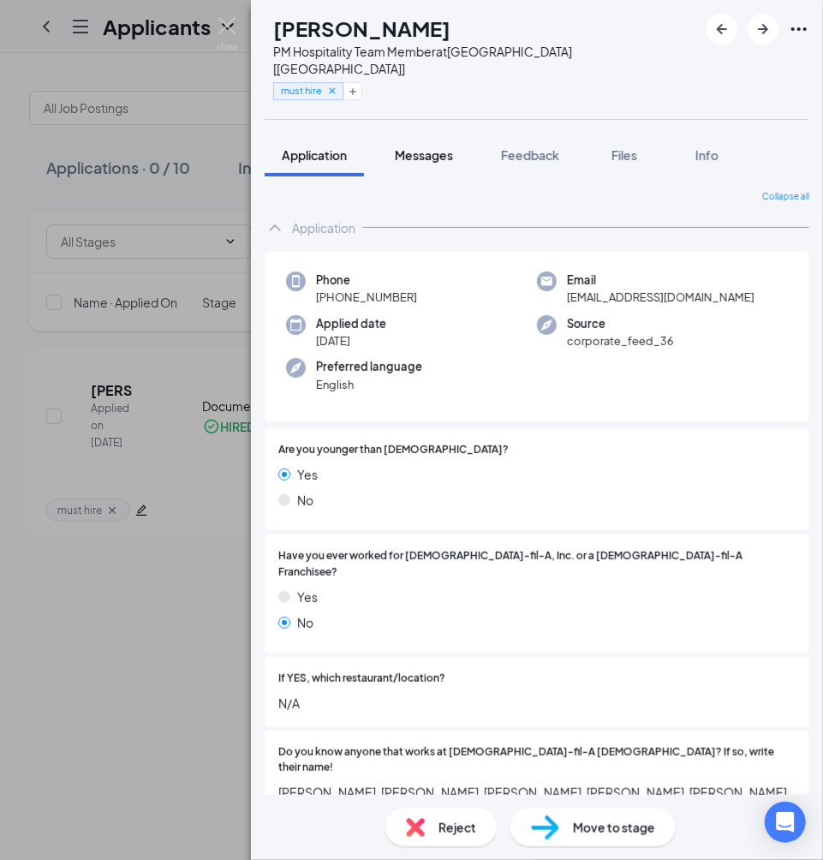
click at [436, 147] on span "Messages" at bounding box center [424, 154] width 58 height 15
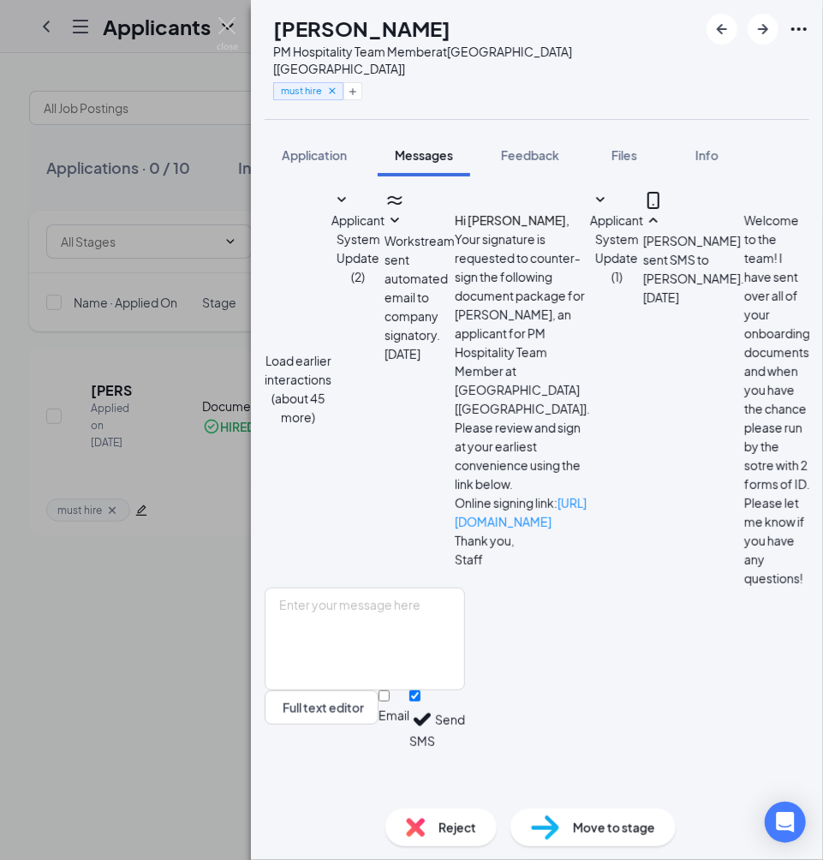
scroll to position [478, 0]
click at [465, 659] on textarea at bounding box center [365, 638] width 200 height 103
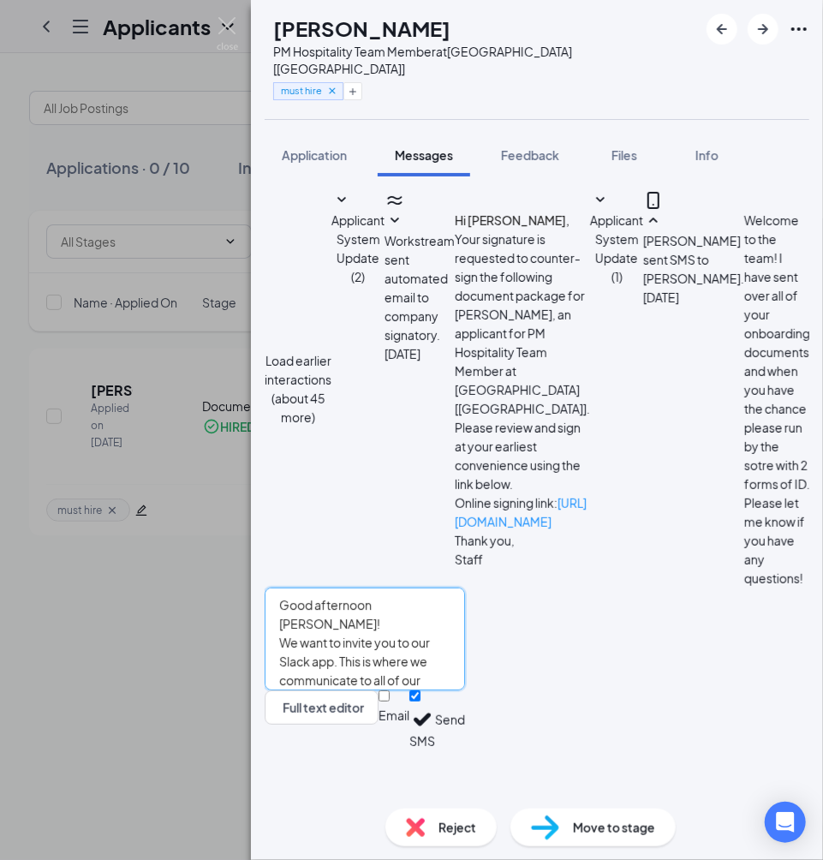
type textarea "Good afternoon Luke! We want to invite you to our Slack app. This is where we c…"
click at [465, 749] on button "Send" at bounding box center [450, 719] width 30 height 59
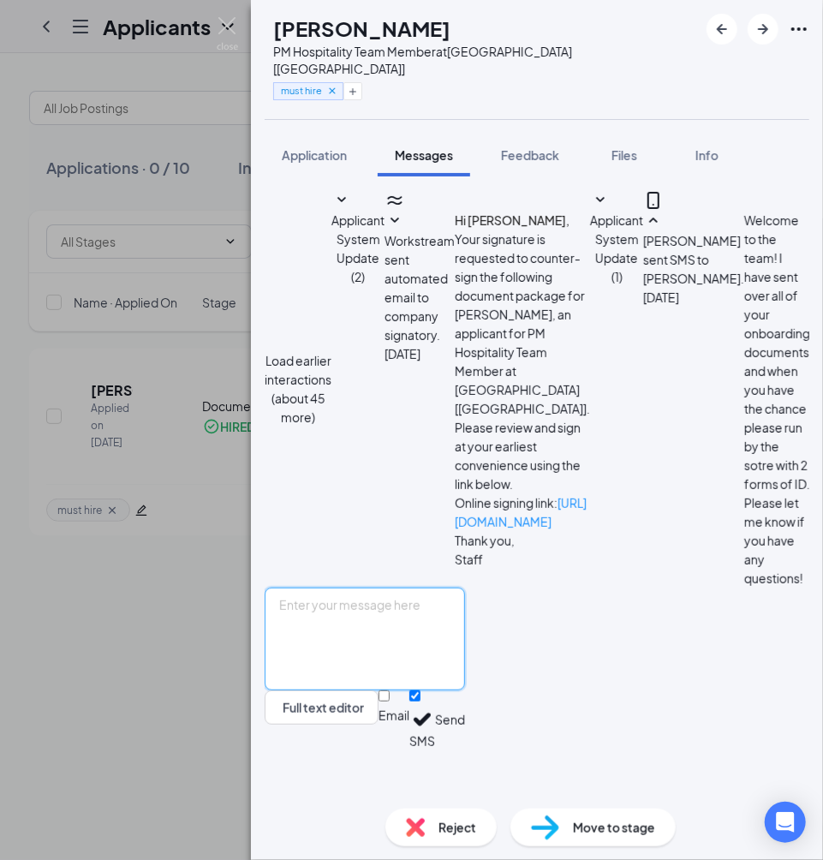
click at [465, 690] on textarea at bounding box center [365, 638] width 200 height 103
paste textarea "https://join.slack.com/t/chick-fil-acorsicana/shared_invite/zt-s6tpymkn-DzPywSx…"
type textarea "https://join.slack.com/t/chick-fil-acorsicana/shared_invite/zt-s6tpymkn-DzPywSx…"
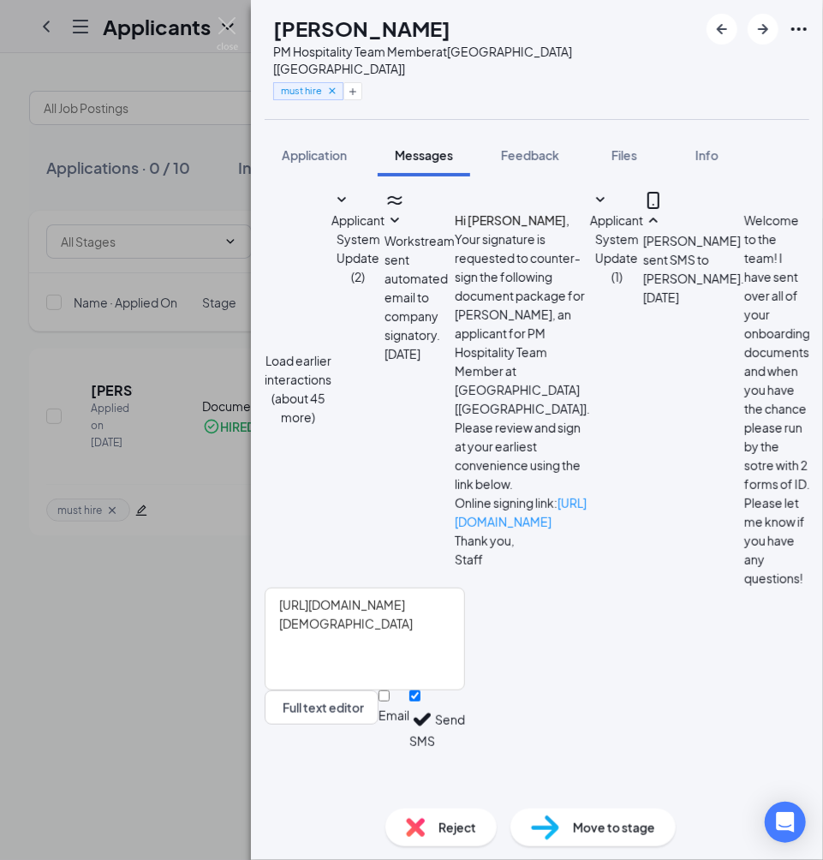
click at [465, 749] on button "Send" at bounding box center [450, 719] width 30 height 59
click at [231, 24] on img at bounding box center [227, 33] width 21 height 33
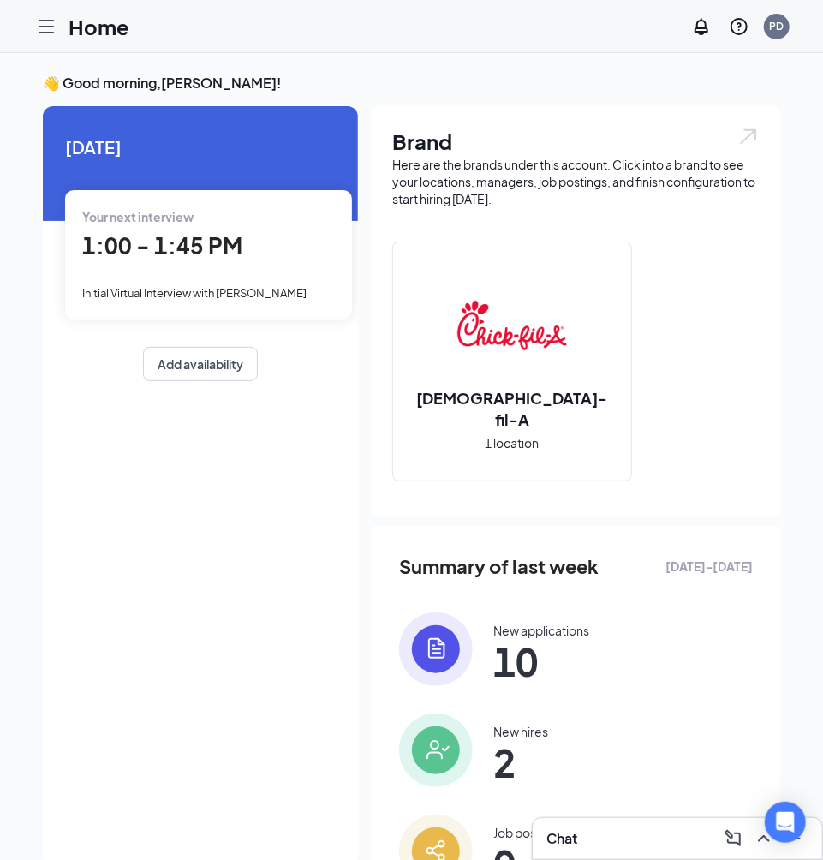
click at [43, 22] on icon "Hamburger" at bounding box center [46, 26] width 21 height 21
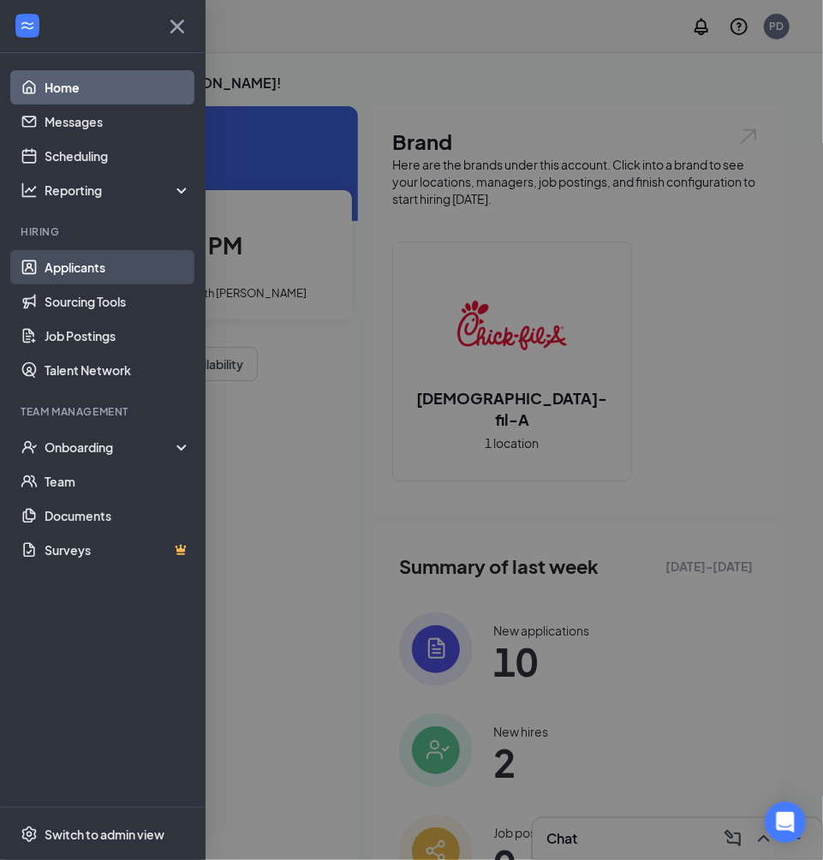
click at [99, 275] on link "Applicants" at bounding box center [118, 267] width 146 height 34
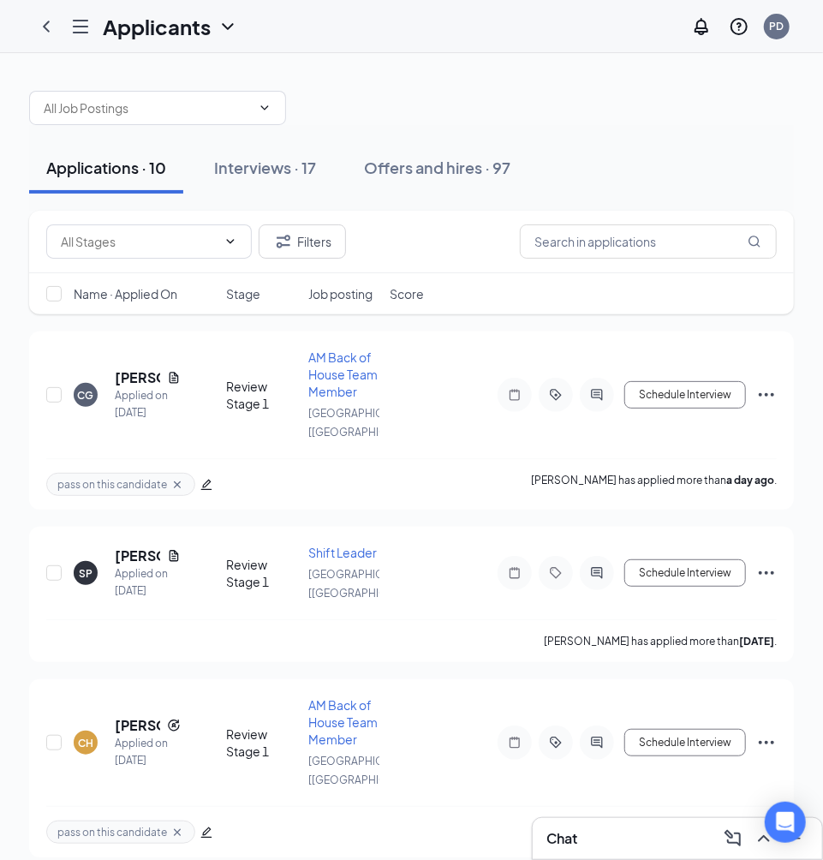
click at [563, 221] on div "Filters" at bounding box center [411, 242] width 765 height 63
click at [562, 238] on input "text" at bounding box center [648, 241] width 257 height 34
type input "AMEEYA"
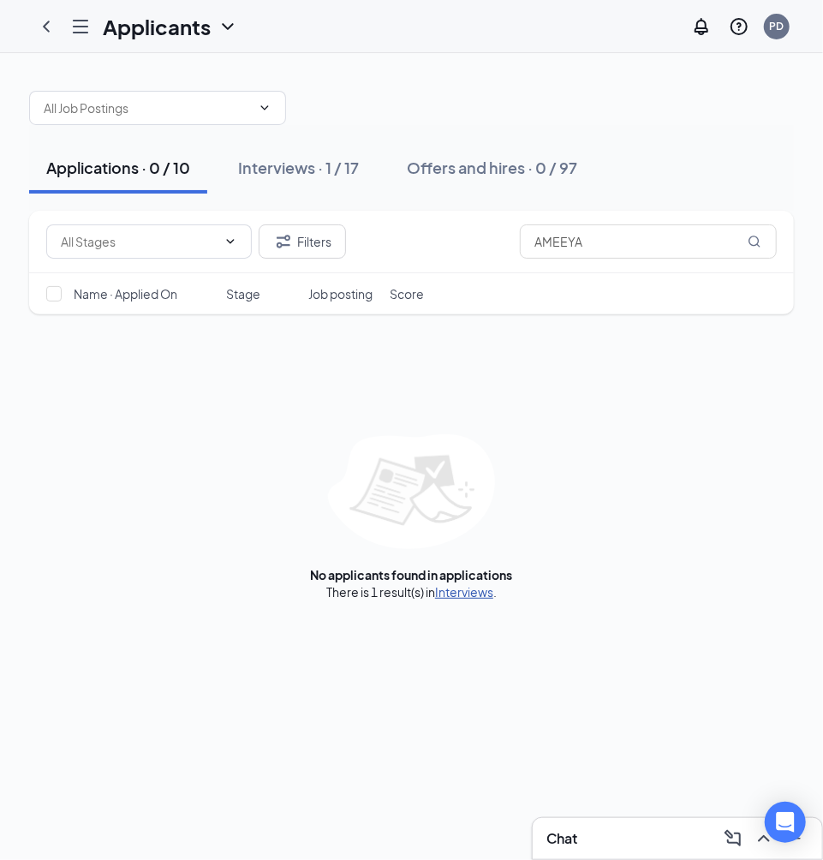
click at [450, 596] on link "Interviews" at bounding box center [464, 591] width 58 height 15
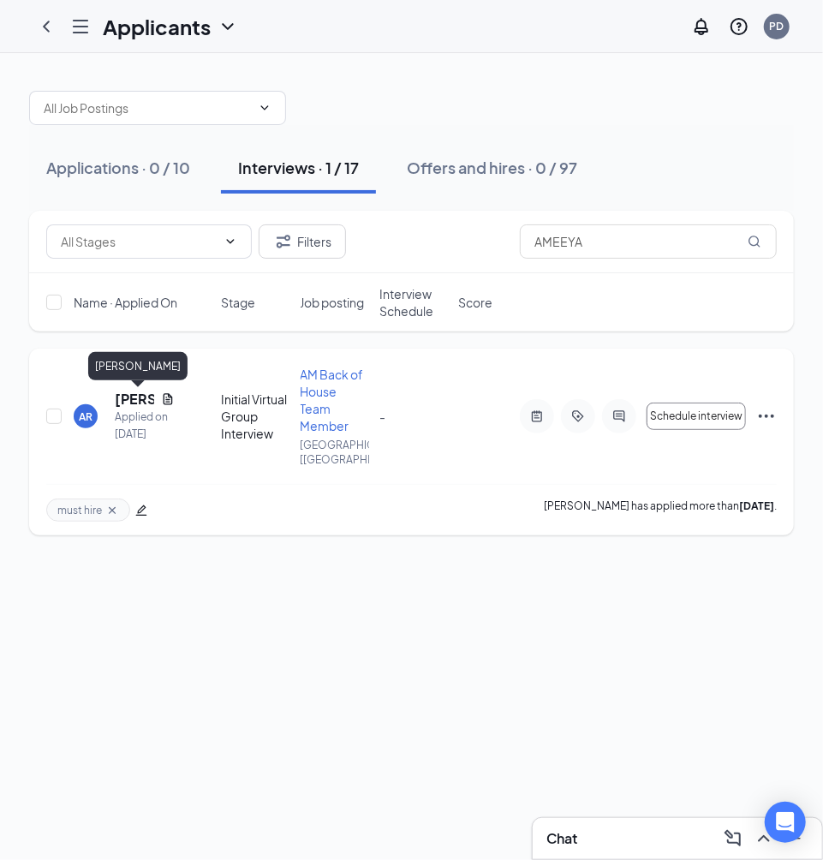
click at [132, 402] on h5 "[PERSON_NAME]" at bounding box center [134, 399] width 39 height 19
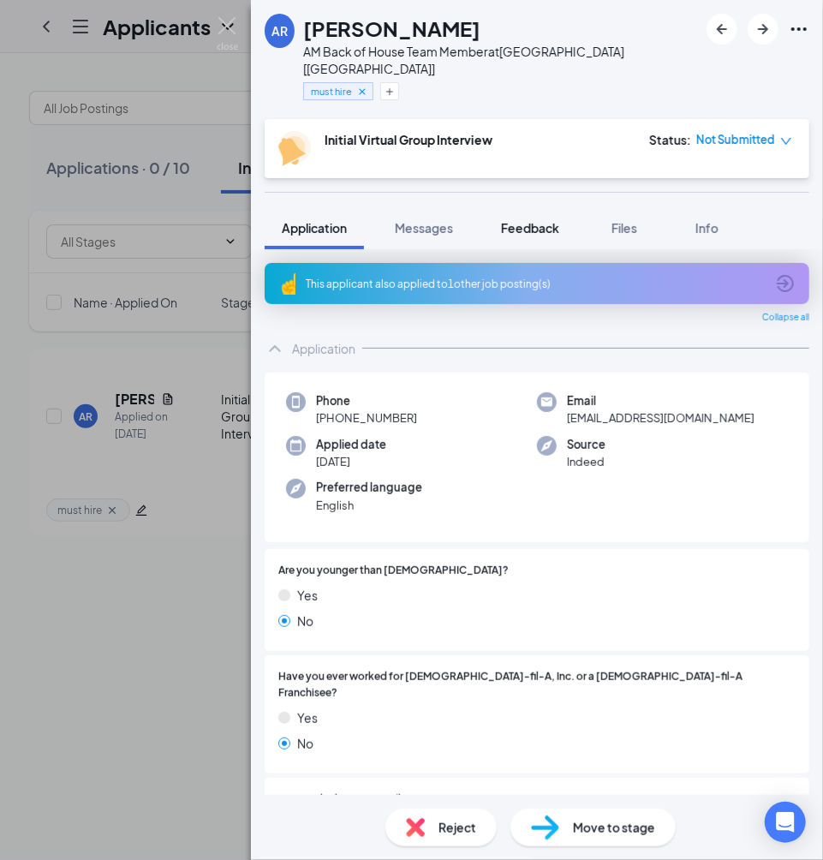
click at [527, 219] on button "Feedback" at bounding box center [530, 227] width 92 height 43
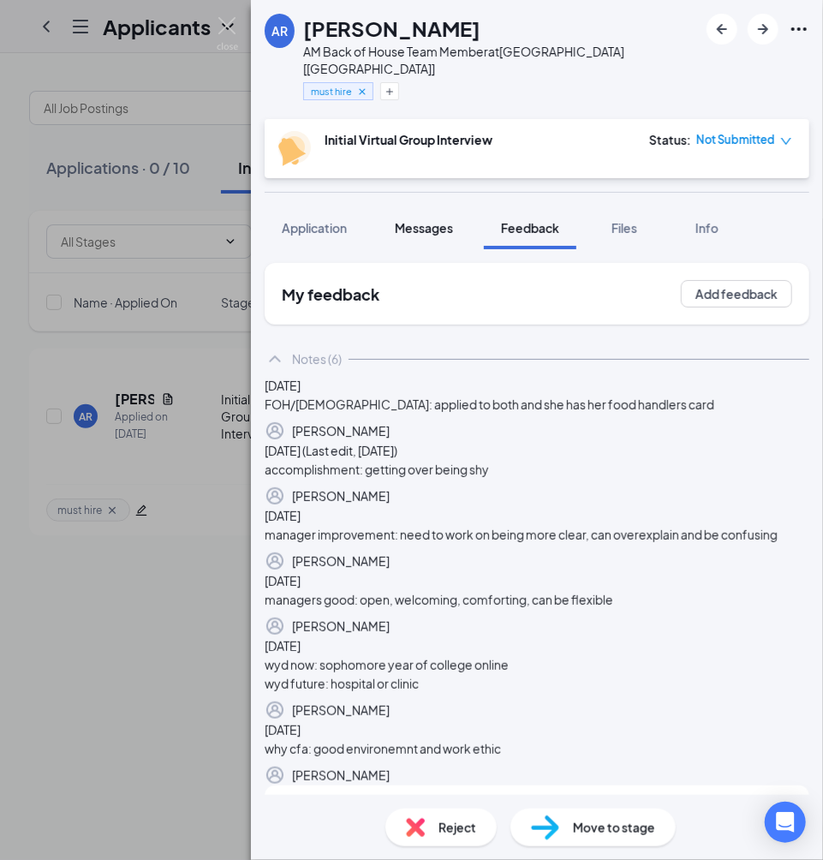
click at [404, 220] on span "Messages" at bounding box center [424, 227] width 58 height 15
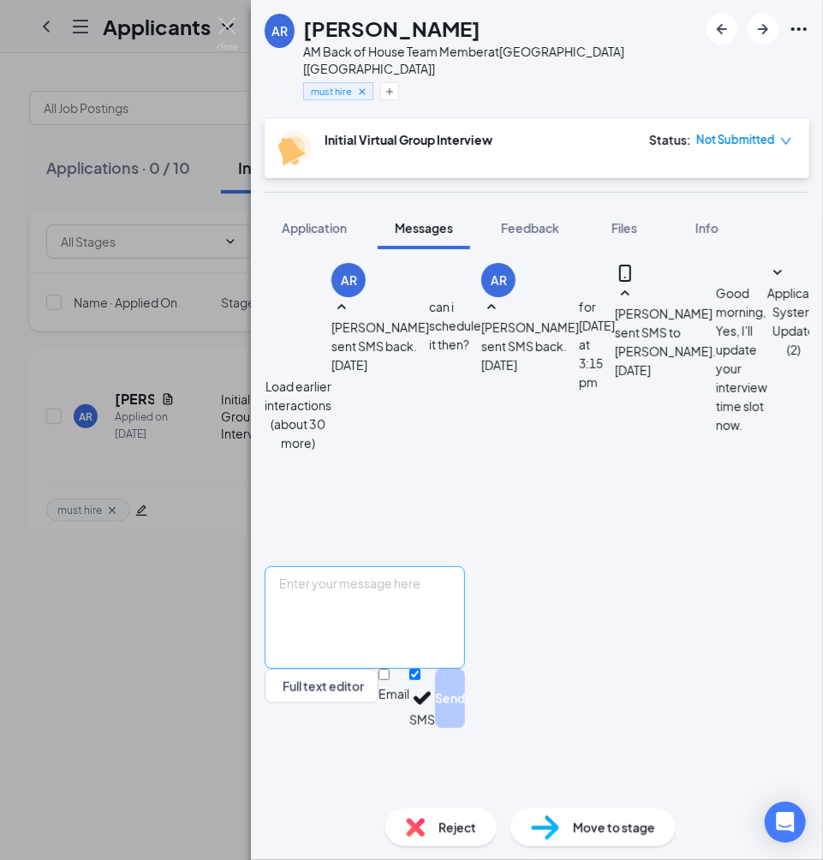
scroll to position [764, 0]
click at [414, 669] on textarea at bounding box center [365, 617] width 200 height 103
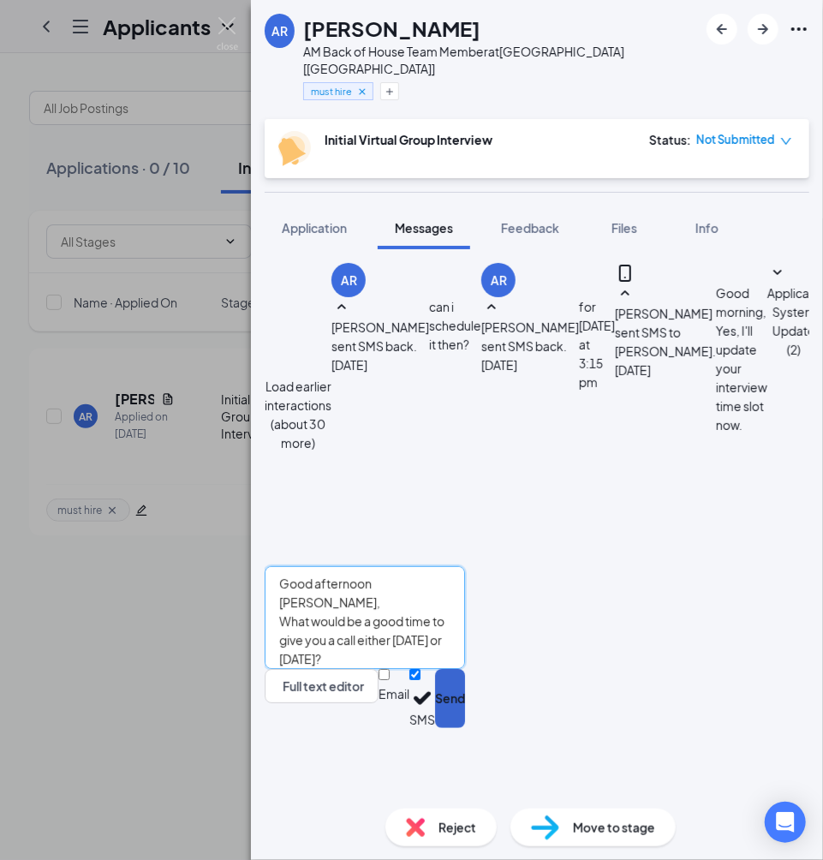
type textarea "Good afternoon [PERSON_NAME], What would be a good time to give you a call eith…"
click at [465, 728] on button "Send" at bounding box center [450, 698] width 30 height 59
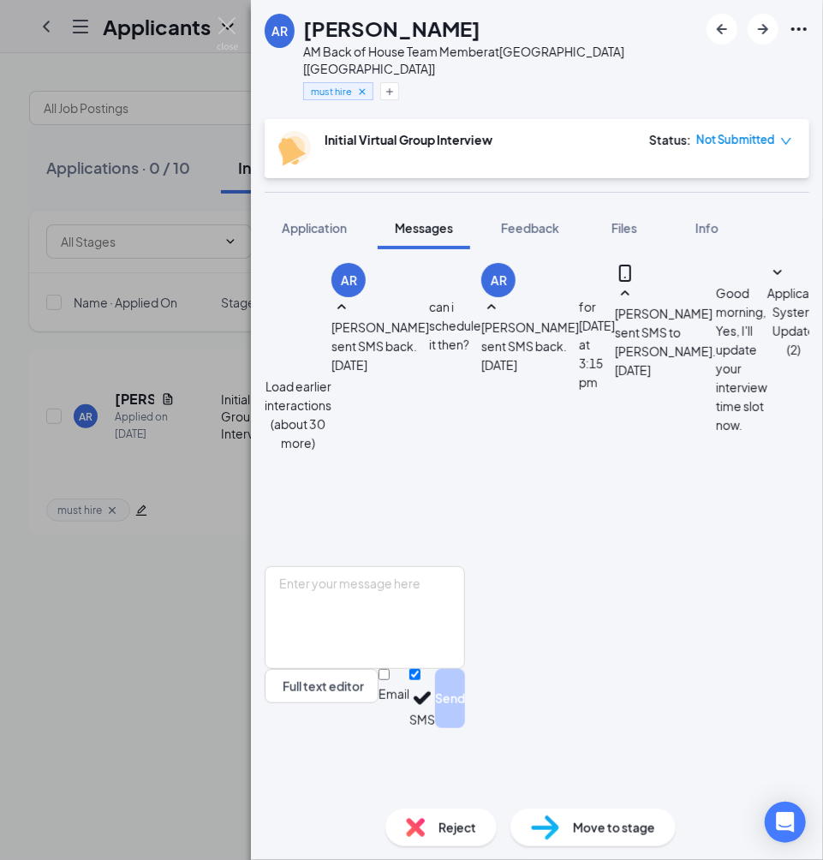
scroll to position [1000, 0]
click at [437, 669] on textarea at bounding box center [365, 617] width 200 height 103
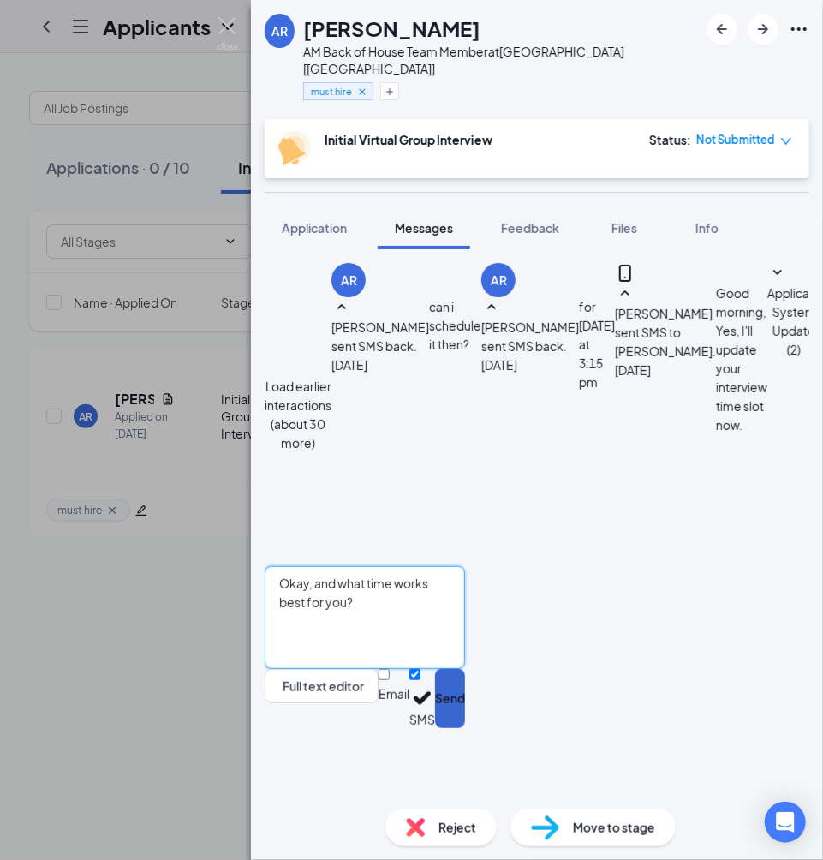
type textarea "Okay, and what time works best for you?"
click at [465, 728] on button "Send" at bounding box center [450, 698] width 30 height 59
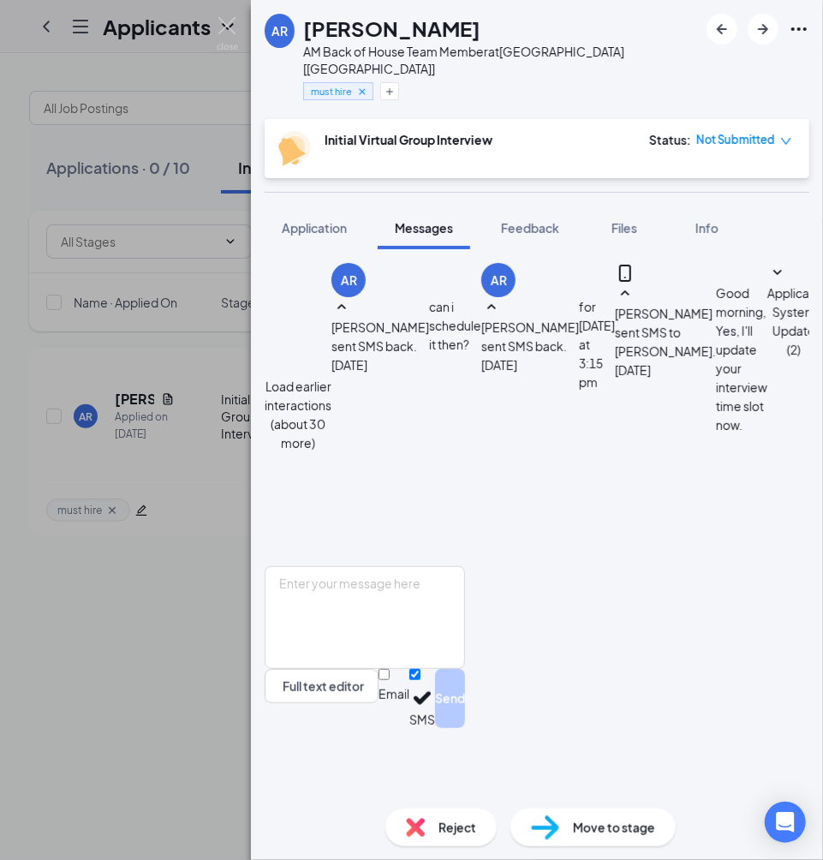
scroll to position [1200, 0]
click at [443, 669] on textarea at bounding box center [365, 617] width 200 height 103
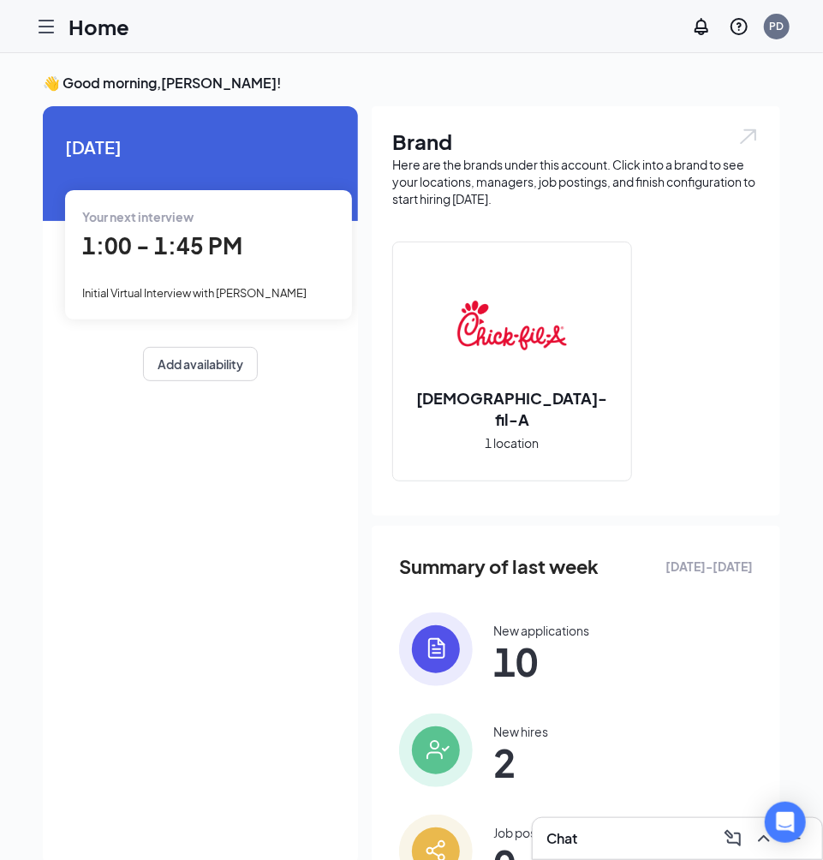
click at [254, 277] on div "Your next interview 1:00 - 1:45 PM Initial Virtual Interview with [PERSON_NAME]" at bounding box center [208, 254] width 287 height 128
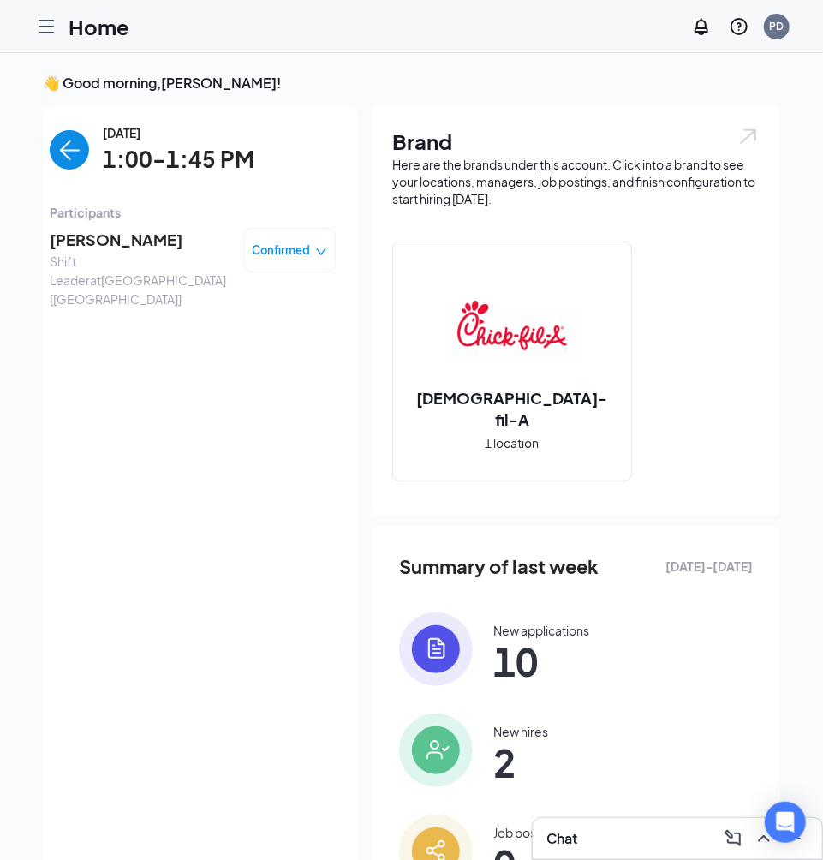
scroll to position [7, 0]
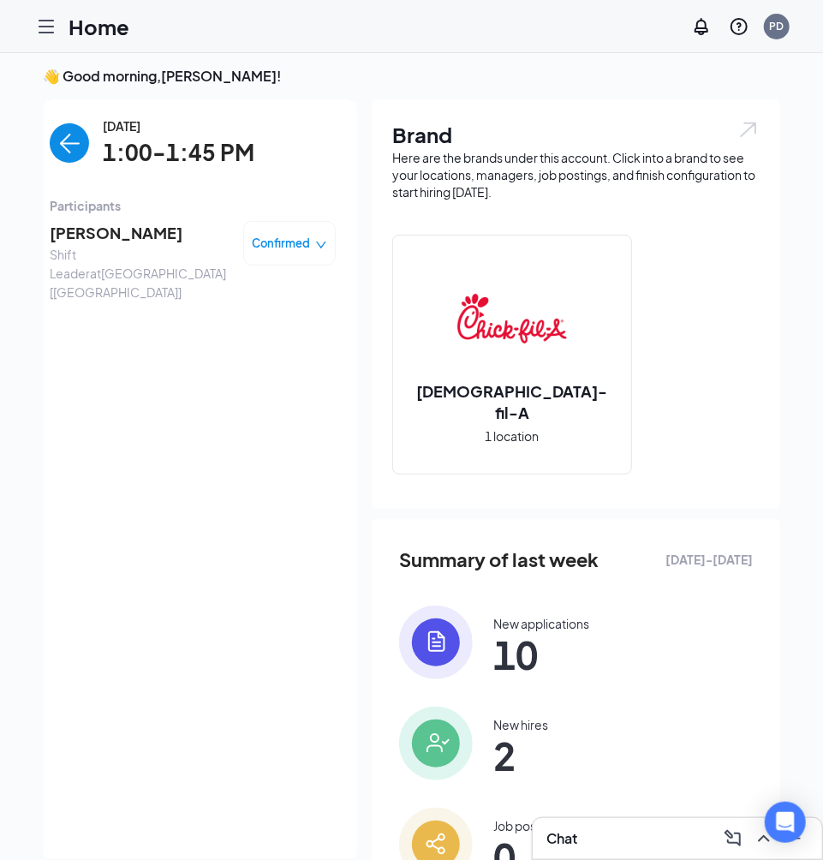
click at [158, 227] on span "[PERSON_NAME]" at bounding box center [140, 233] width 180 height 24
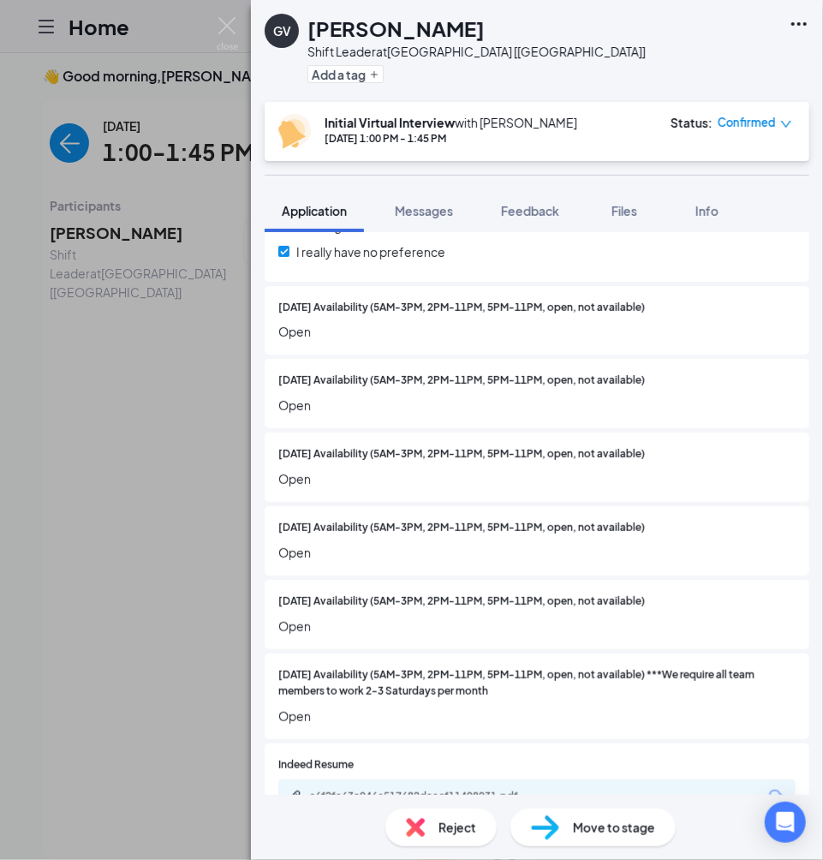
scroll to position [2330, 0]
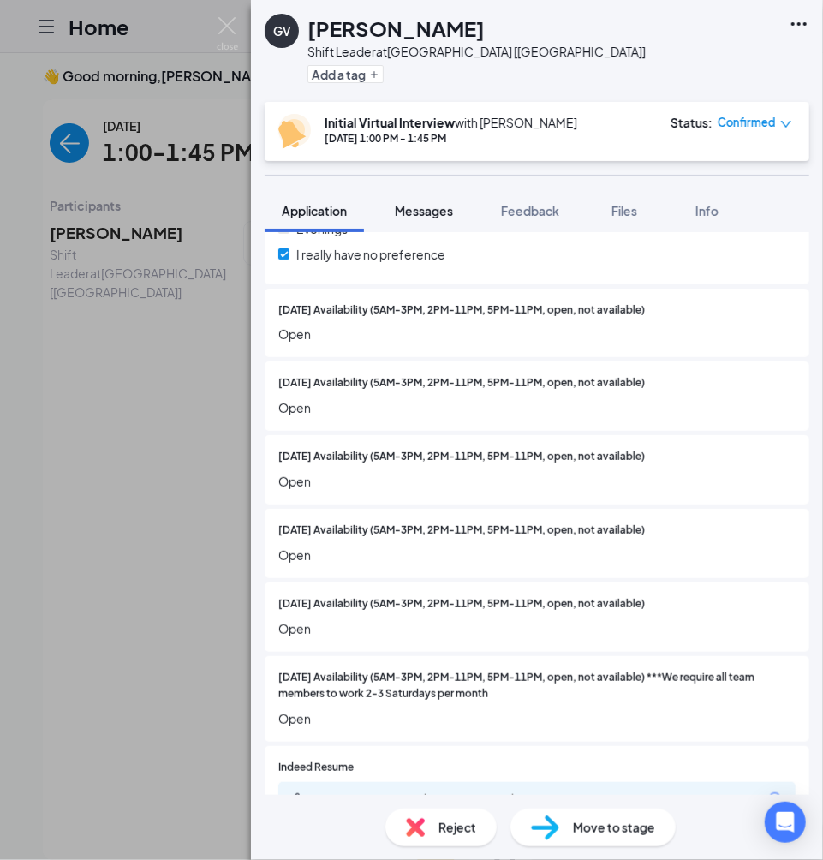
click at [433, 224] on button "Messages" at bounding box center [424, 210] width 92 height 43
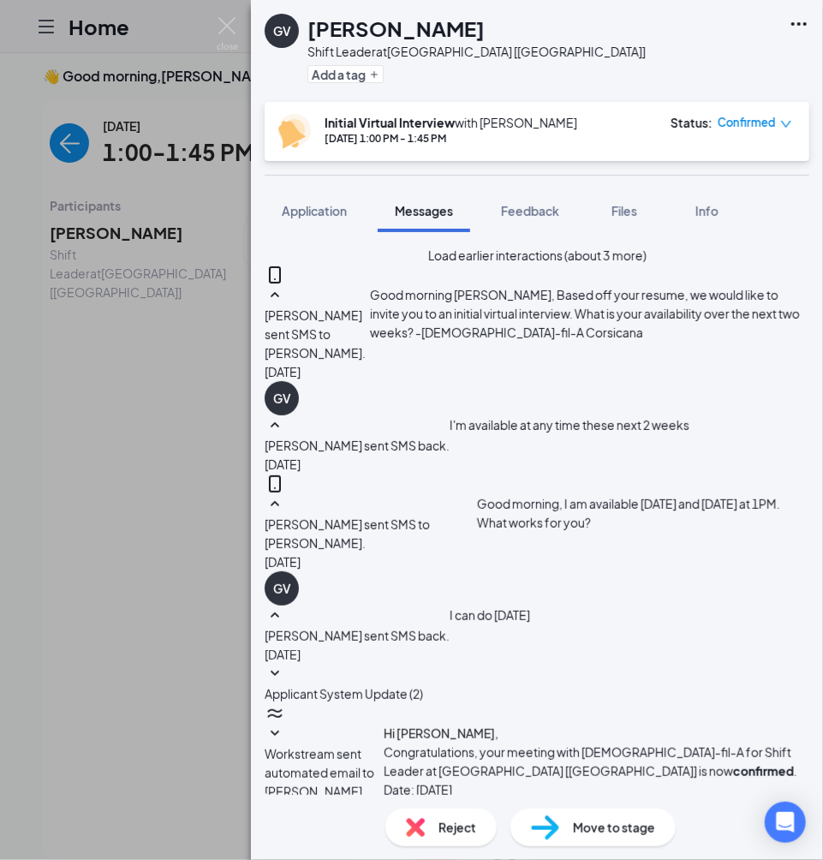
scroll to position [539, 0]
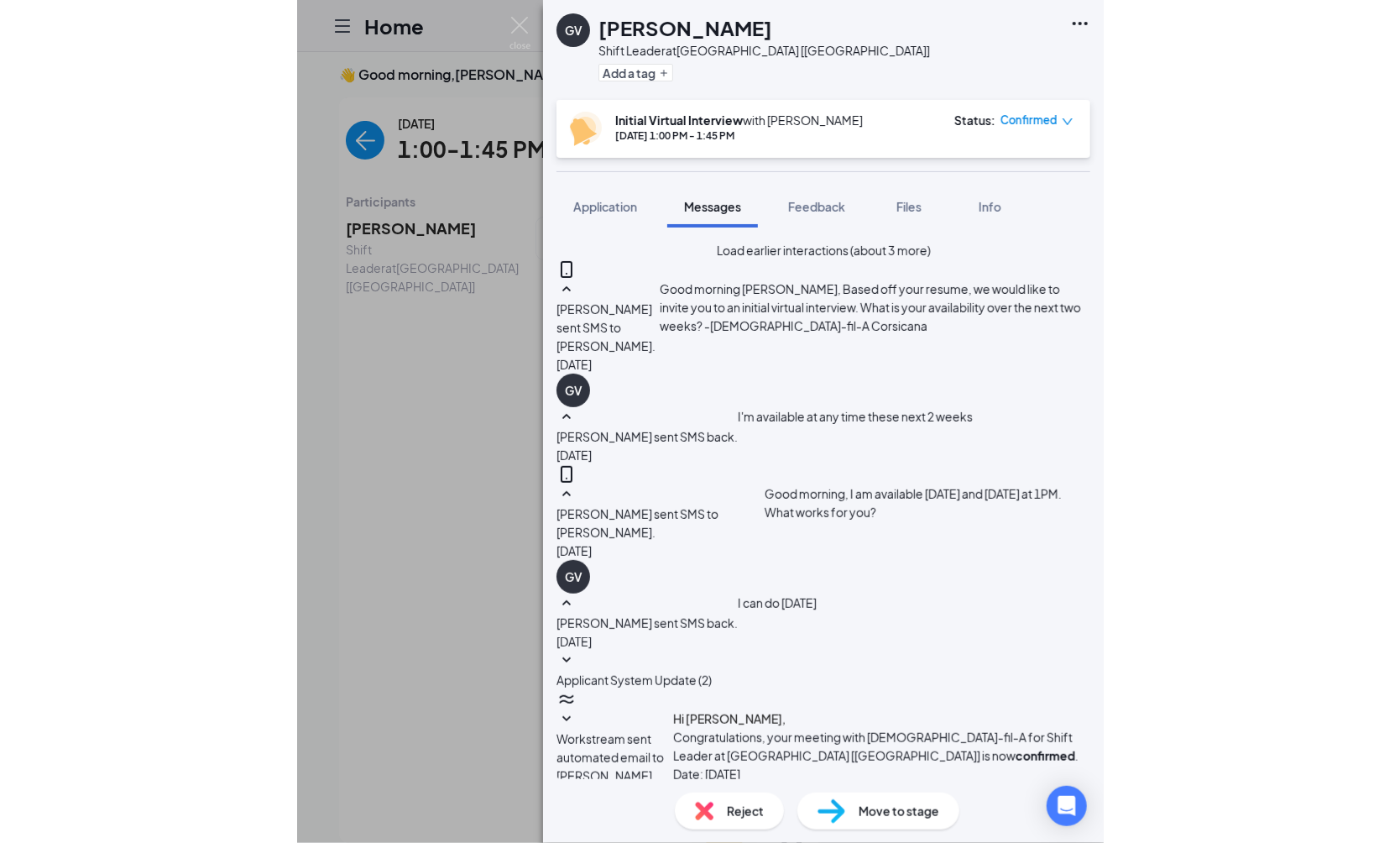
scroll to position [968, 0]
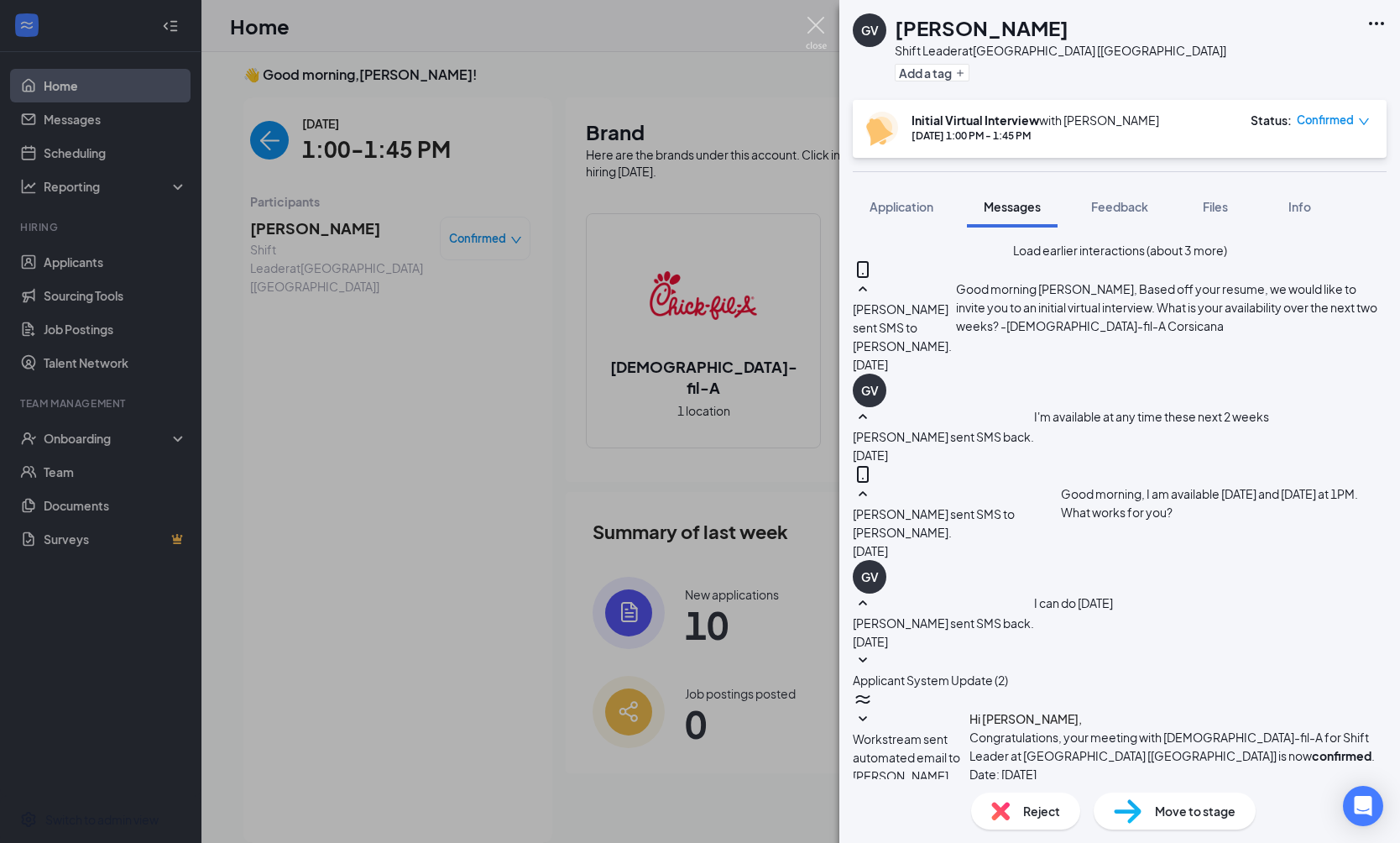
click at [806, 32] on img at bounding box center [816, 32] width 21 height 32
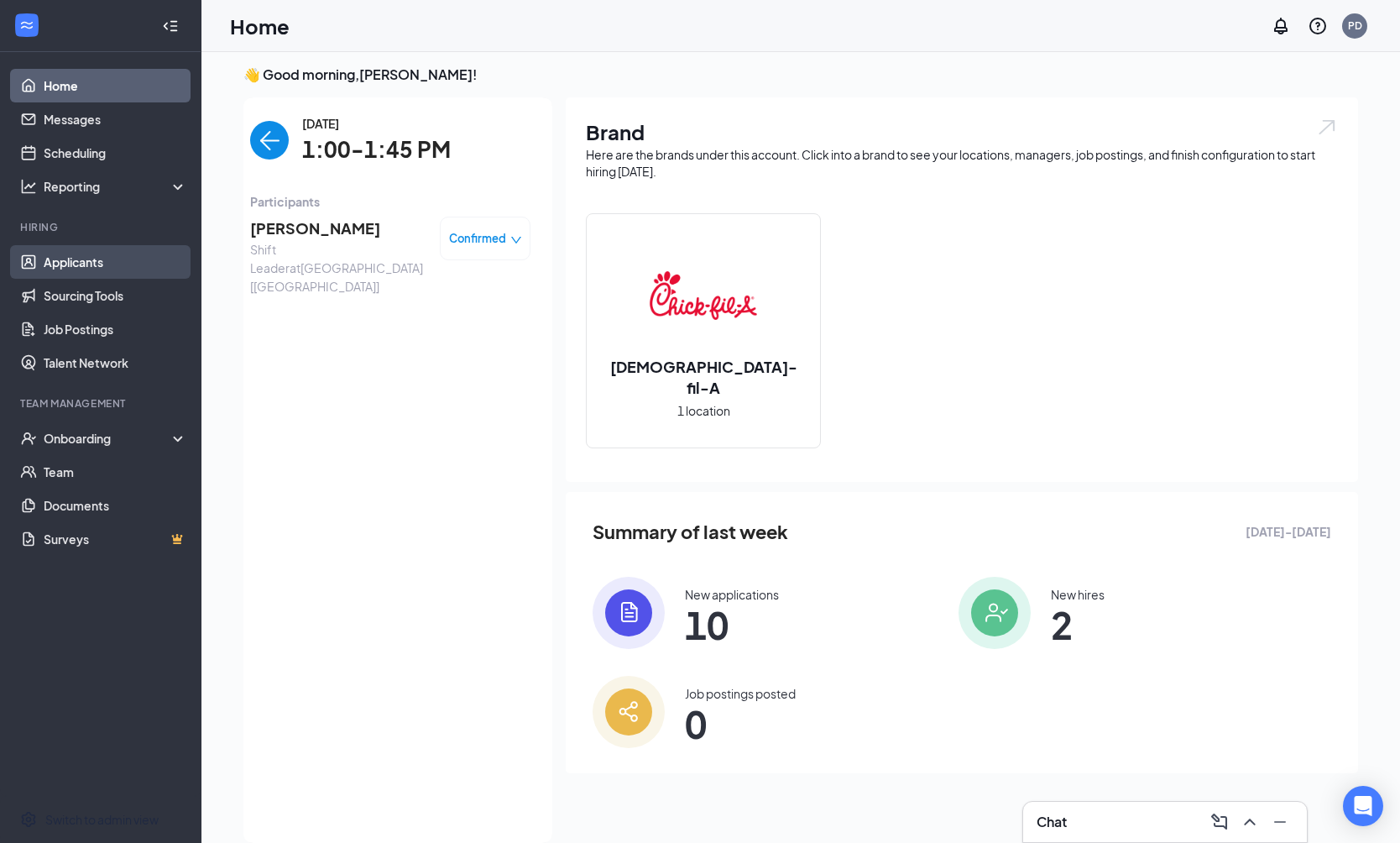
click at [120, 266] on link "Applicants" at bounding box center [116, 262] width 143 height 33
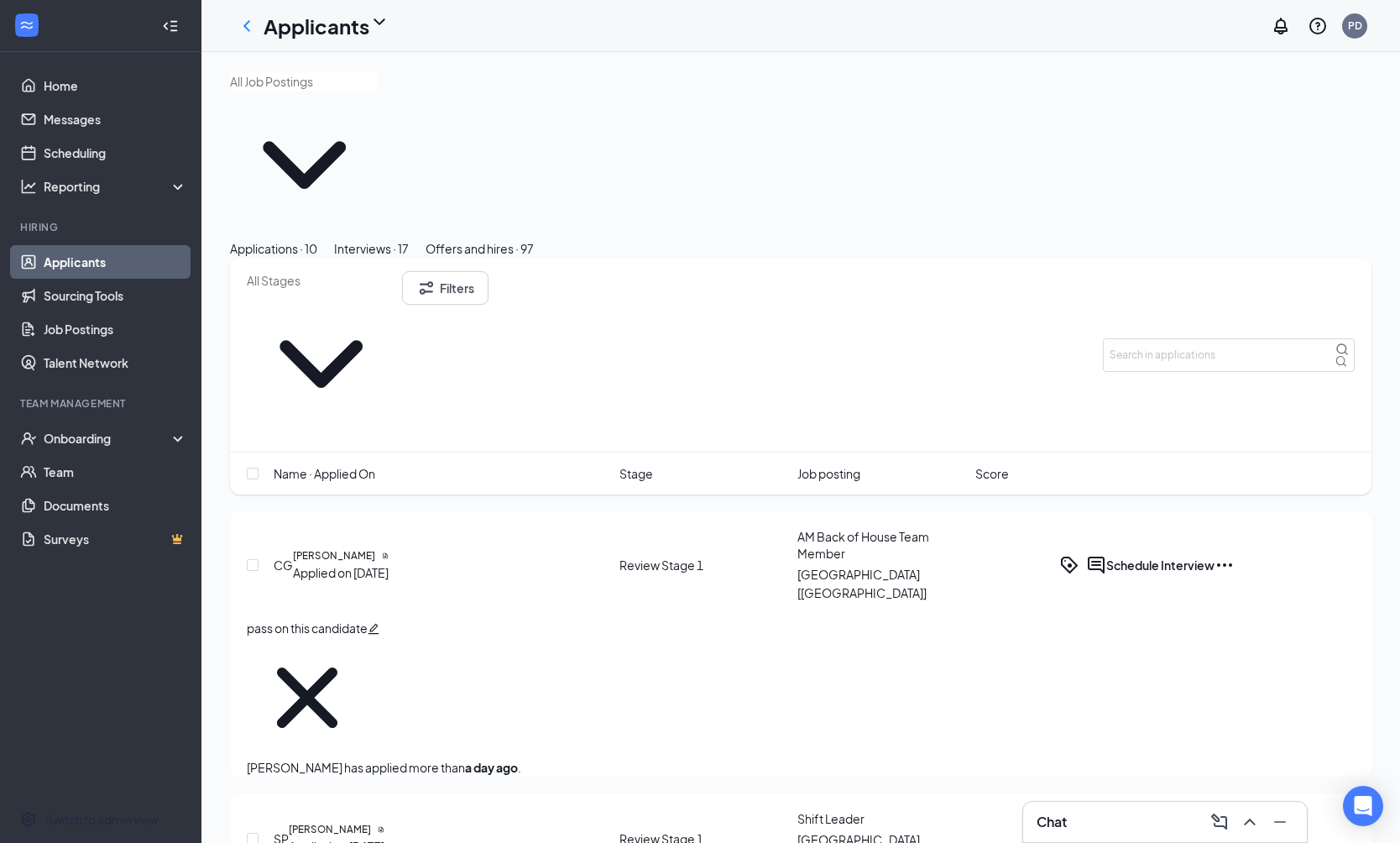
click at [409, 239] on div "Interviews · 17" at bounding box center [372, 248] width 75 height 19
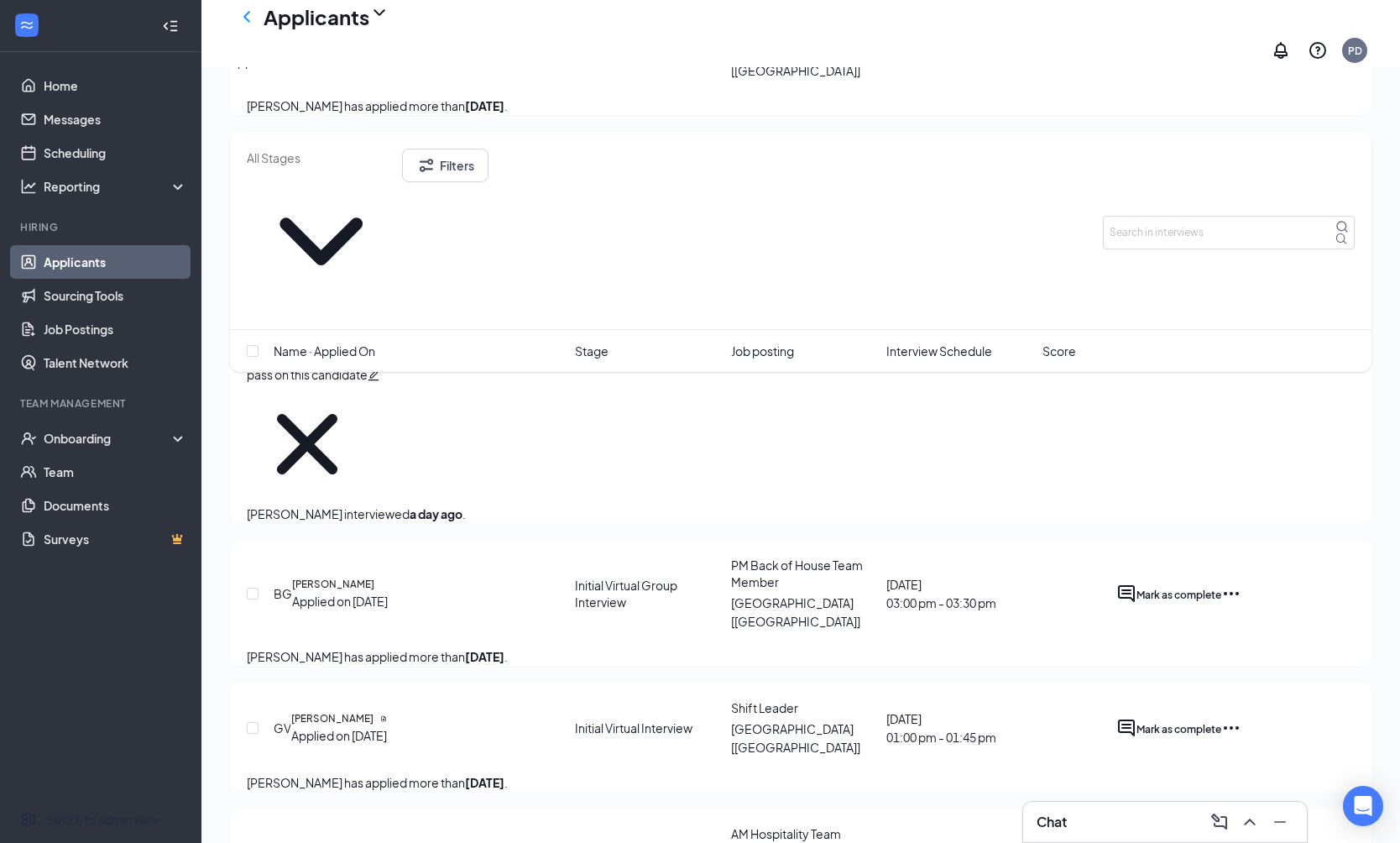
scroll to position [754, 0]
click at [806, 719] on icon "ActiveChat" at bounding box center [1126, 726] width 17 height 17
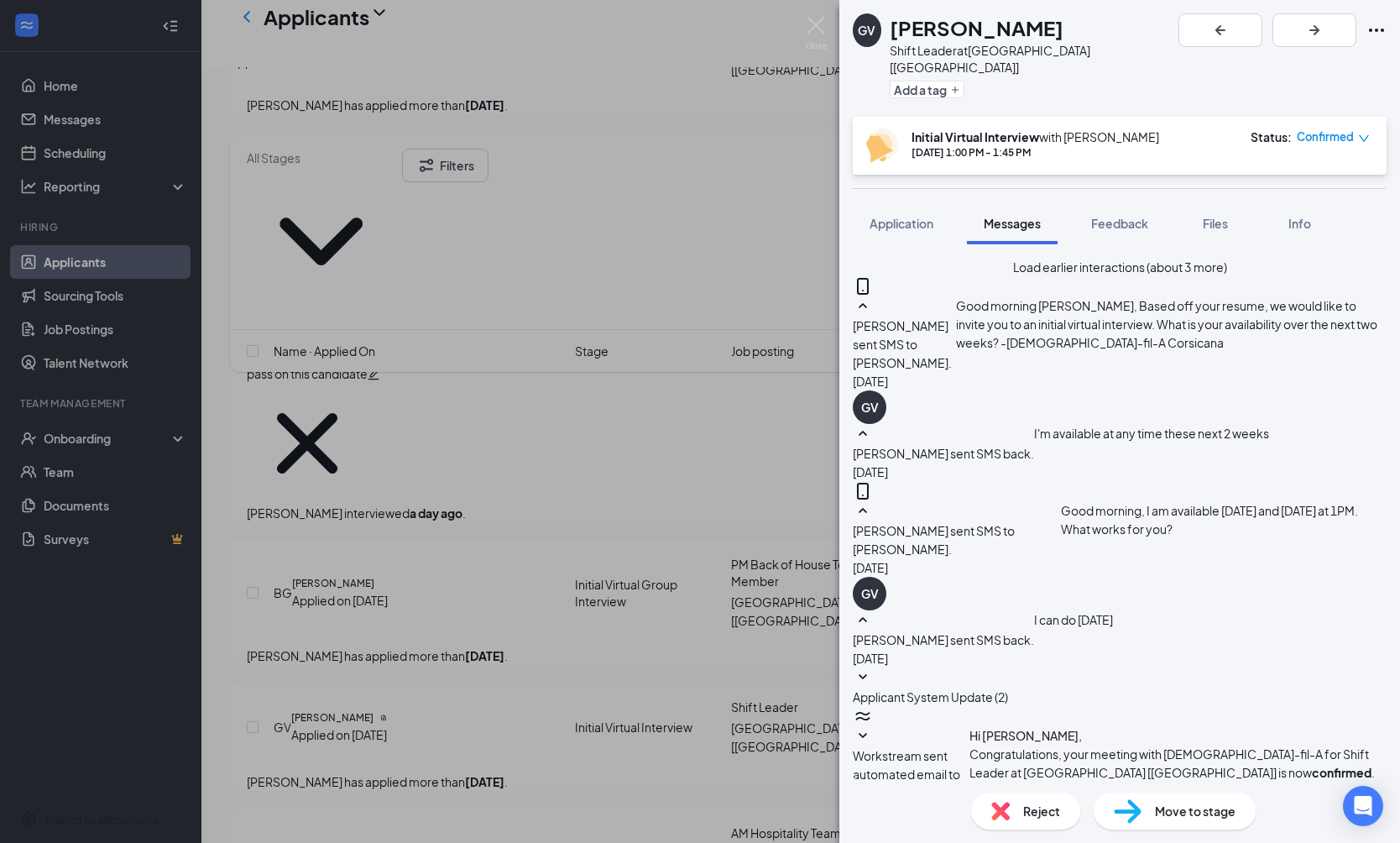
scroll to position [528, 0]
type textarea "Good afternoon, We didn't see you at the virtual interview [DATE]. Are you stil…"
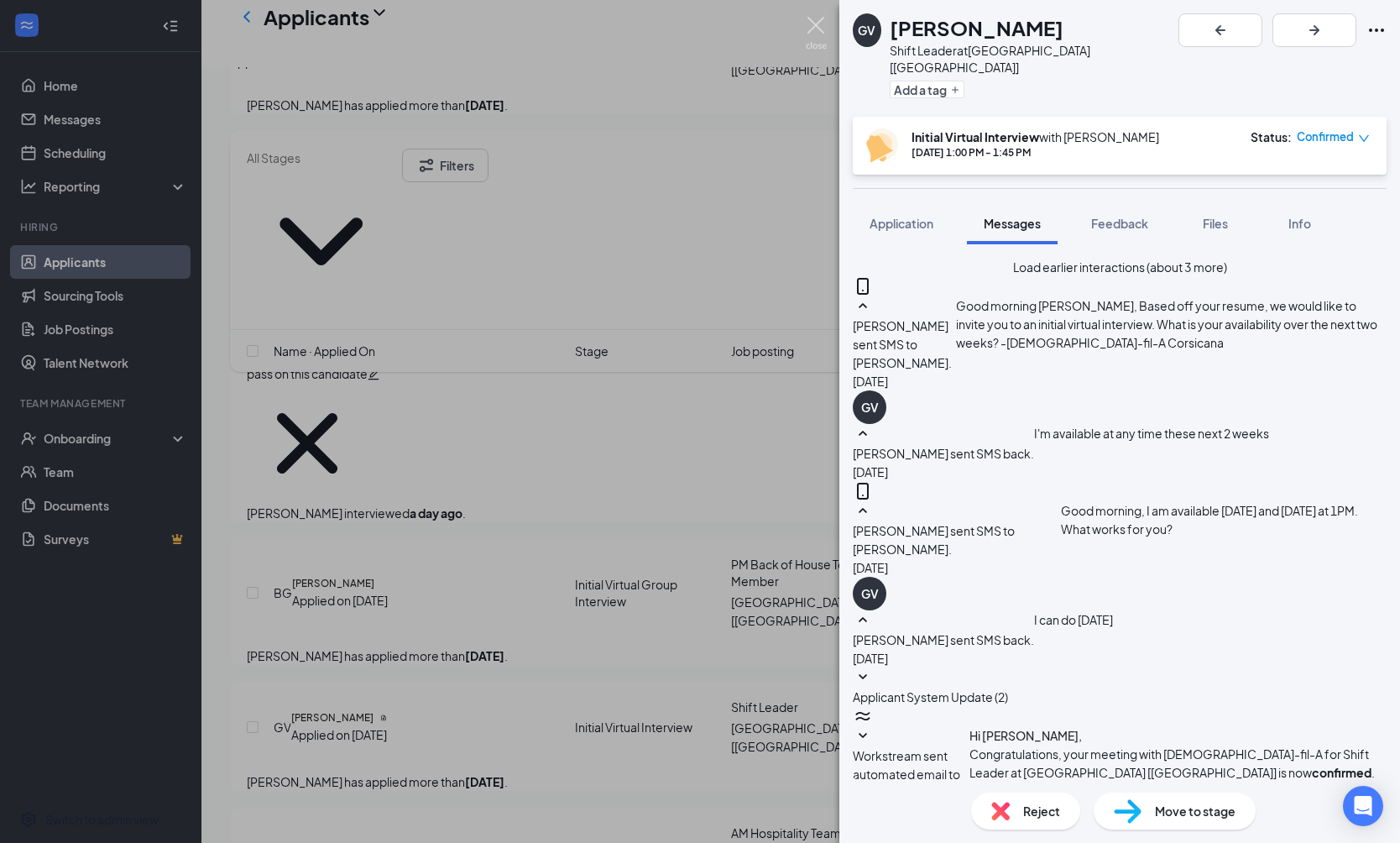
click at [806, 34] on img at bounding box center [816, 32] width 21 height 32
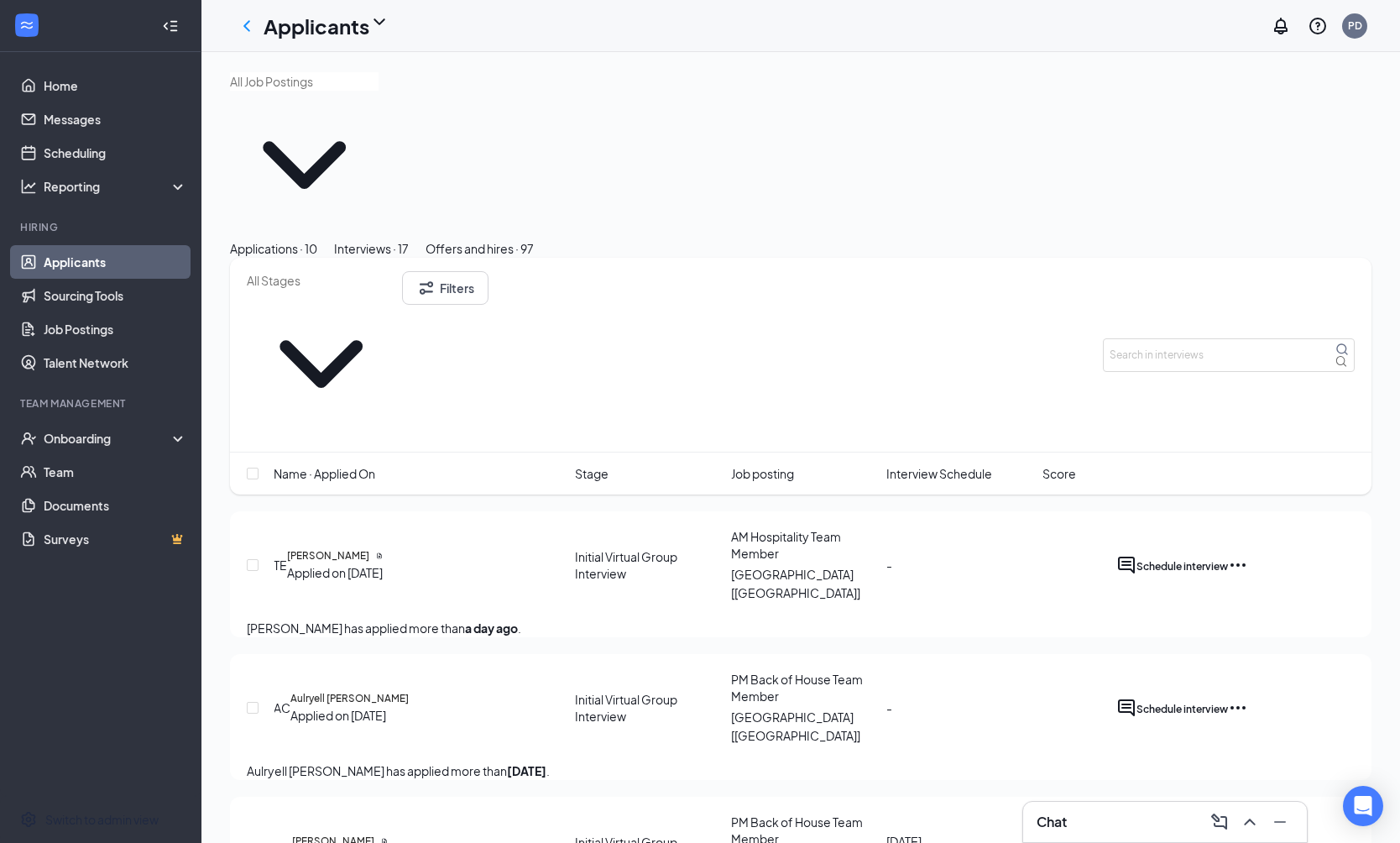
click at [806, 465] on span "Interview Schedule" at bounding box center [939, 473] width 106 height 19
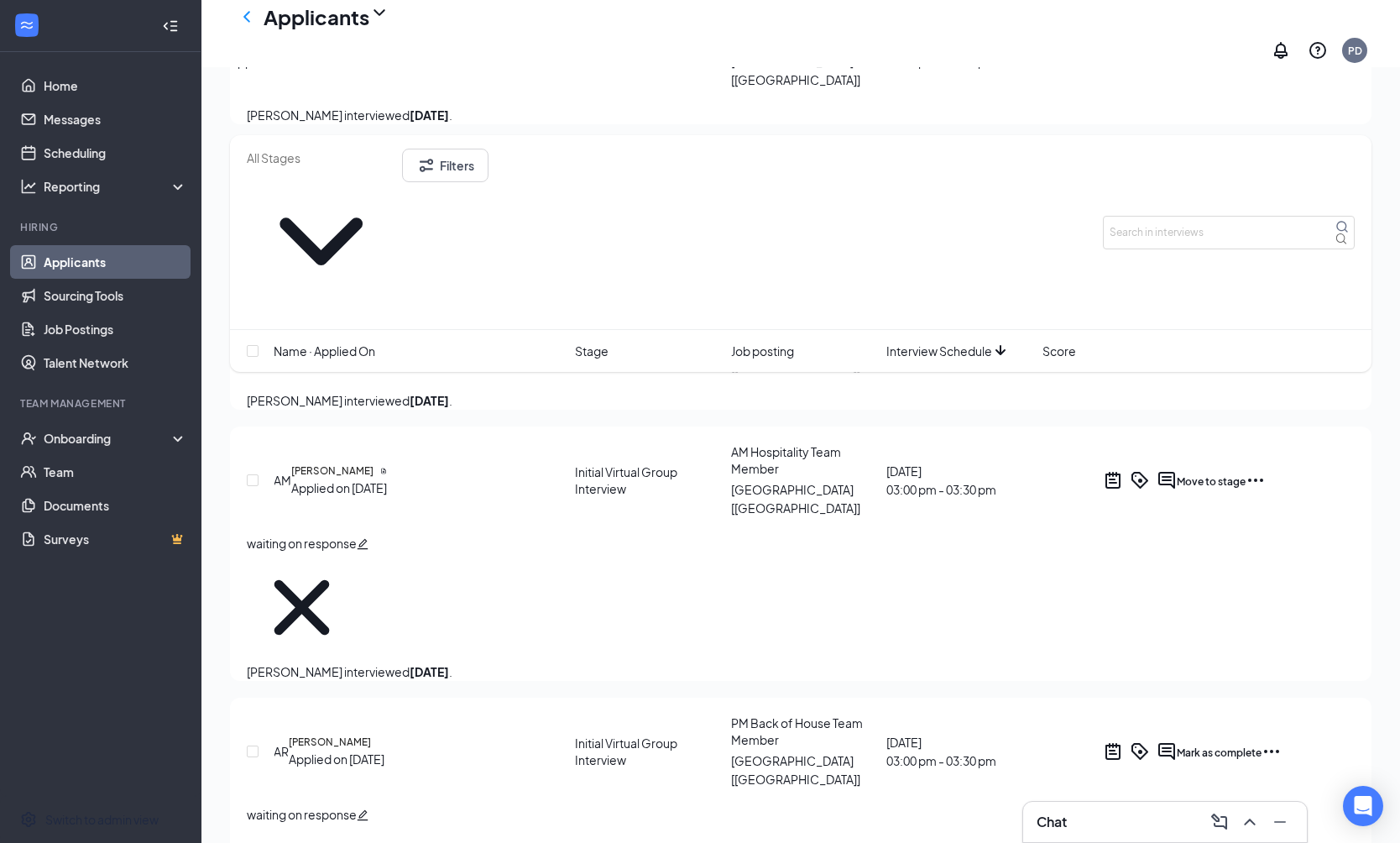
scroll to position [1915, 0]
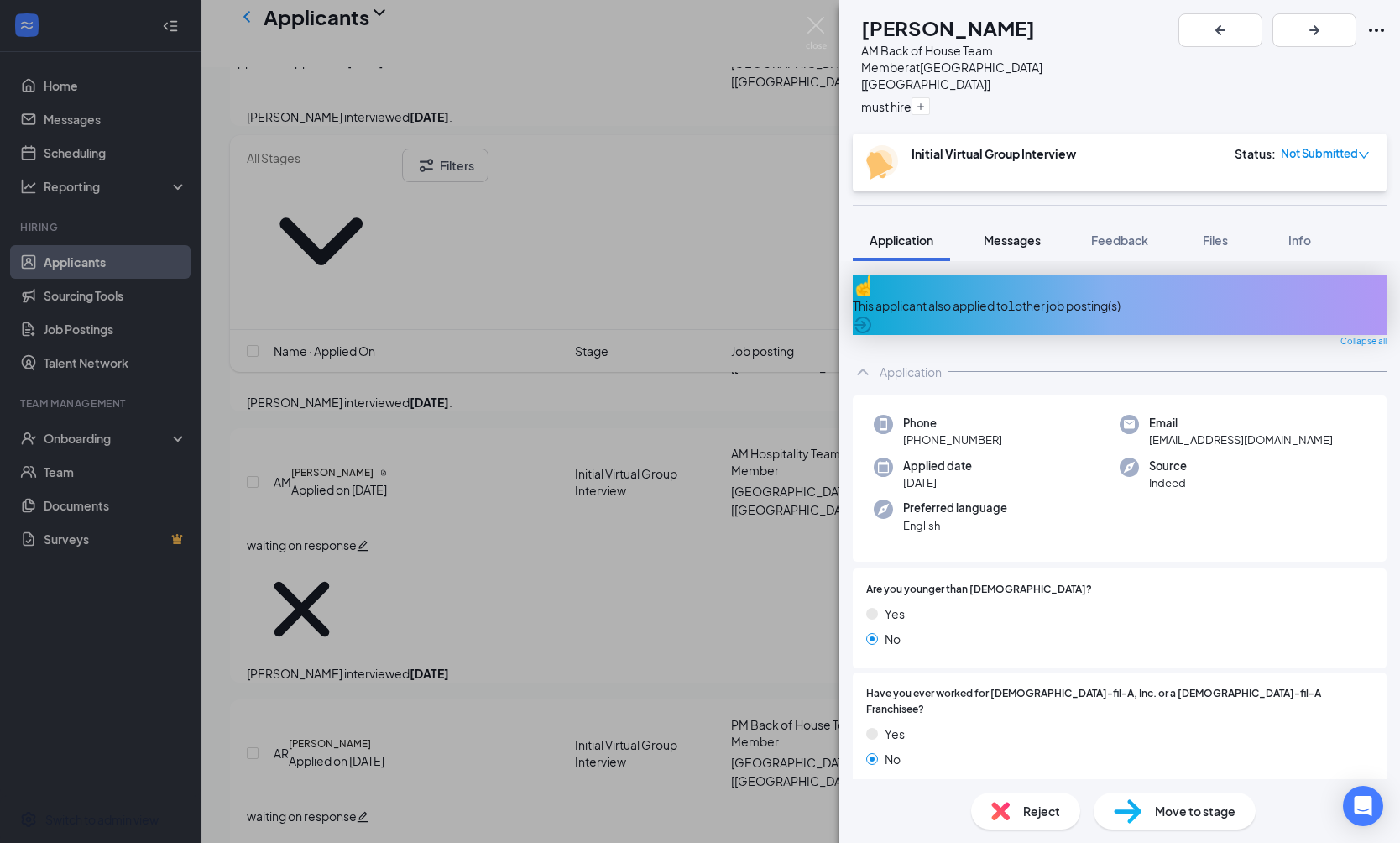
click at [806, 219] on button "Messages" at bounding box center [1012, 239] width 90 height 42
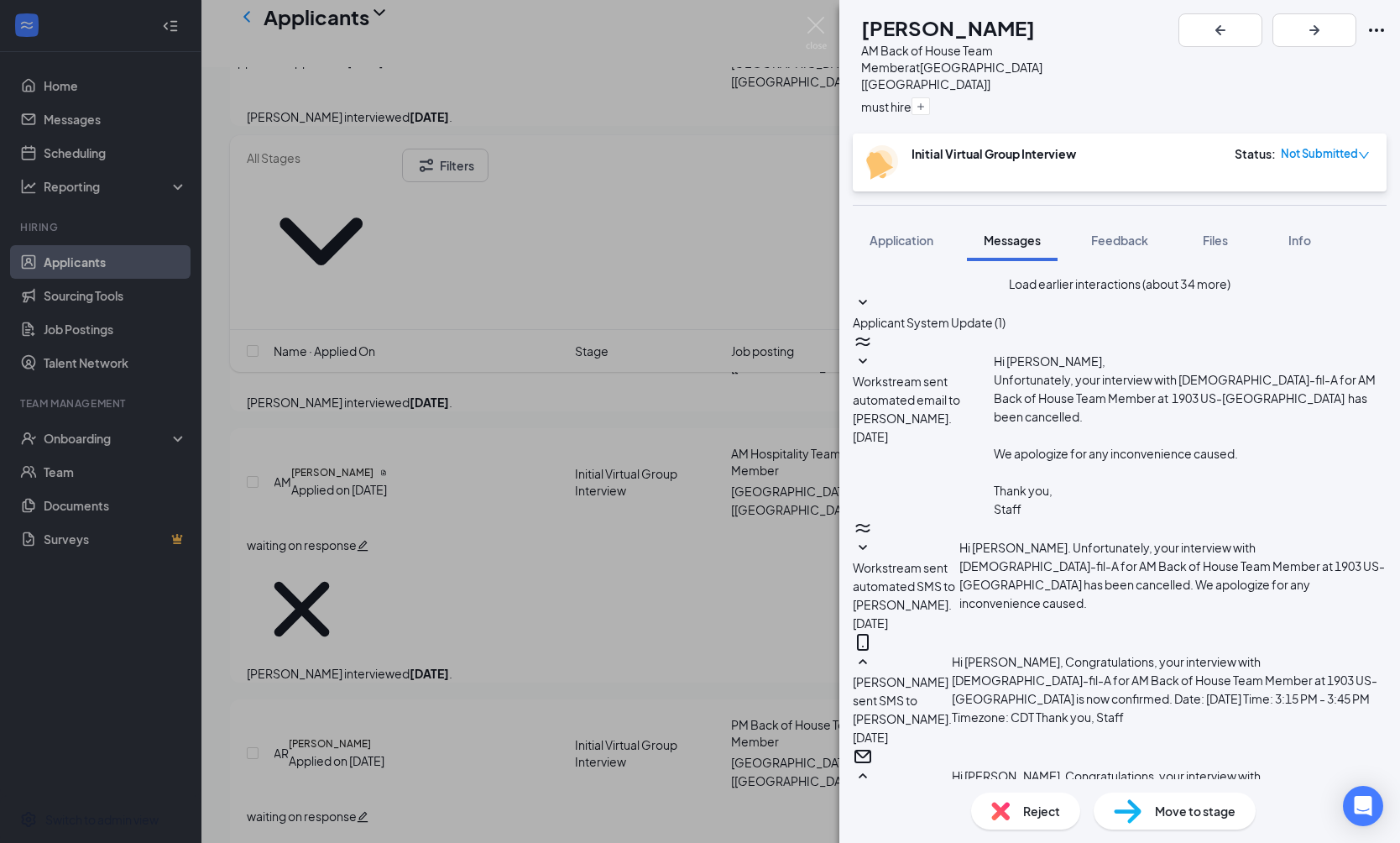
scroll to position [871, 0]
type textarea "O"
type textarea "I will be able to call you in the next 10 minutes. Does that work for you?"
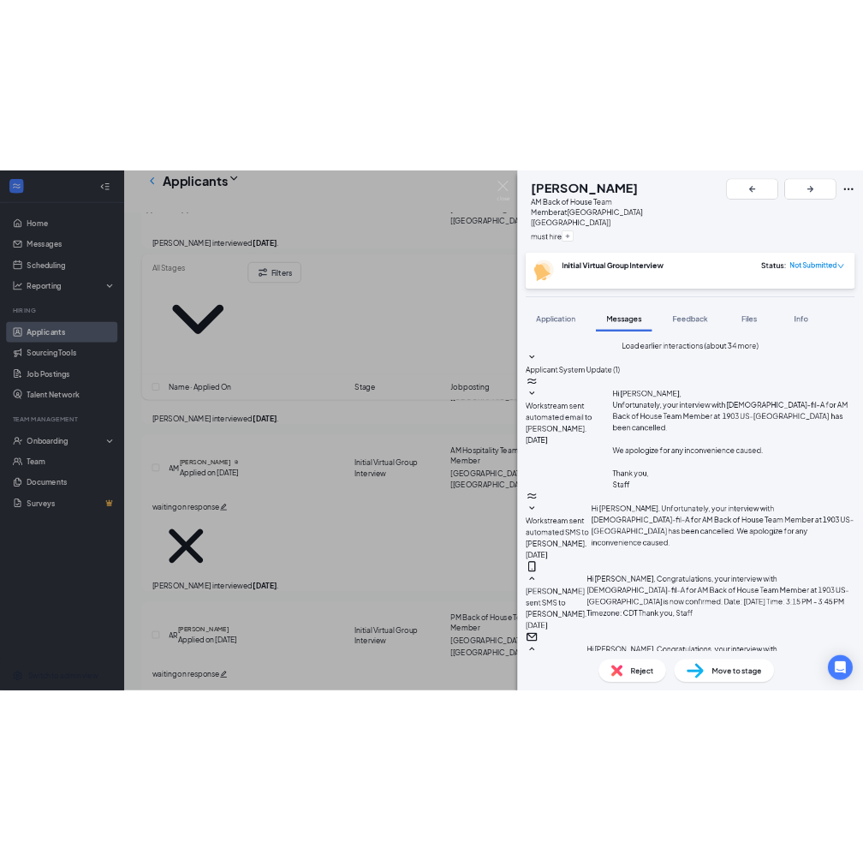
scroll to position [1107, 0]
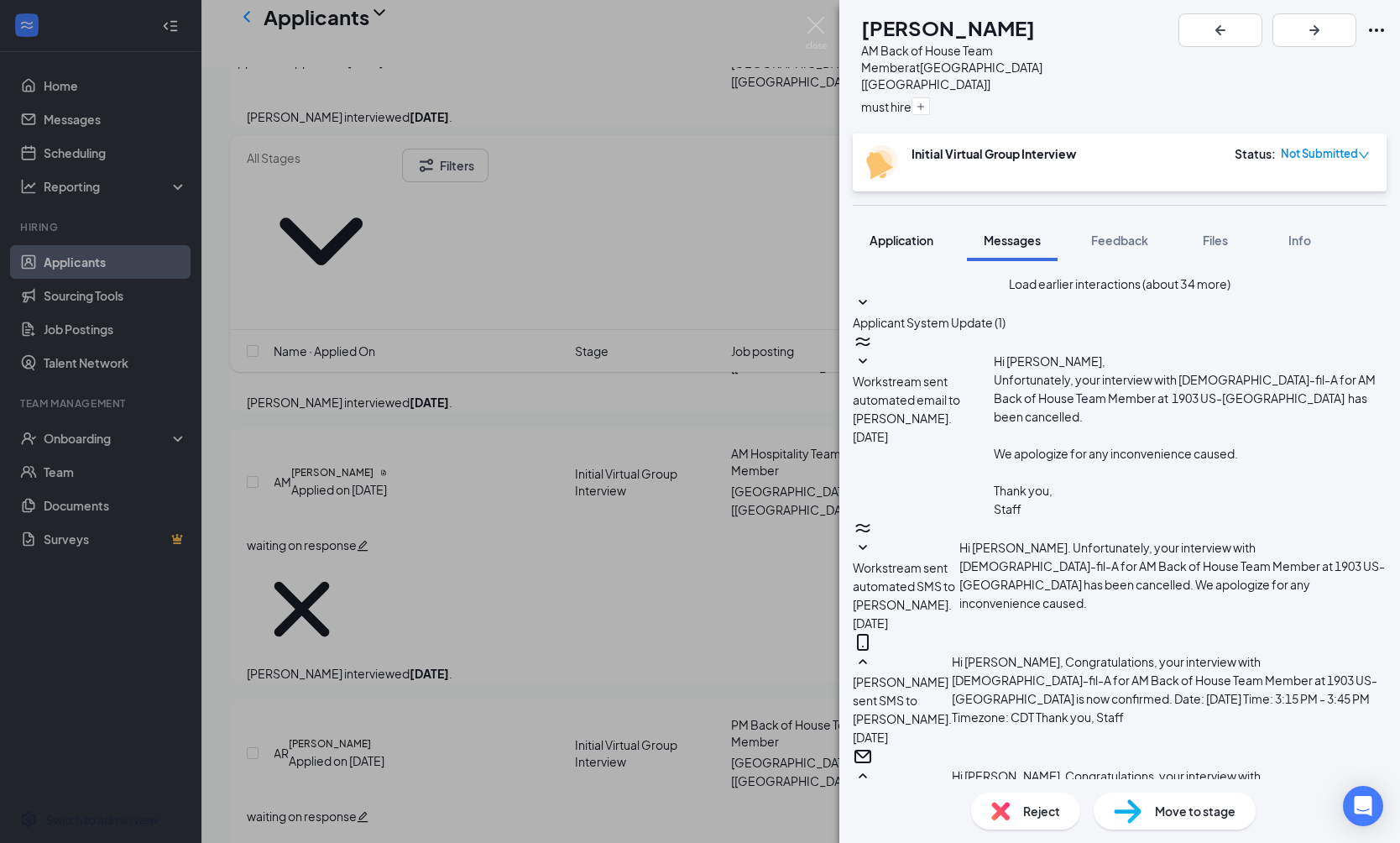
click at [806, 219] on button "Application" at bounding box center [901, 239] width 97 height 42
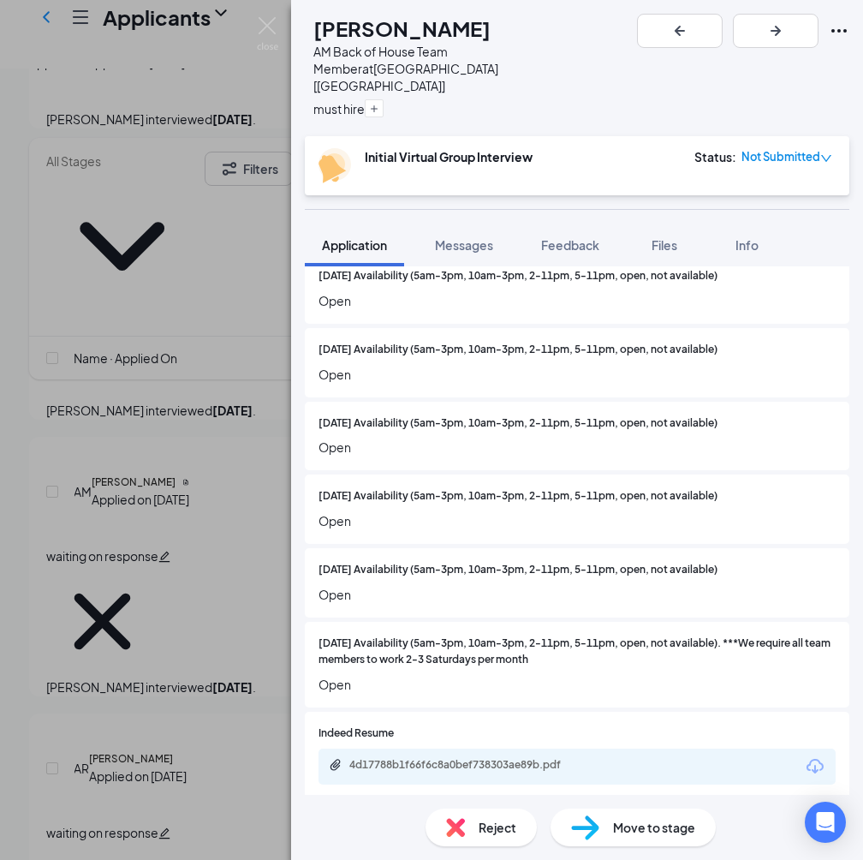
scroll to position [2036, 0]
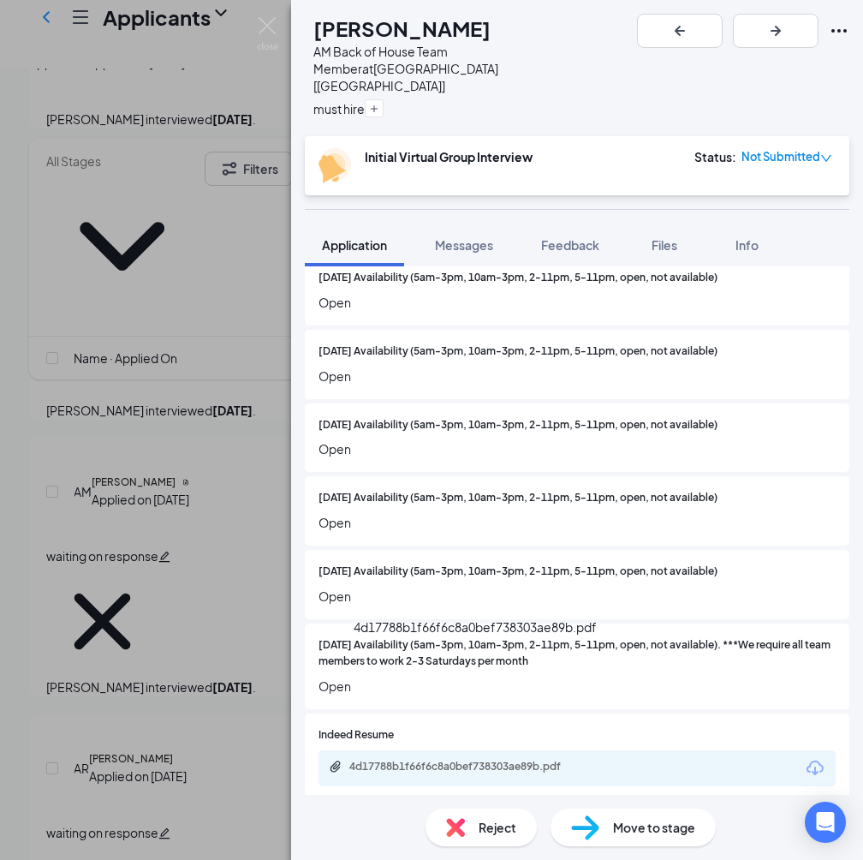
click at [539, 760] on div "4d17788b1f66f6c8a0bef738303ae89b.pdf" at bounding box center [469, 767] width 240 height 14
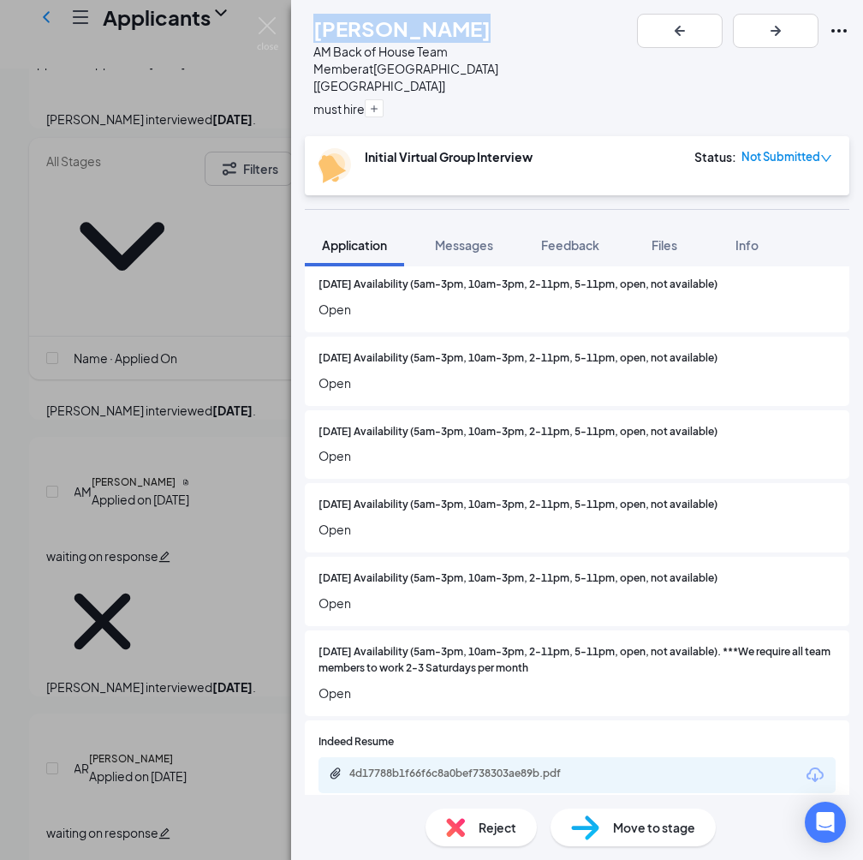
drag, startPoint x: 350, startPoint y: 28, endPoint x: 529, endPoint y: 29, distance: 179.0
click at [529, 29] on div "[PERSON_NAME]" at bounding box center [470, 28] width 315 height 29
copy h1 "[PERSON_NAME]"
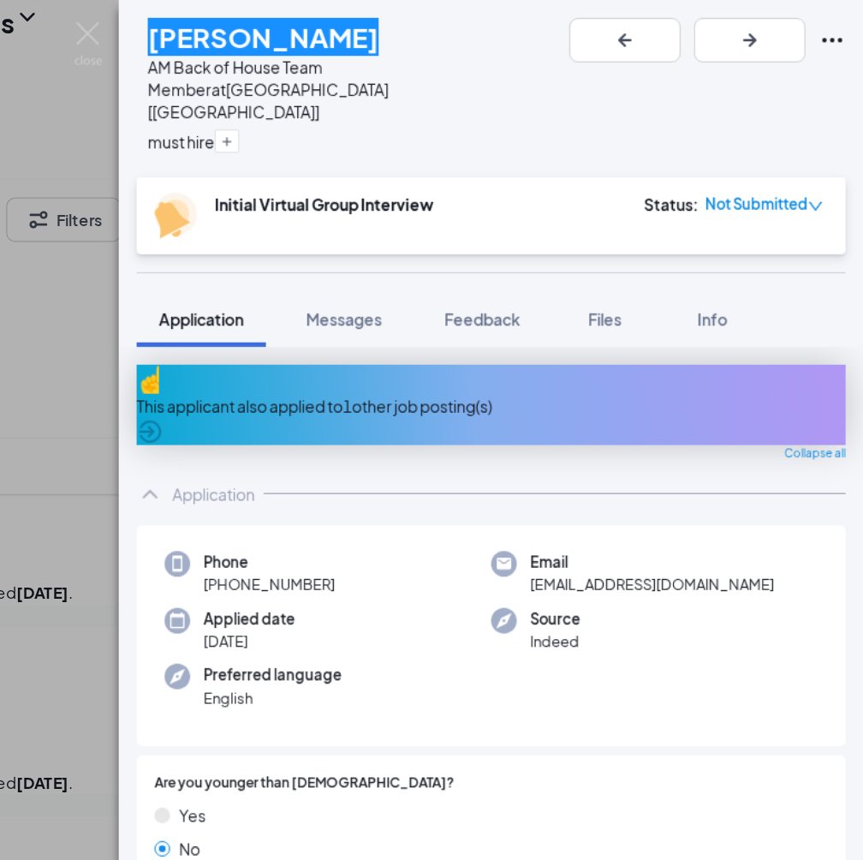
scroll to position [1763, 0]
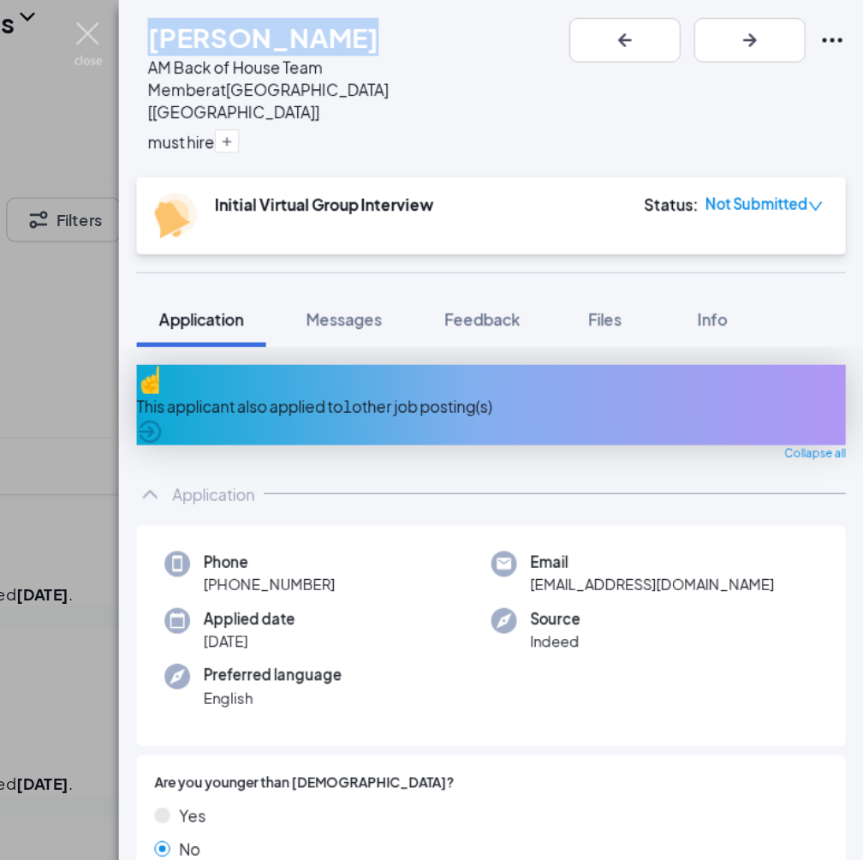
click at [257, 30] on img at bounding box center [267, 33] width 21 height 33
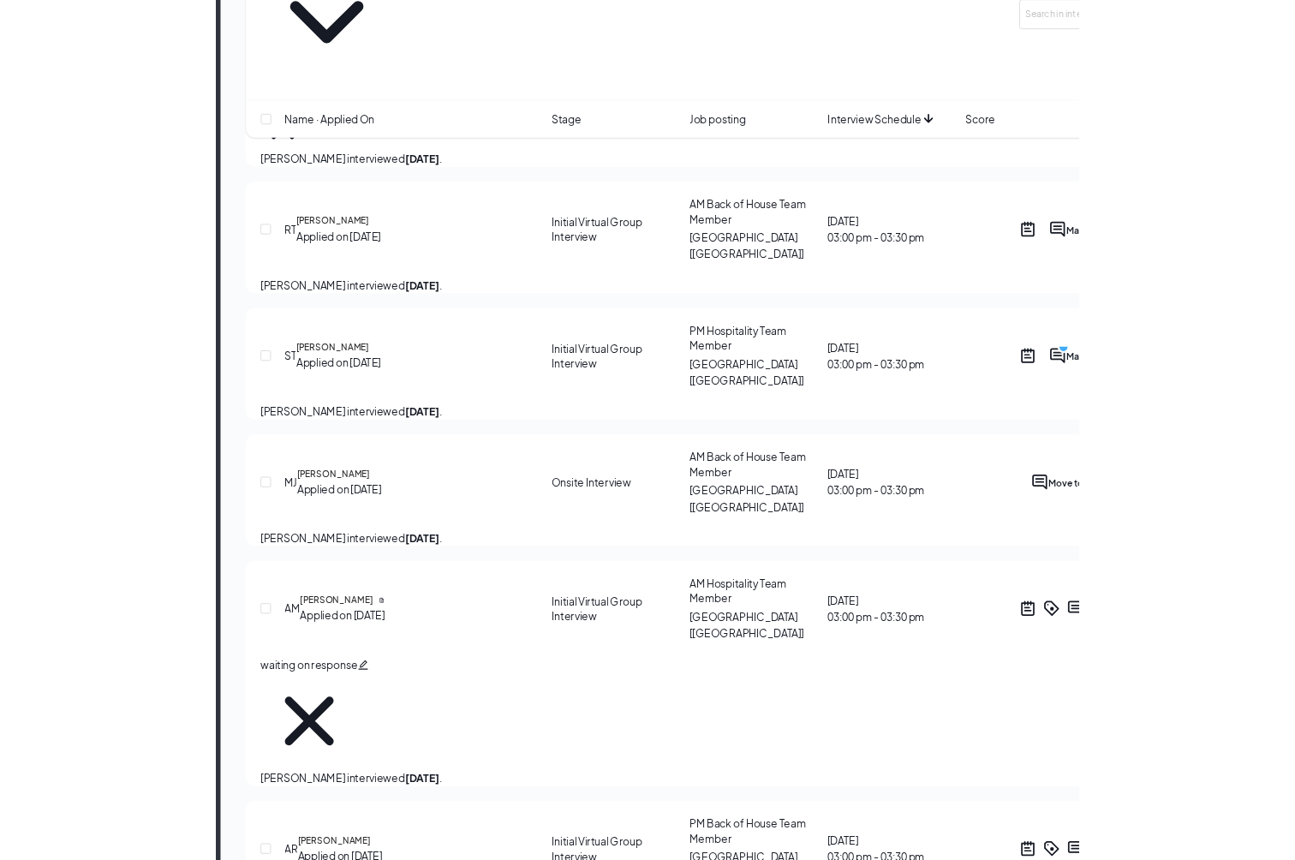
scroll to position [1564, 0]
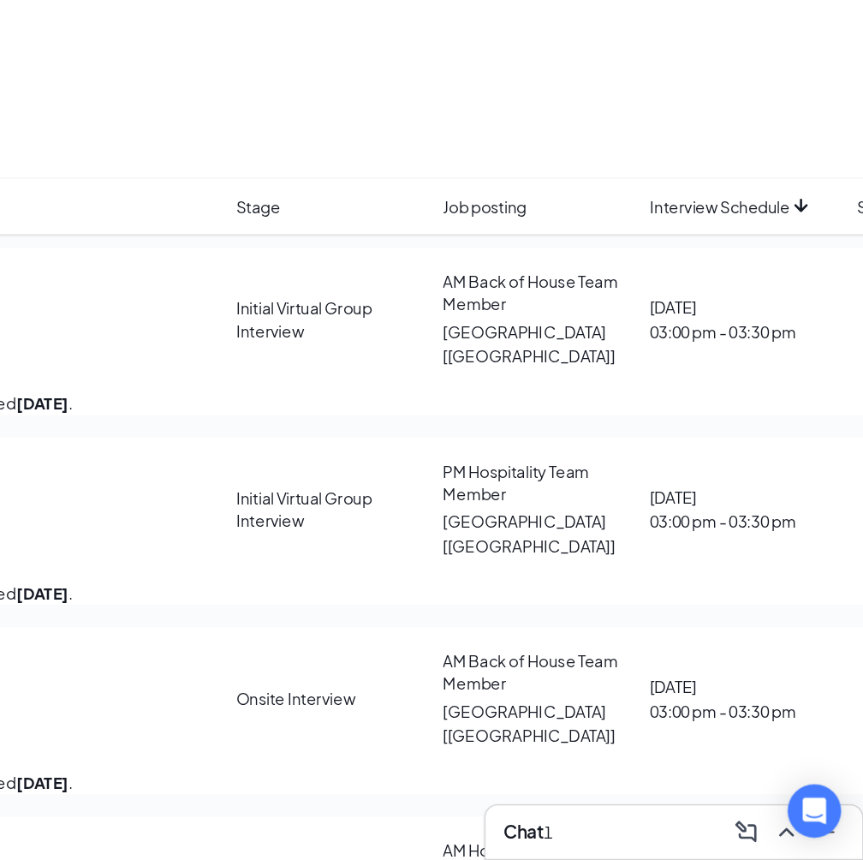
click at [587, 825] on div "Chat 1" at bounding box center [718, 838] width 262 height 27
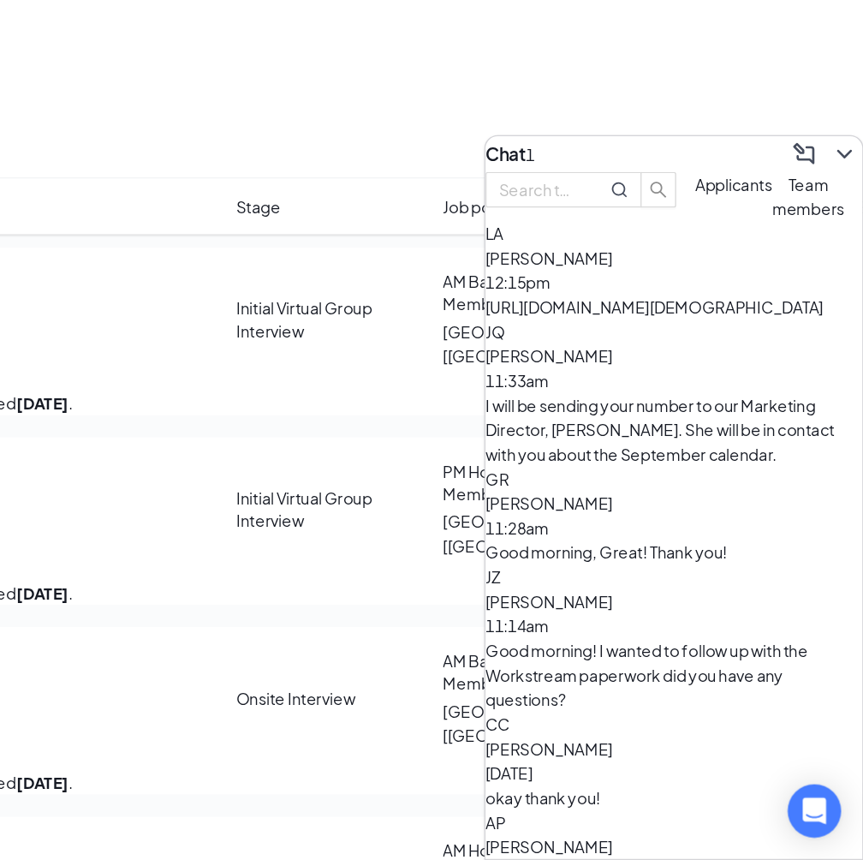
click at [734, 333] on span "Applicants" at bounding box center [763, 340] width 59 height 15
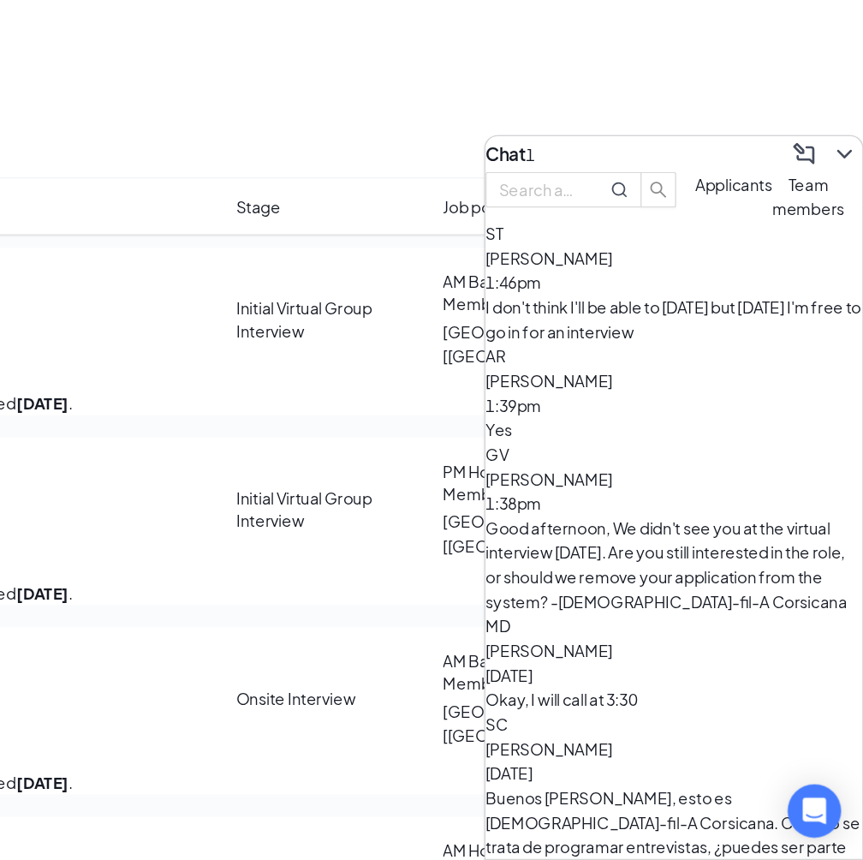
click at [573, 390] on span "[PERSON_NAME]" at bounding box center [622, 397] width 98 height 15
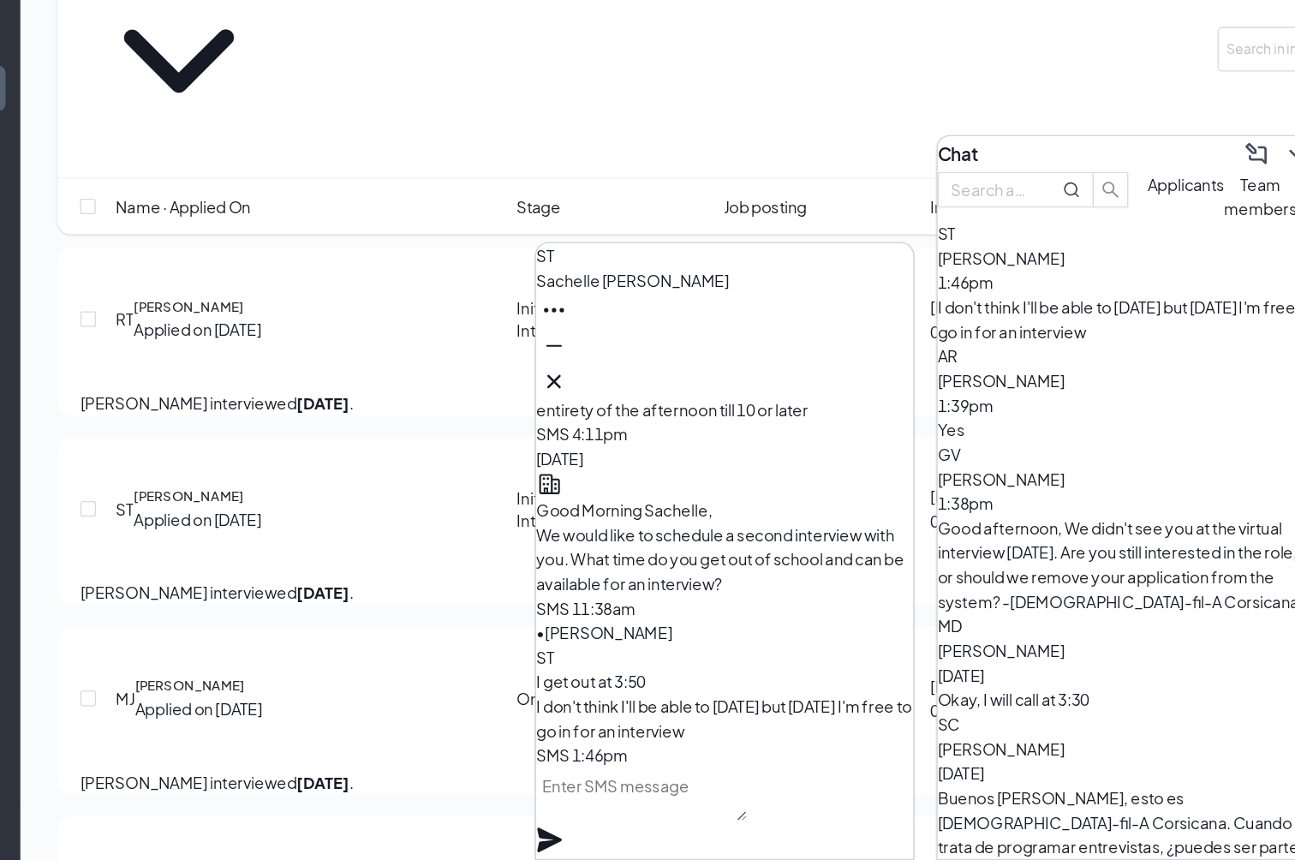
click at [602, 789] on textarea at bounding box center [683, 809] width 162 height 41
click at [614, 427] on icon "Ellipses" at bounding box center [615, 437] width 21 height 21
click at [822, 307] on icon "ChevronDown" at bounding box center [1186, 317] width 21 height 21
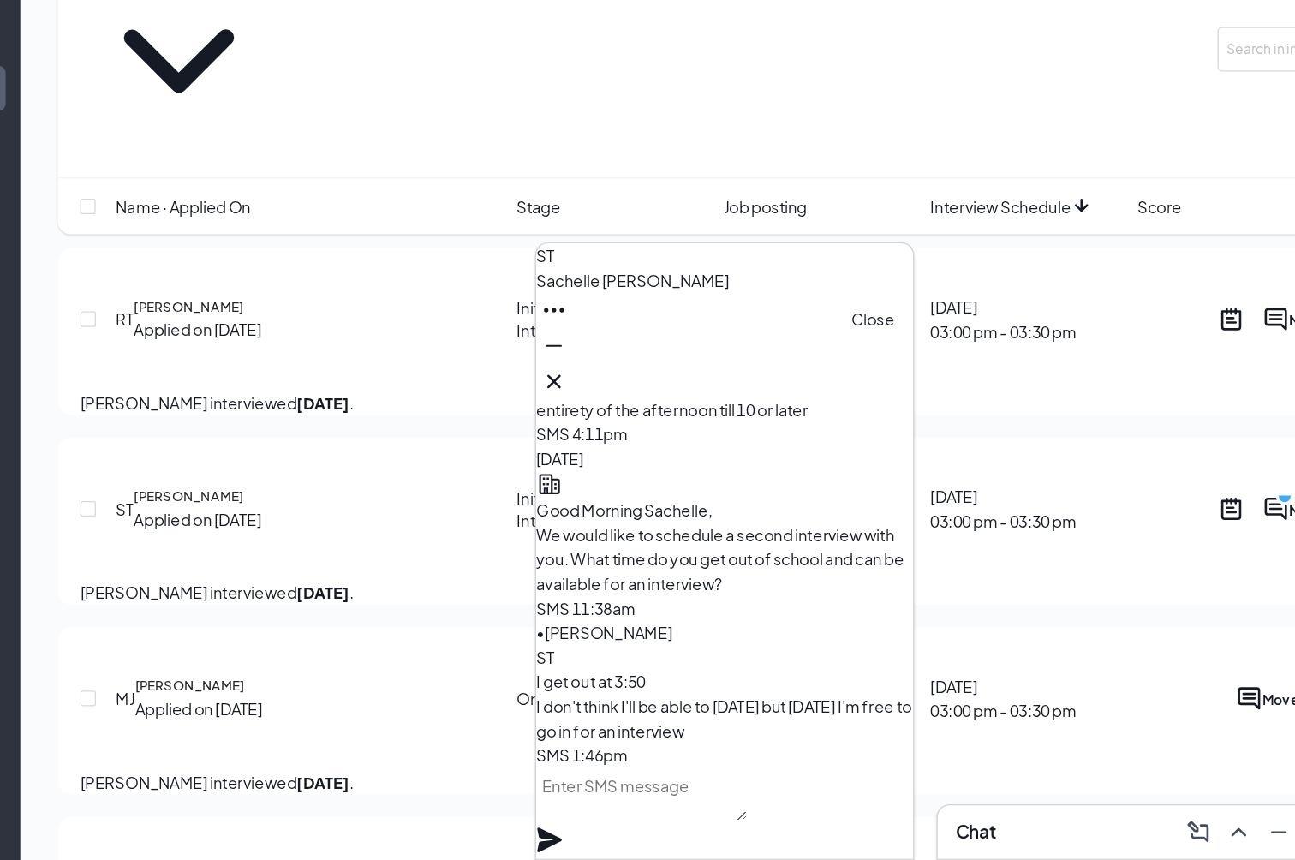
click at [621, 487] on icon "Cross" at bounding box center [616, 492] width 10 height 10
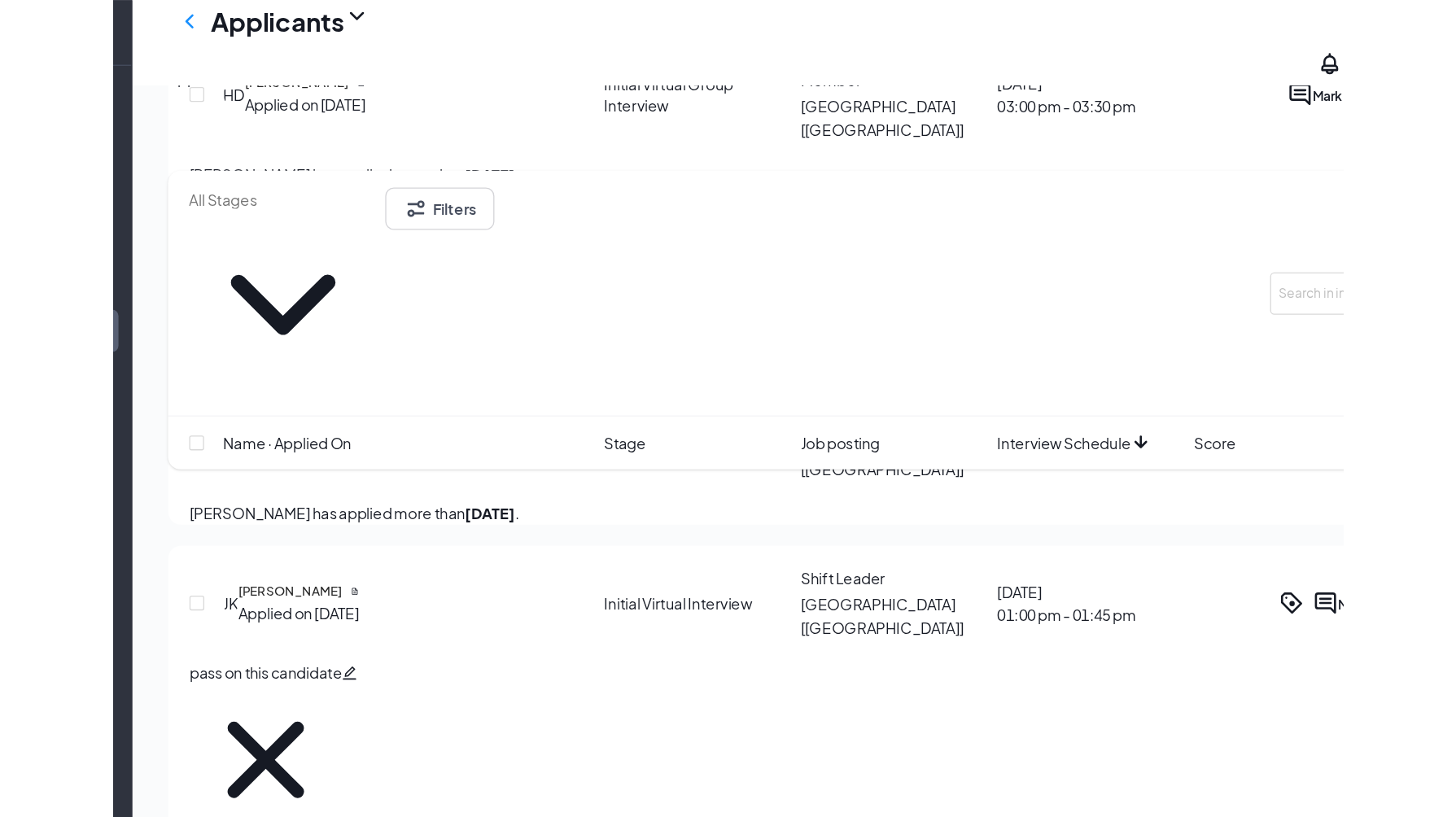
scroll to position [915, 0]
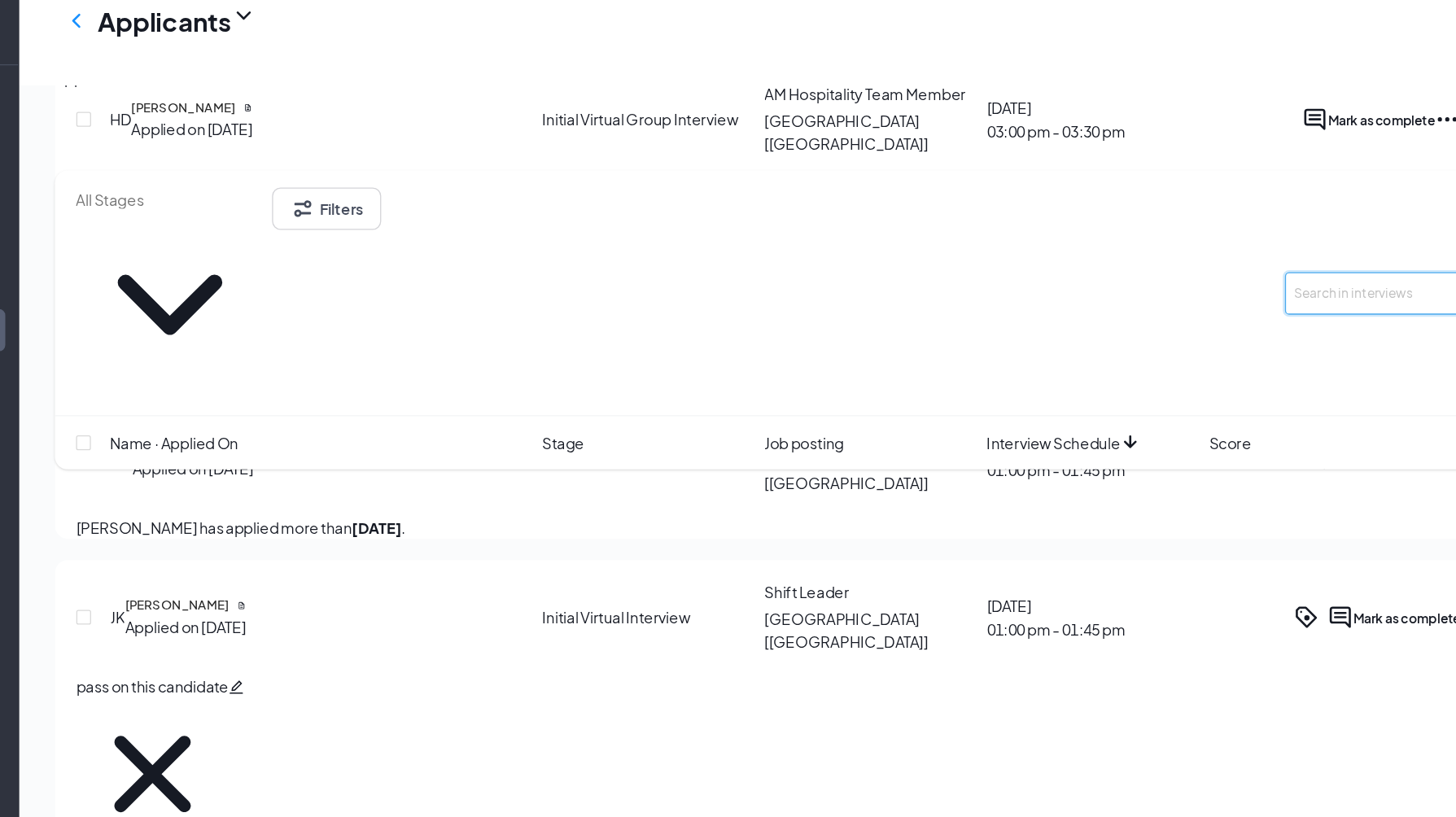
click at [781, 209] on input "text" at bounding box center [1290, 225] width 244 height 32
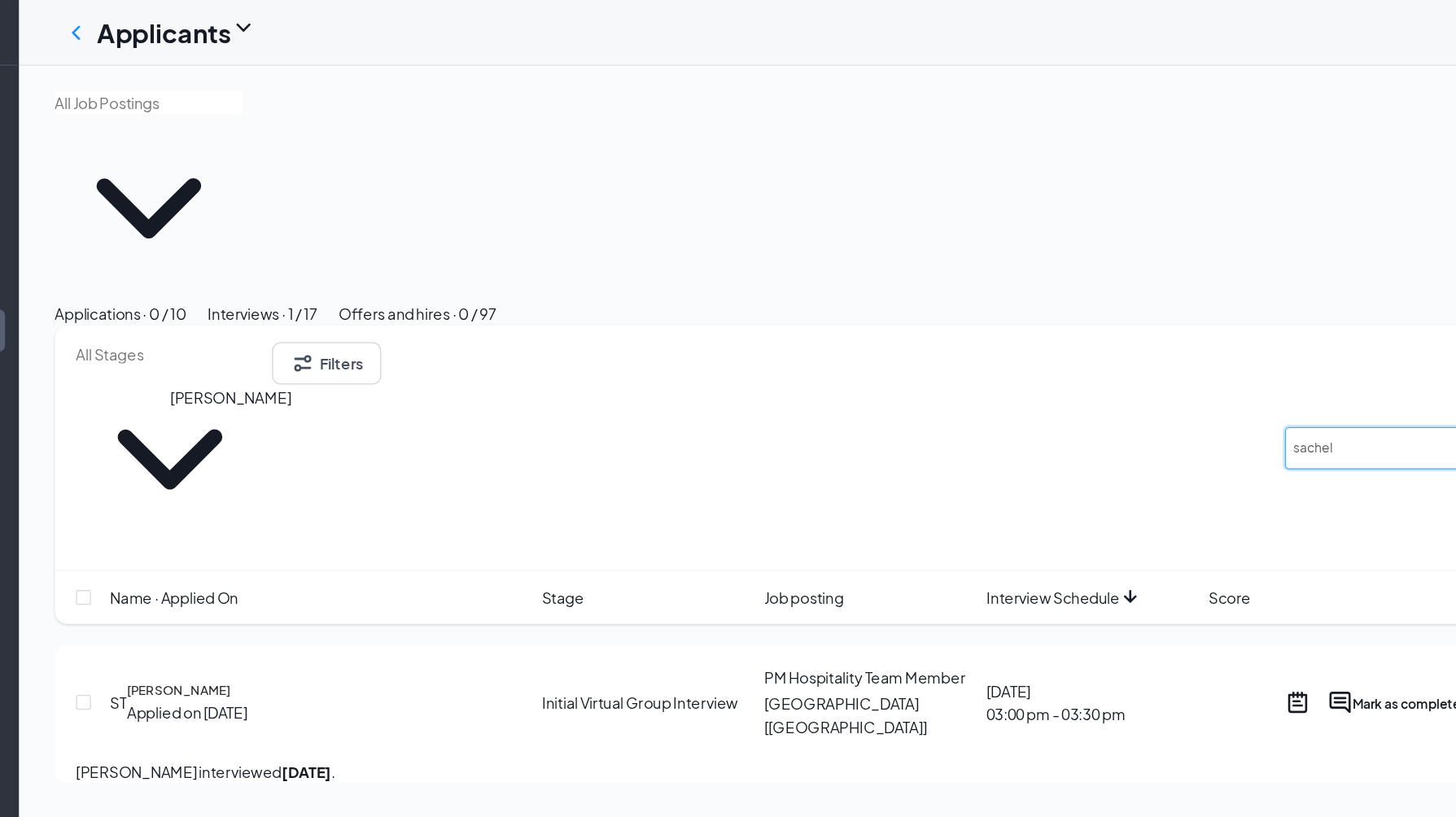
type input "sachel"
click at [278, 523] on h5 "[PERSON_NAME]" at bounding box center [318, 530] width 80 height 14
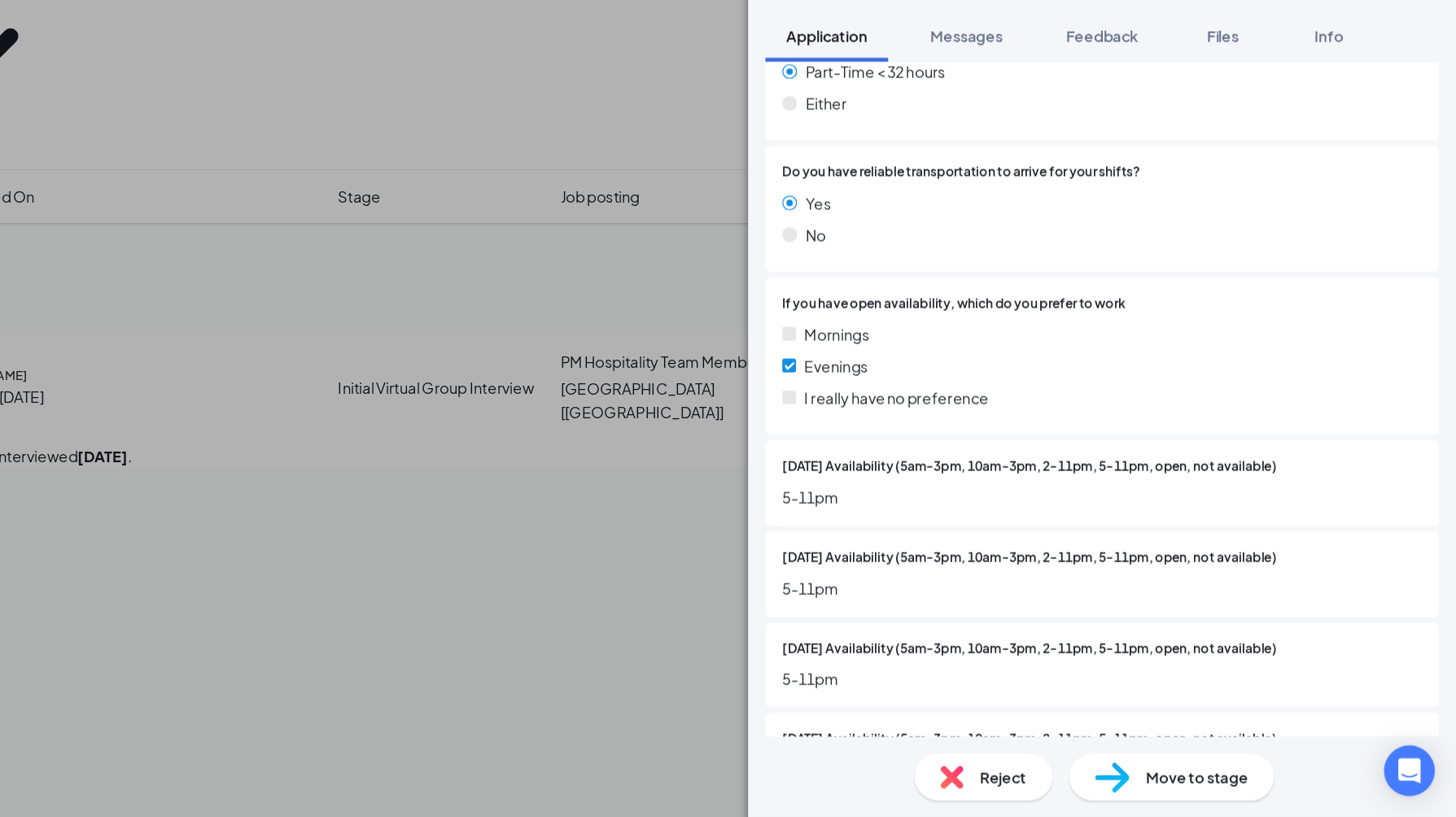
scroll to position [1434, 0]
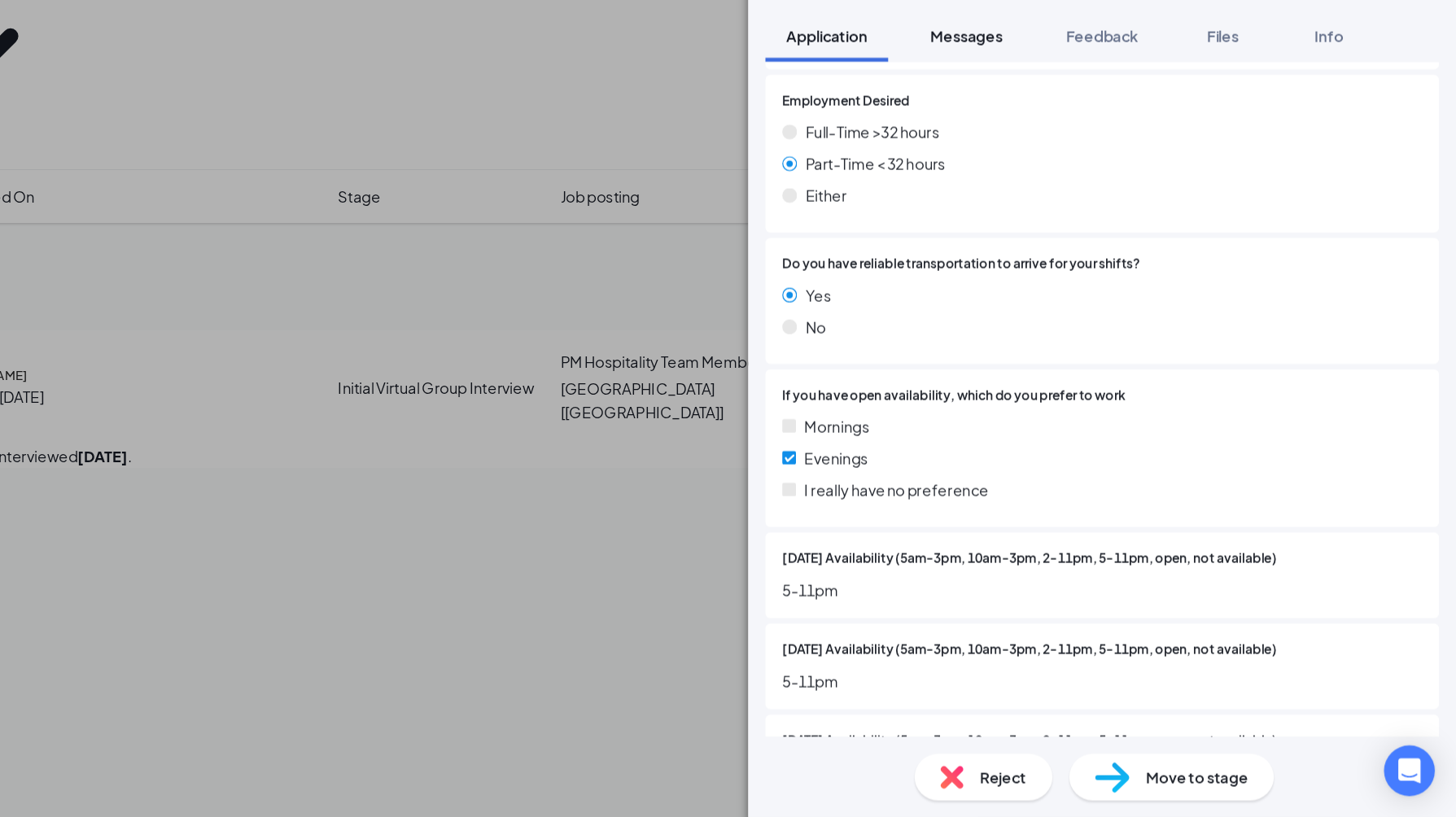
click at [781, 209] on span "Messages" at bounding box center [1080, 216] width 55 height 14
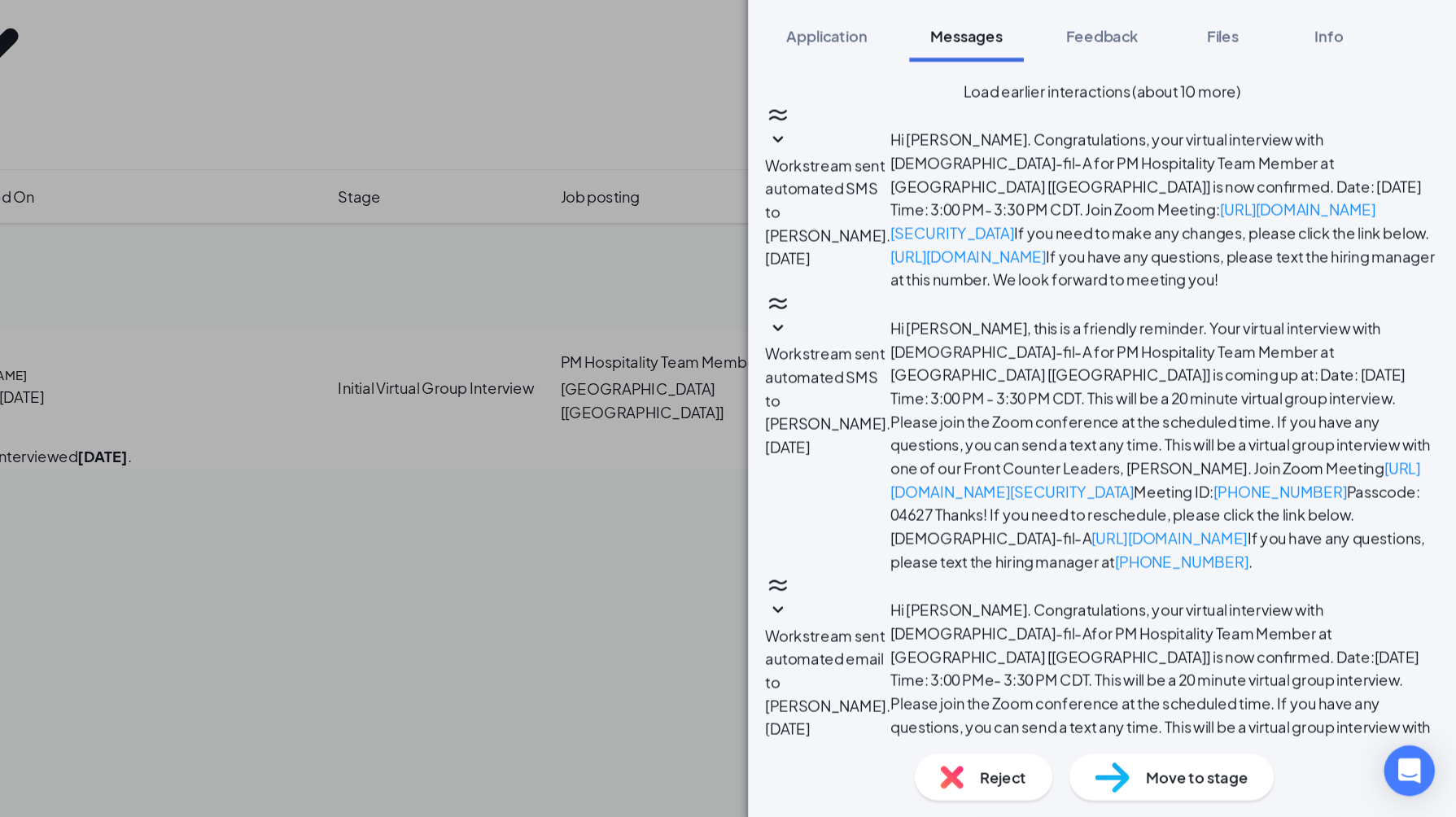
type textarea "I don't know if our interviewer will be available after 3:50PM [DATE]. Do you h…"
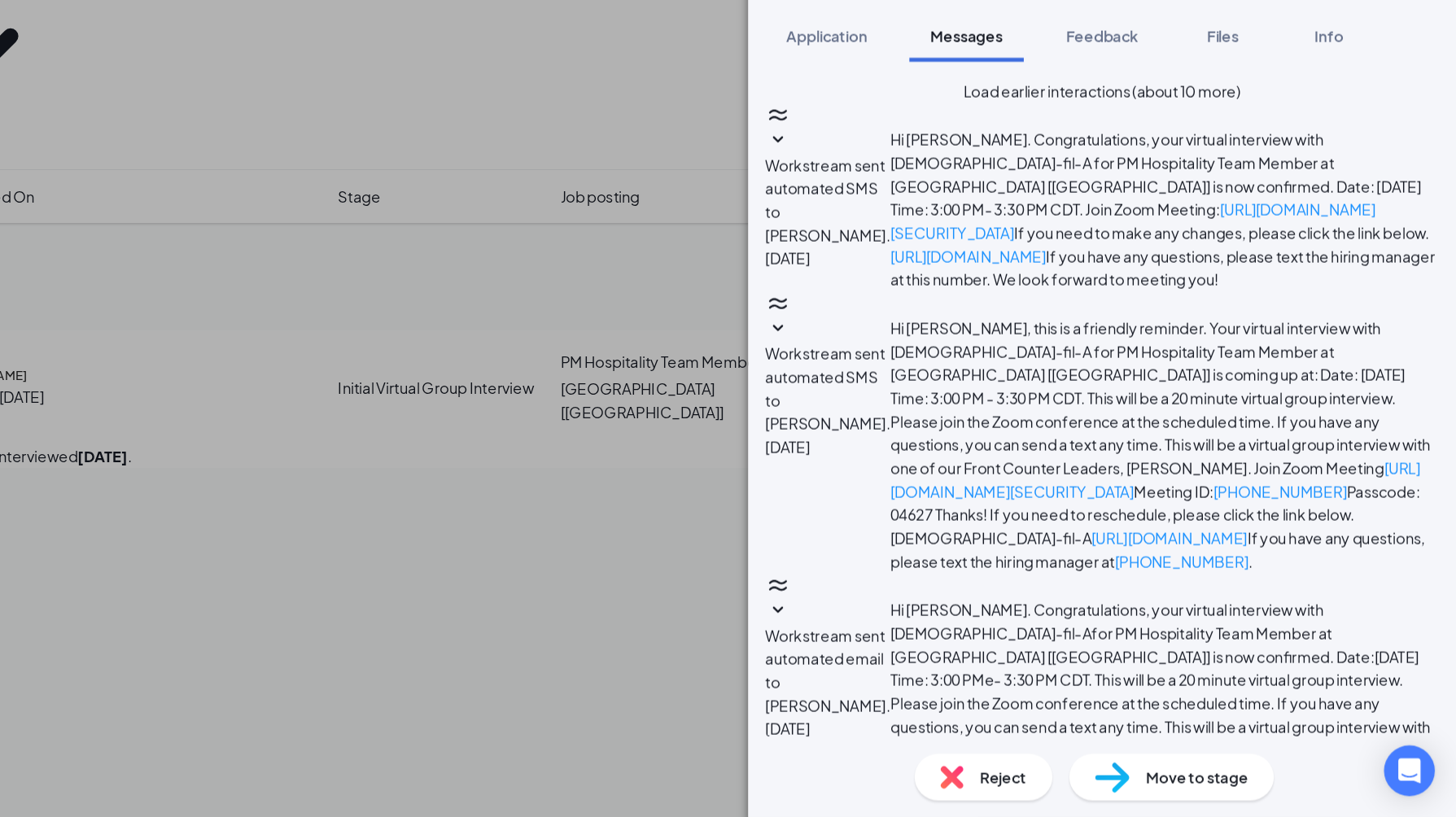
scroll to position [874, 0]
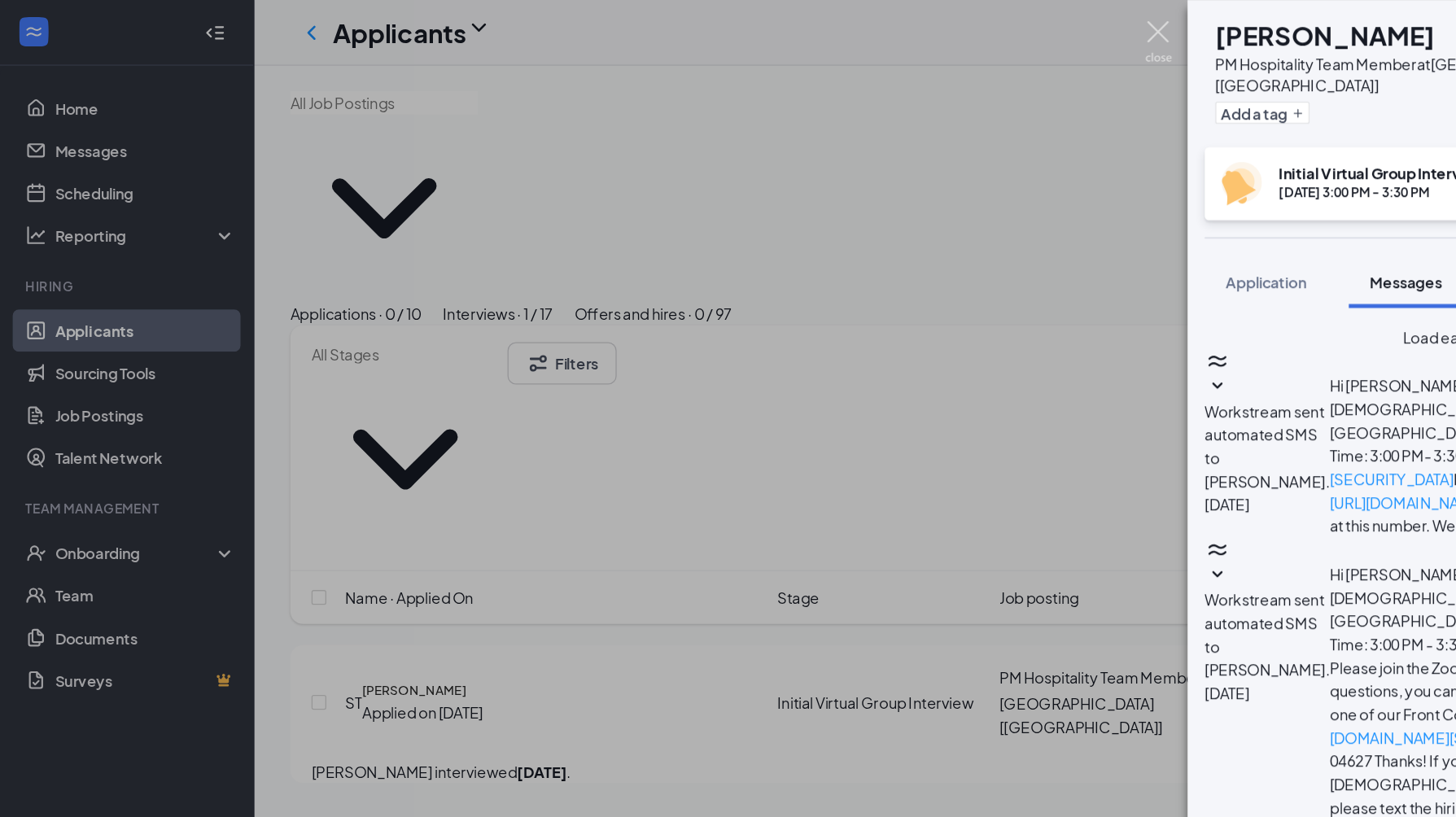
click at [781, 31] on img at bounding box center [890, 31] width 20 height 31
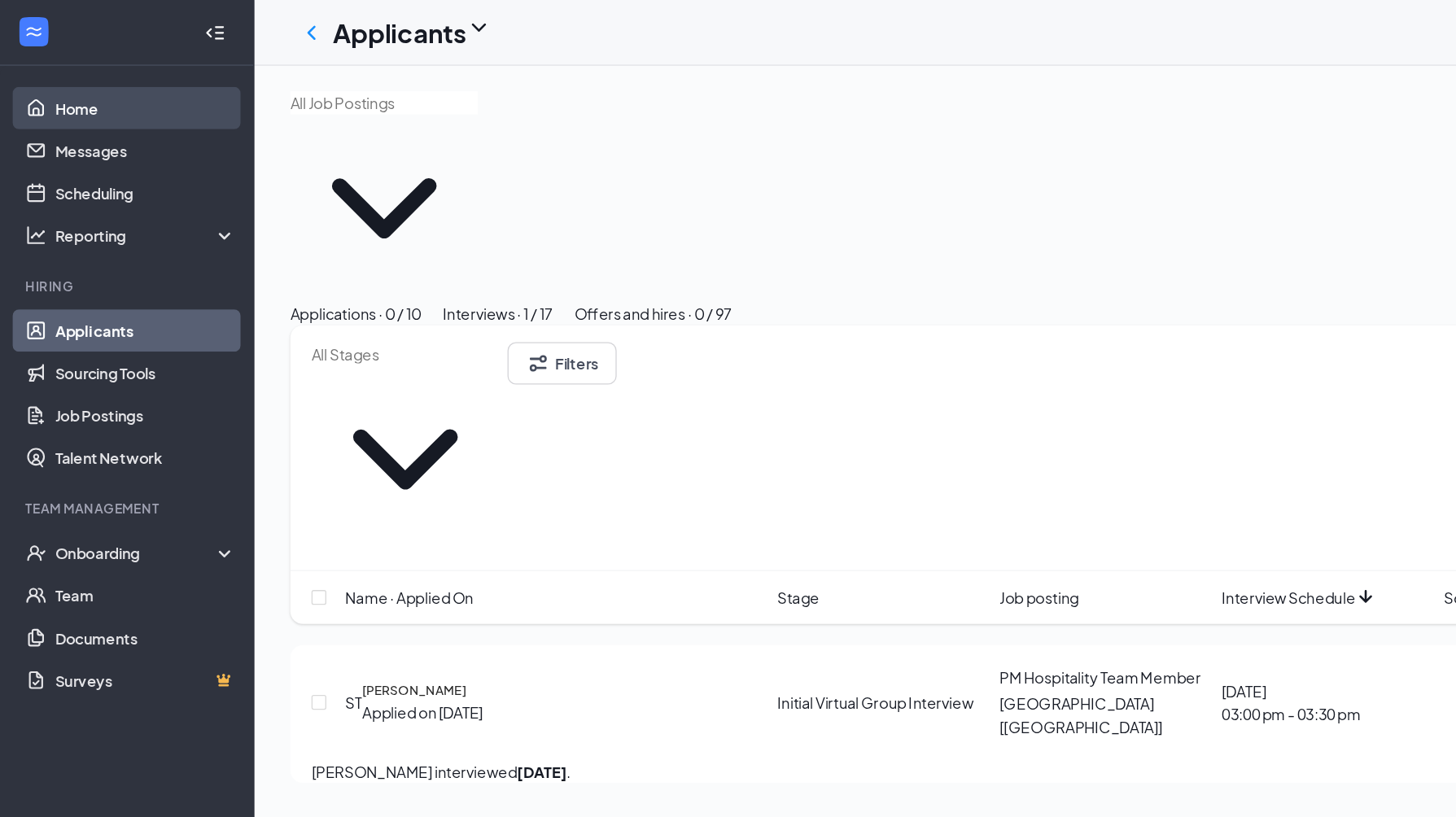
click at [95, 82] on link "Home" at bounding box center [112, 83] width 139 height 32
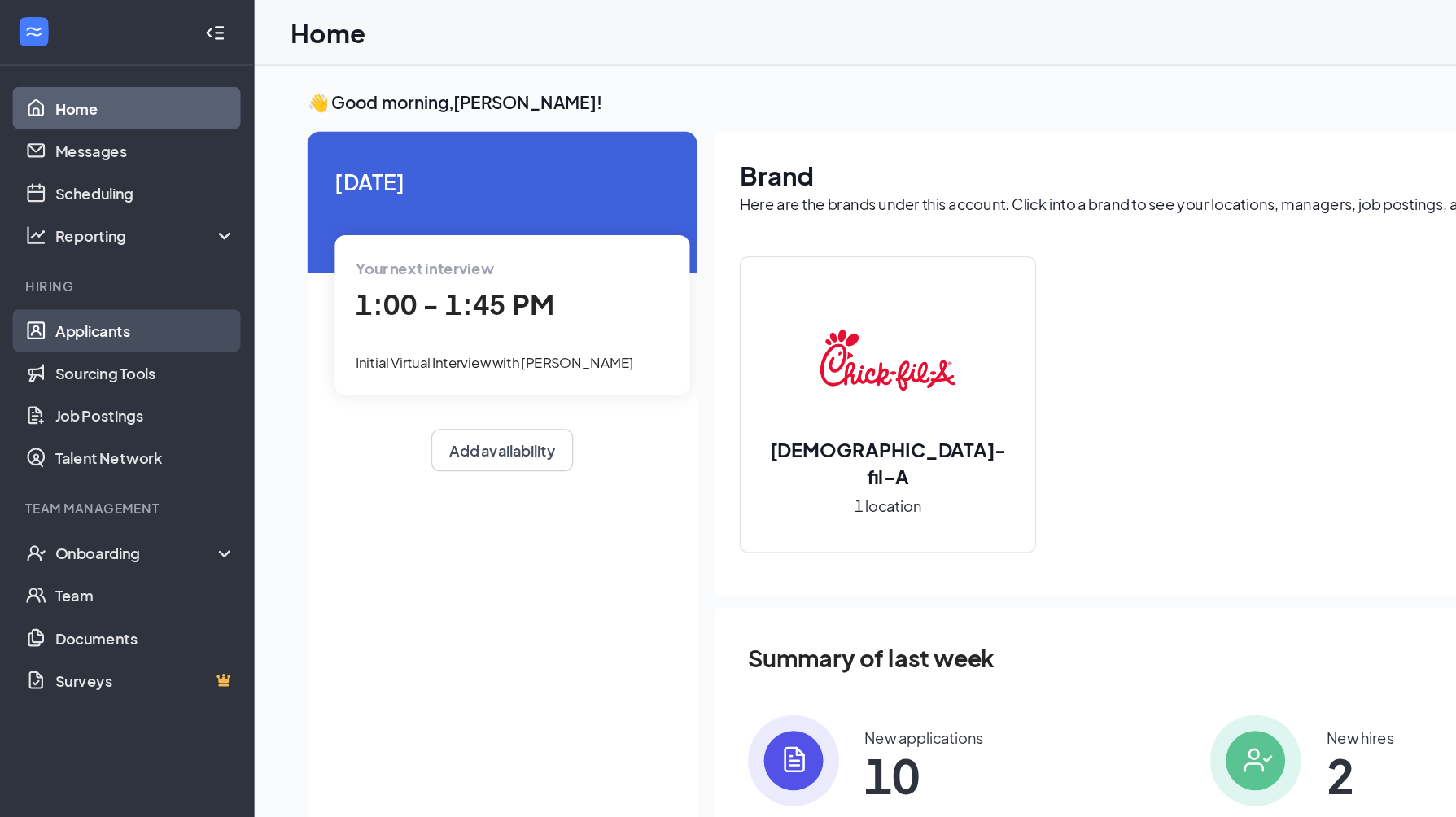
click at [133, 240] on link "Applicants" at bounding box center [112, 254] width 139 height 32
